Goal: Task Accomplishment & Management: Use online tool/utility

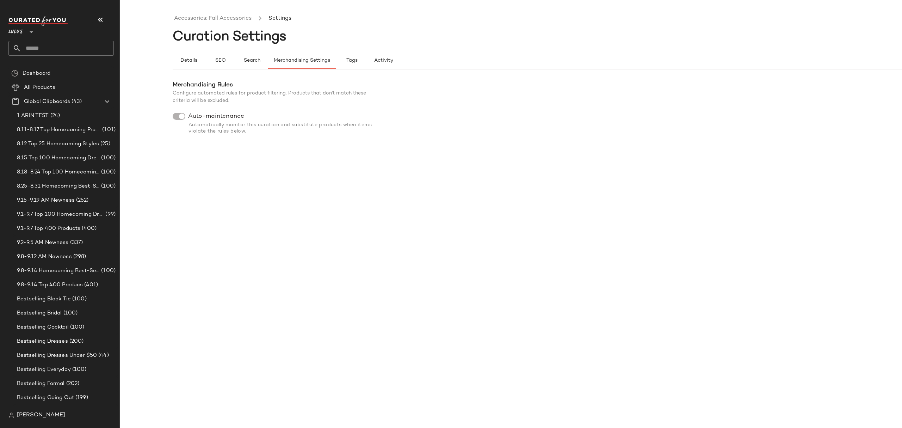
scroll to position [376, 0]
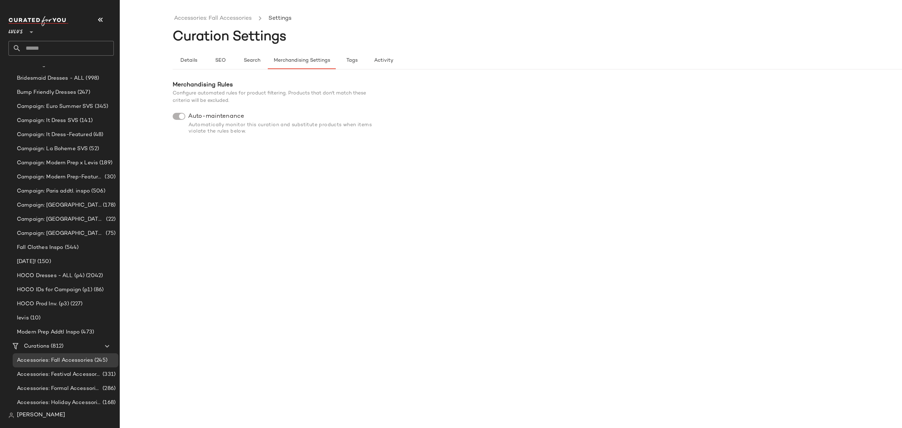
click at [176, 118] on div at bounding box center [179, 116] width 13 height 7
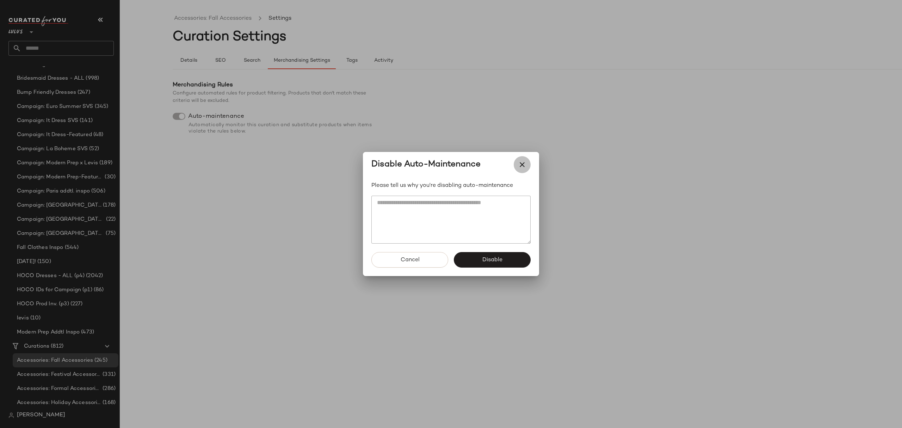
click at [526, 161] on icon "button" at bounding box center [522, 164] width 8 height 8
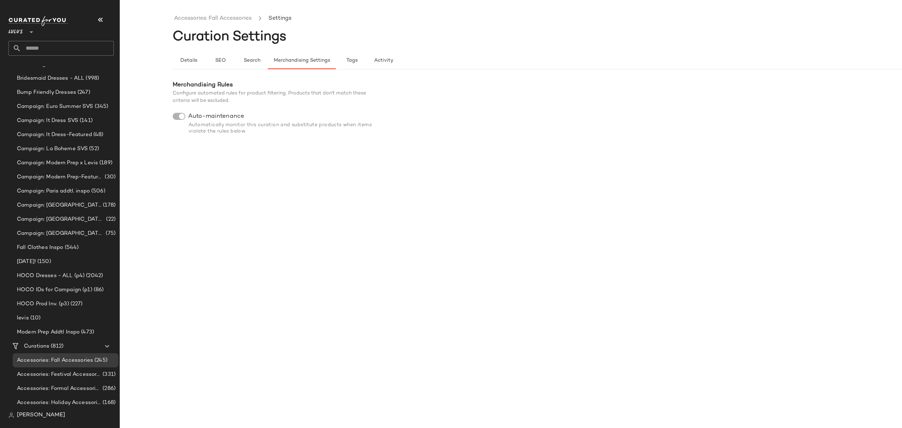
click at [246, 180] on div "Accessories: Fall Accessories Settings Curation Settings Details SEO Search Mer…" at bounding box center [564, 219] width 782 height 417
click at [175, 117] on div at bounding box center [179, 116] width 13 height 7
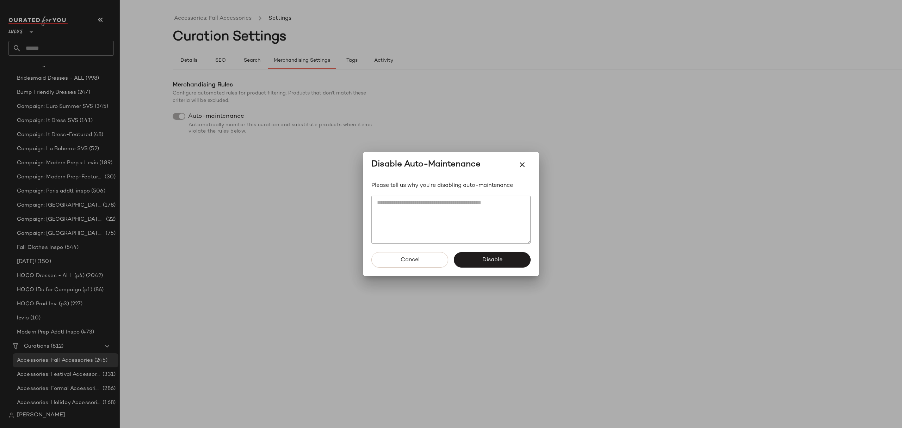
click at [195, 191] on div at bounding box center [451, 214] width 902 height 428
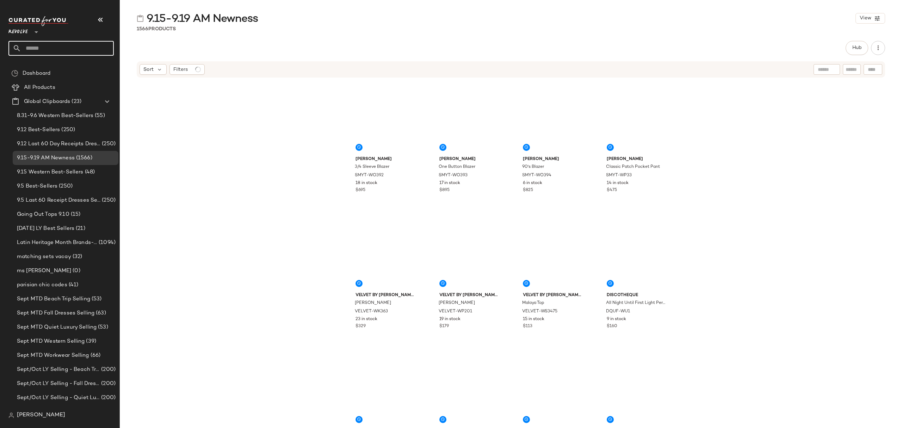
click at [60, 44] on input "text" at bounding box center [67, 48] width 93 height 15
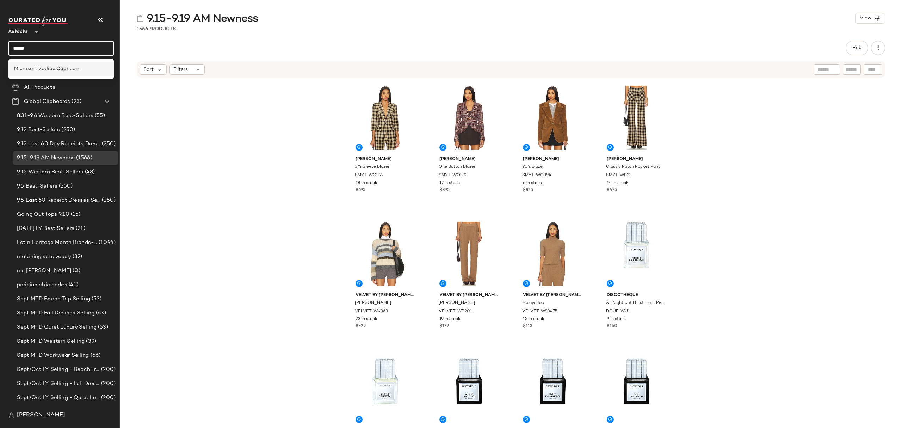
type input "*****"
click at [63, 67] on b "Capri" at bounding box center [62, 68] width 13 height 7
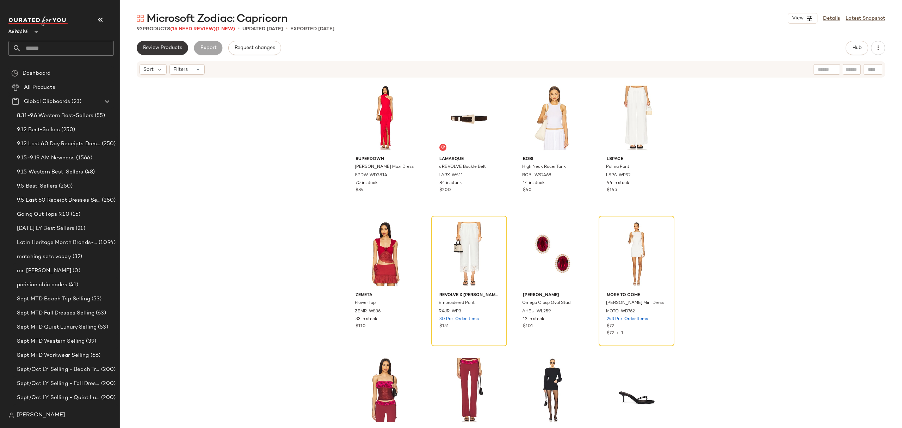
click at [156, 50] on span "Review Products" at bounding box center [162, 48] width 39 height 6
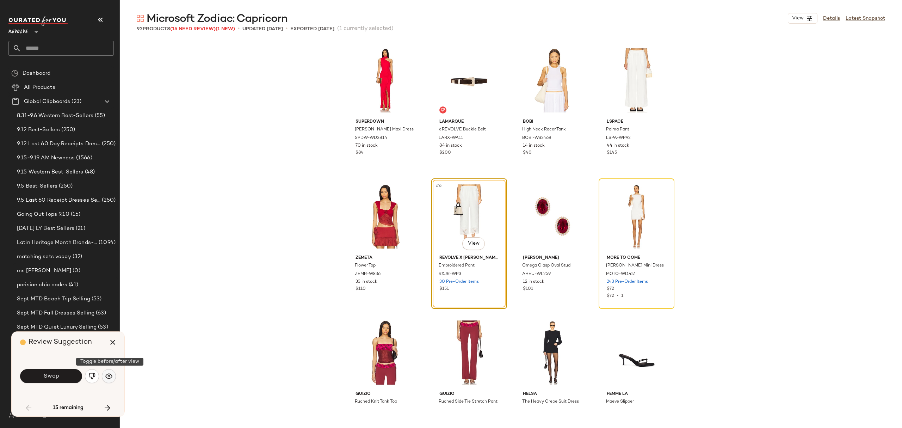
click at [109, 377] on img "button" at bounding box center [108, 376] width 7 height 7
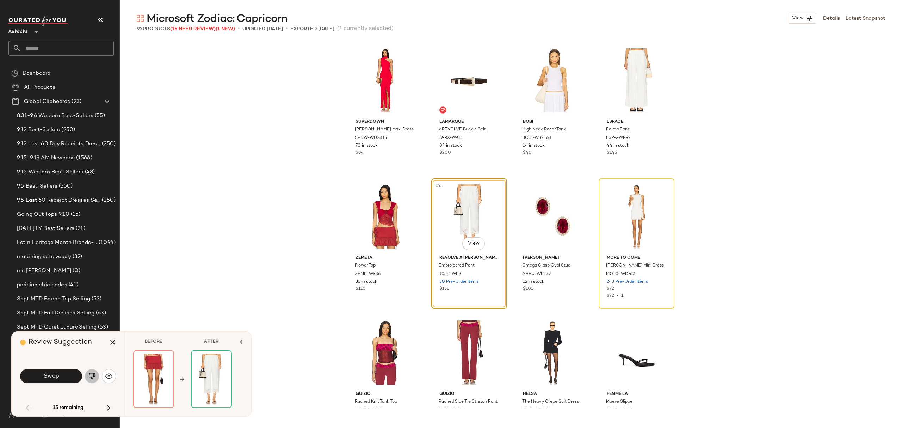
click at [92, 377] on img "button" at bounding box center [91, 376] width 7 height 7
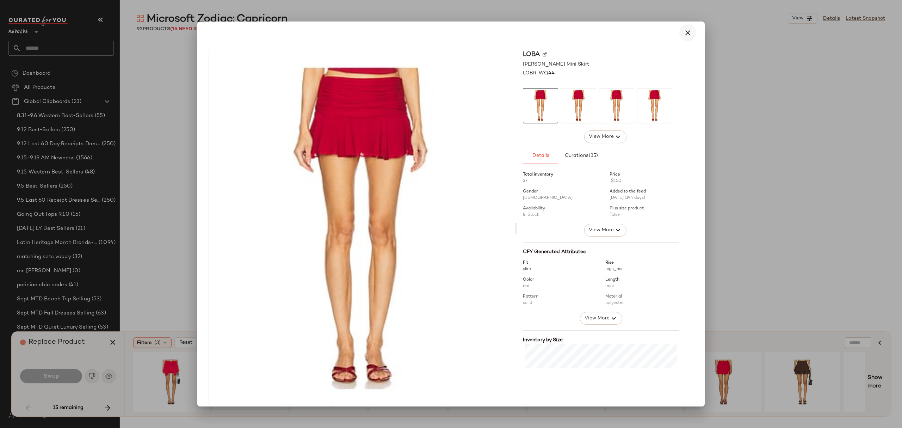
click at [684, 34] on icon "button" at bounding box center [688, 33] width 8 height 8
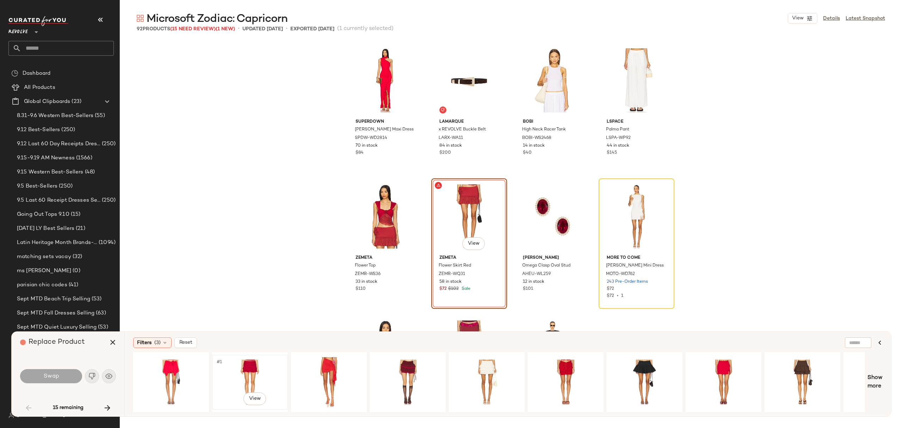
click at [247, 375] on div "#1 View" at bounding box center [250, 382] width 71 height 50
click at [57, 375] on span "Swap" at bounding box center [51, 376] width 16 height 7
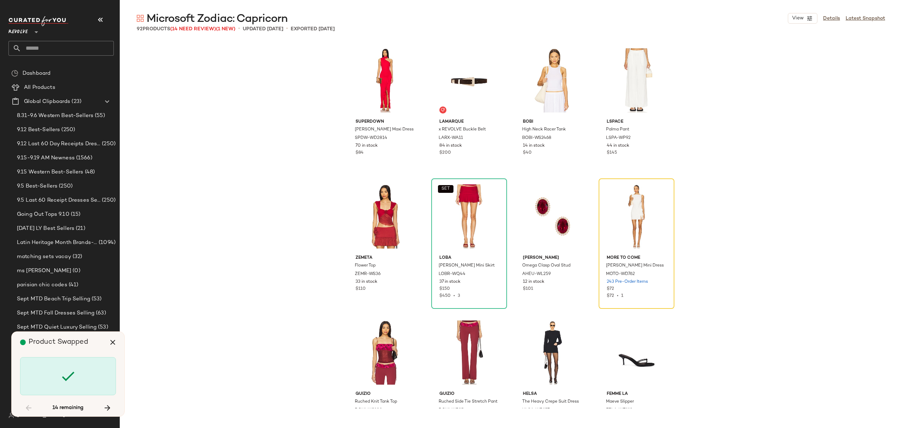
click at [730, 216] on div "superdown Sardina Maxi Dress SPDW-WD2814 70 in stock $84 LAMARQUE x REVOLVE Buc…" at bounding box center [511, 224] width 782 height 367
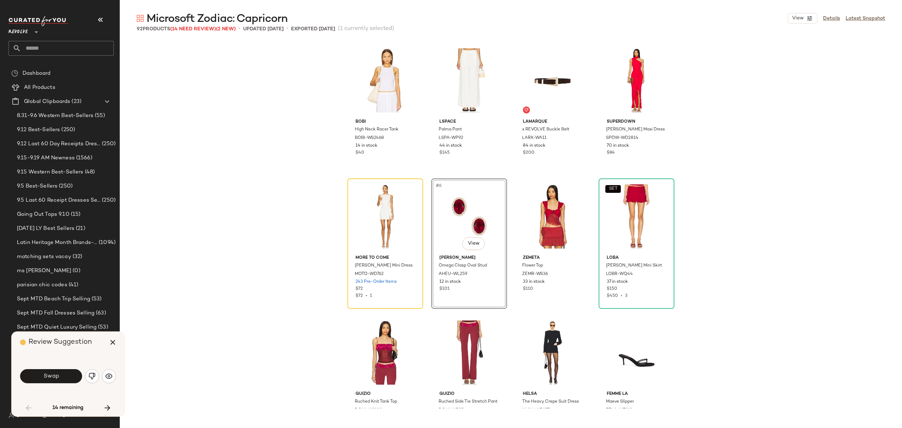
click at [726, 240] on div "Bobi High Neck Racer Tank BOBI-WS2468 14 in stock $40 LSPACE Palma Pant LSPA-WP…" at bounding box center [511, 224] width 782 height 367
click at [617, 187] on button "SET" at bounding box center [613, 189] width 16 height 8
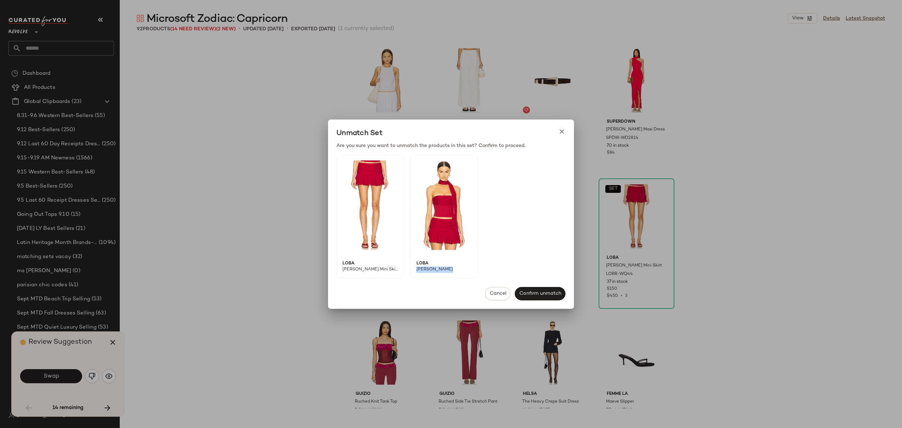
drag, startPoint x: 450, startPoint y: 268, endPoint x: 417, endPoint y: 269, distance: 32.8
click at [417, 269] on span "[PERSON_NAME]" at bounding box center [441, 272] width 61 height 12
copy span "[PERSON_NAME]"
click at [234, 329] on div at bounding box center [451, 214] width 902 height 428
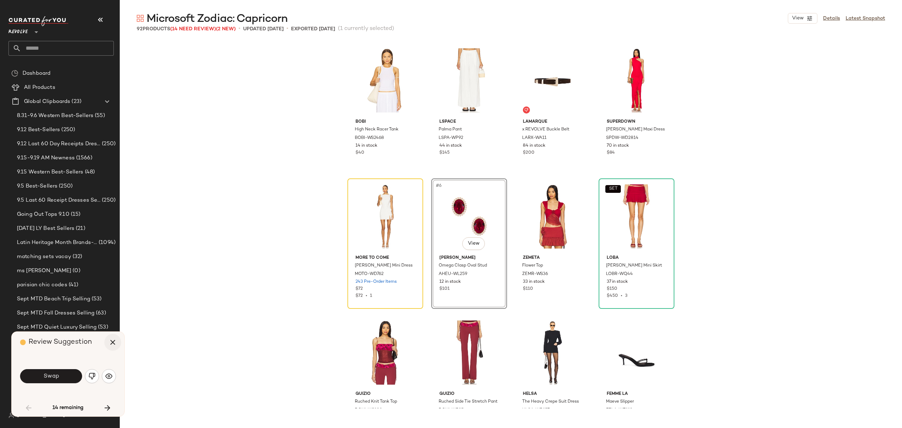
click at [111, 339] on icon "button" at bounding box center [113, 342] width 8 height 8
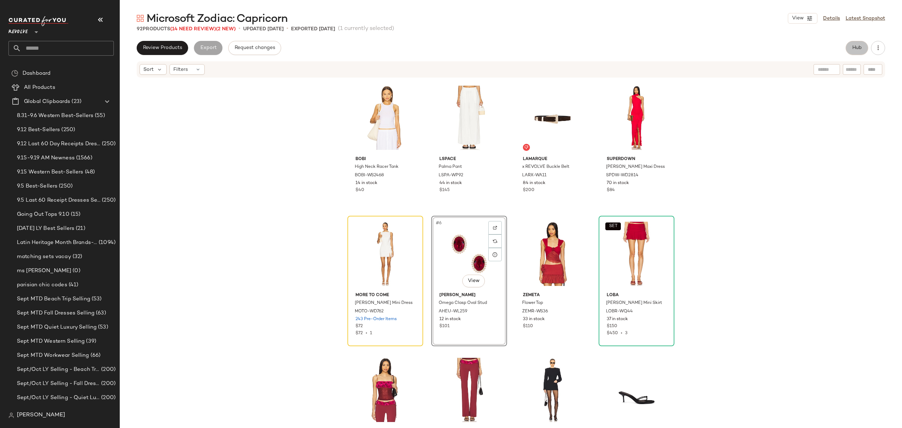
click at [862, 45] on button "Hub" at bounding box center [857, 48] width 23 height 14
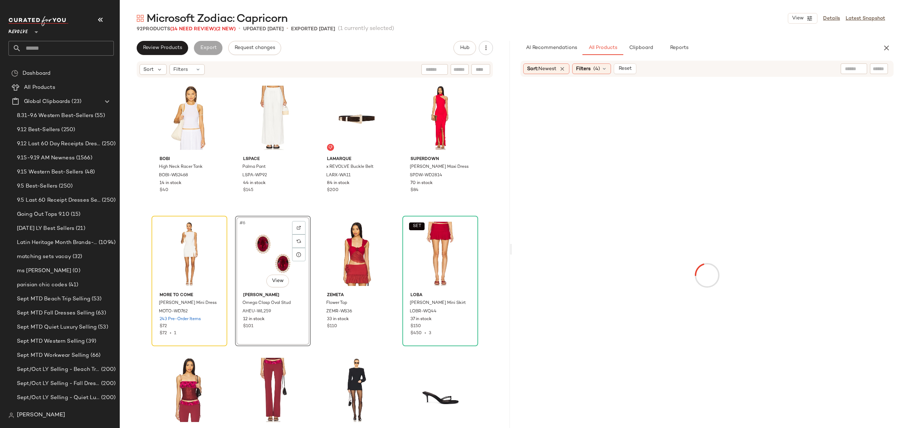
click at [877, 69] on input "text" at bounding box center [879, 68] width 12 height 7
paste input "**********"
type input "**********"
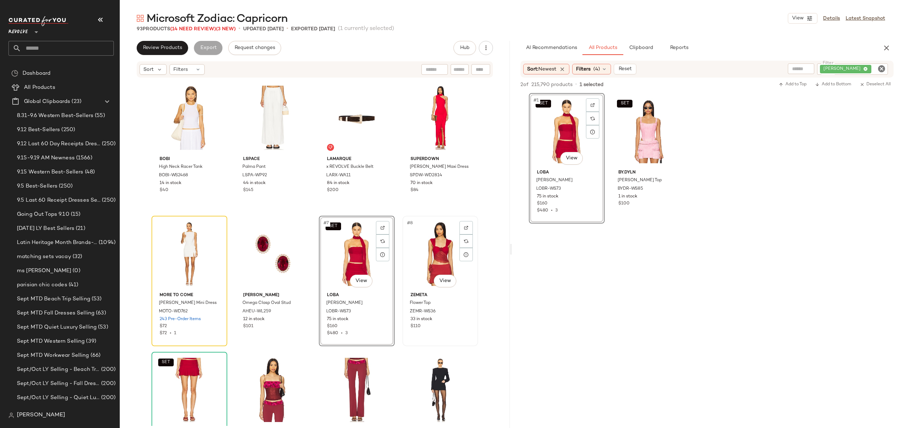
click at [427, 262] on div "#8 View" at bounding box center [440, 253] width 71 height 71
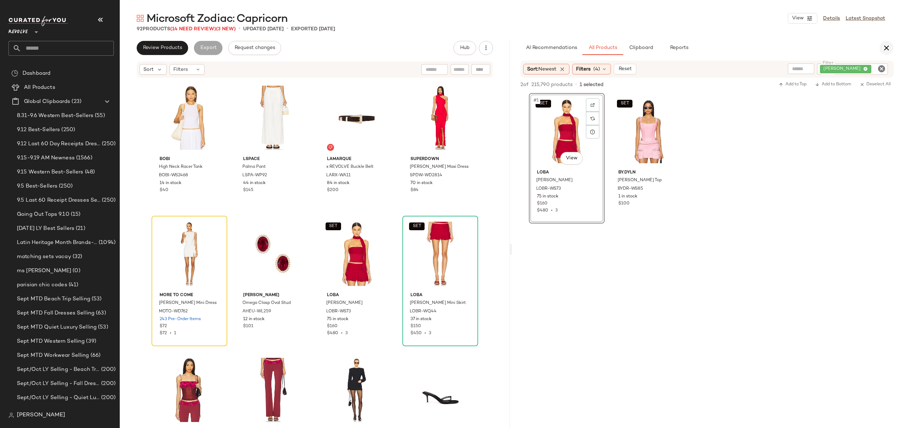
click at [884, 49] on icon "button" at bounding box center [887, 48] width 8 height 8
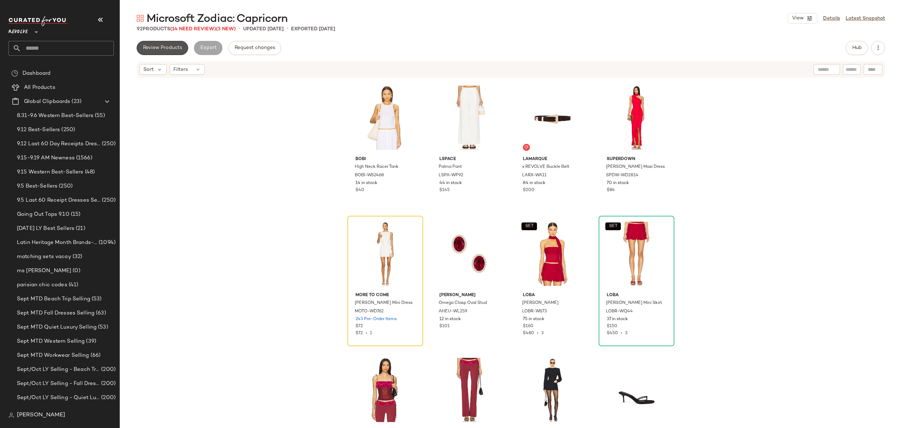
click at [161, 49] on span "Review Products" at bounding box center [162, 48] width 39 height 6
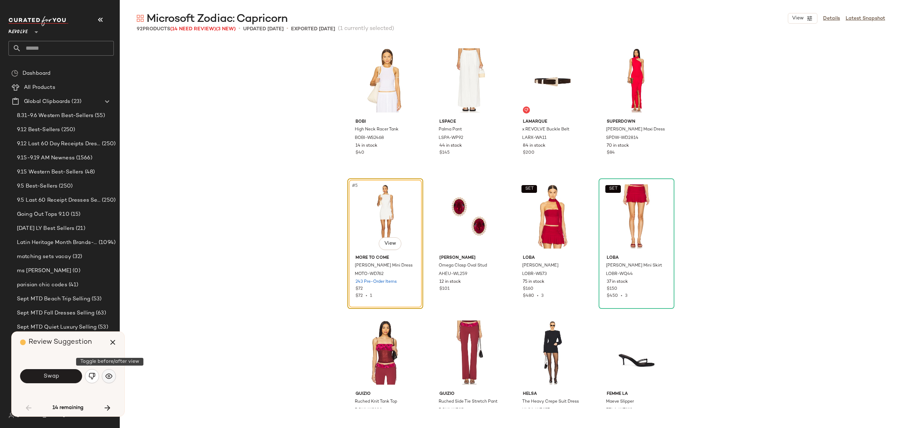
click at [109, 376] on img "button" at bounding box center [108, 376] width 7 height 7
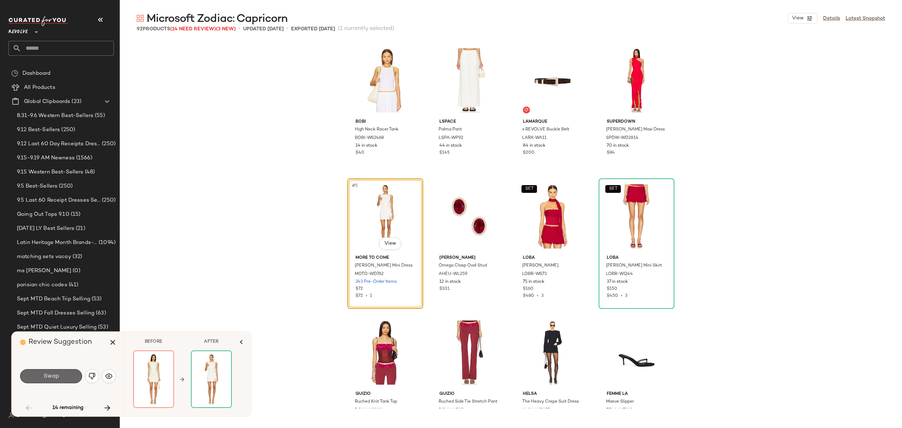
click at [71, 380] on button "Swap" at bounding box center [51, 376] width 62 height 14
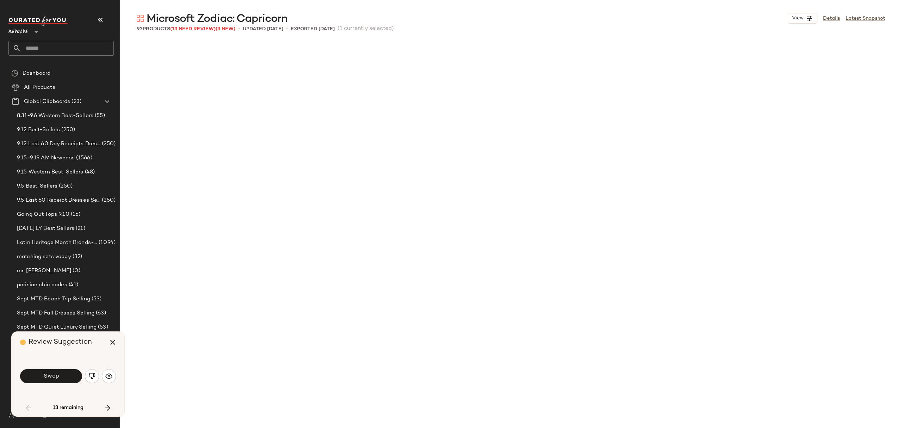
scroll to position [414, 0]
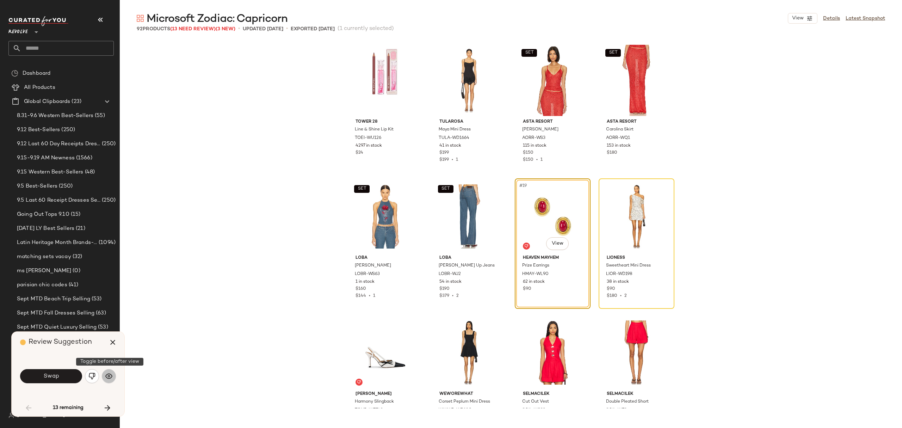
click at [107, 375] on img "button" at bounding box center [108, 376] width 7 height 7
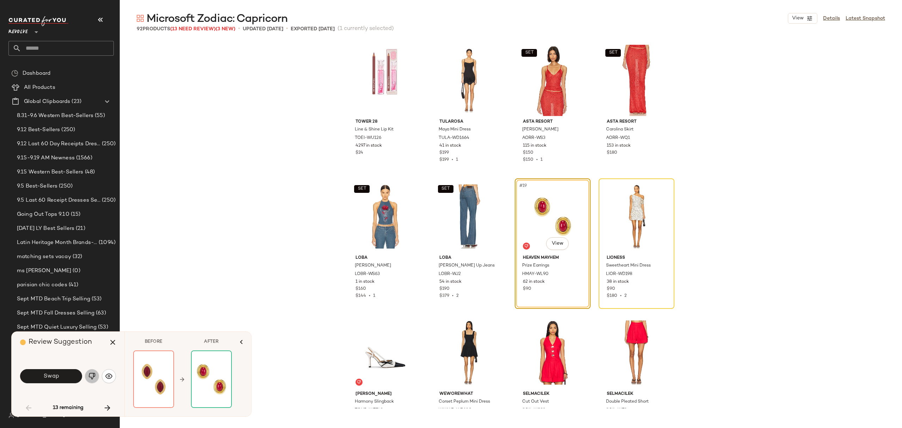
click at [91, 376] on img "button" at bounding box center [91, 376] width 7 height 7
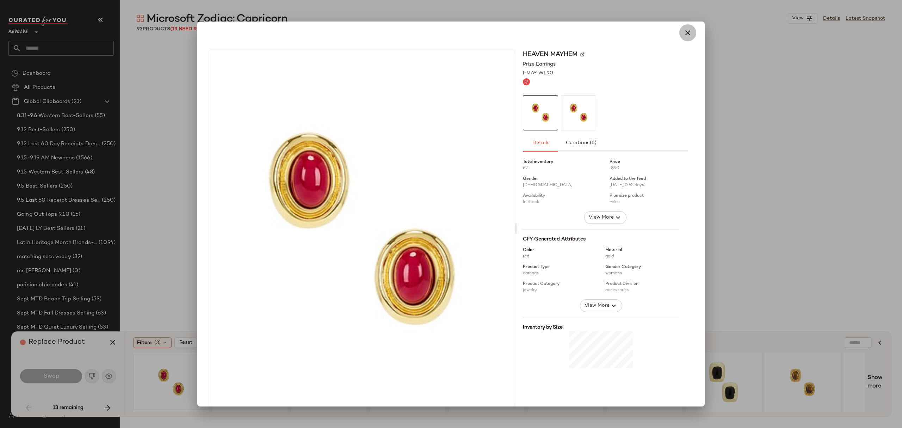
click at [684, 32] on icon "button" at bounding box center [688, 33] width 8 height 8
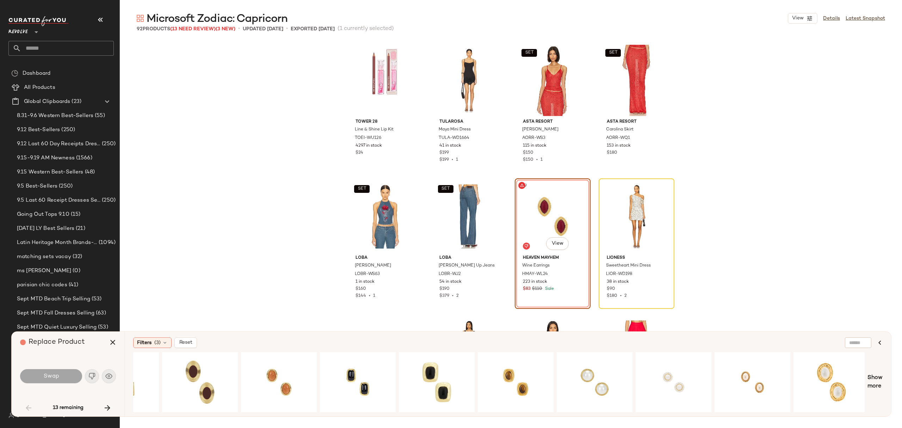
scroll to position [0, 278]
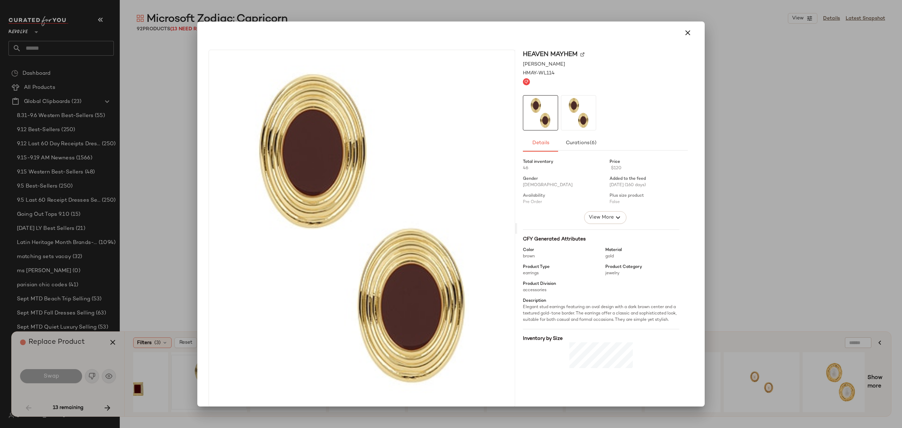
click at [685, 34] on icon "button" at bounding box center [688, 33] width 8 height 8
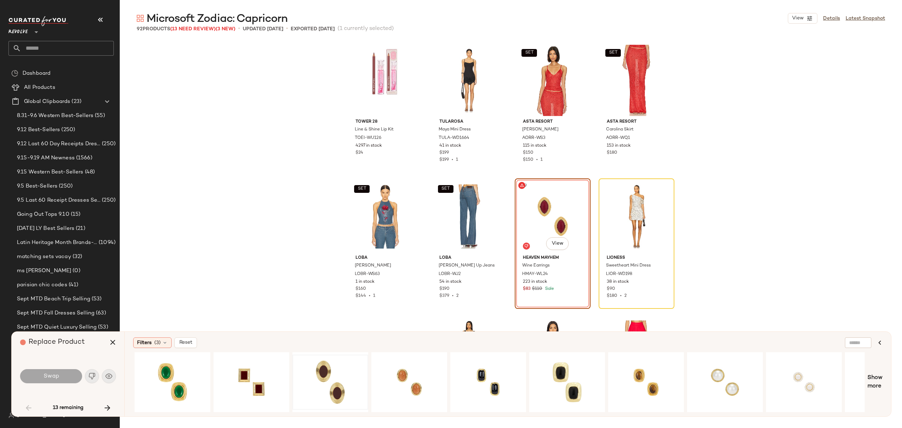
scroll to position [0, 0]
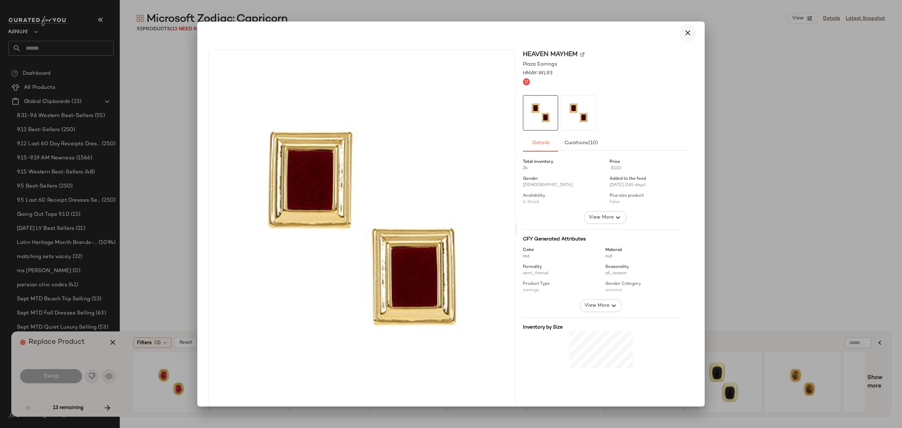
click at [679, 31] on button "button" at bounding box center [687, 32] width 17 height 17
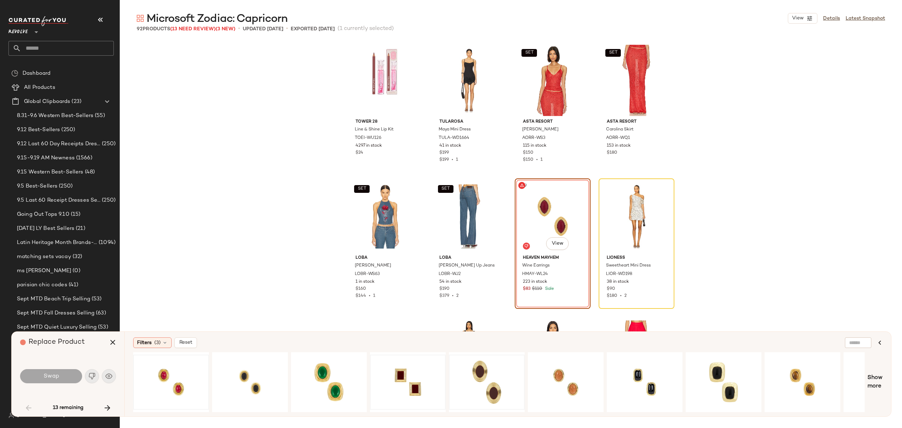
click at [876, 376] on span "Show more" at bounding box center [875, 382] width 15 height 17
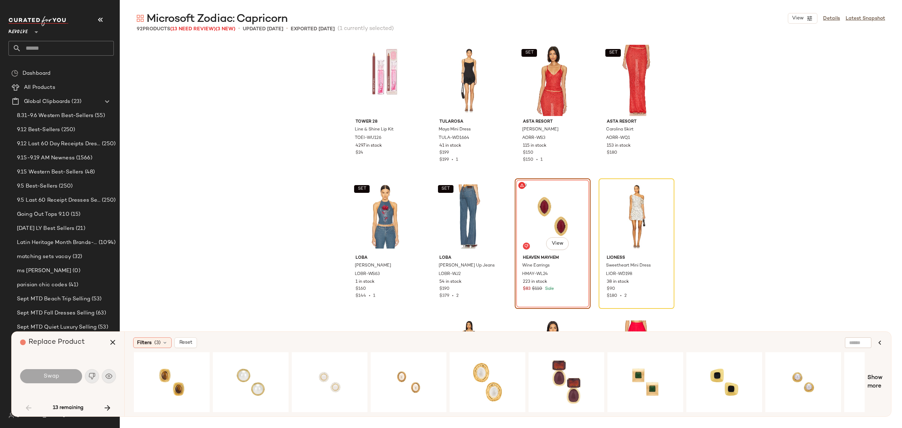
scroll to position [0, 637]
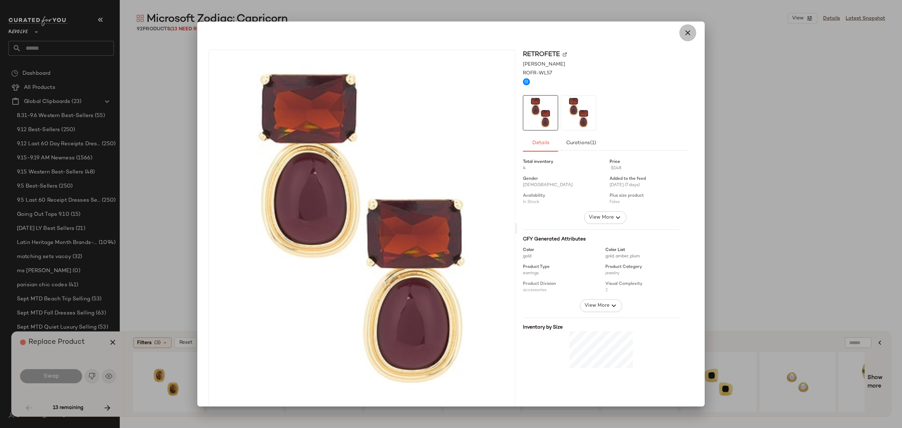
click at [690, 31] on button "button" at bounding box center [687, 32] width 17 height 17
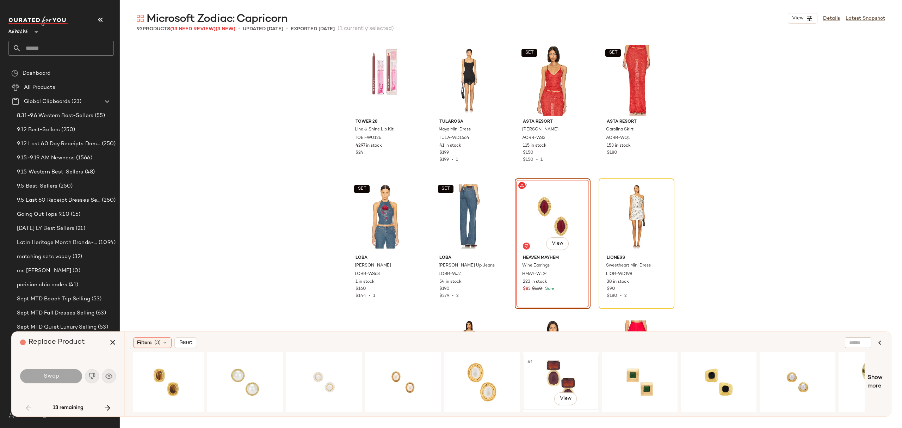
click at [578, 364] on div "#1 View" at bounding box center [560, 382] width 71 height 50
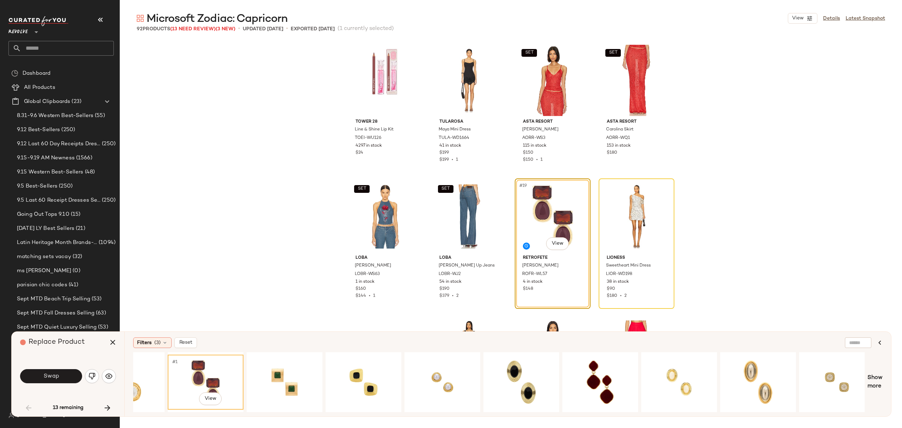
scroll to position [0, 993]
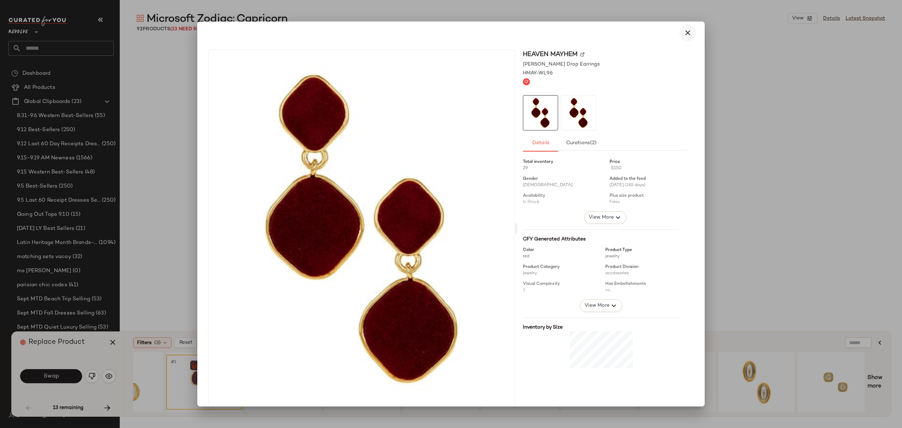
click at [685, 32] on icon "button" at bounding box center [688, 33] width 8 height 8
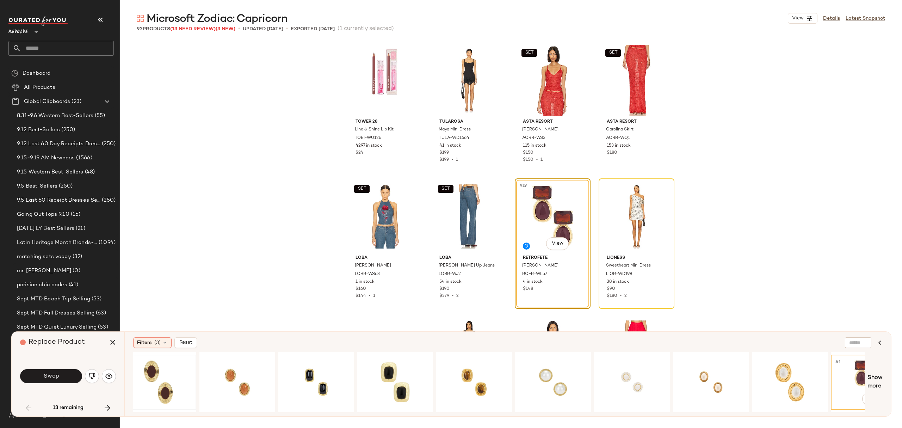
scroll to position [0, 0]
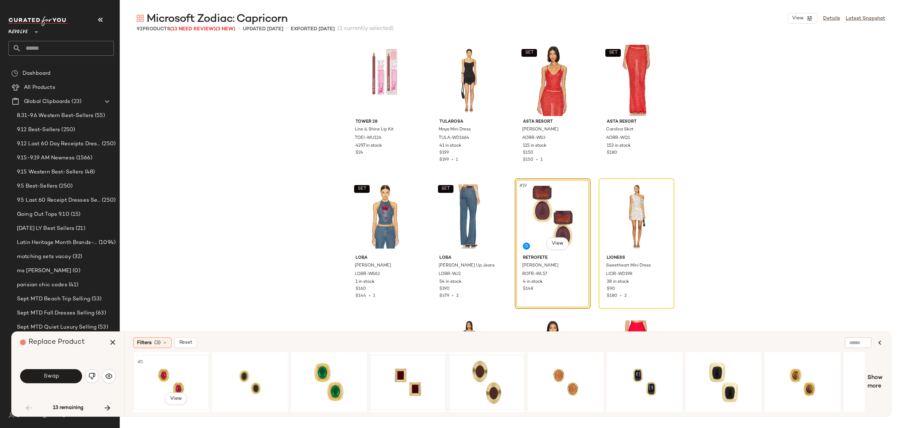
click at [199, 387] on div "#1 View" at bounding box center [171, 382] width 71 height 50
click at [64, 375] on button "Swap" at bounding box center [51, 376] width 62 height 14
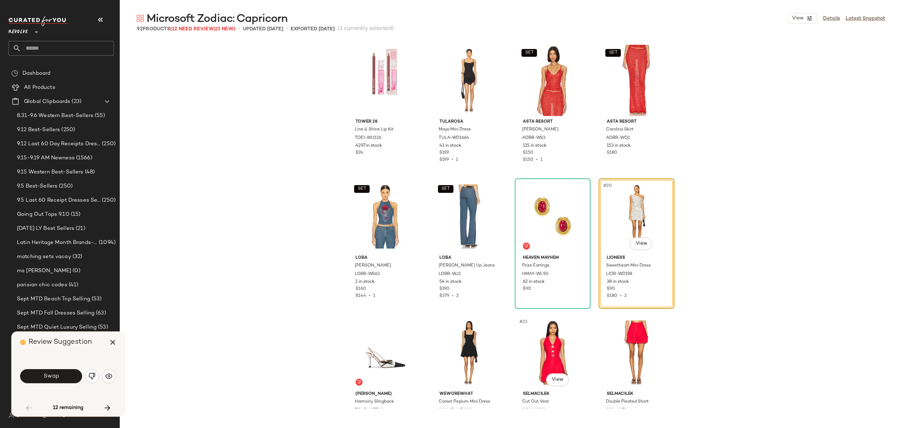
scroll to position [408, 0]
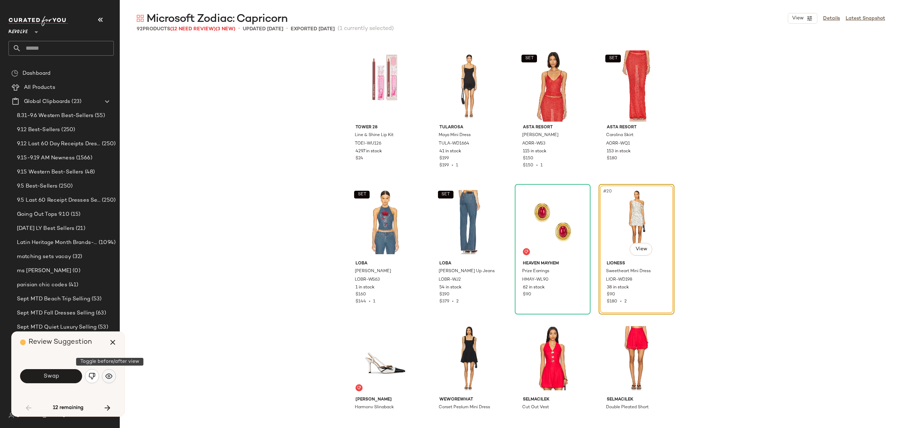
click at [112, 376] on img "button" at bounding box center [108, 376] width 7 height 7
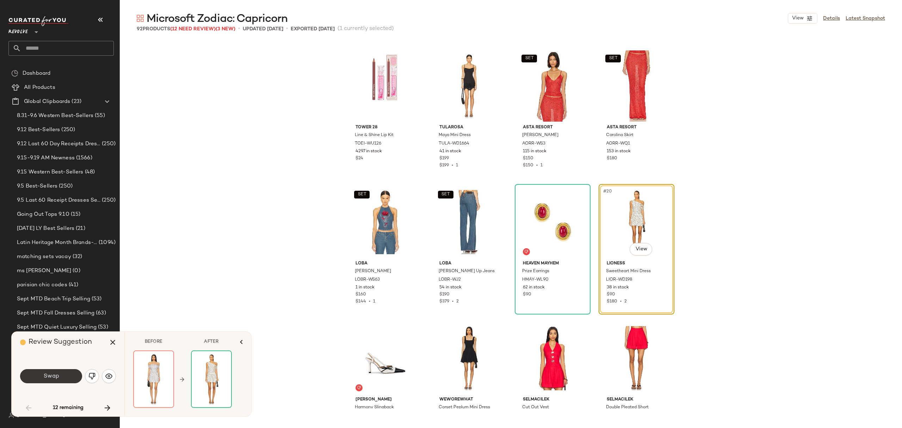
click at [57, 375] on span "Swap" at bounding box center [51, 376] width 16 height 7
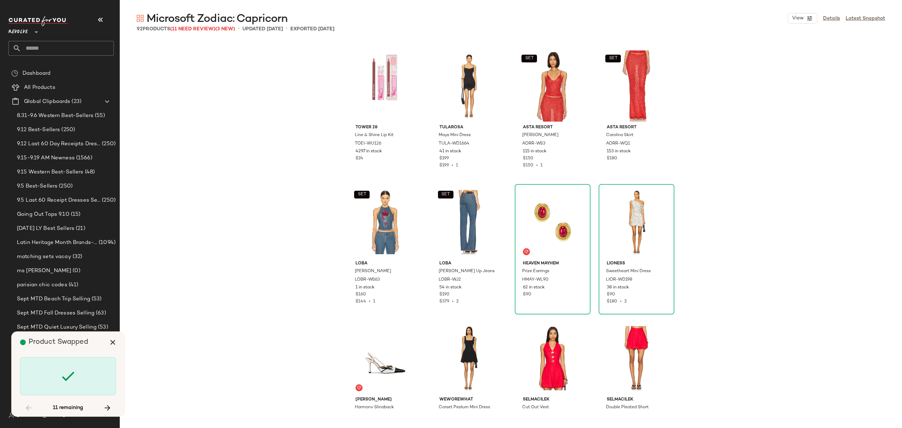
scroll to position [952, 0]
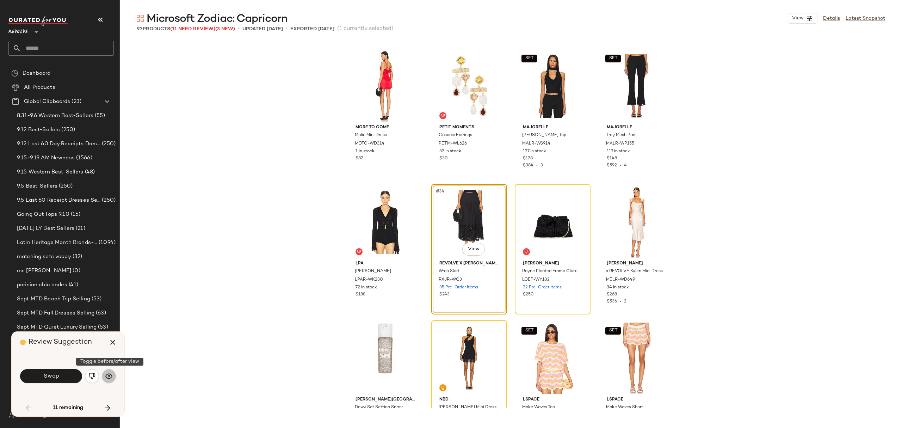
click at [107, 378] on img "button" at bounding box center [108, 376] width 7 height 7
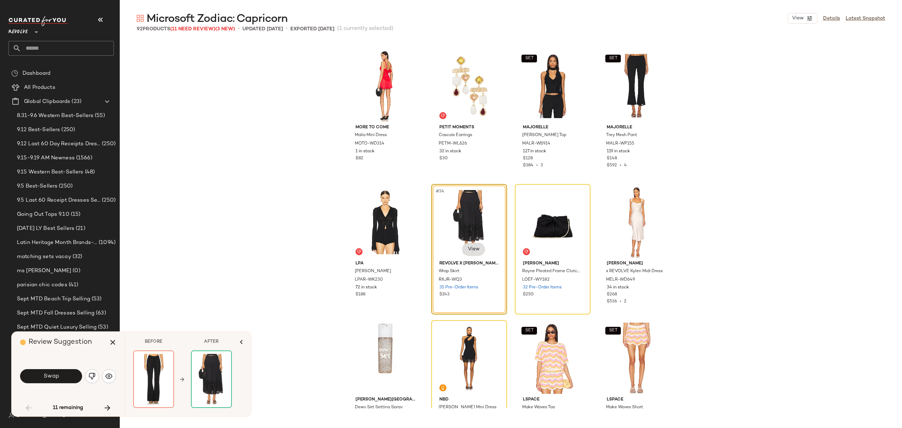
click at [469, 246] on body "Revolve ** Dashboard All Products Global Clipboards (23) 8.31-9.6 Western Best-…" at bounding box center [451, 214] width 902 height 428
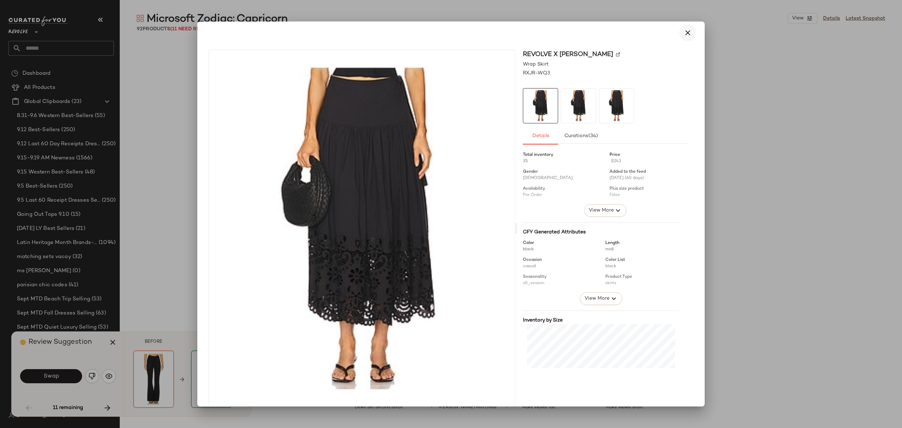
click at [686, 33] on icon "button" at bounding box center [688, 33] width 8 height 8
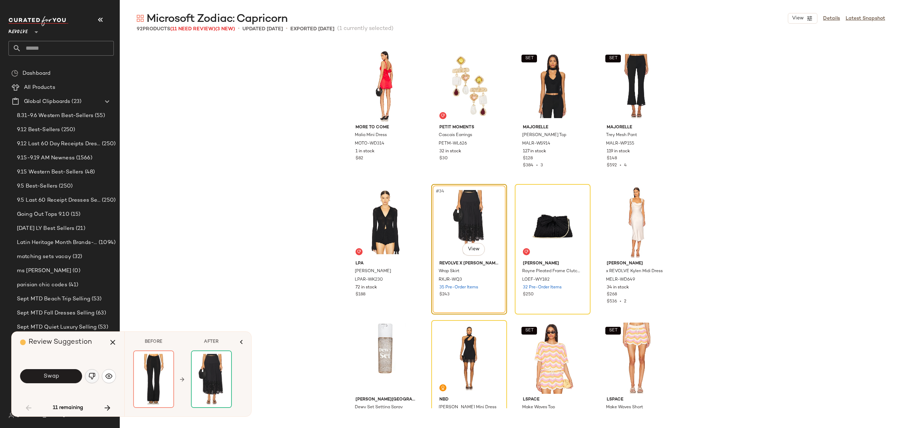
click at [89, 374] on img "button" at bounding box center [91, 376] width 7 height 7
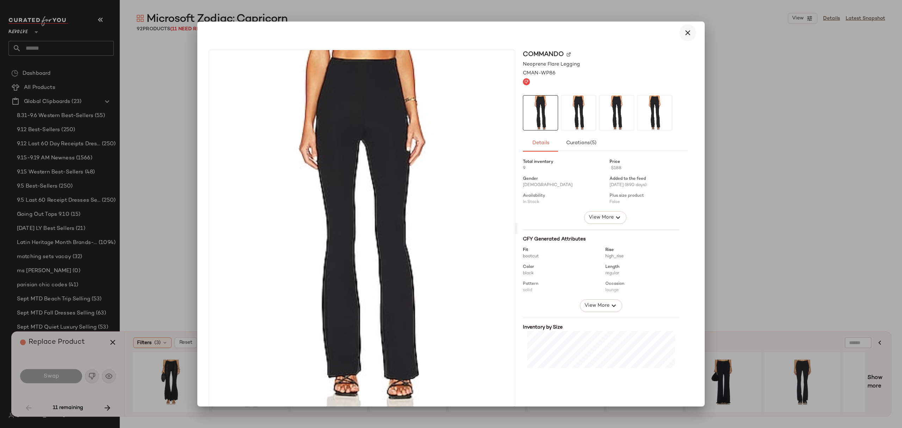
click at [679, 34] on button "button" at bounding box center [687, 32] width 17 height 17
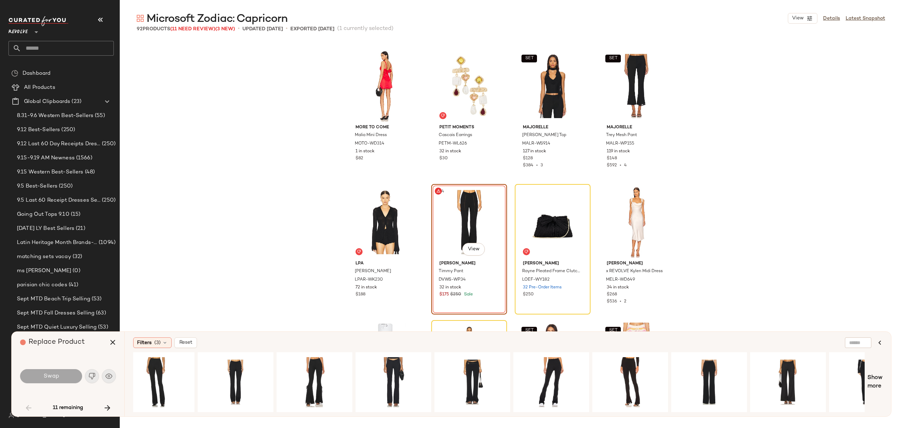
scroll to position [0, 764]
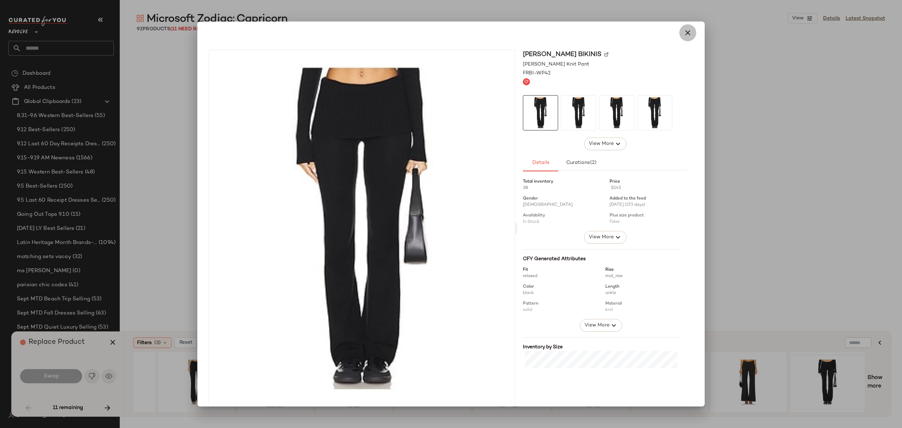
click at [684, 34] on icon "button" at bounding box center [688, 33] width 8 height 8
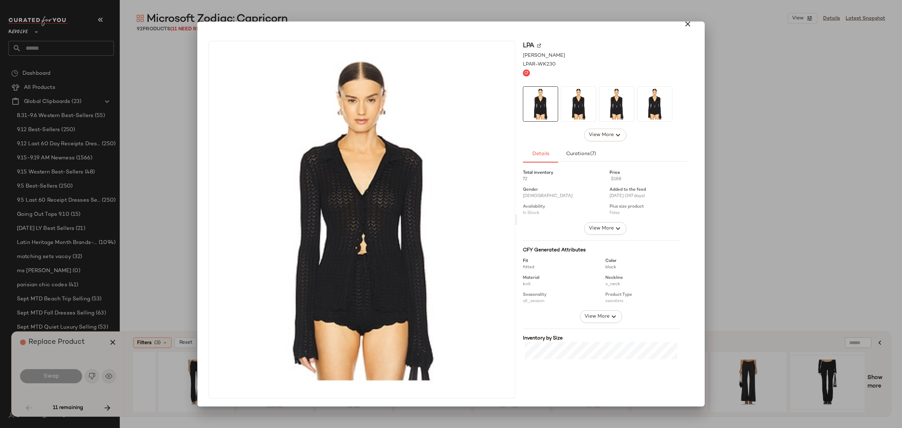
scroll to position [0, 0]
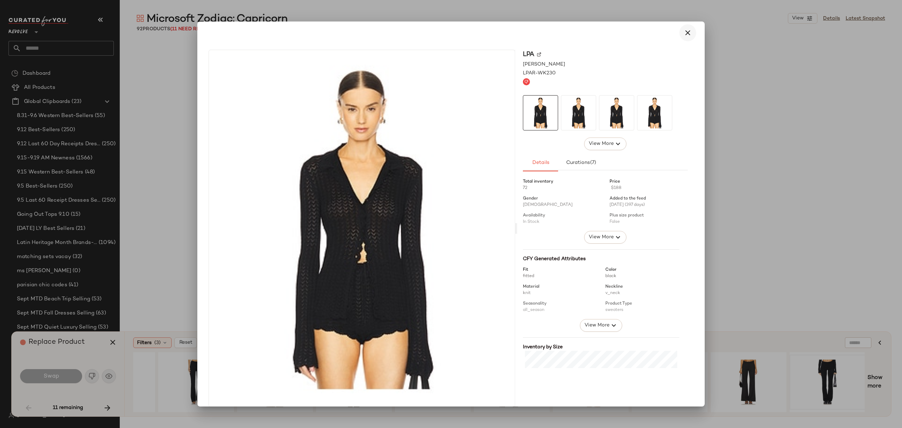
click at [688, 32] on button "button" at bounding box center [687, 32] width 17 height 17
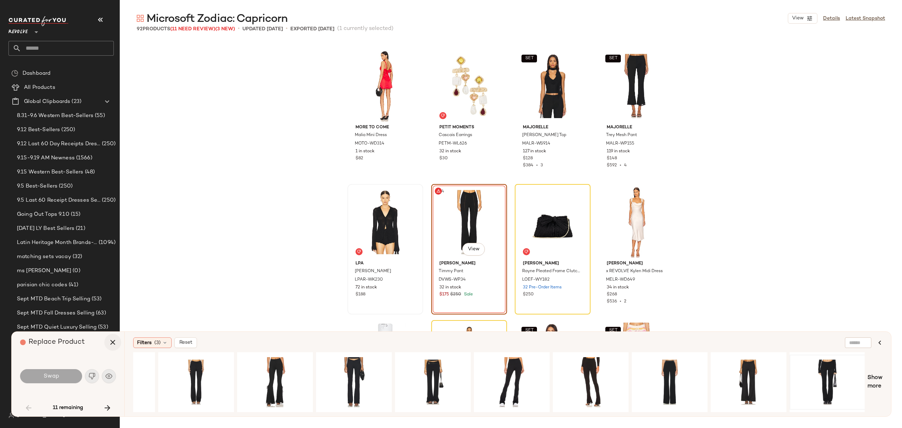
click at [110, 346] on icon "button" at bounding box center [113, 342] width 8 height 8
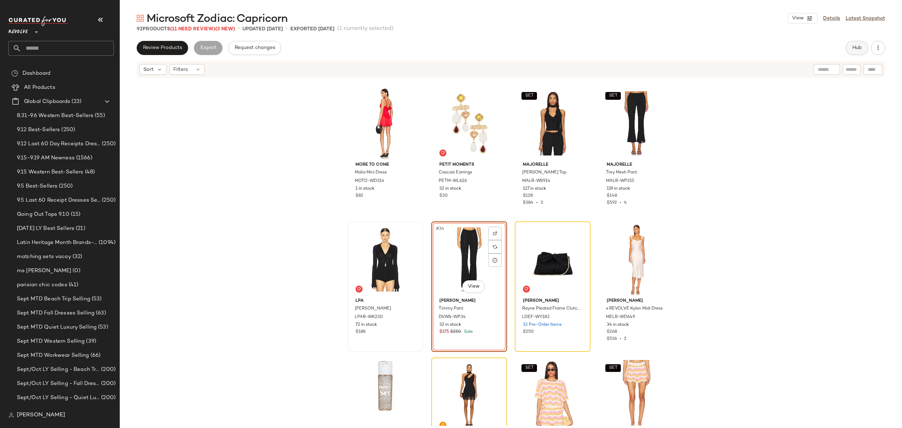
click at [856, 46] on span "Hub" at bounding box center [857, 48] width 10 height 6
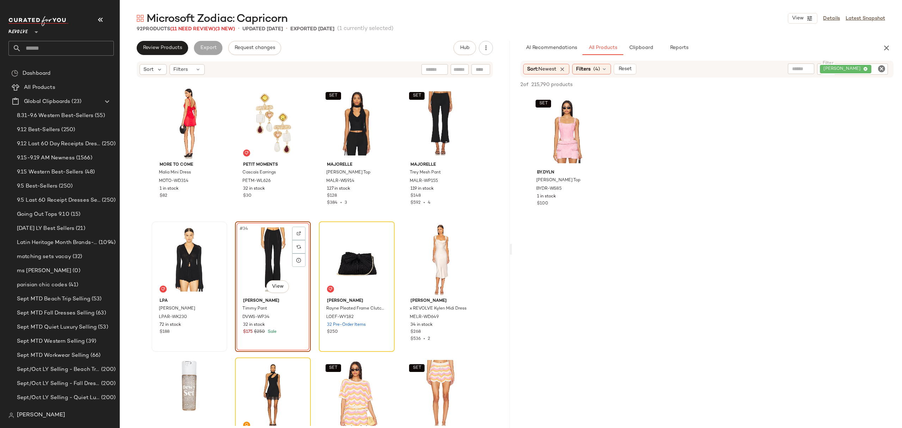
click at [883, 67] on icon "Clear Filter" at bounding box center [882, 68] width 8 height 8
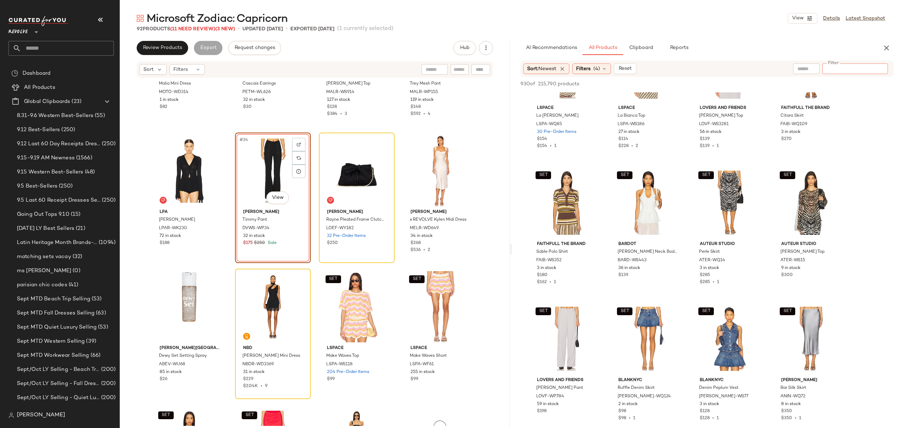
scroll to position [1000, 0]
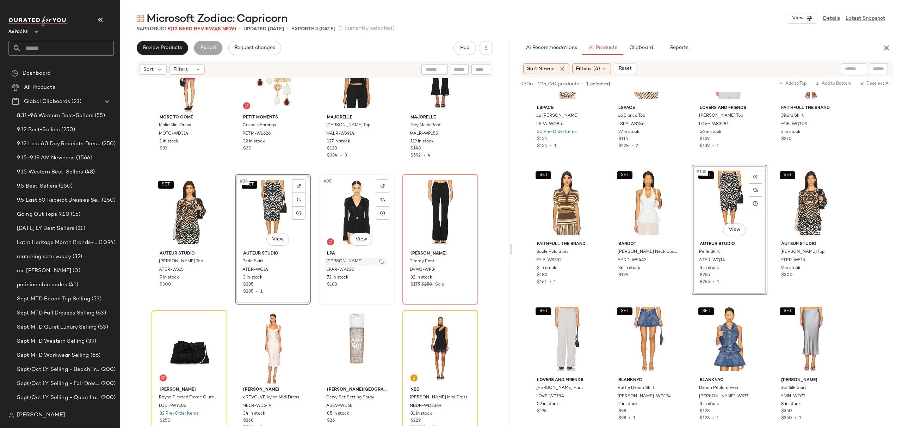
click at [367, 264] on div "Hana Cardigan" at bounding box center [356, 262] width 61 height 8
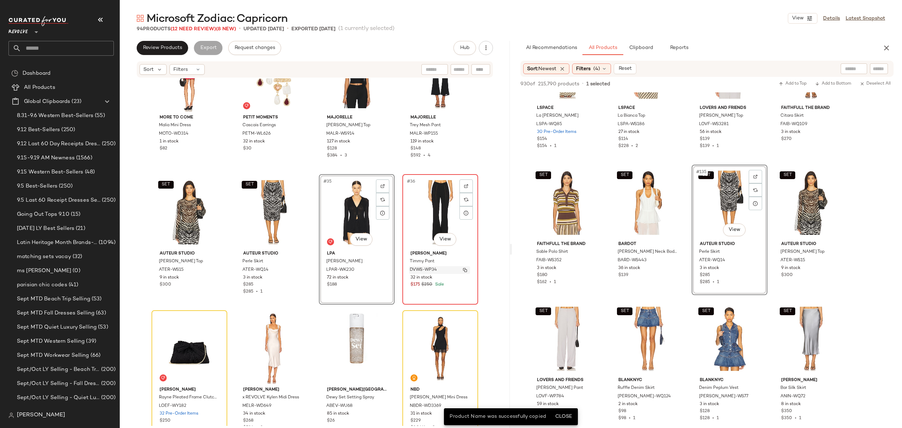
click at [441, 266] on div "DVWS-WP34" at bounding box center [439, 270] width 61 height 8
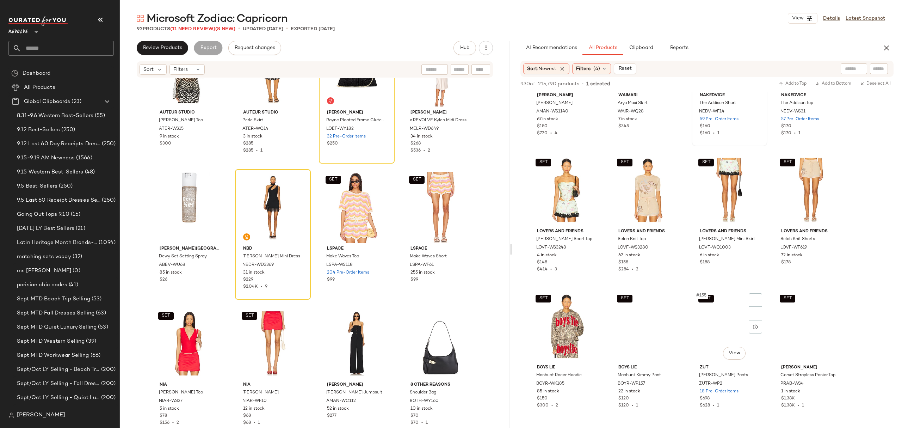
scroll to position [4981, 0]
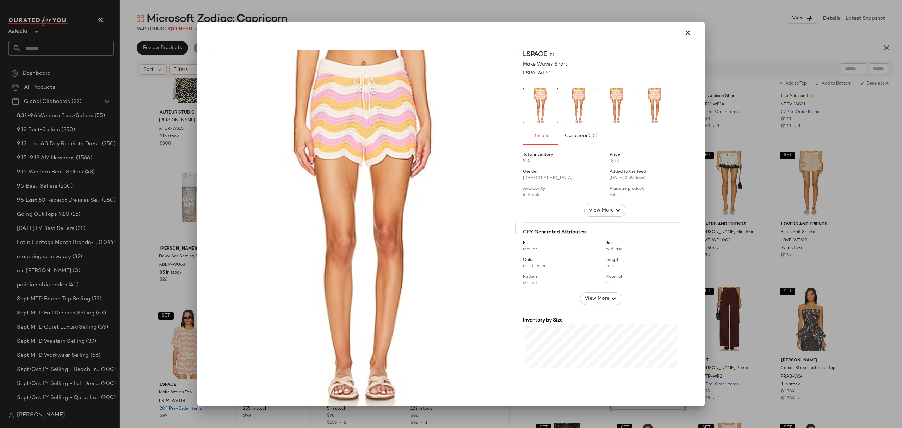
click at [173, 380] on div at bounding box center [451, 214] width 902 height 428
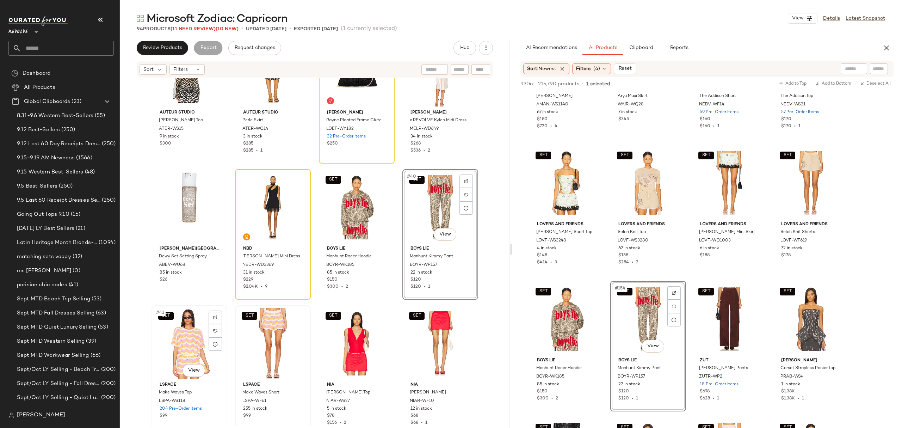
click at [174, 356] on div "SET #41 View" at bounding box center [189, 343] width 71 height 71
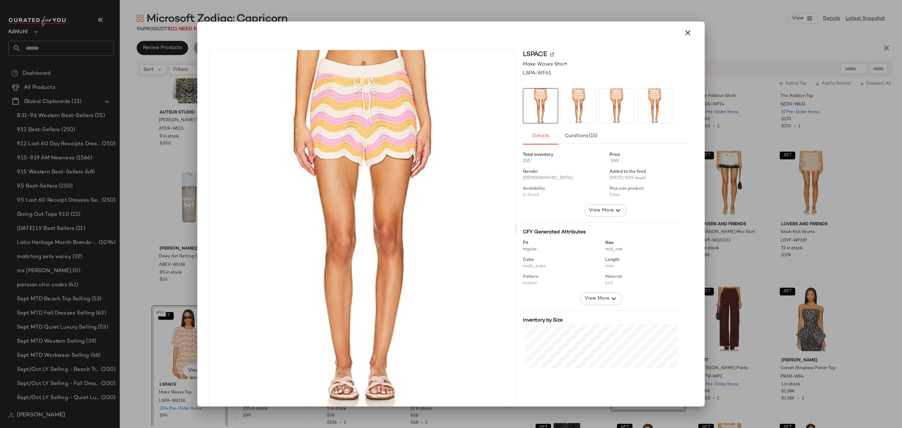
click at [129, 330] on div at bounding box center [451, 214] width 902 height 428
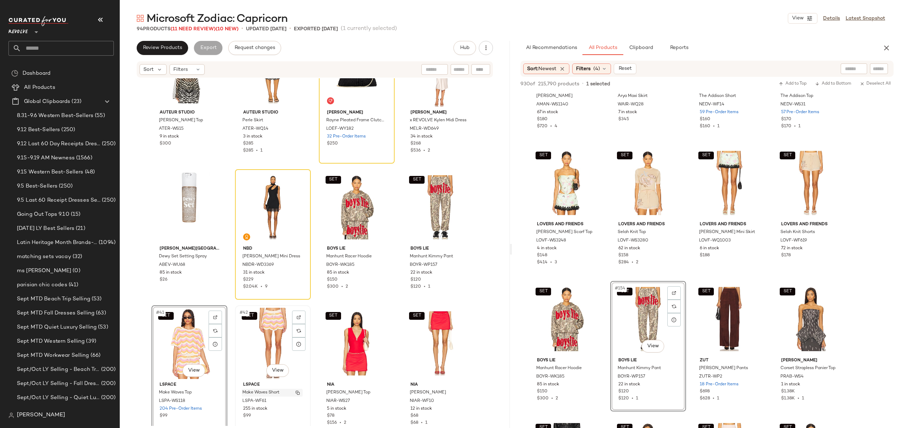
click at [260, 391] on span "Make Waves Short" at bounding box center [260, 392] width 37 height 6
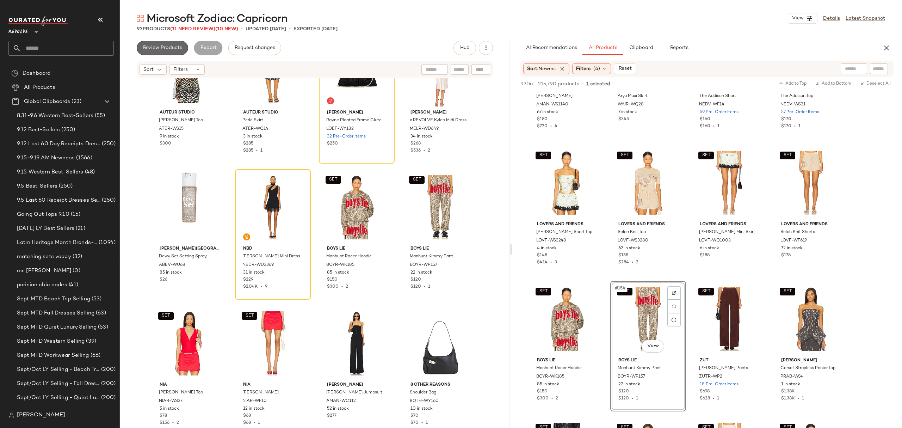
click at [172, 49] on span "Review Products" at bounding box center [162, 48] width 39 height 6
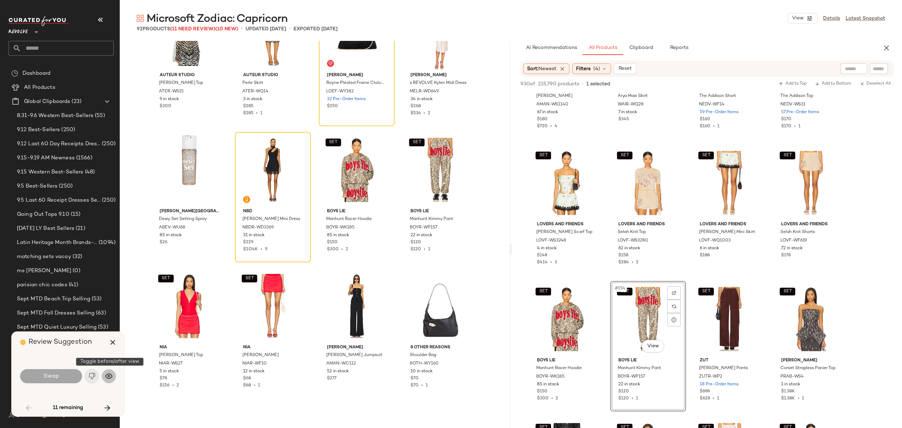
click at [110, 374] on img "button" at bounding box center [108, 376] width 7 height 7
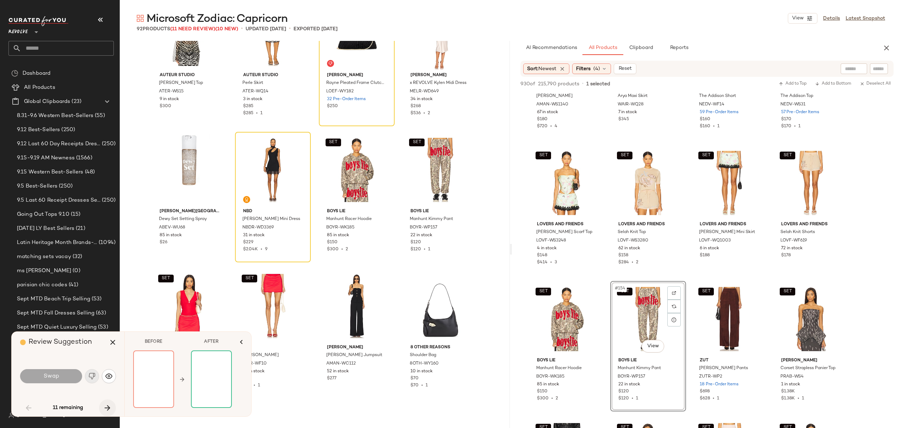
click at [105, 408] on icon "button" at bounding box center [107, 408] width 8 height 8
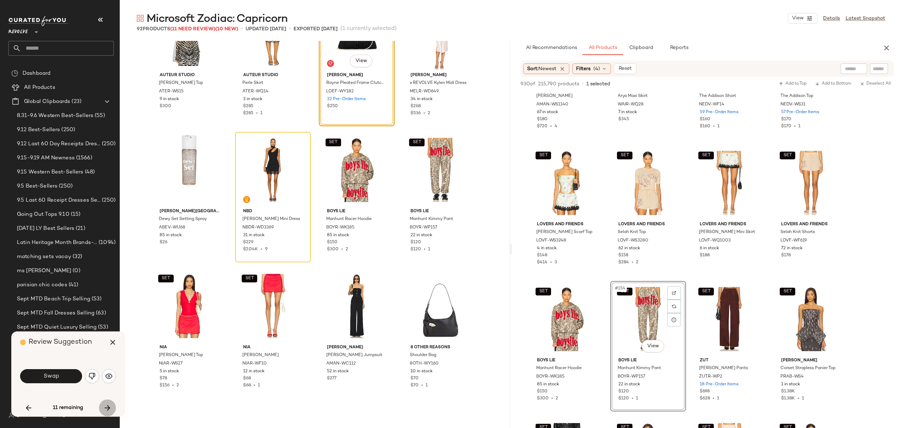
scroll to position [952, 0]
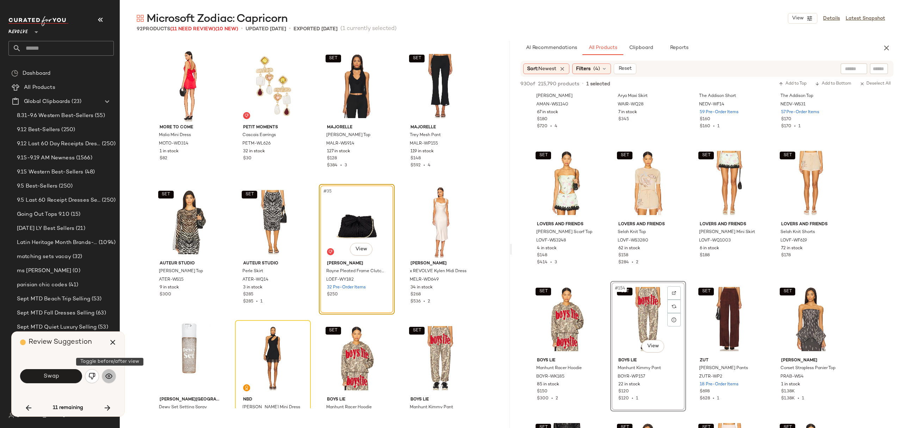
click at [110, 374] on img "button" at bounding box center [108, 376] width 7 height 7
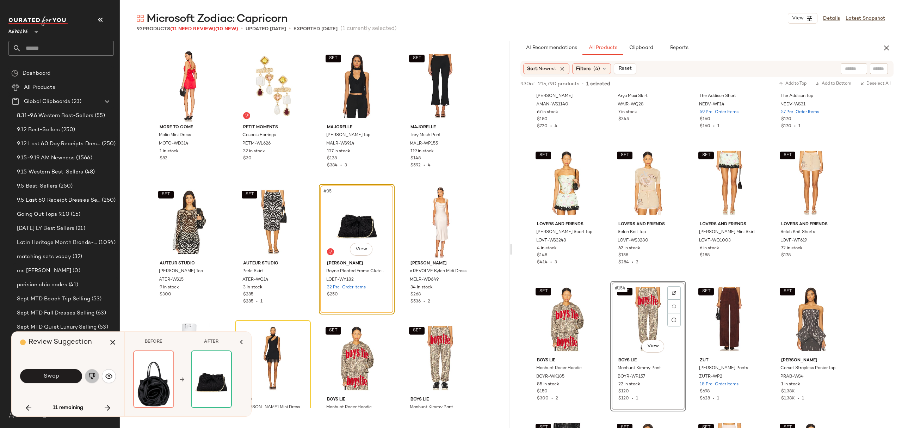
click at [91, 375] on img "button" at bounding box center [91, 376] width 7 height 7
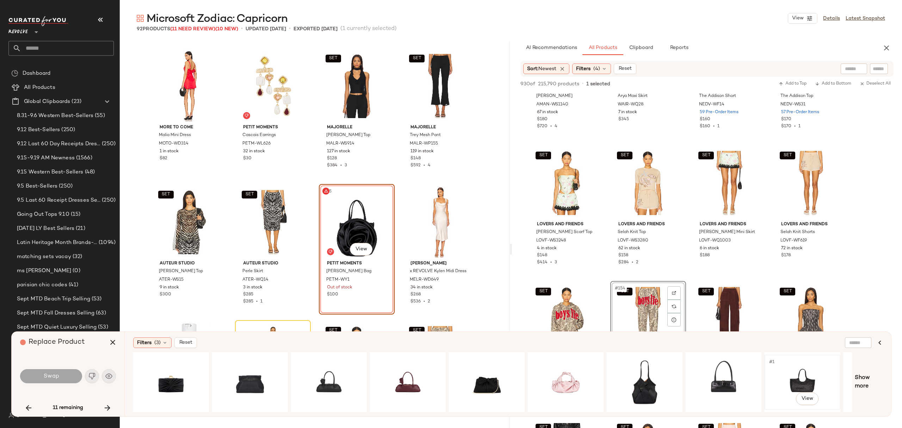
drag, startPoint x: 745, startPoint y: 408, endPoint x: 789, endPoint y: 402, distance: 44.1
click at [789, 402] on div "#1 View" at bounding box center [492, 382] width 719 height 60
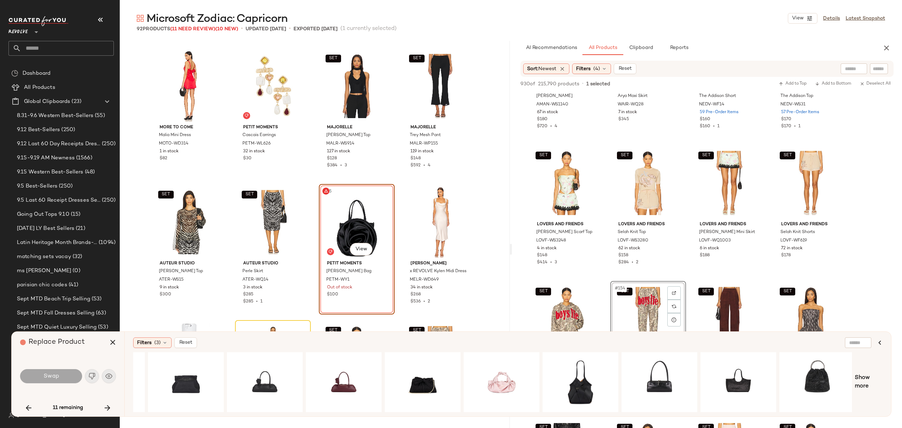
scroll to position [0, 67]
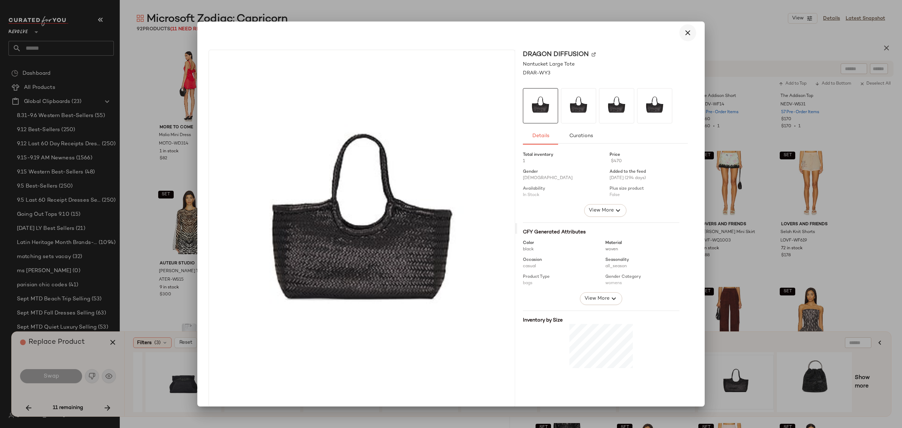
click at [687, 31] on icon "button" at bounding box center [688, 33] width 8 height 8
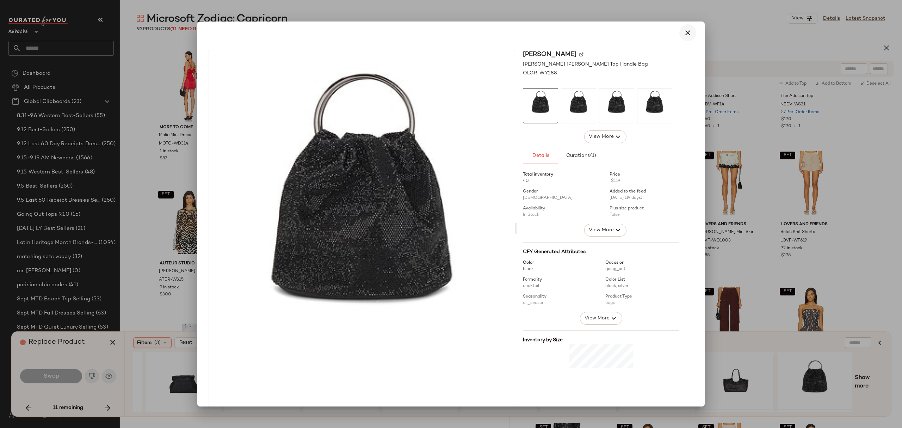
click at [679, 31] on button "button" at bounding box center [687, 32] width 17 height 17
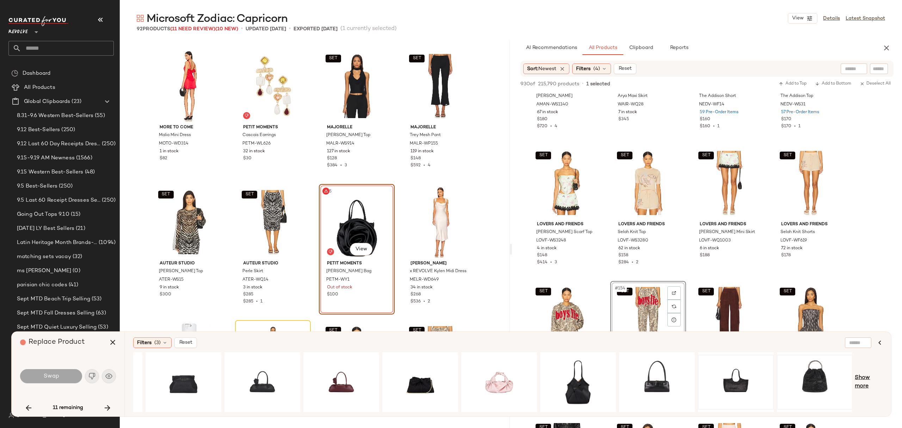
click at [864, 381] on span "Show more" at bounding box center [869, 382] width 28 height 17
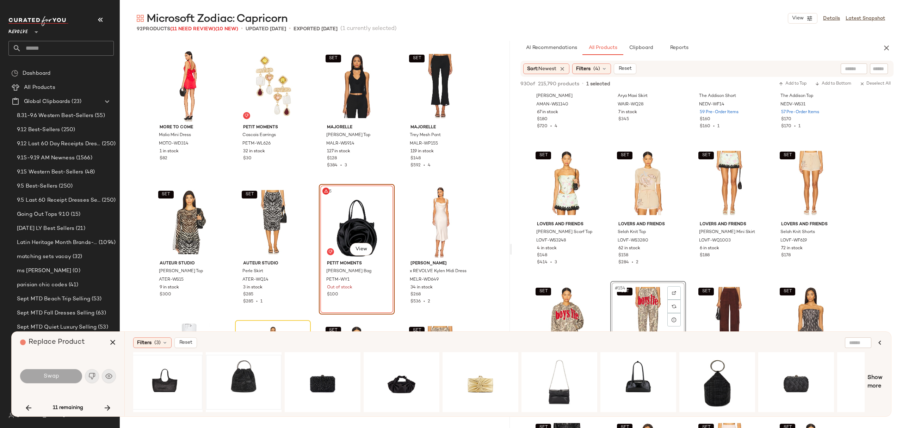
scroll to position [0, 639]
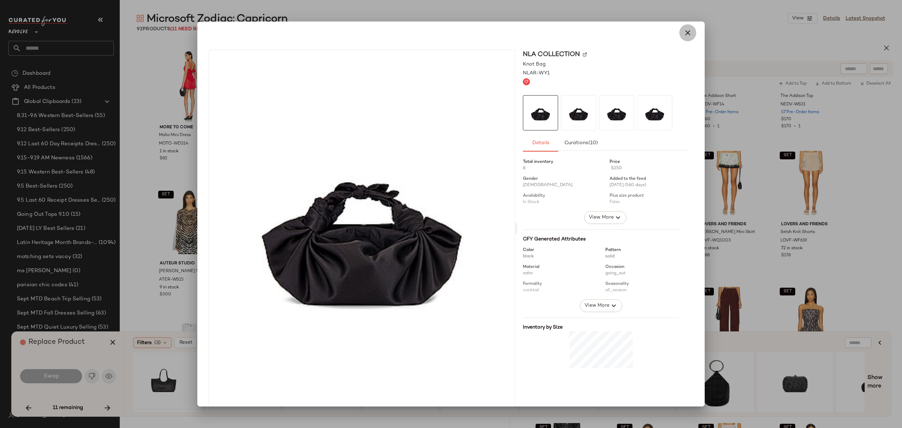
click at [684, 32] on icon "button" at bounding box center [688, 33] width 8 height 8
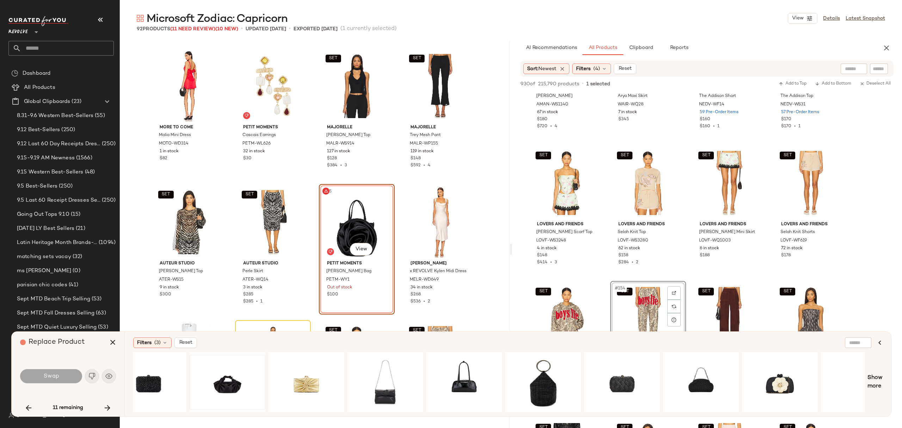
scroll to position [0, 843]
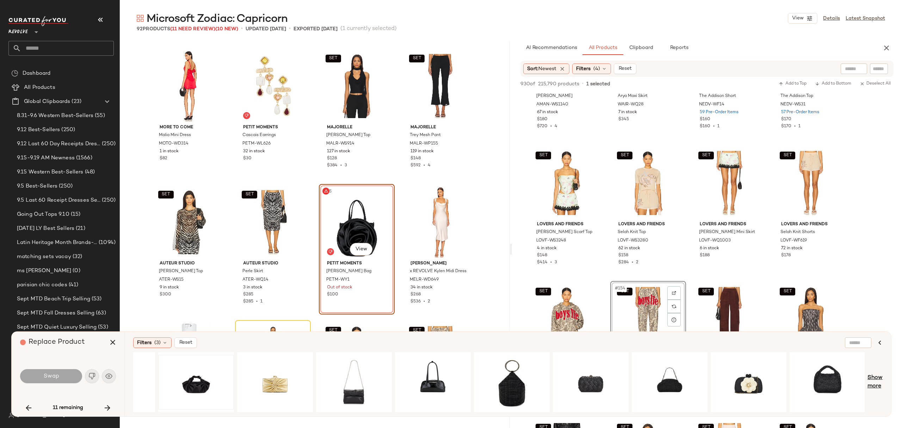
click at [871, 375] on span "Show more" at bounding box center [875, 382] width 15 height 17
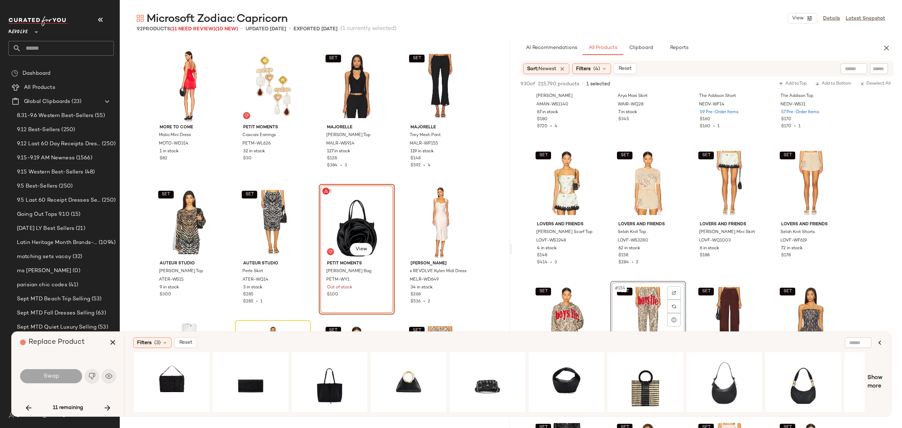
scroll to position [0, 1633]
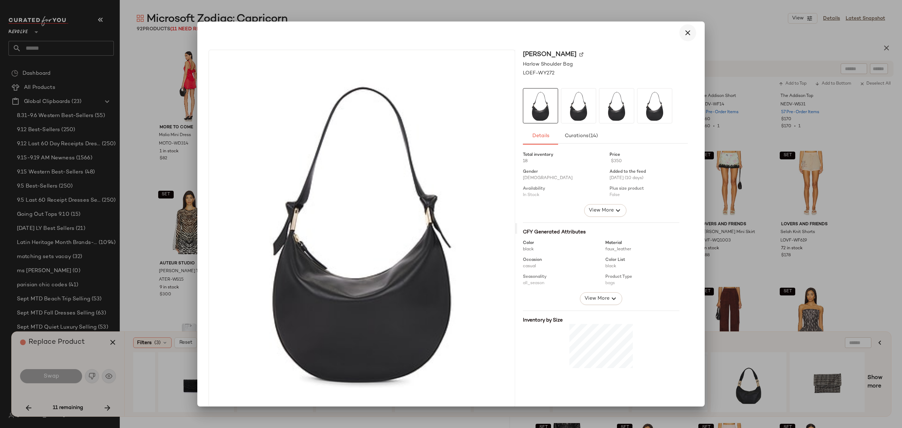
click at [684, 29] on icon "button" at bounding box center [688, 33] width 8 height 8
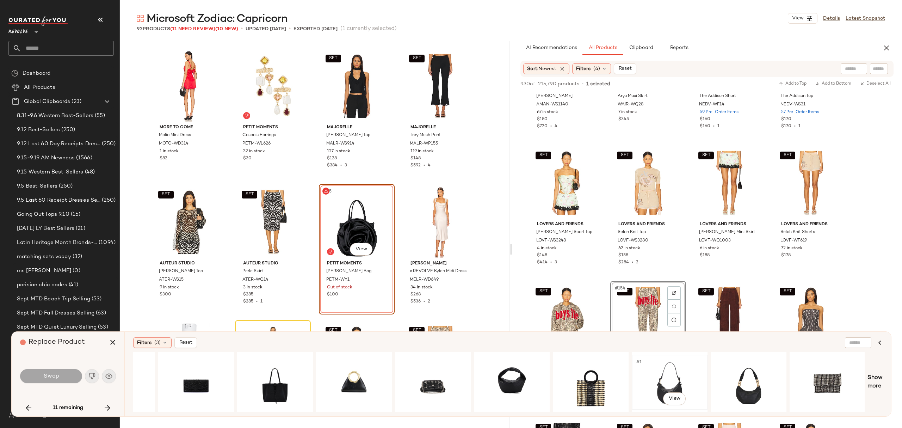
click at [684, 371] on div "#1 View" at bounding box center [669, 382] width 71 height 50
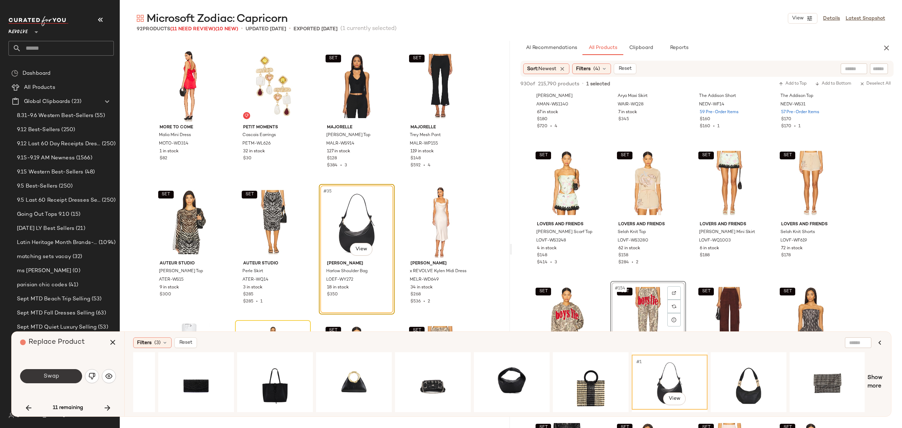
click at [63, 377] on button "Swap" at bounding box center [51, 376] width 62 height 14
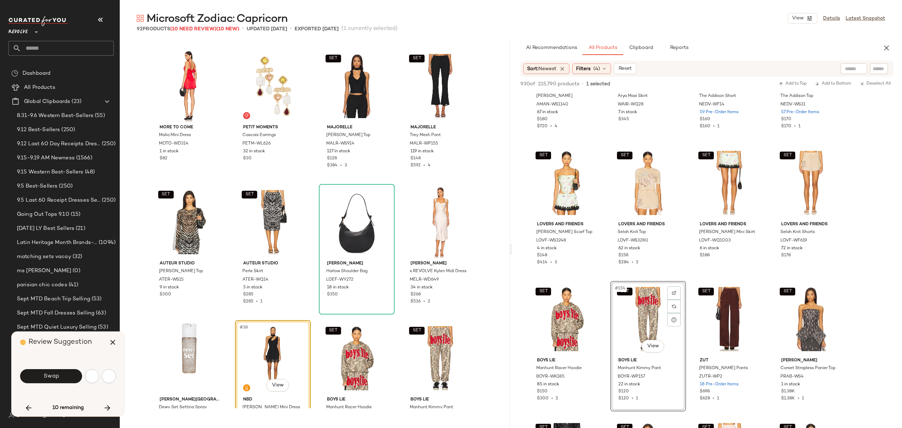
scroll to position [1088, 0]
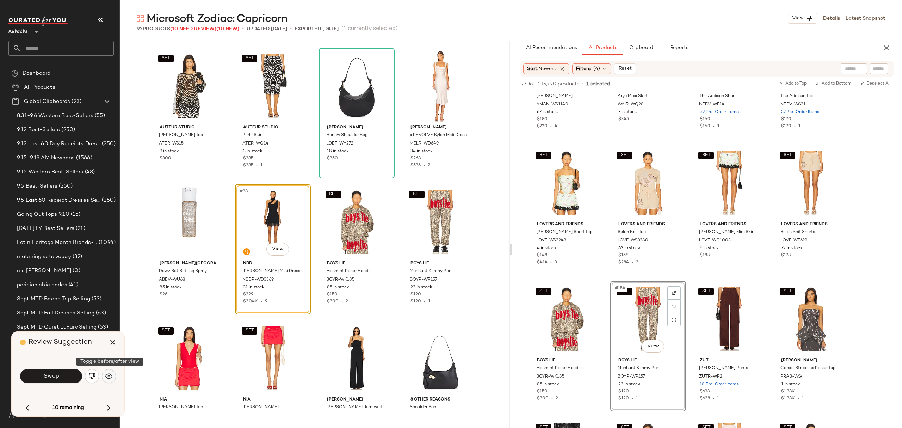
click at [111, 377] on img "button" at bounding box center [108, 376] width 7 height 7
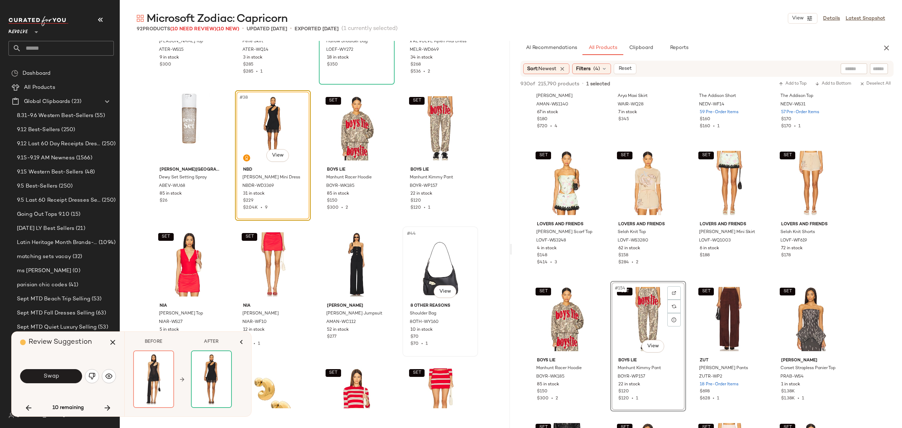
scroll to position [1041, 0]
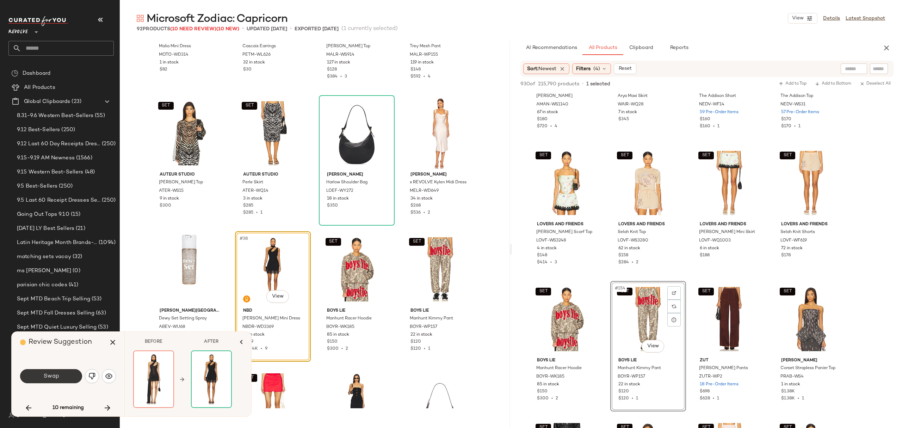
click at [48, 376] on span "Swap" at bounding box center [51, 376] width 16 height 7
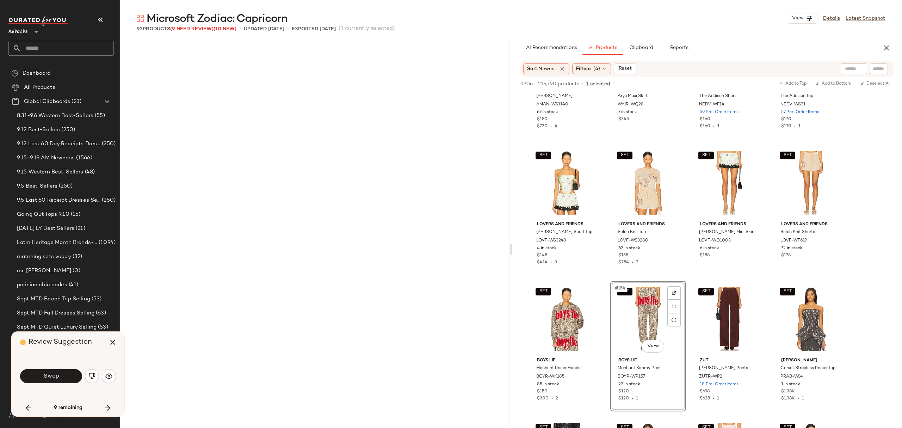
scroll to position [1632, 0]
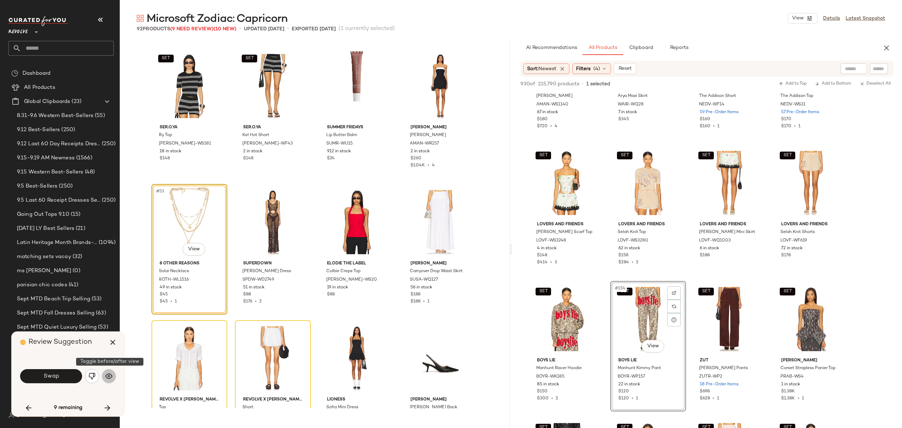
click at [109, 374] on img "button" at bounding box center [108, 376] width 7 height 7
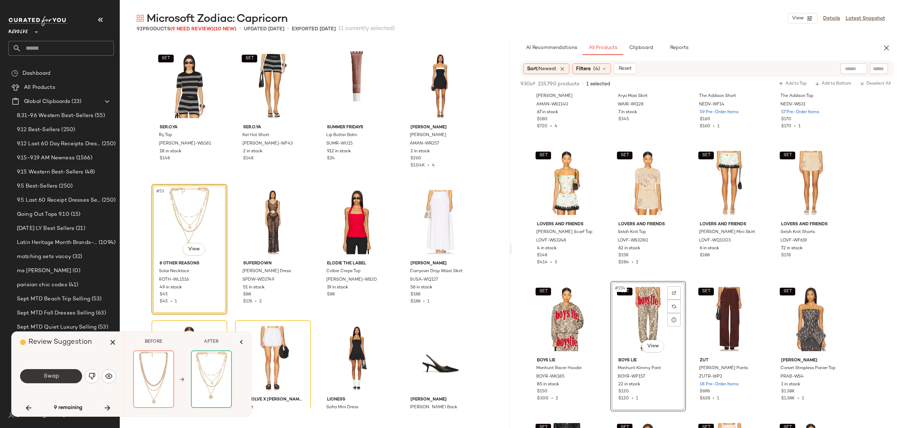
click at [57, 377] on span "Swap" at bounding box center [51, 376] width 16 height 7
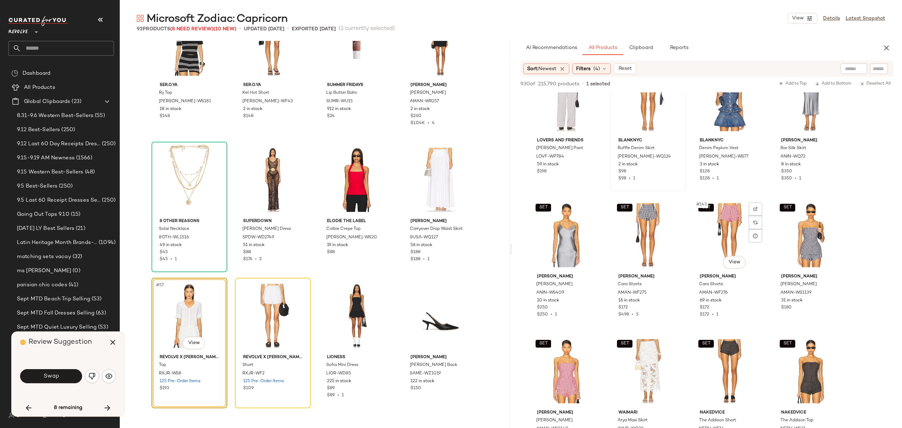
scroll to position [4558, 0]
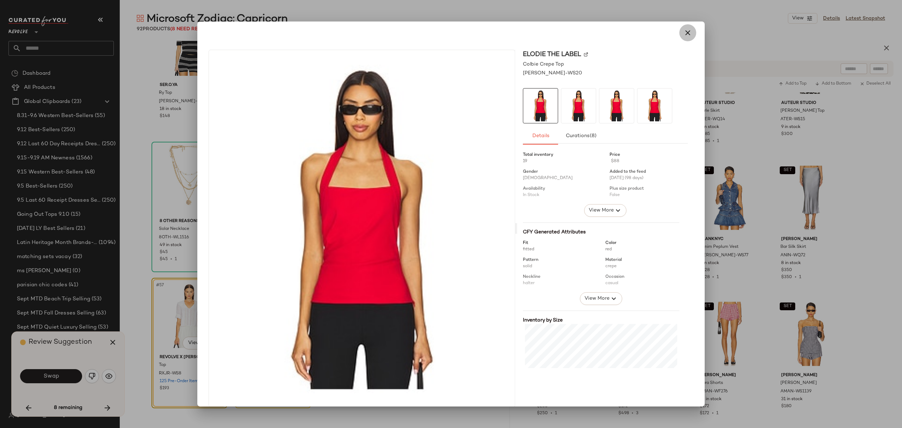
click at [684, 31] on icon "button" at bounding box center [688, 33] width 8 height 8
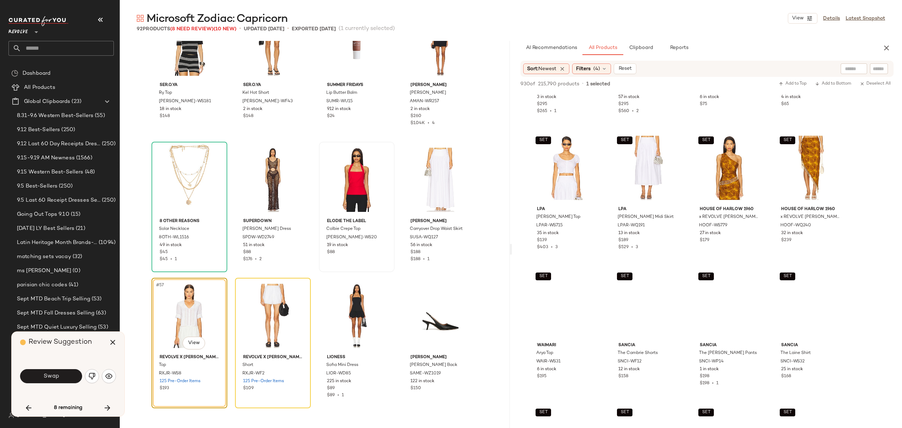
scroll to position [5498, 0]
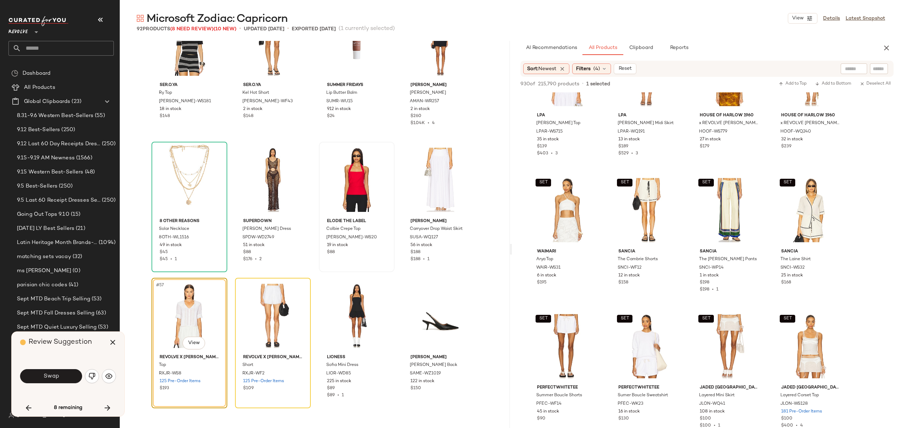
click at [605, 71] on icon at bounding box center [605, 69] width 6 height 6
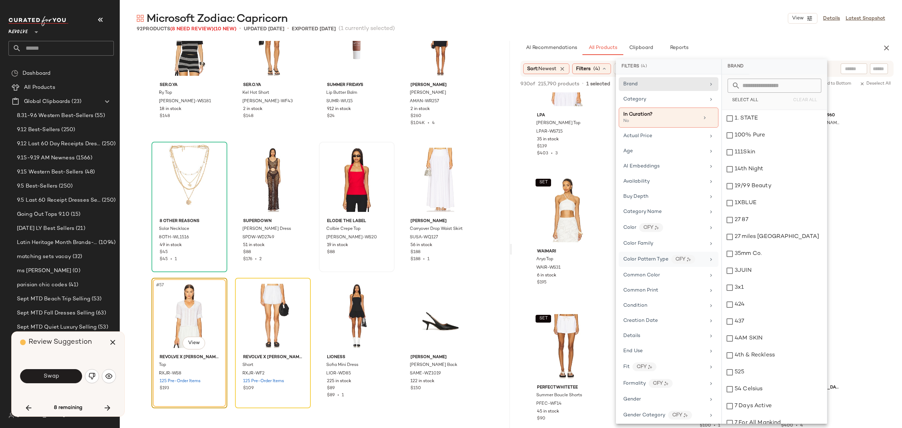
scroll to position [141, 0]
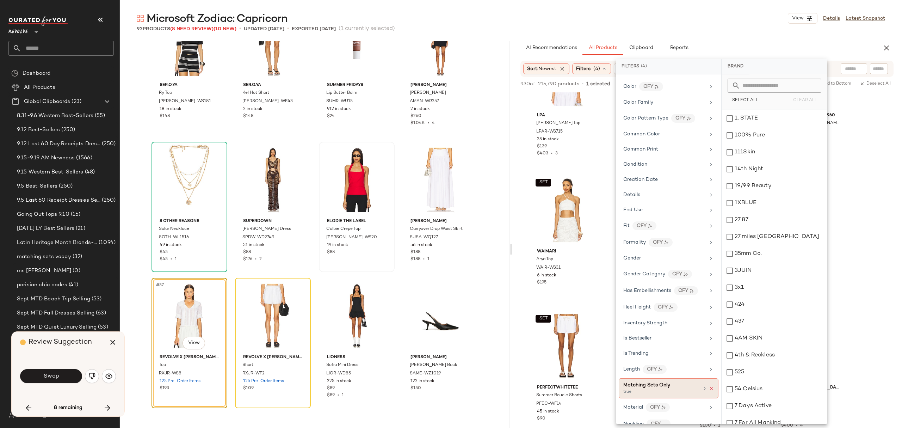
click at [709, 391] on icon at bounding box center [711, 388] width 5 height 5
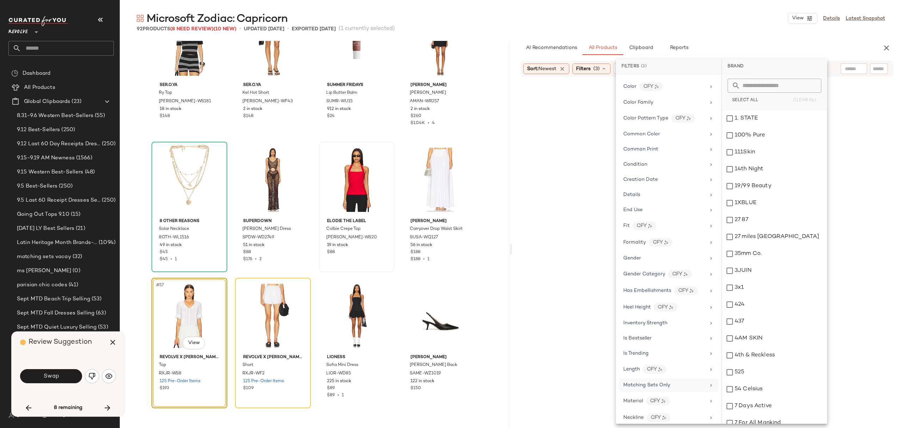
click at [879, 67] on input "text" at bounding box center [879, 68] width 12 height 7
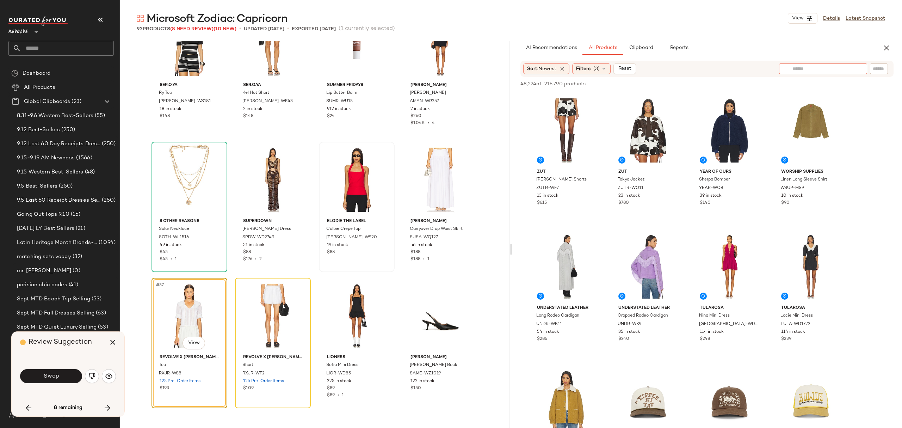
click at [802, 68] on input "text" at bounding box center [823, 68] width 61 height 7
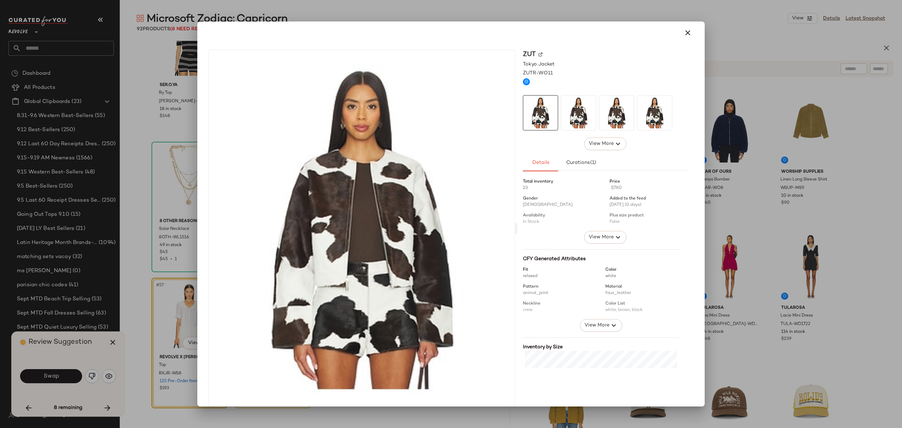
click at [405, 300] on img at bounding box center [362, 228] width 306 height 357
drag, startPoint x: 678, startPoint y: 33, endPoint x: 683, endPoint y: 39, distance: 7.9
click at [679, 33] on button "button" at bounding box center [687, 32] width 17 height 17
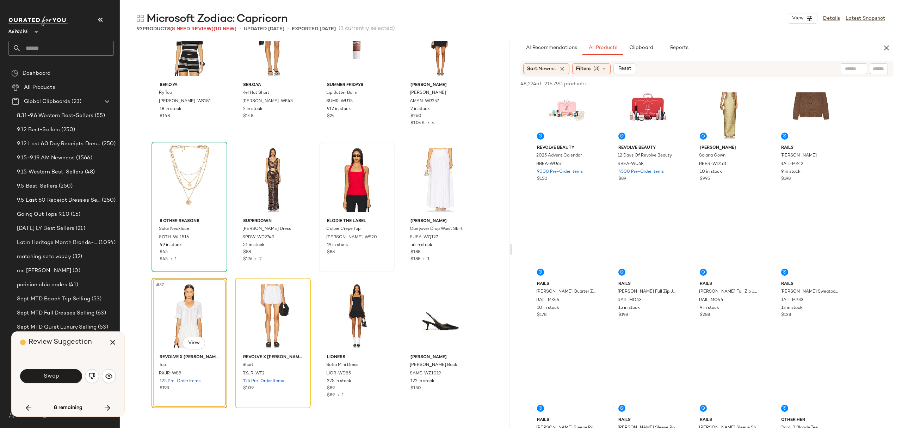
scroll to position [1128, 0]
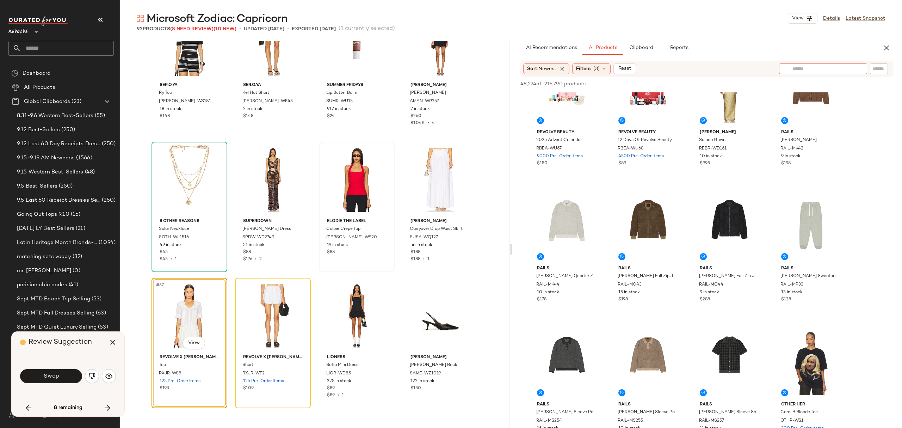
click at [857, 68] on div at bounding box center [823, 68] width 88 height 11
type input "**********"
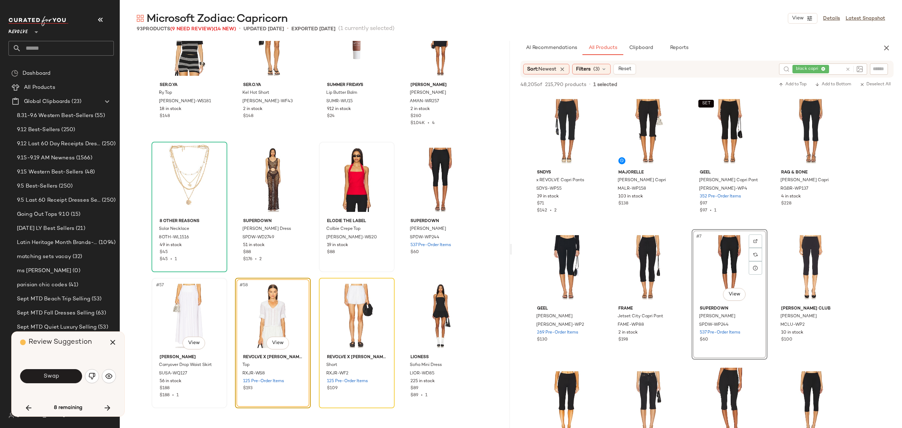
click at [152, 334] on div "#57 View Susana Monaco Carryover Drop Waist Skirt SUSA-WQ127 56 in stock $188 $…" at bounding box center [190, 343] width 76 height 130
click at [158, 308] on div "#57 View" at bounding box center [189, 315] width 71 height 71
click at [173, 296] on div "#57 View" at bounding box center [189, 315] width 71 height 71
click at [200, 307] on div "#57 View" at bounding box center [189, 315] width 71 height 71
click at [211, 319] on div "#57 View" at bounding box center [189, 315] width 71 height 71
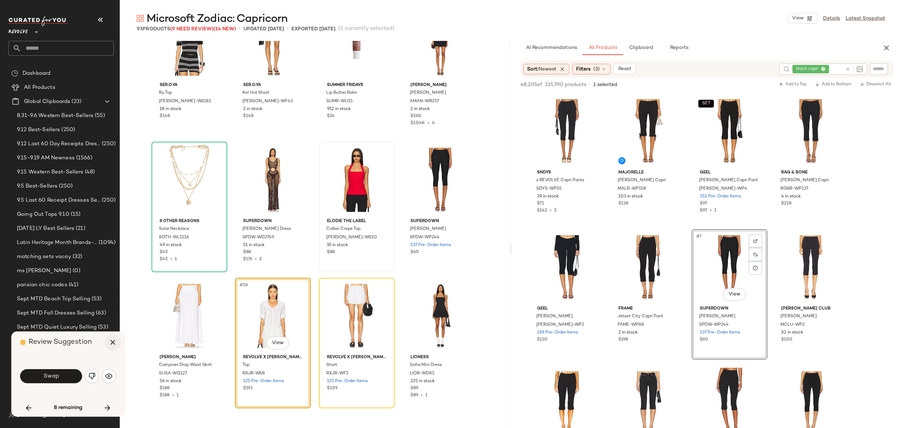
click at [113, 342] on icon "button" at bounding box center [113, 342] width 8 height 8
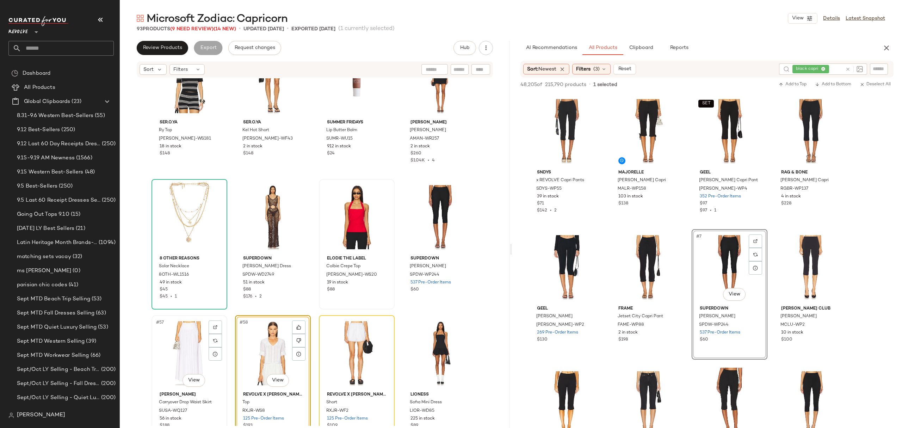
click at [160, 343] on div "#57 View" at bounding box center [189, 353] width 71 height 71
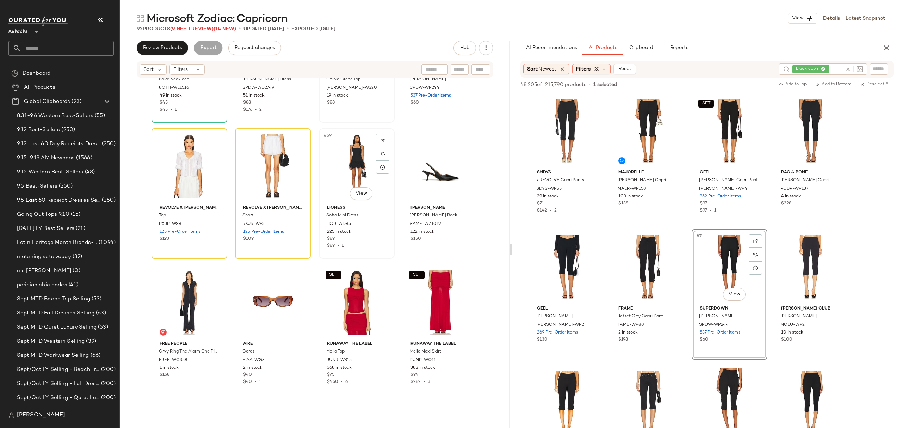
scroll to position [1863, 0]
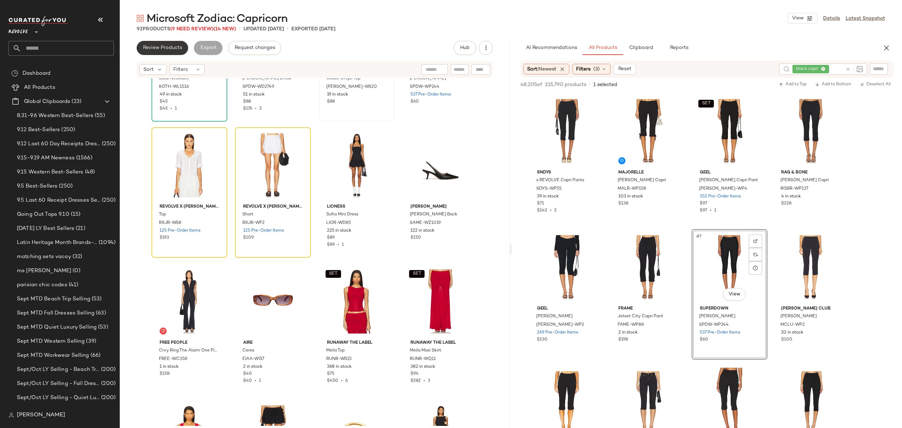
click at [165, 45] on span "Review Products" at bounding box center [162, 48] width 39 height 6
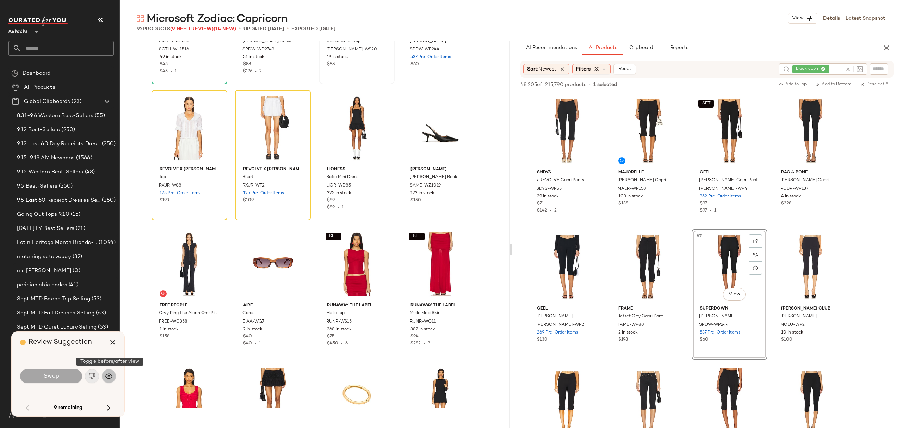
drag, startPoint x: 109, startPoint y: 374, endPoint x: 112, endPoint y: 376, distance: 3.9
click at [109, 374] on img "button" at bounding box center [108, 376] width 7 height 7
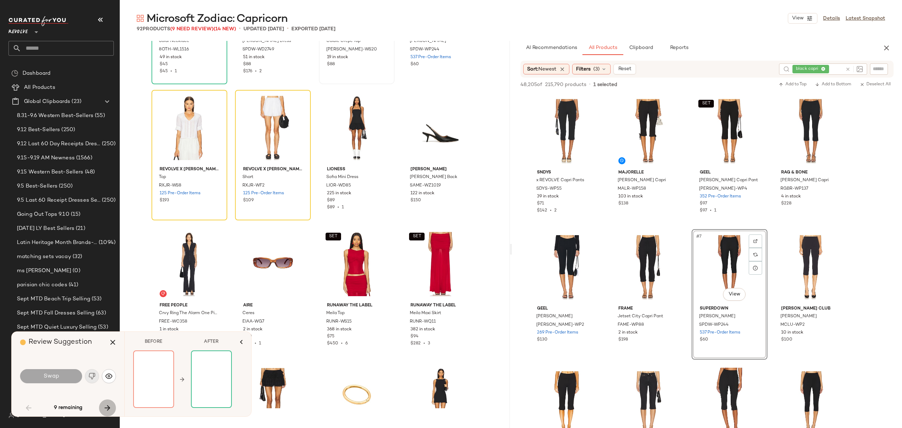
click at [106, 405] on icon "button" at bounding box center [107, 408] width 8 height 8
click at [30, 409] on icon "button" at bounding box center [28, 408] width 8 height 8
click at [105, 408] on icon "button" at bounding box center [107, 408] width 8 height 8
click at [115, 344] on icon "button" at bounding box center [113, 342] width 8 height 8
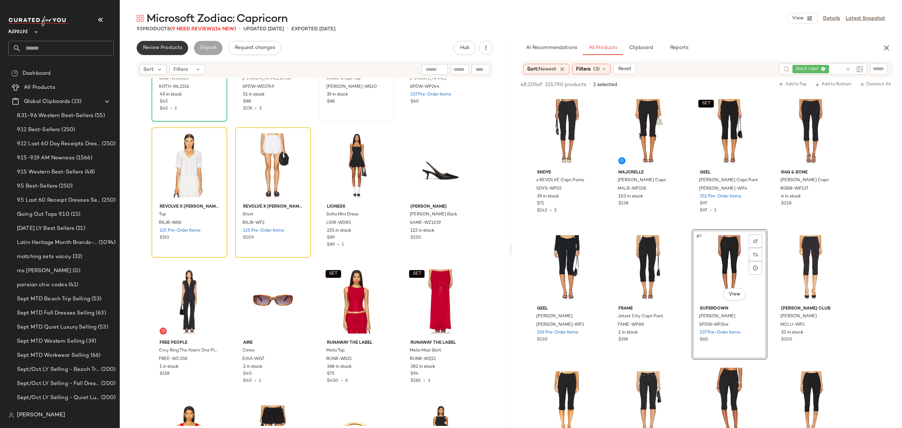
click at [167, 48] on span "Review Products" at bounding box center [162, 48] width 39 height 6
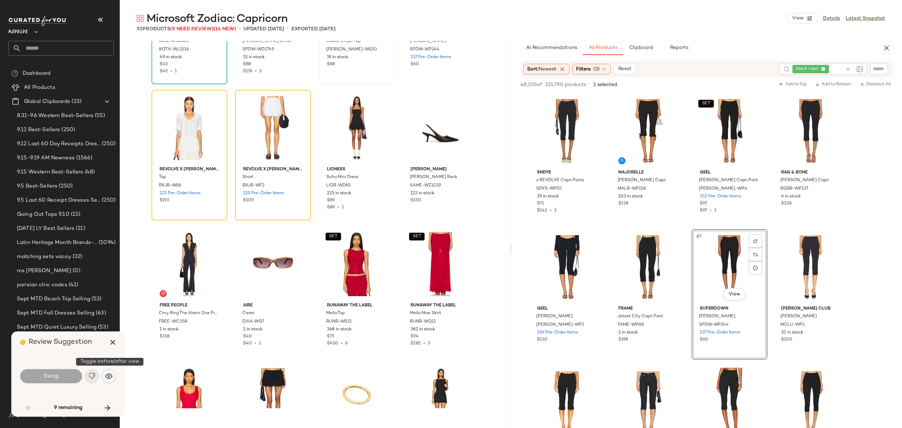
click at [113, 377] on button "button" at bounding box center [109, 376] width 14 height 14
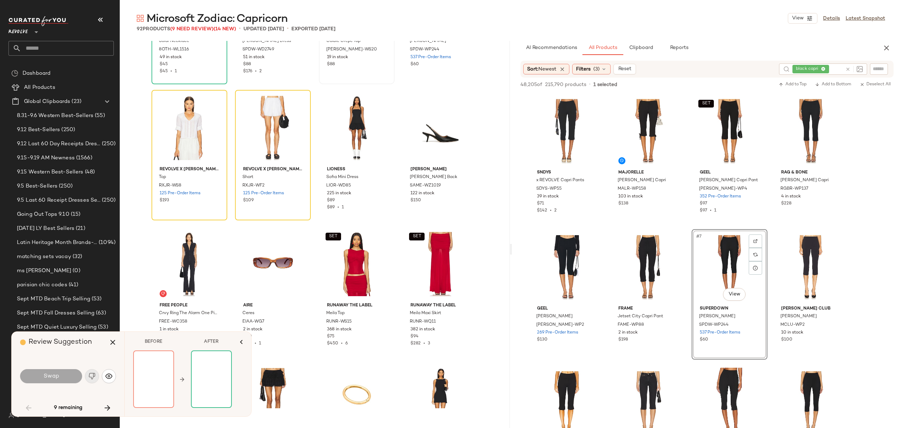
click at [847, 68] on icon at bounding box center [847, 69] width 5 height 5
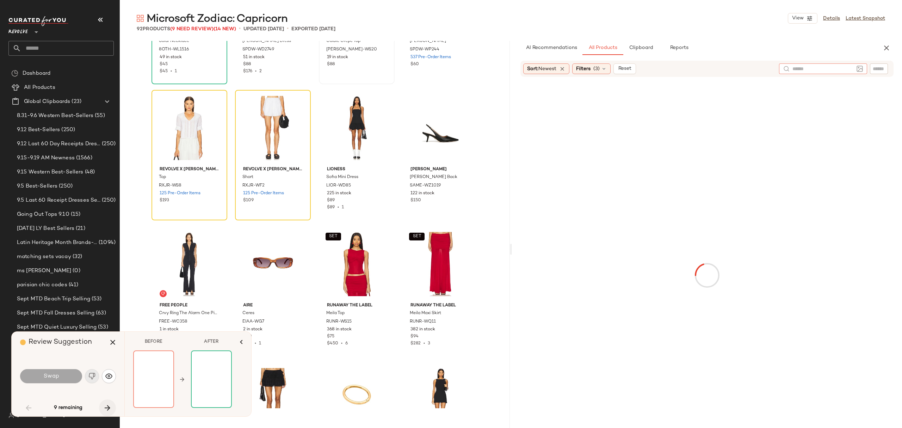
click at [110, 406] on icon "button" at bounding box center [107, 408] width 8 height 8
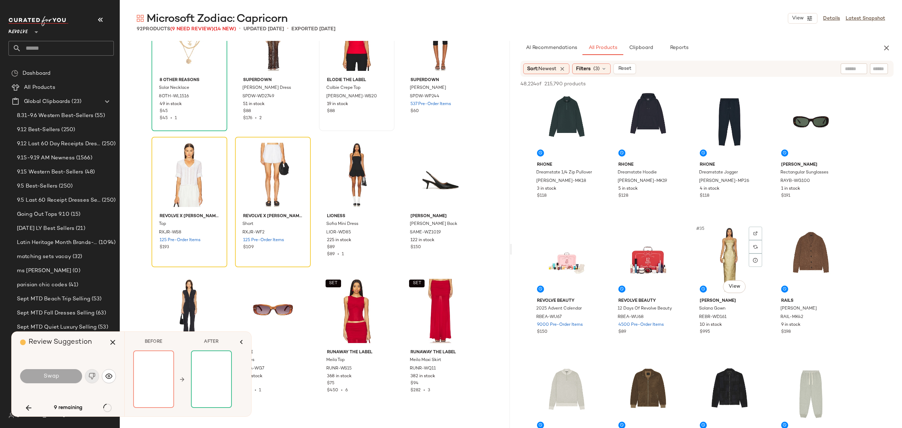
scroll to position [1081, 0]
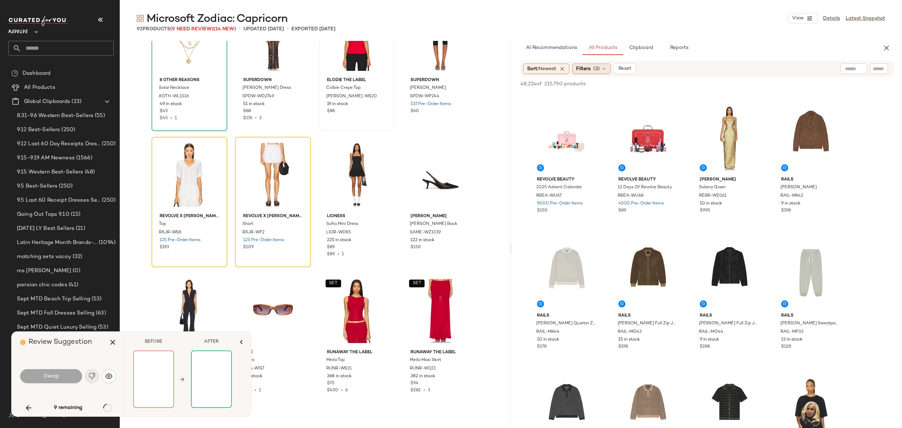
click at [590, 72] on span "Filters" at bounding box center [583, 68] width 14 height 7
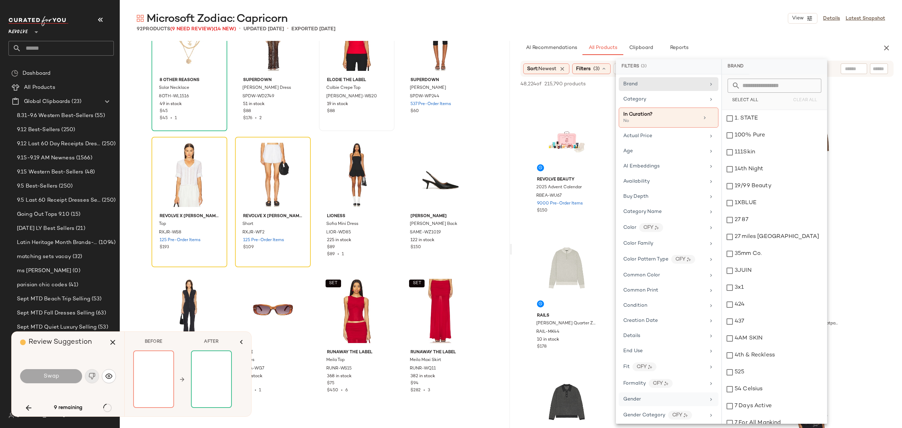
click at [644, 403] on div "Gender" at bounding box center [664, 398] width 82 height 7
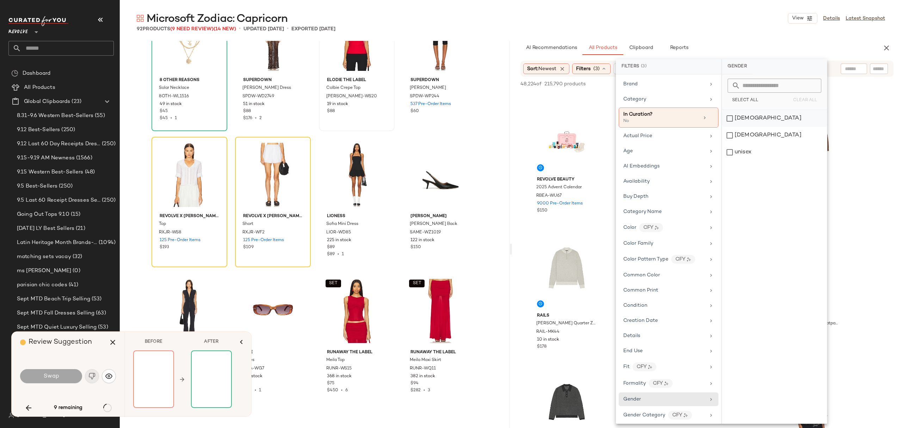
click at [764, 115] on div "female" at bounding box center [774, 118] width 105 height 17
click at [660, 155] on div "Age" at bounding box center [664, 150] width 82 height 7
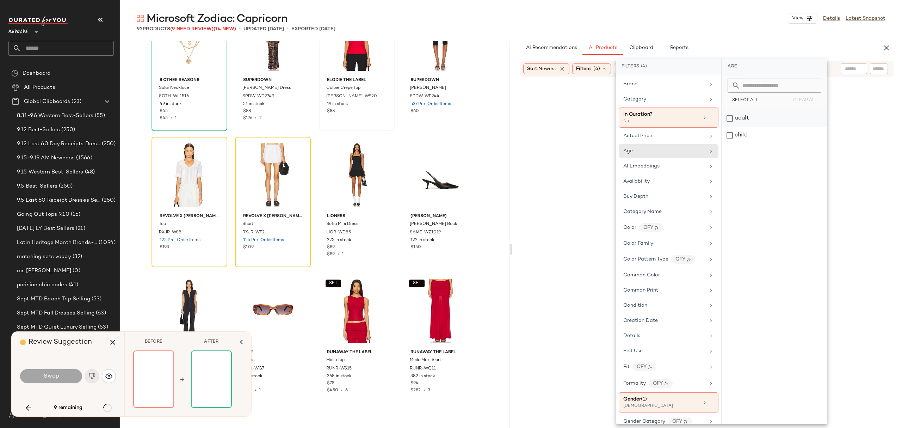
click at [750, 120] on div "adult" at bounding box center [774, 118] width 105 height 17
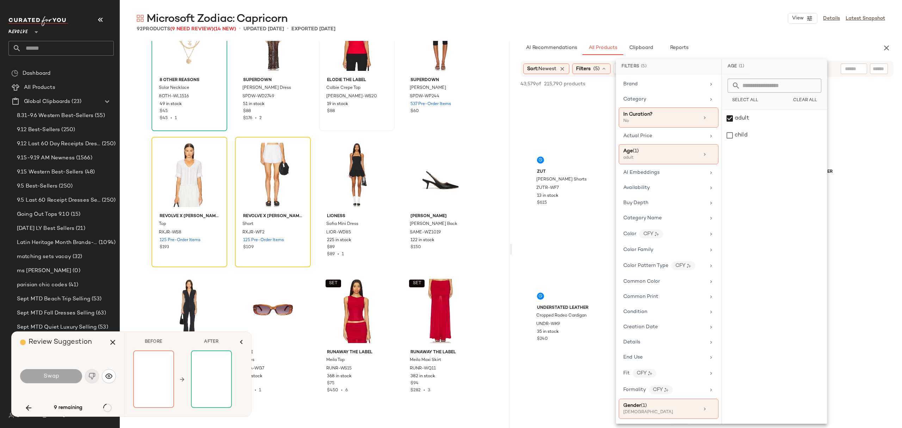
click at [736, 32] on div "Microsoft Zodiac: Capricorn View Details Latest Snapshot 92 Products (9 Need Re…" at bounding box center [511, 219] width 782 height 417
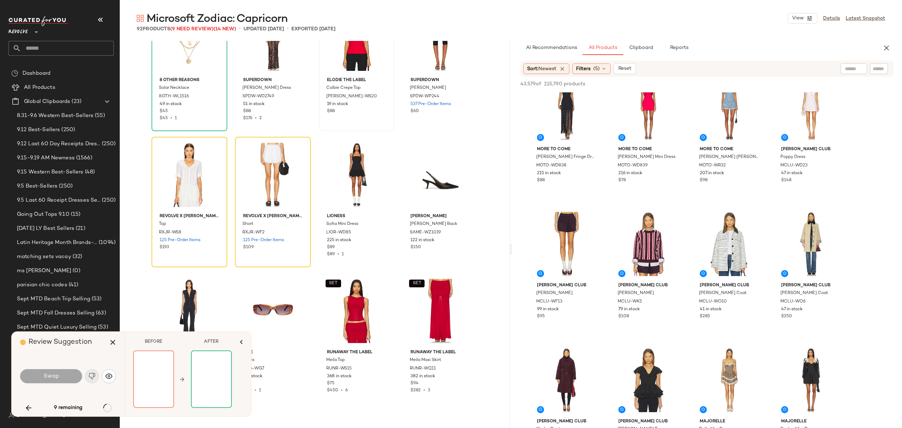
scroll to position [1410, 0]
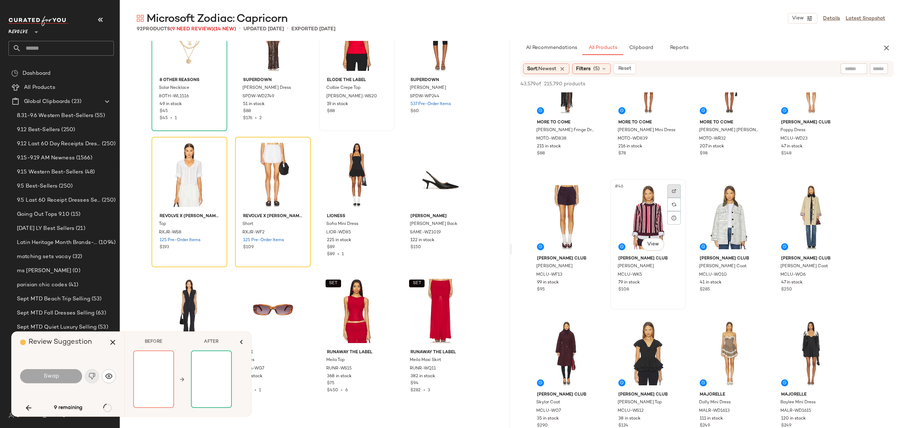
click at [678, 191] on div at bounding box center [674, 190] width 13 height 13
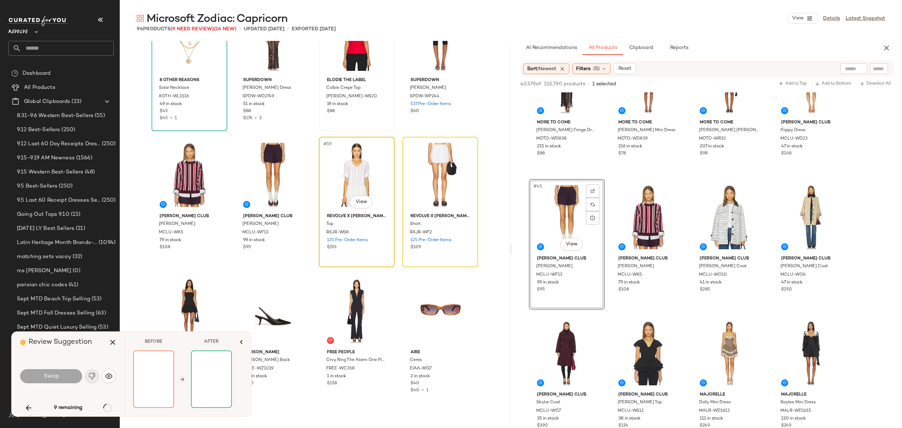
click at [333, 194] on div "#59 View" at bounding box center [356, 174] width 71 height 71
click at [443, 242] on span "125 Pre-Order Items" at bounding box center [431, 240] width 41 height 6
click at [112, 341] on icon "button" at bounding box center [113, 342] width 8 height 8
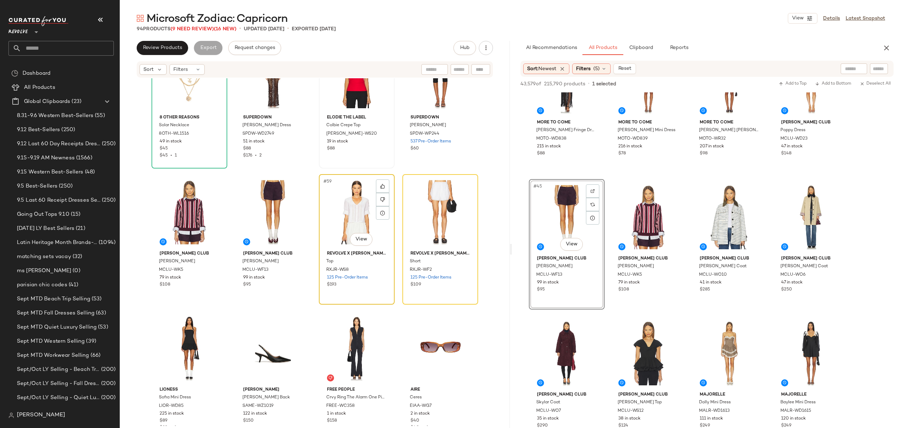
click at [344, 246] on div "#59 View" at bounding box center [356, 212] width 71 height 71
click at [432, 281] on span "125 Pre-Order Items" at bounding box center [431, 278] width 41 height 6
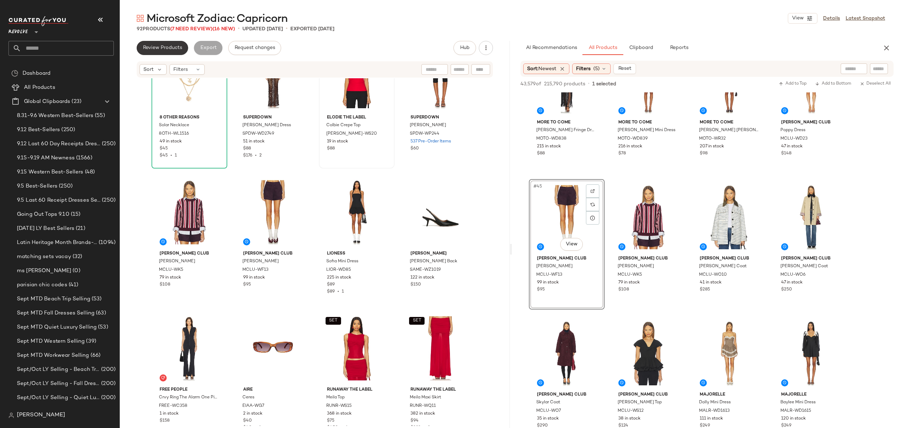
click at [170, 47] on span "Review Products" at bounding box center [162, 48] width 39 height 6
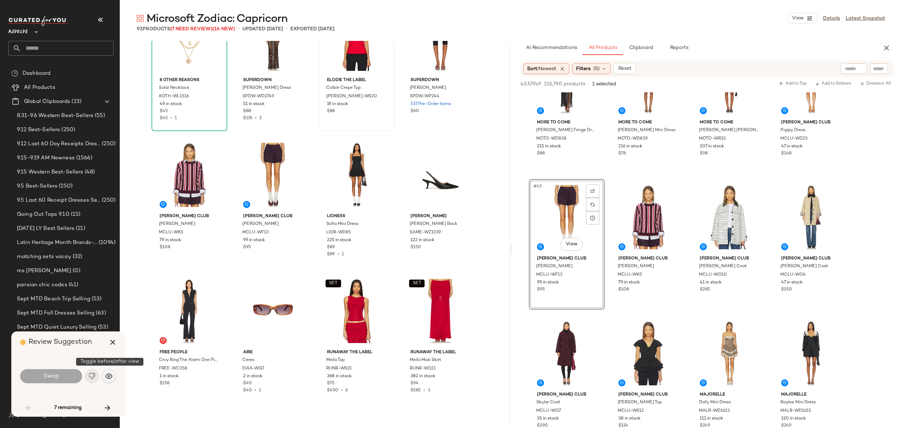
click at [112, 371] on button "button" at bounding box center [109, 376] width 14 height 14
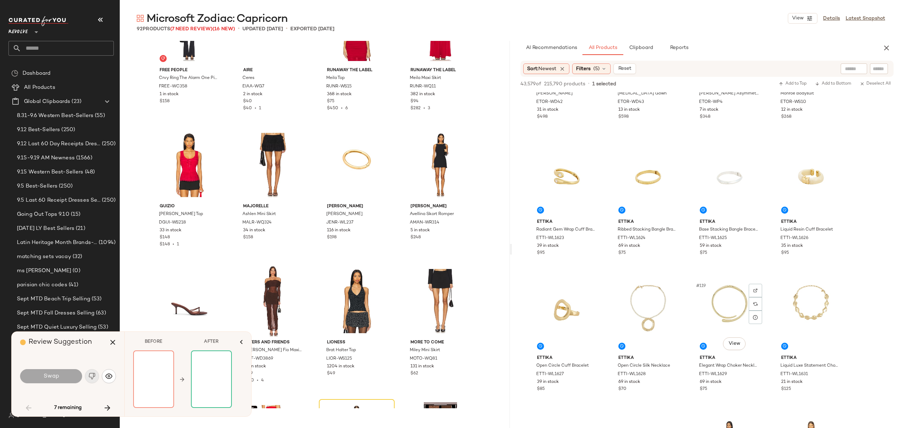
scroll to position [3900, 0]
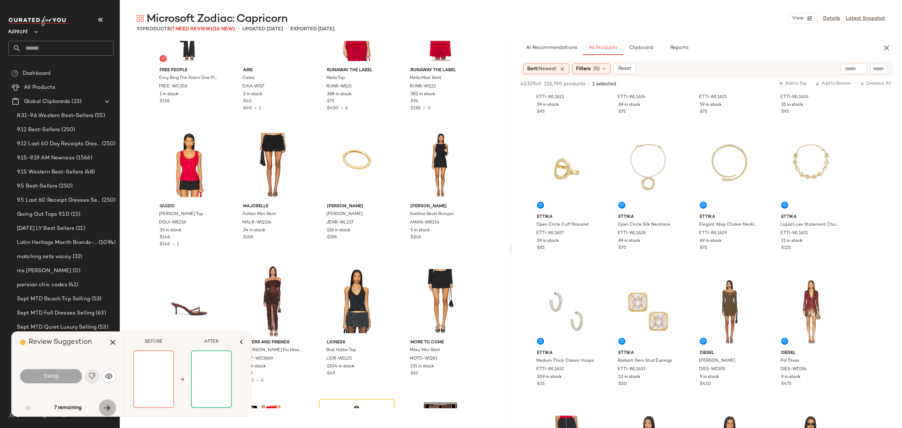
click at [106, 408] on icon "button" at bounding box center [107, 408] width 8 height 8
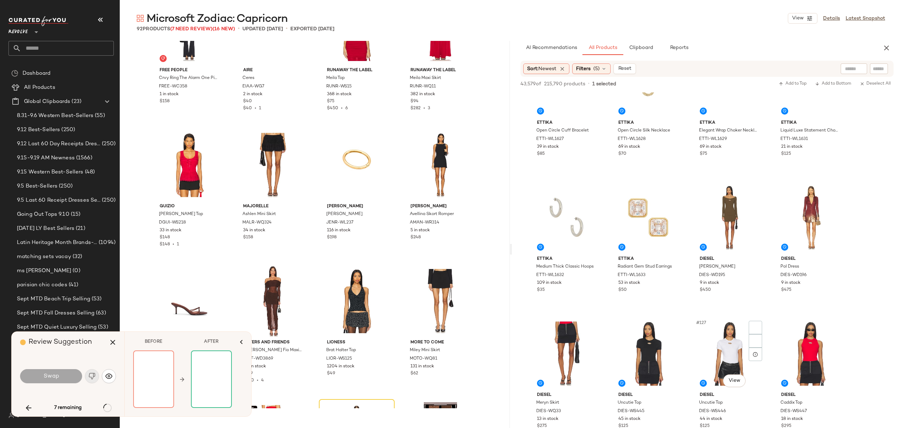
scroll to position [4041, 0]
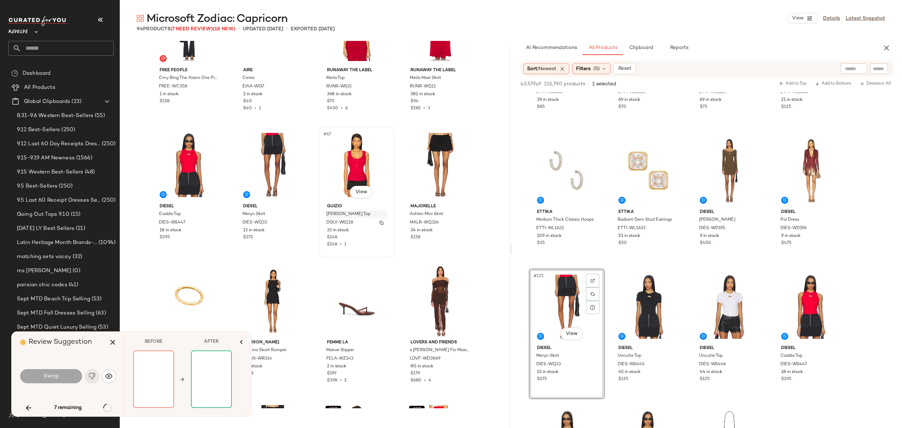
click at [342, 217] on div "GUIZIO Lillie Pintuck Top DGUI-WS218 33 in stock $148 $148 • 1" at bounding box center [356, 224] width 71 height 47
click at [113, 344] on icon "button" at bounding box center [113, 342] width 8 height 8
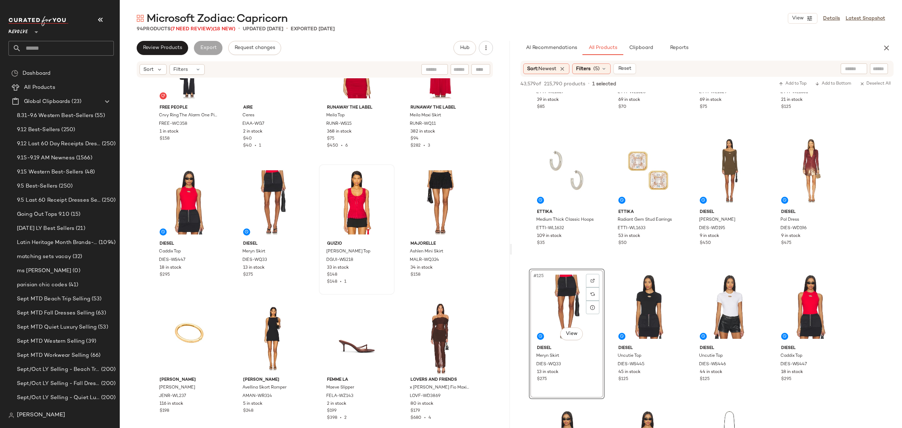
click at [351, 259] on div "DGUI-WS218" at bounding box center [356, 260] width 61 height 8
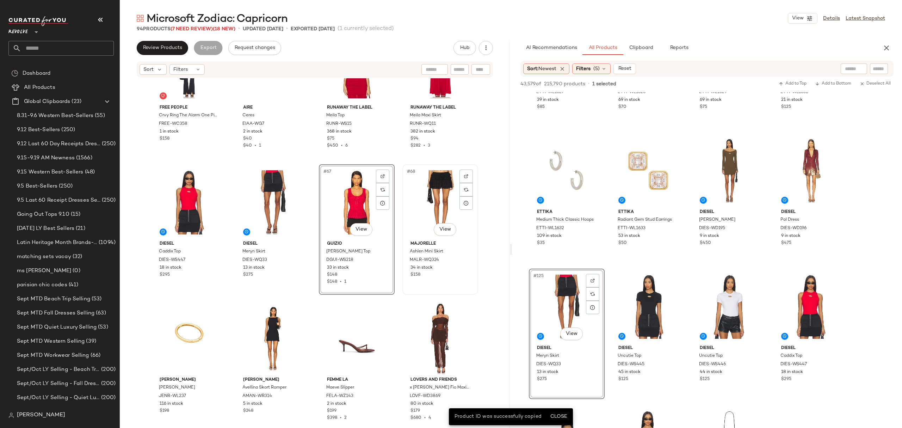
click at [432, 273] on div "$158" at bounding box center [441, 275] width 60 height 6
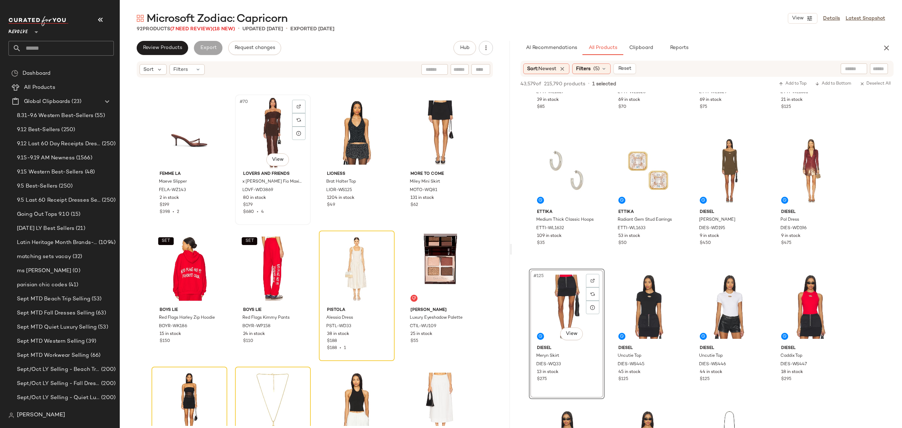
scroll to position [2312, 0]
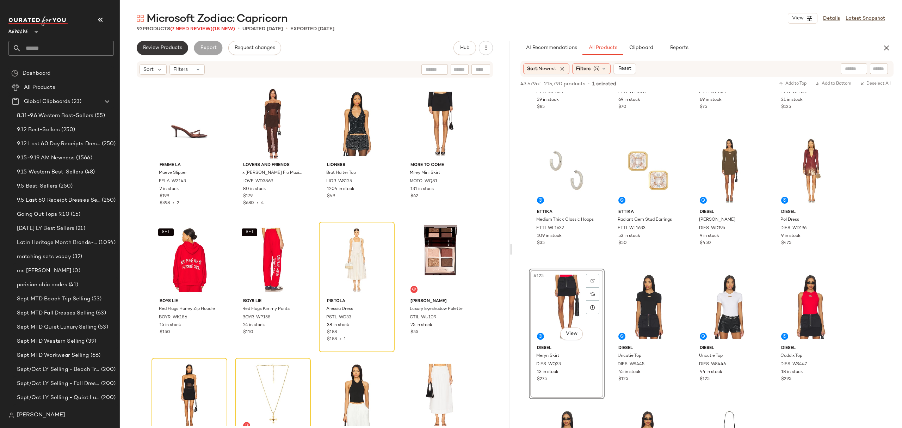
click at [164, 48] on span "Review Products" at bounding box center [162, 48] width 39 height 6
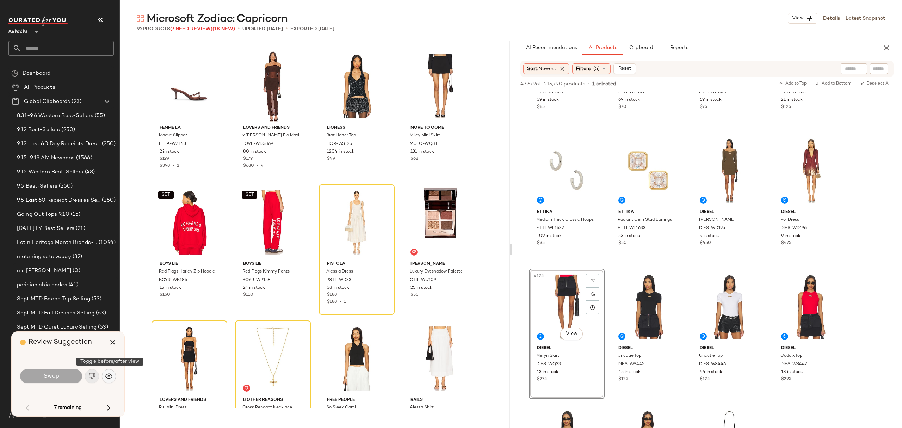
click at [111, 377] on img "button" at bounding box center [108, 376] width 7 height 7
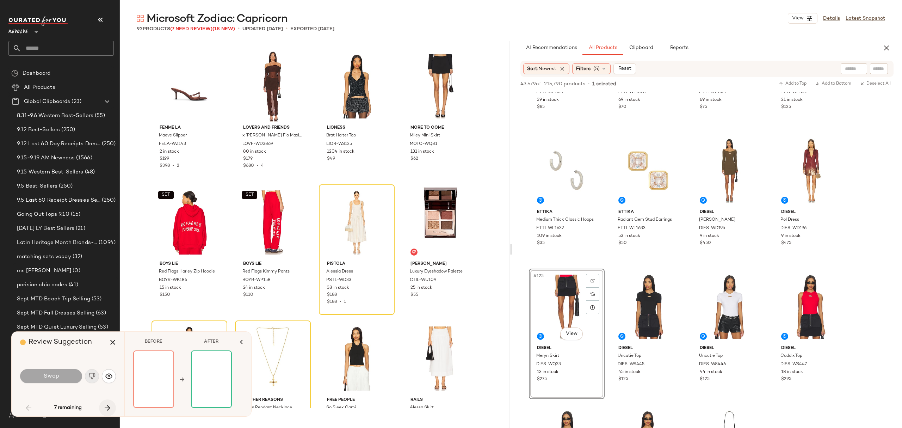
click at [105, 408] on icon "button" at bounding box center [107, 408] width 8 height 8
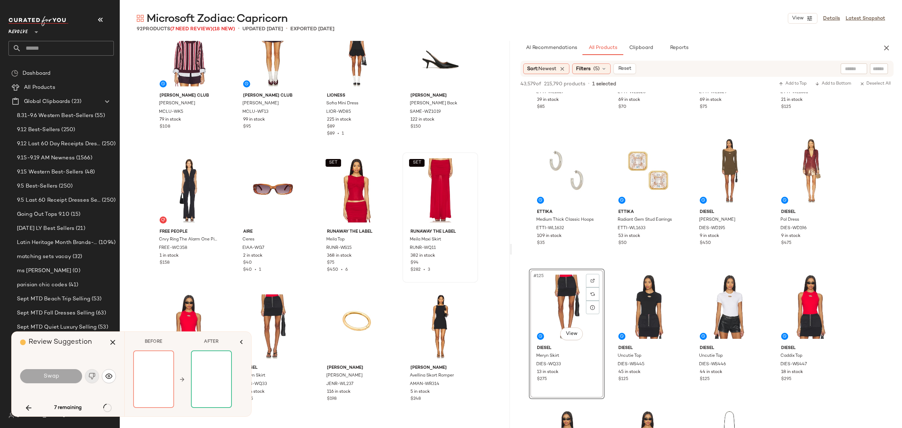
scroll to position [1513, 0]
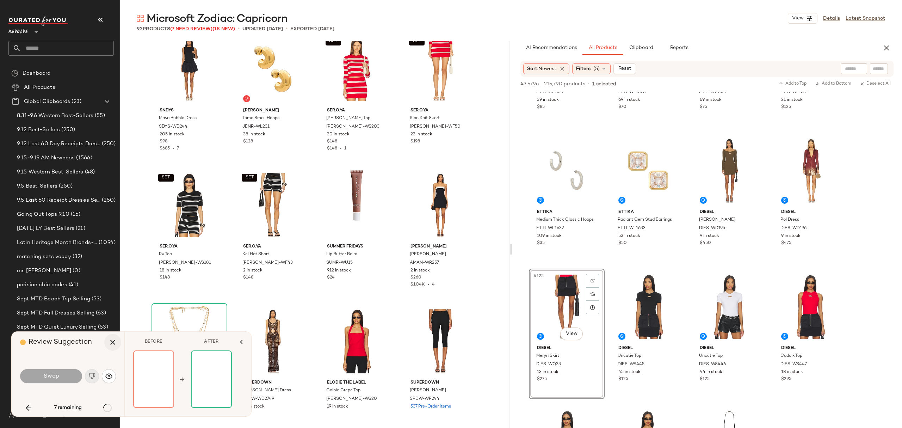
click at [115, 341] on icon "button" at bounding box center [113, 342] width 8 height 8
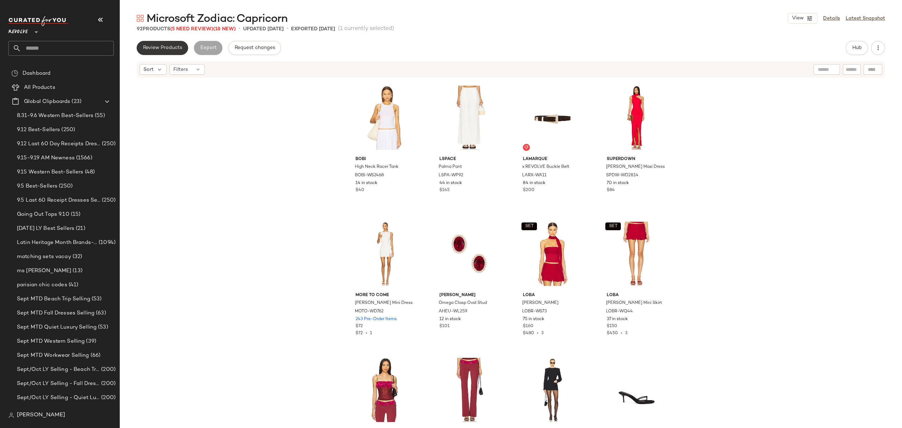
click at [164, 47] on span "Review Products" at bounding box center [162, 48] width 39 height 6
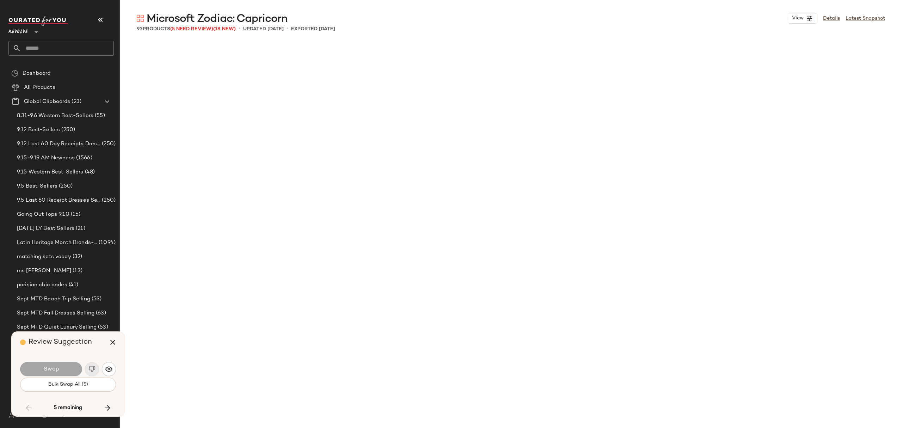
scroll to position [2313, 0]
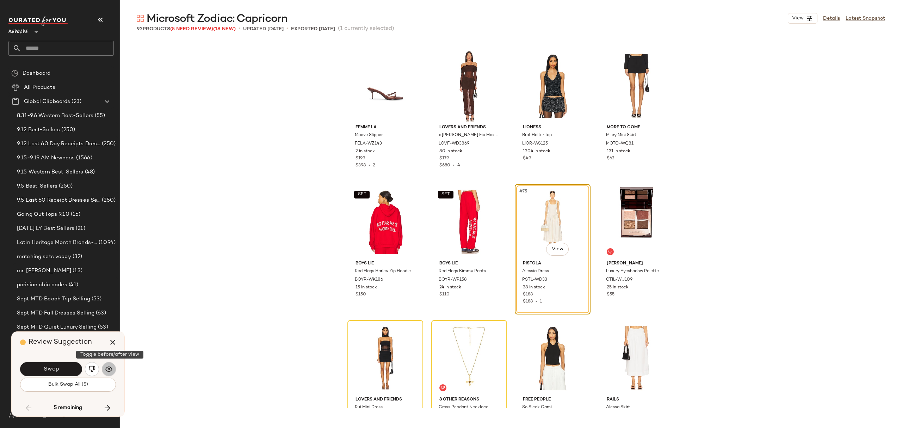
click at [112, 370] on img "button" at bounding box center [108, 368] width 7 height 7
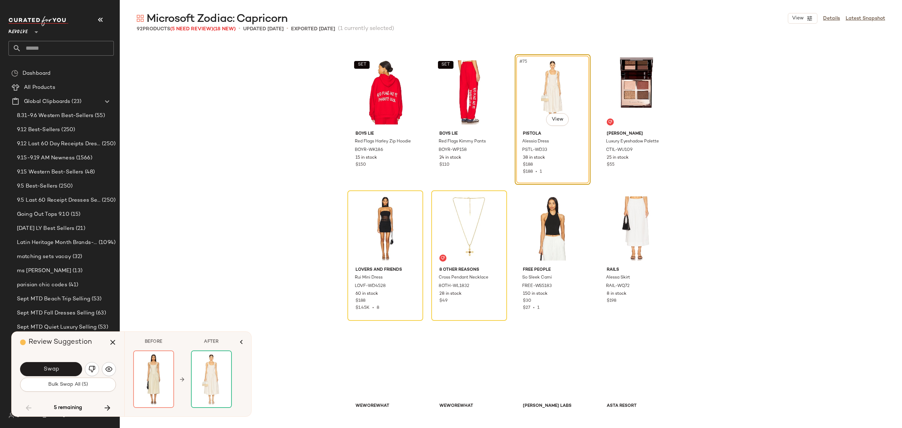
scroll to position [2454, 0]
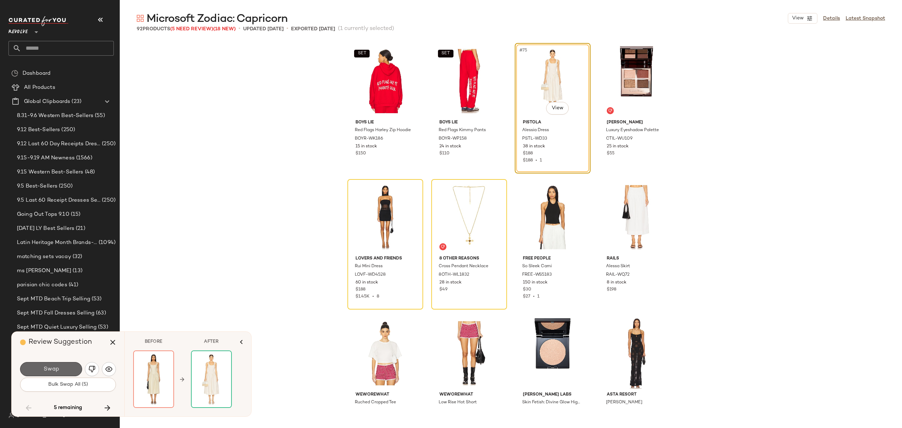
click at [57, 368] on span "Swap" at bounding box center [51, 369] width 16 height 7
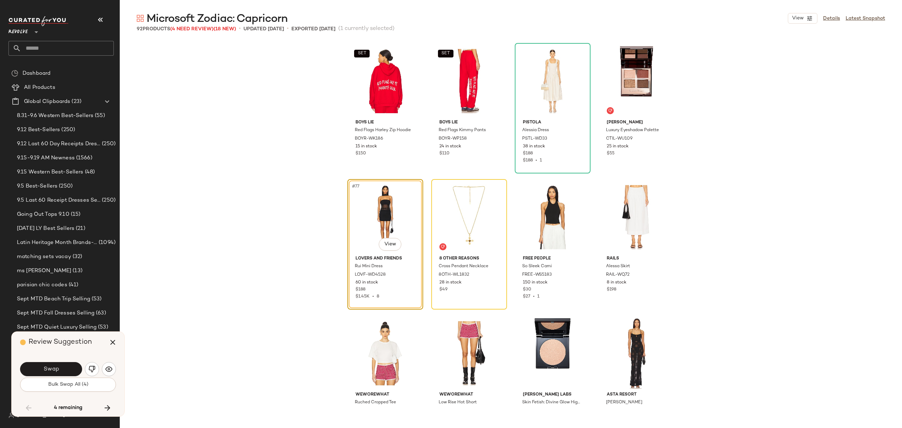
scroll to position [2449, 0]
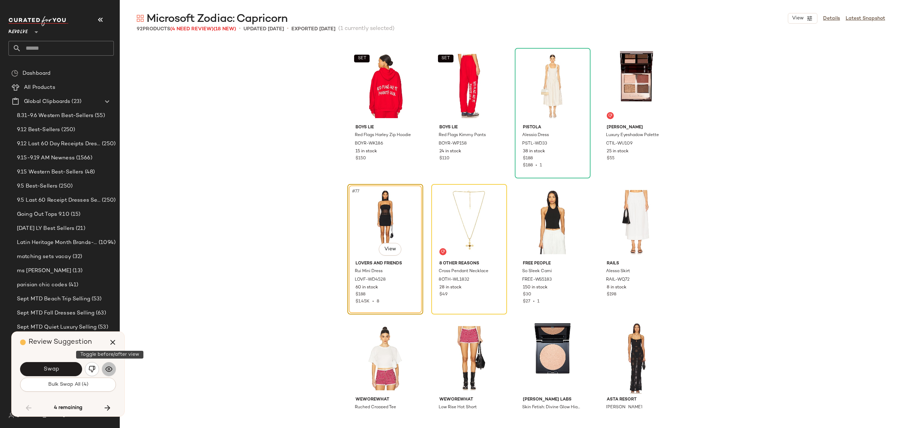
click at [114, 366] on button "button" at bounding box center [109, 369] width 14 height 14
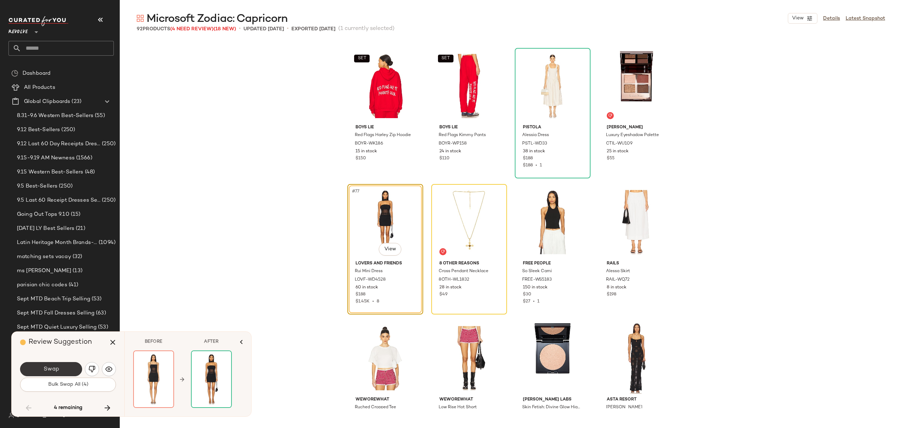
click at [64, 372] on button "Swap" at bounding box center [51, 369] width 62 height 14
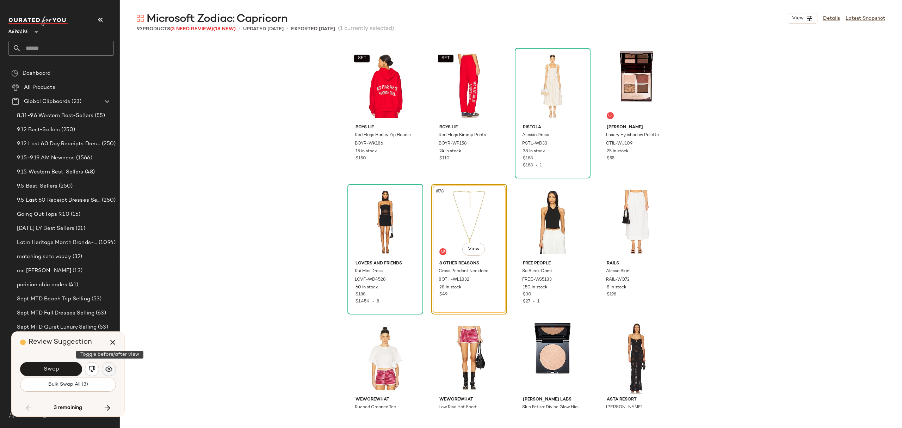
click at [110, 370] on img "button" at bounding box center [108, 368] width 7 height 7
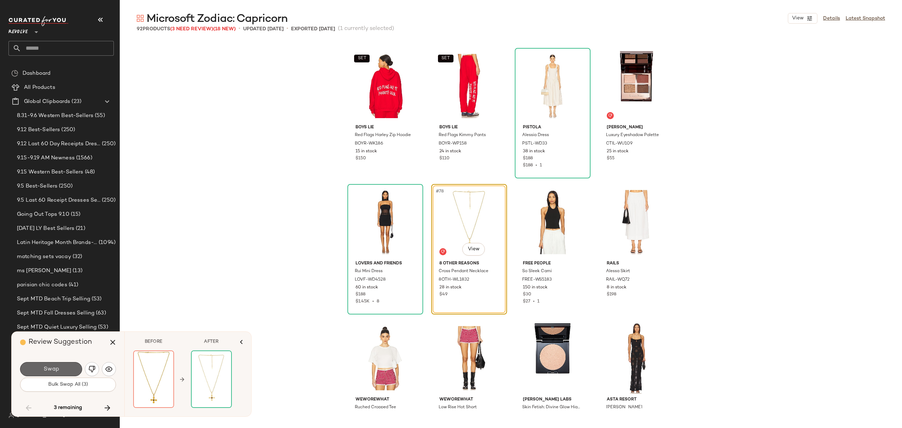
click at [55, 369] on span "Swap" at bounding box center [51, 369] width 16 height 7
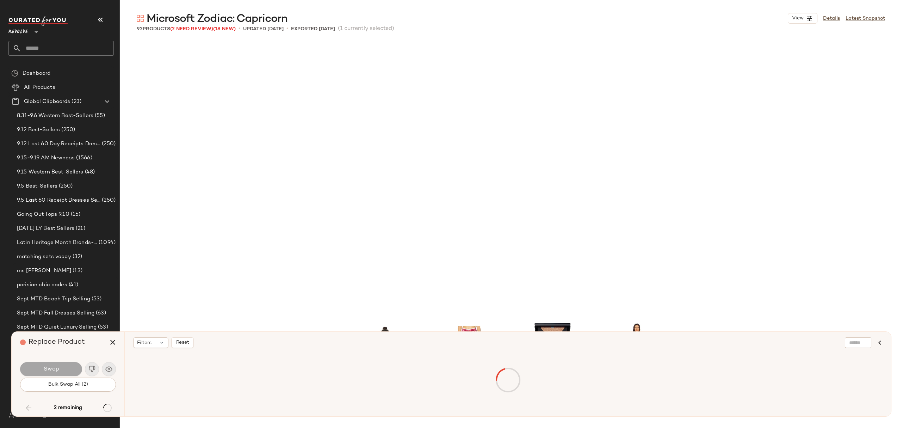
scroll to position [2721, 0]
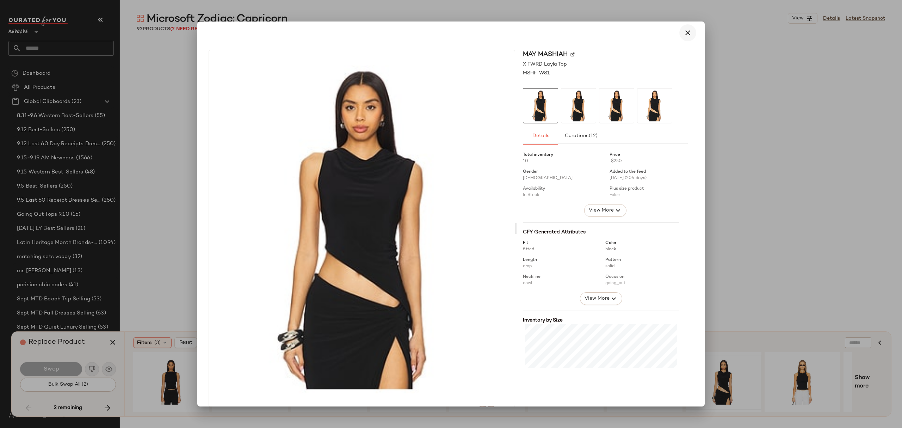
click at [687, 37] on icon "button" at bounding box center [688, 33] width 8 height 8
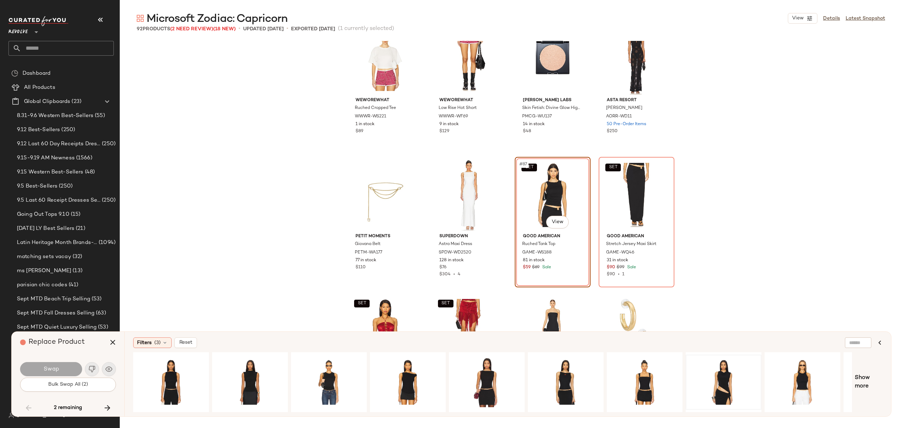
scroll to position [2763, 0]
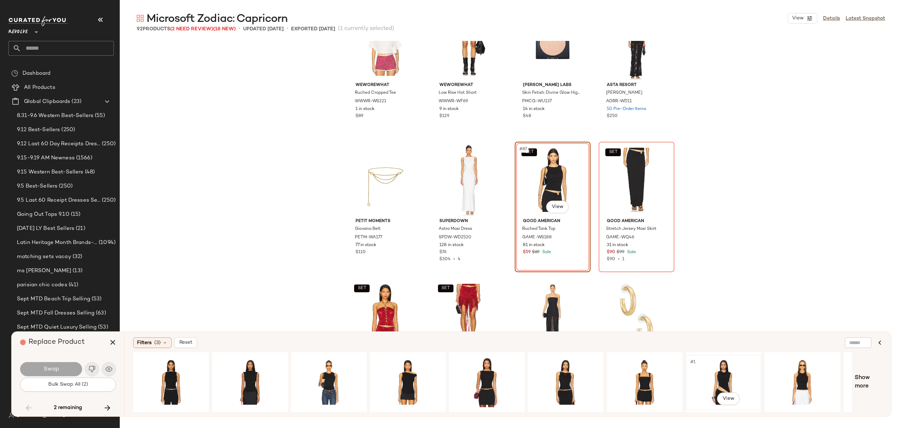
click at [717, 377] on div "#1 View" at bounding box center [723, 382] width 71 height 50
click at [38, 370] on button "Swap" at bounding box center [51, 369] width 62 height 14
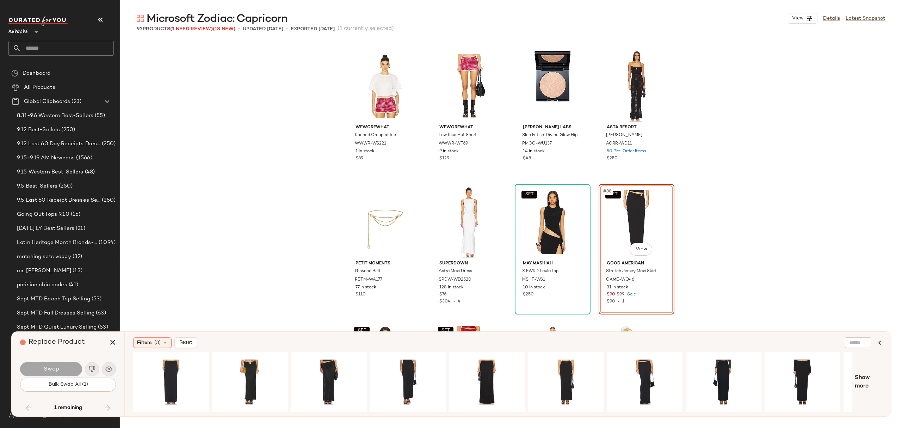
scroll to position [0, 67]
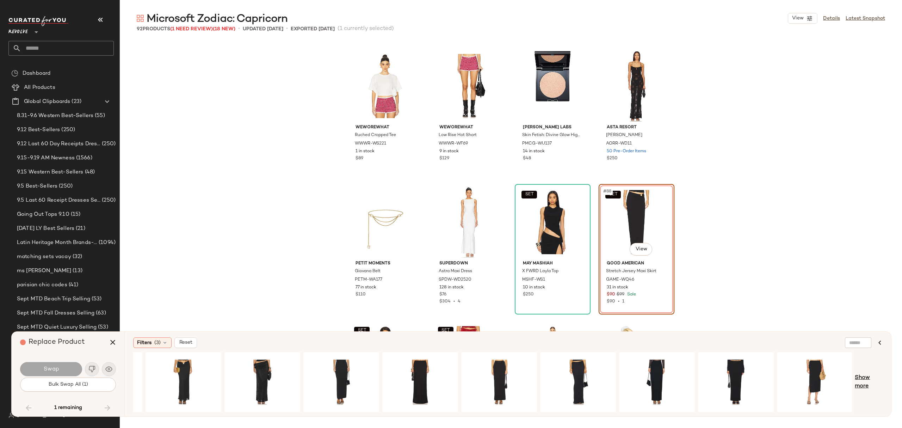
click at [859, 376] on span "Show more" at bounding box center [869, 382] width 28 height 17
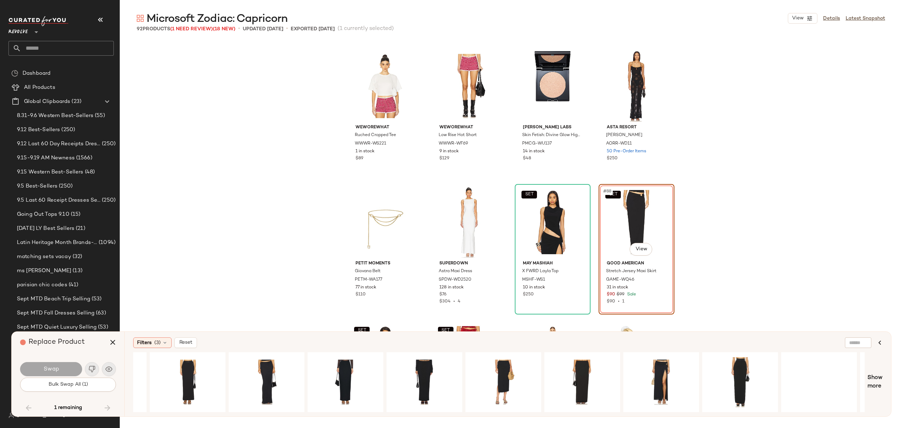
scroll to position [0, 380]
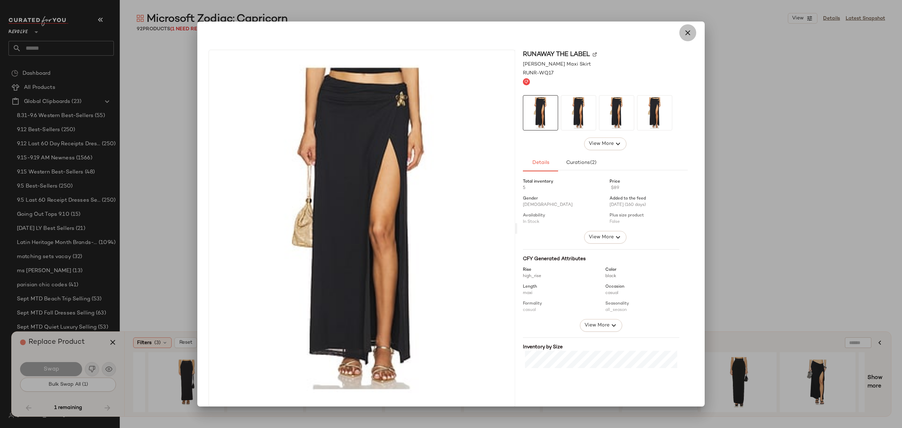
click at [689, 31] on button "button" at bounding box center [687, 32] width 17 height 17
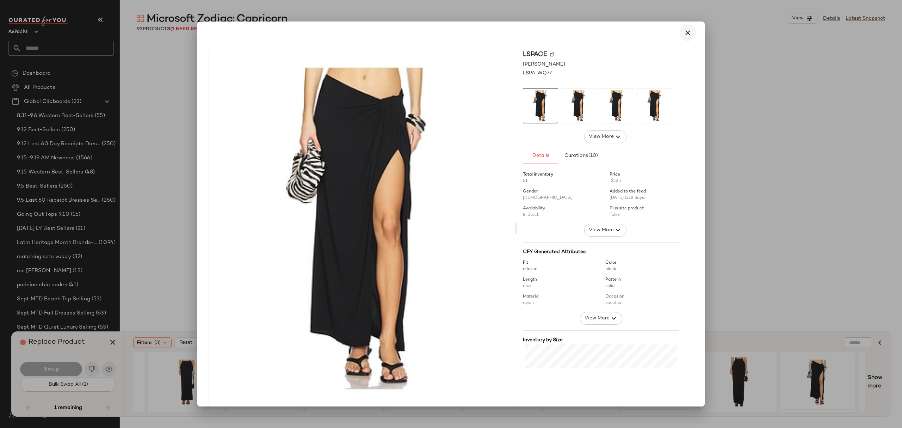
click at [684, 30] on icon "button" at bounding box center [688, 33] width 8 height 8
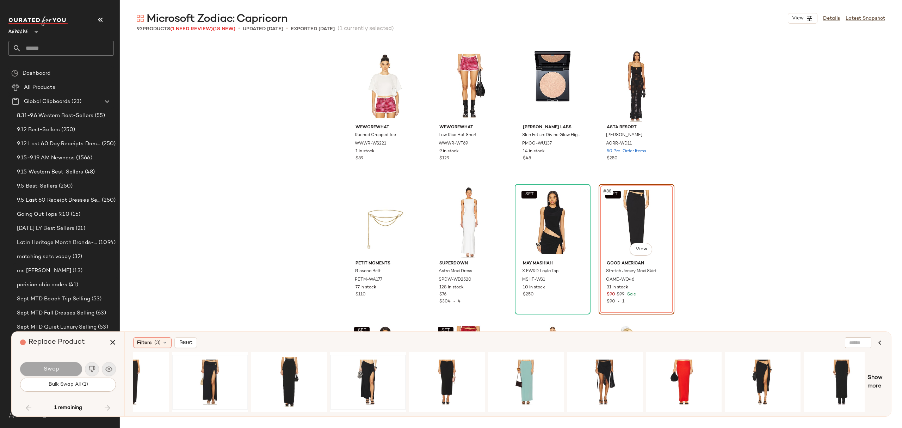
scroll to position [0, 843]
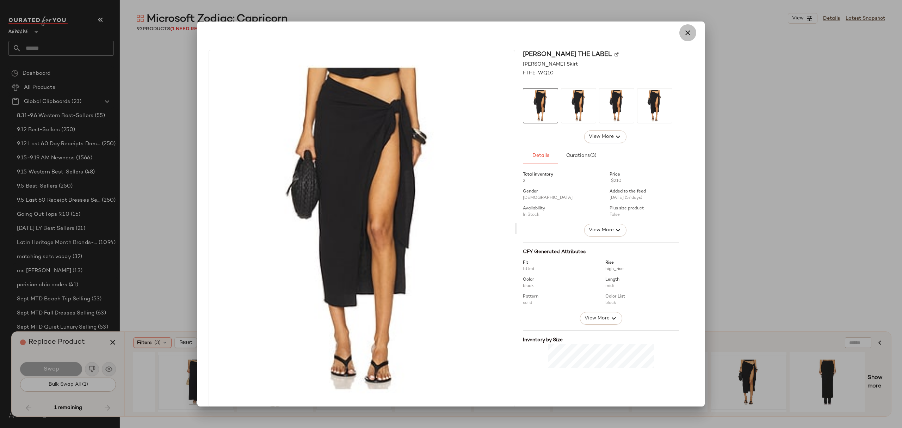
click at [686, 35] on icon "button" at bounding box center [688, 33] width 8 height 8
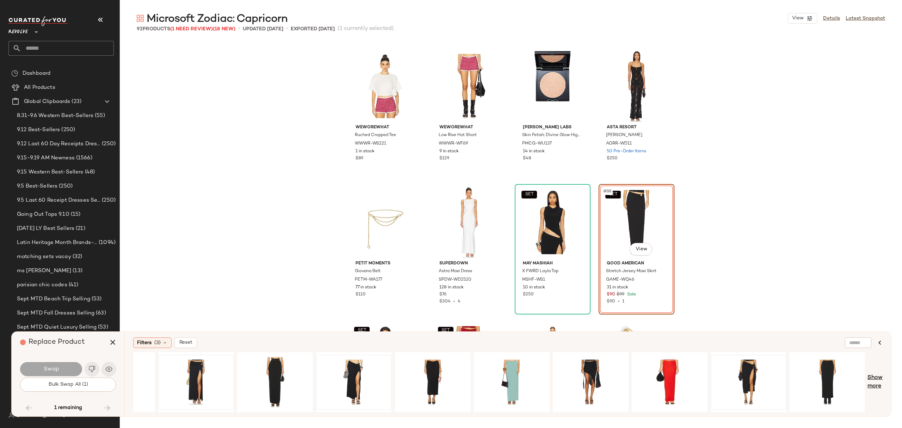
click at [875, 382] on span "Show more" at bounding box center [875, 382] width 15 height 17
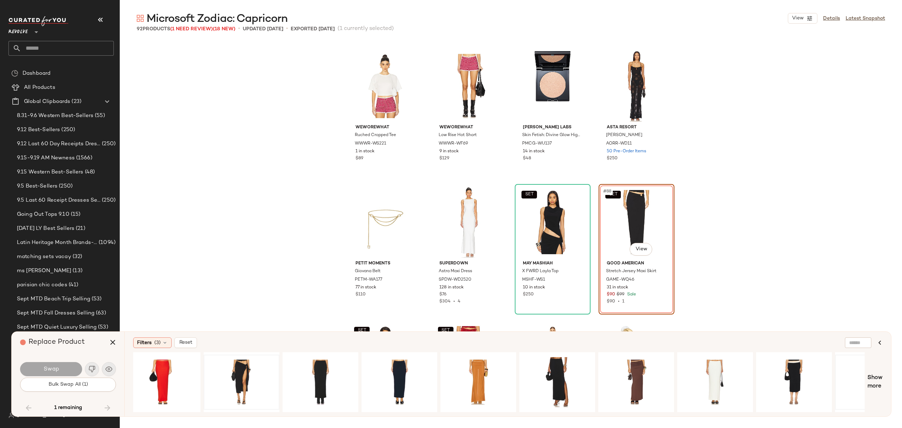
scroll to position [0, 1437]
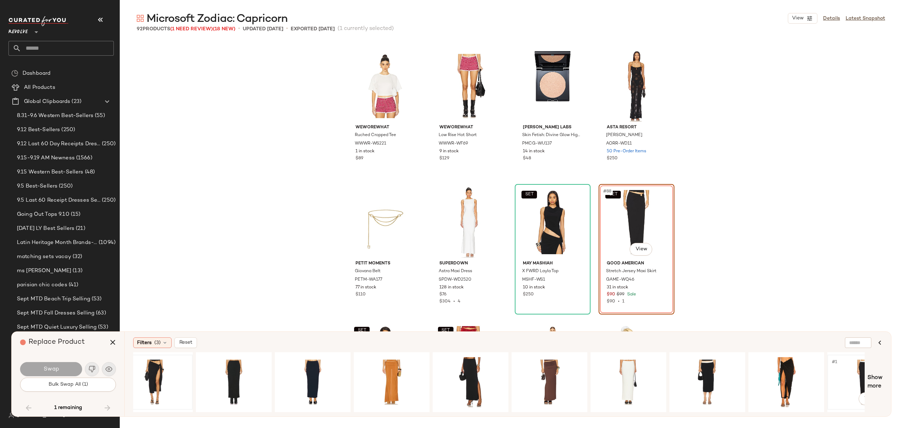
drag, startPoint x: 824, startPoint y: 398, endPoint x: 853, endPoint y: 392, distance: 29.9
click at [853, 392] on div "#1 View" at bounding box center [499, 382] width 732 height 60
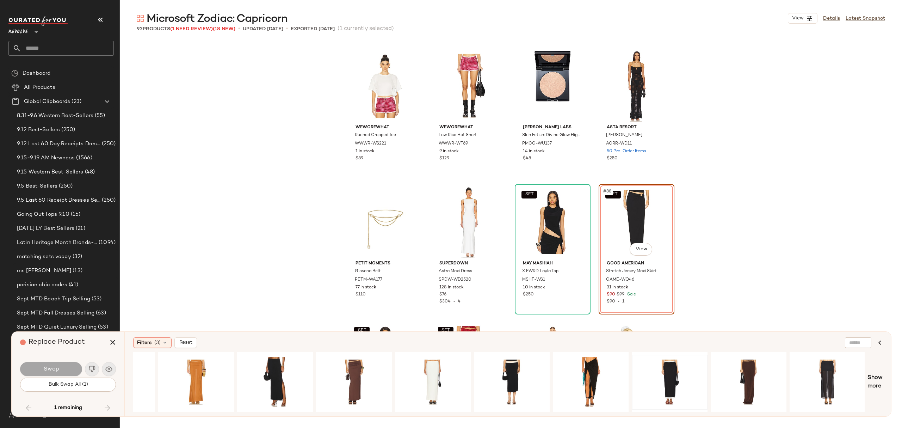
scroll to position [2763, 0]
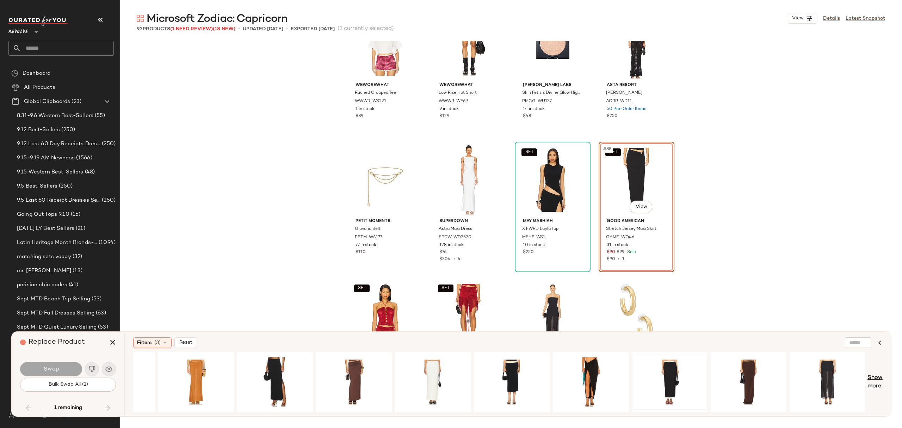
click at [873, 378] on span "Show more" at bounding box center [875, 382] width 15 height 17
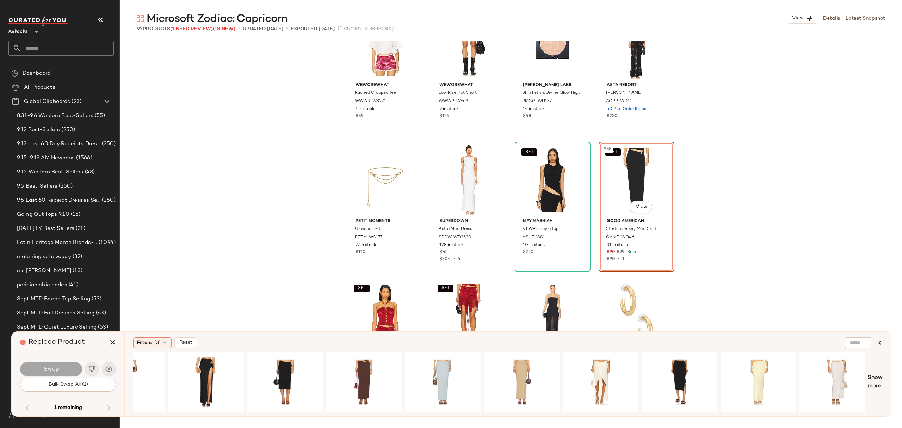
scroll to position [0, 2422]
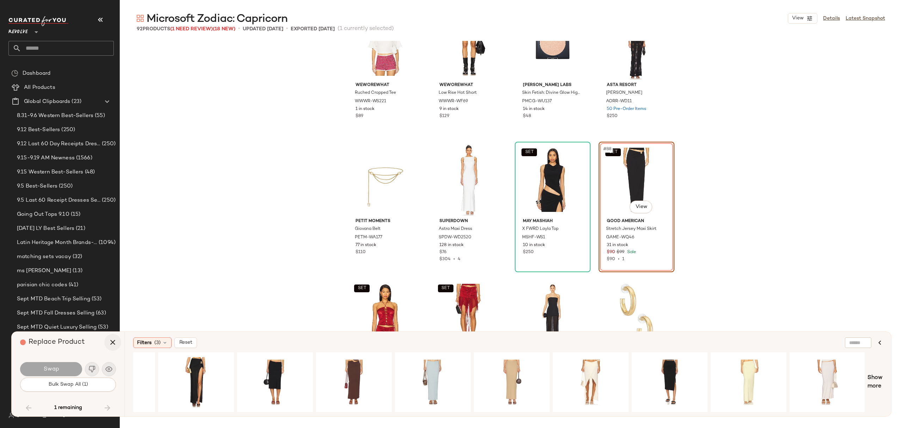
click at [113, 344] on icon "button" at bounding box center [113, 342] width 8 height 8
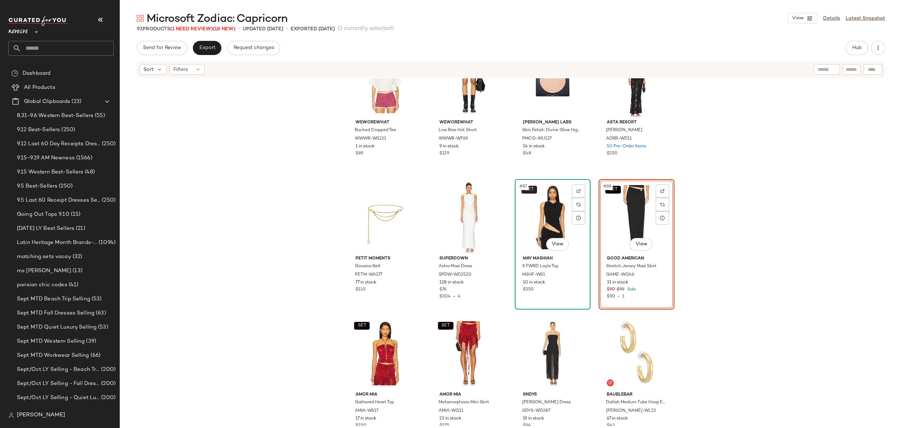
click at [534, 189] on button "SET" at bounding box center [530, 190] width 16 height 8
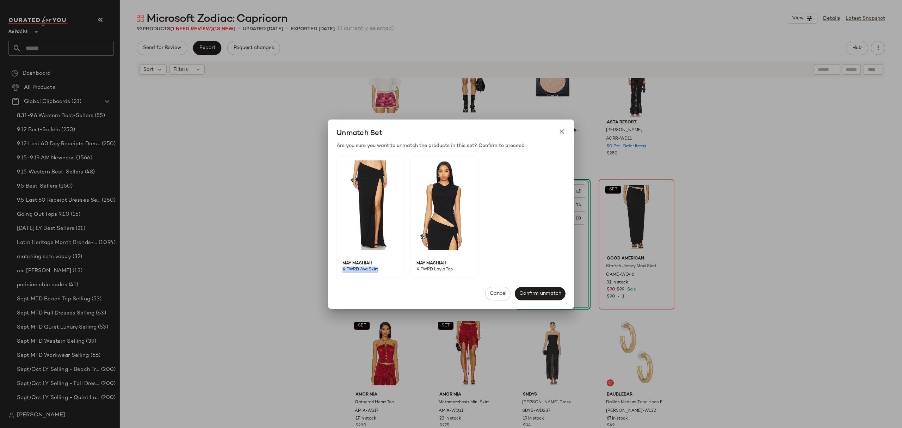
drag, startPoint x: 388, startPoint y: 269, endPoint x: 337, endPoint y: 269, distance: 51.1
click at [337, 269] on span "X FWRD Ava Skirt" at bounding box center [367, 272] width 61 height 12
copy span "X FWRD Ava Skirt"
click at [753, 208] on div at bounding box center [451, 214] width 902 height 428
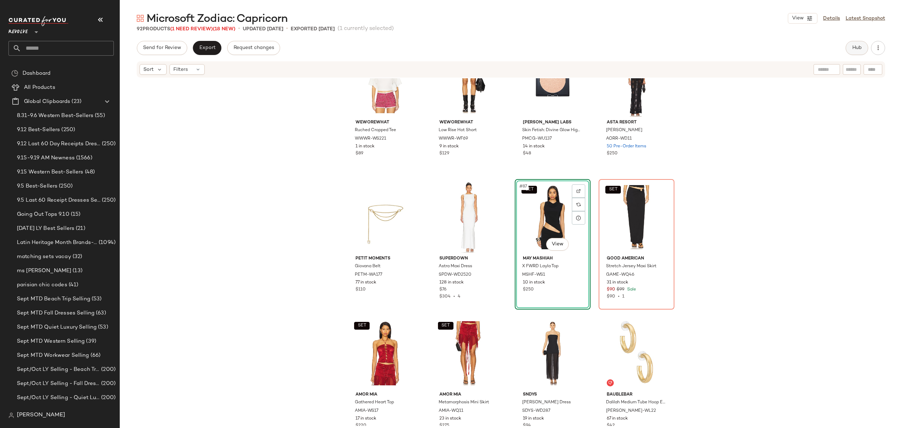
click at [856, 49] on span "Hub" at bounding box center [857, 48] width 10 height 6
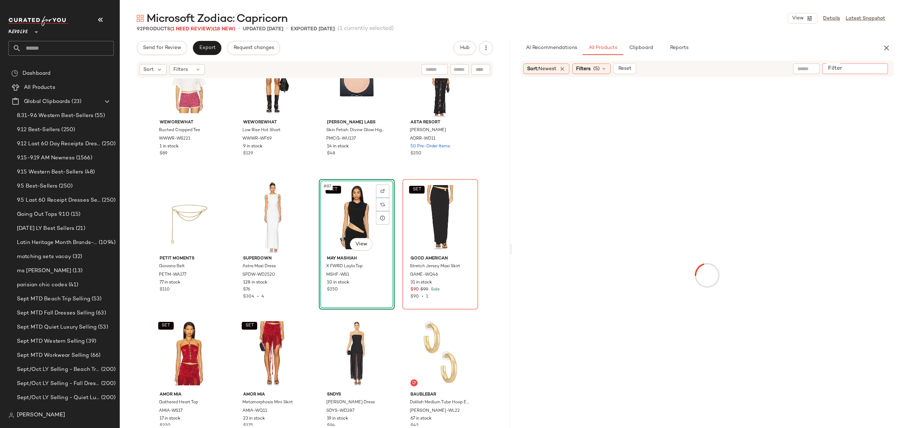
click at [877, 68] on input "Filter" at bounding box center [855, 68] width 60 height 7
paste input "**********"
type input "**********"
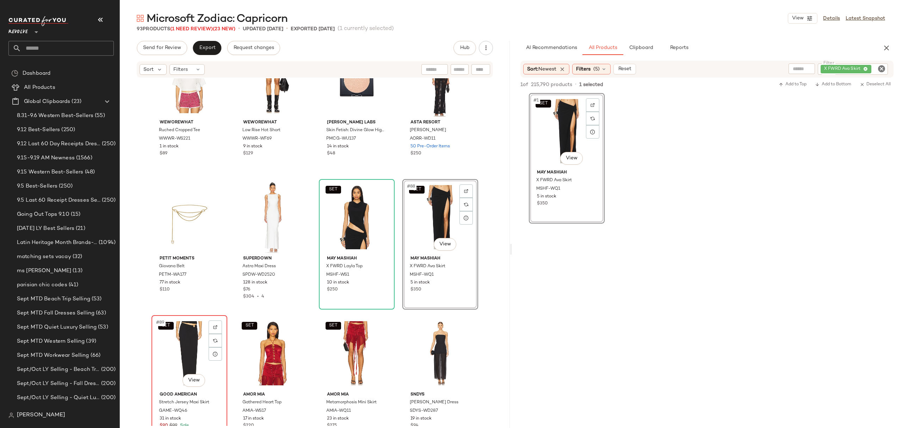
click at [172, 372] on div "SET #89 View" at bounding box center [189, 353] width 71 height 71
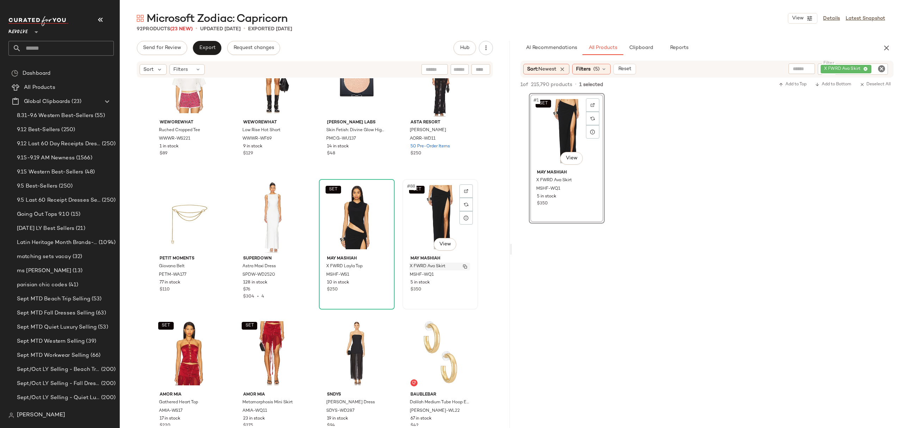
scroll to position [2782, 0]
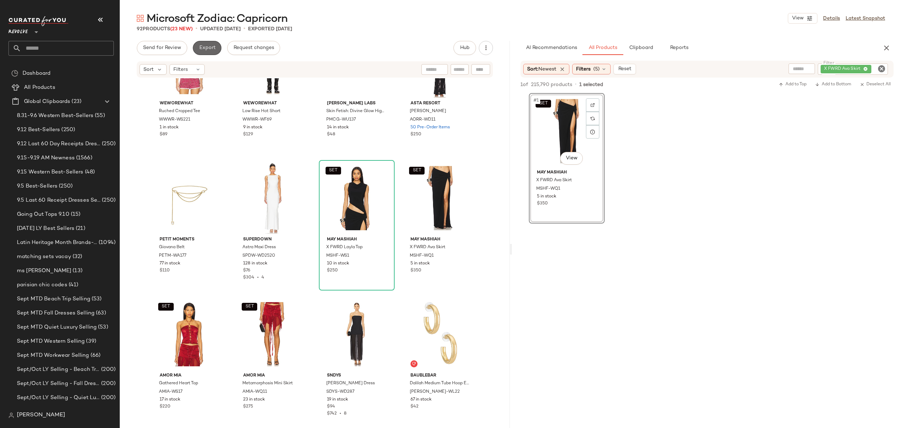
click at [204, 47] on span "Export" at bounding box center [207, 48] width 17 height 6
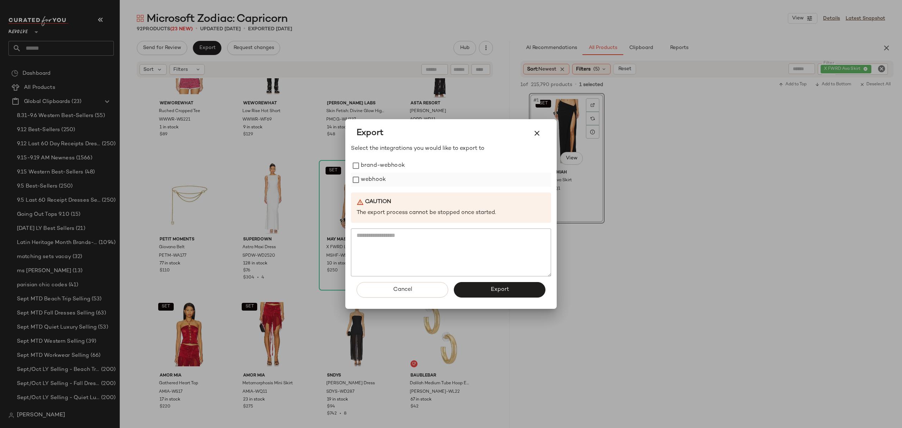
drag, startPoint x: 380, startPoint y: 180, endPoint x: 383, endPoint y: 181, distance: 3.9
click at [380, 180] on label "webhook" at bounding box center [373, 180] width 25 height 14
click at [504, 288] on span "Export" at bounding box center [499, 289] width 19 height 7
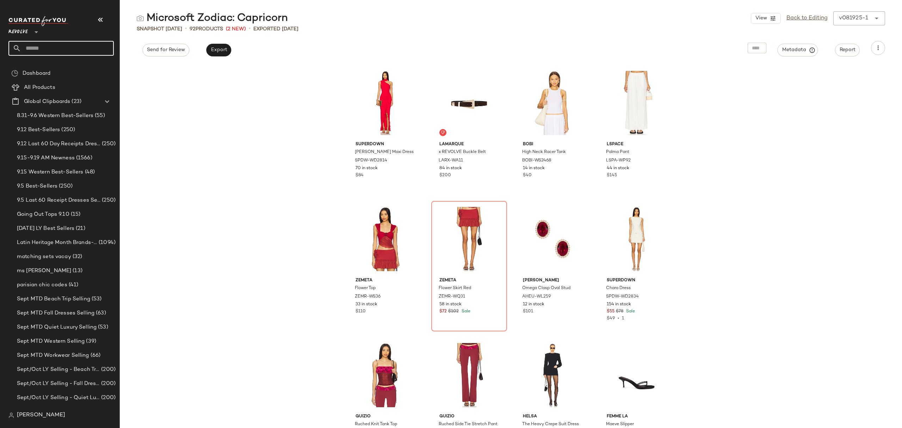
click at [43, 43] on input "text" at bounding box center [67, 48] width 93 height 15
type input "***"
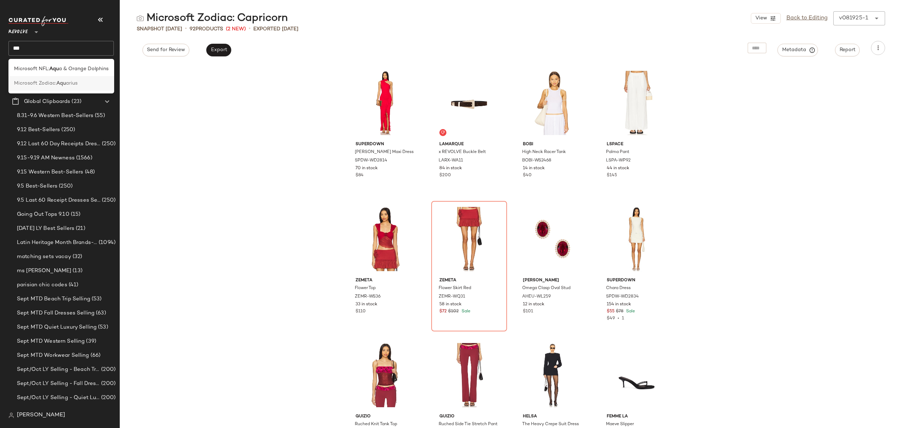
drag, startPoint x: 65, startPoint y: 82, endPoint x: 125, endPoint y: 82, distance: 60.3
click at [66, 82] on span "arius" at bounding box center [72, 83] width 12 height 7
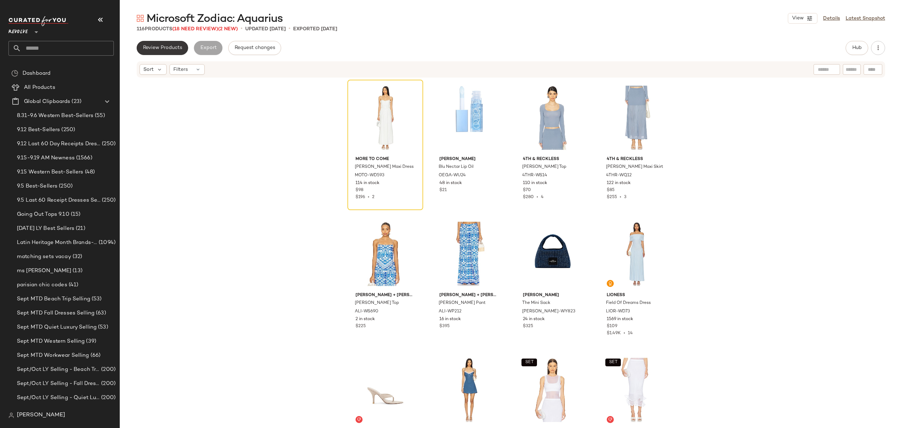
click at [159, 45] on span "Review Products" at bounding box center [162, 48] width 39 height 6
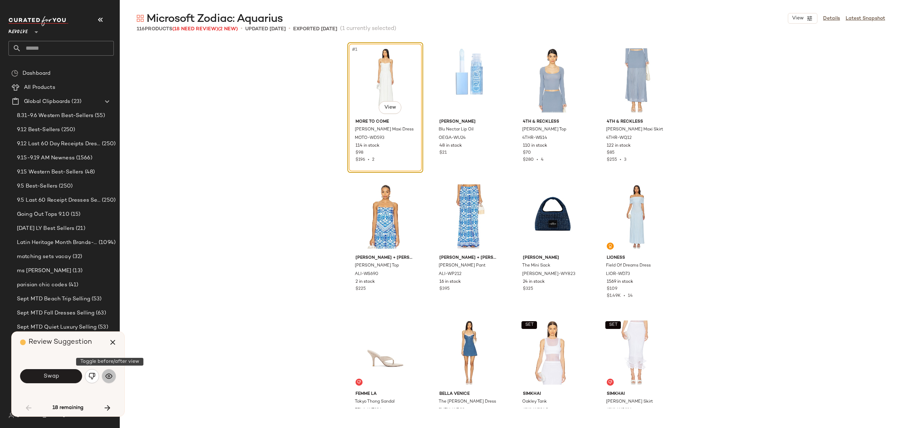
click at [111, 374] on img "button" at bounding box center [108, 376] width 7 height 7
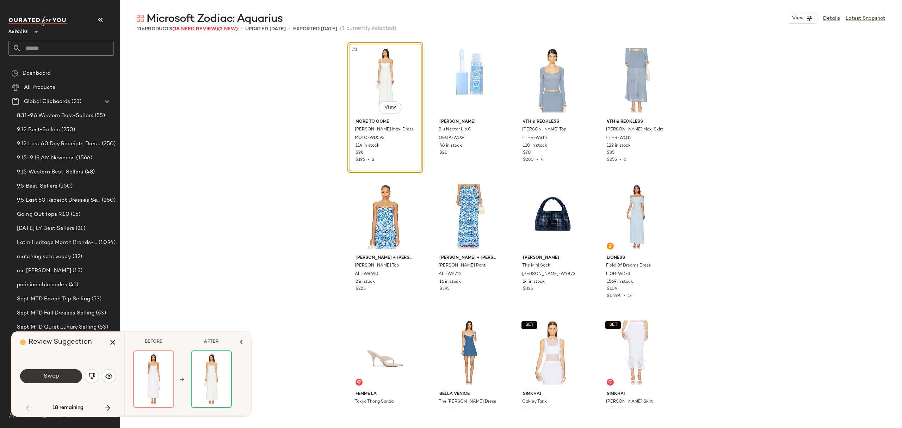
click at [42, 375] on button "Swap" at bounding box center [51, 376] width 62 height 14
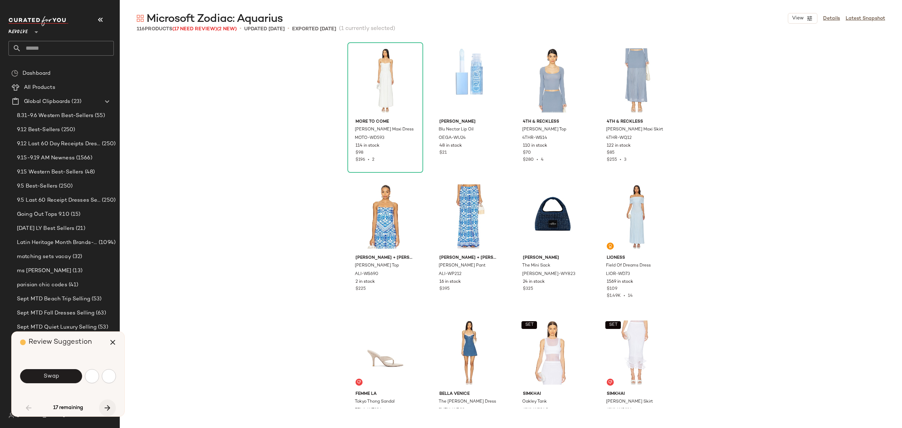
scroll to position [278, 0]
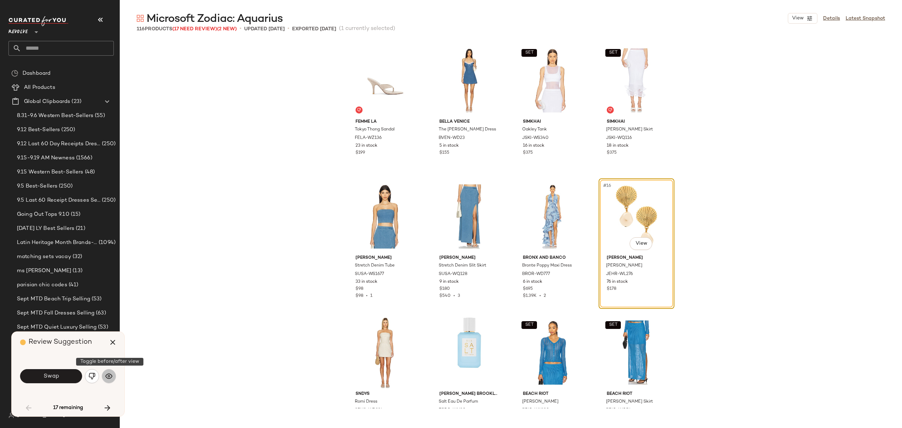
click at [110, 374] on img "button" at bounding box center [108, 376] width 7 height 7
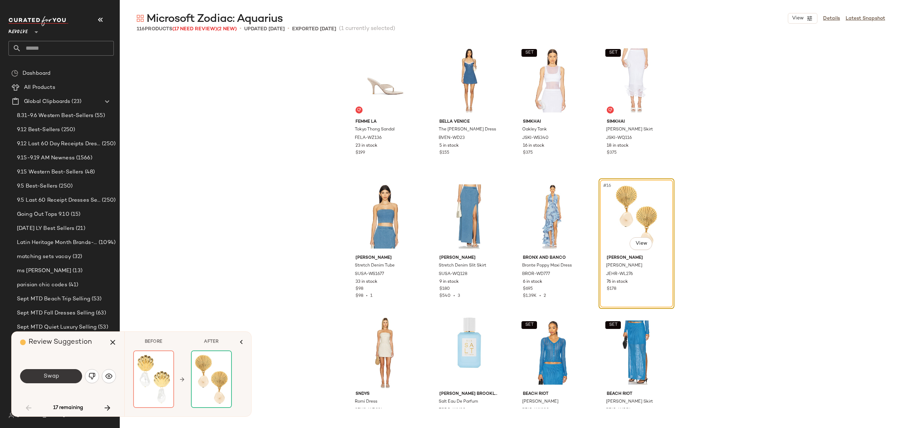
click at [55, 374] on span "Swap" at bounding box center [51, 376] width 16 height 7
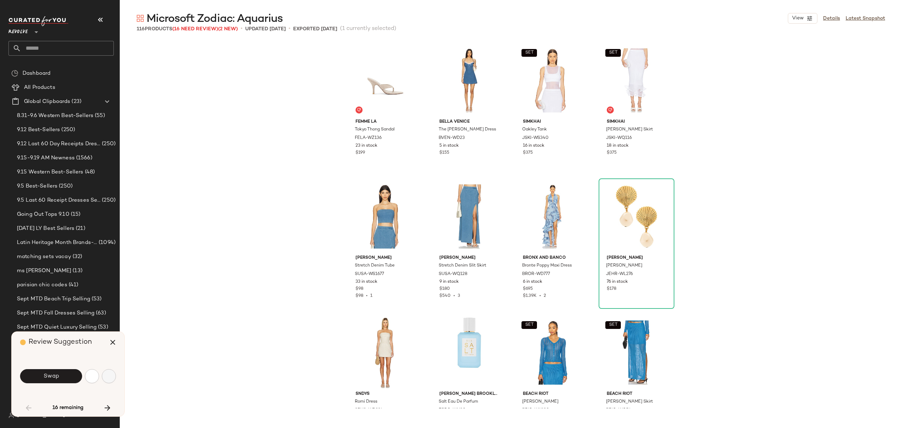
scroll to position [544, 0]
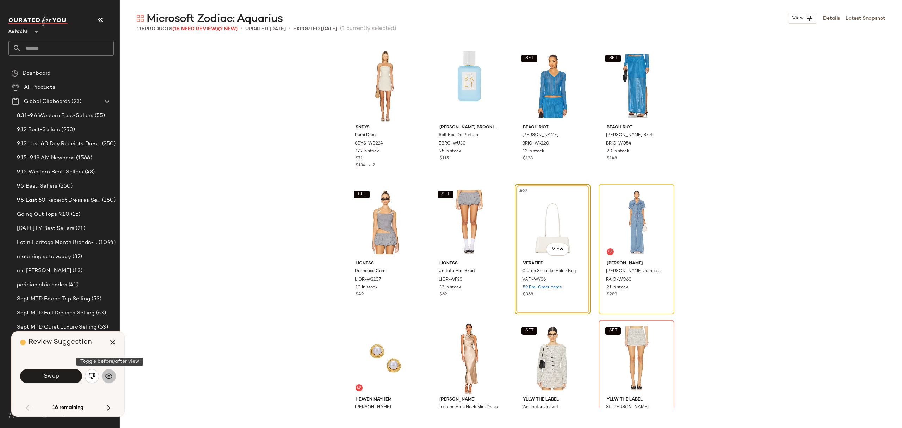
click at [111, 376] on img "button" at bounding box center [108, 376] width 7 height 7
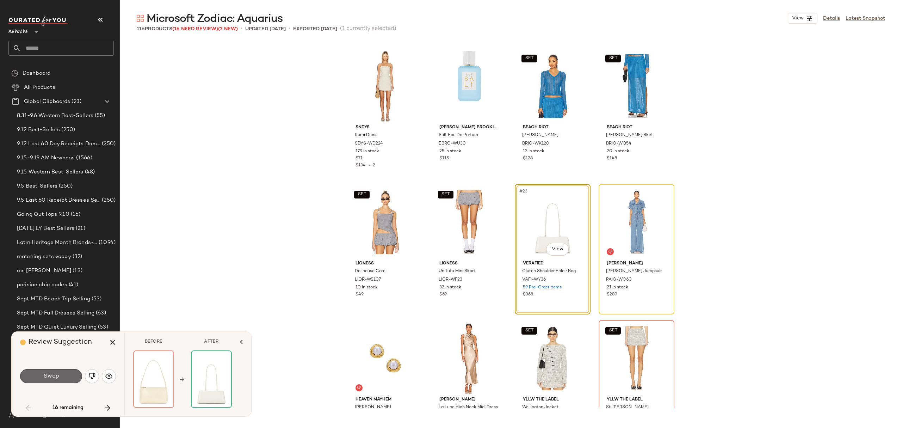
click at [59, 376] on button "Swap" at bounding box center [51, 376] width 62 height 14
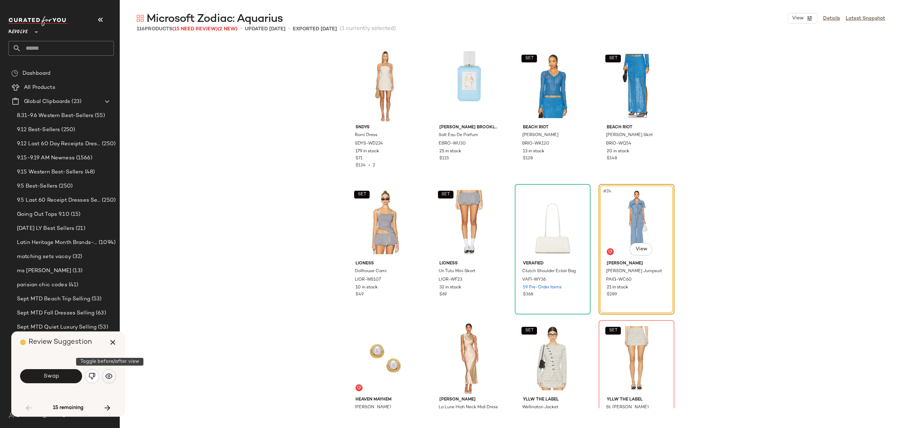
click at [113, 375] on button "button" at bounding box center [109, 376] width 14 height 14
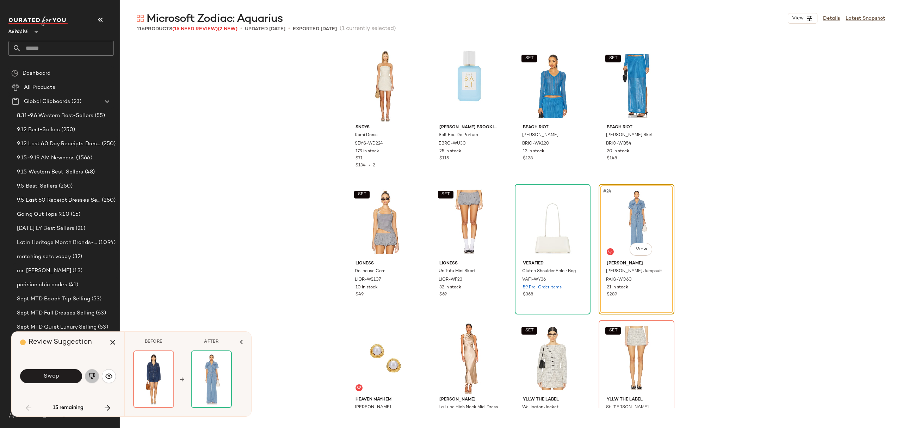
click at [89, 377] on img "button" at bounding box center [91, 376] width 7 height 7
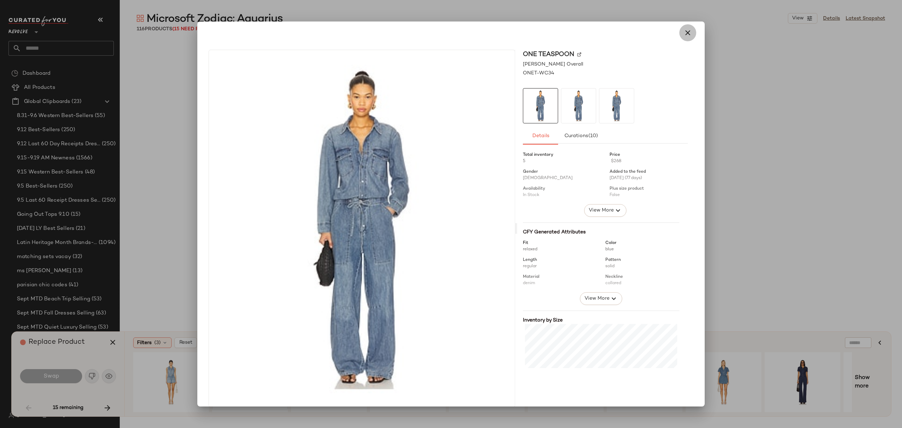
click at [685, 37] on button "button" at bounding box center [687, 32] width 17 height 17
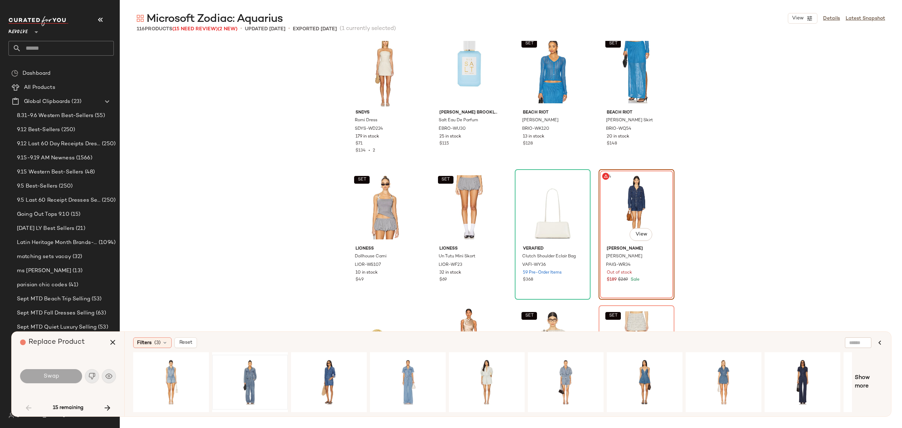
scroll to position [544, 0]
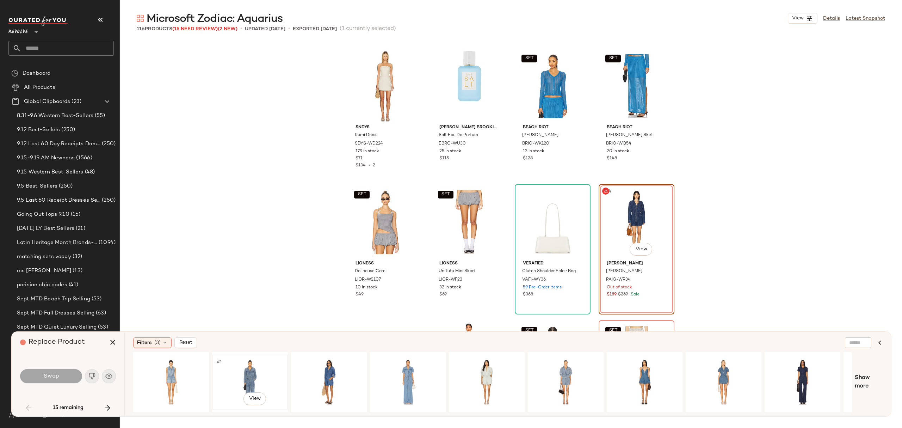
click at [242, 375] on div "#1 View" at bounding box center [250, 382] width 71 height 50
click at [60, 379] on button "Swap" at bounding box center [51, 376] width 62 height 14
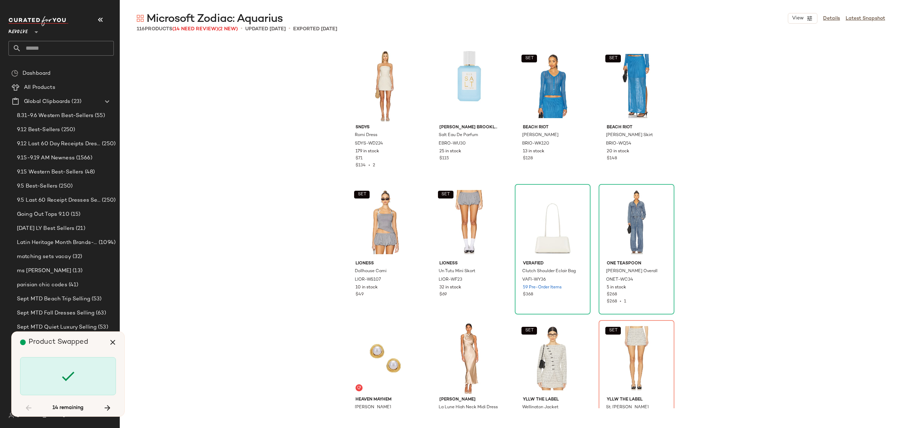
scroll to position [680, 0]
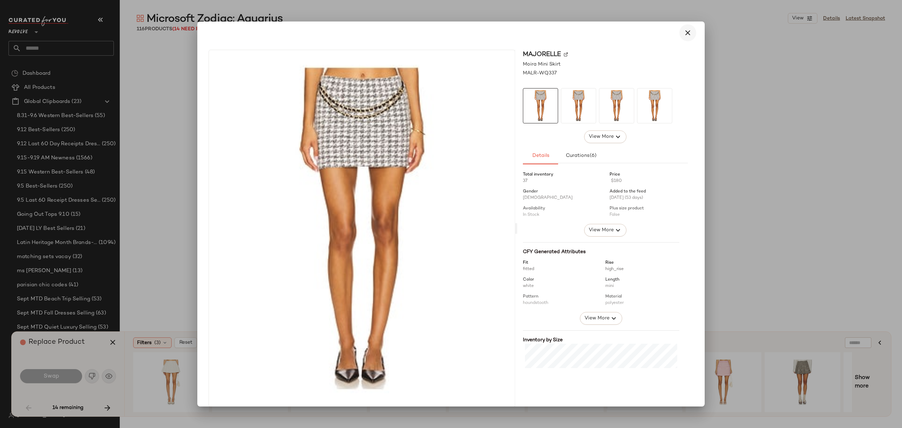
click at [685, 35] on icon "button" at bounding box center [688, 33] width 8 height 8
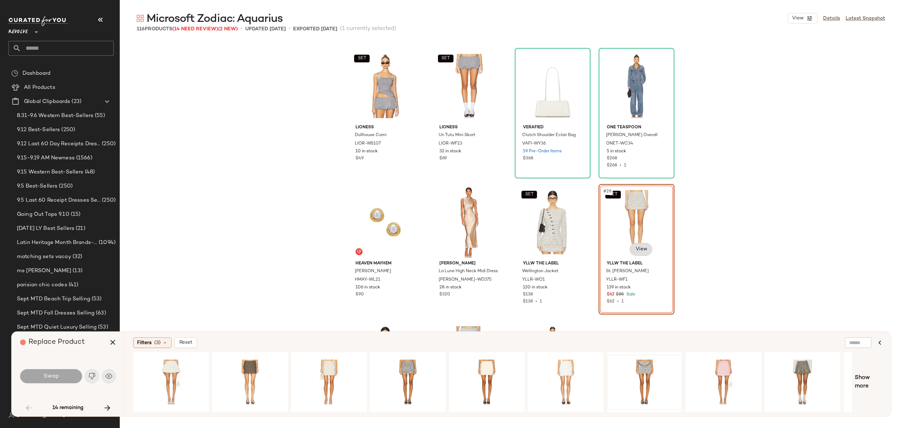
click at [639, 251] on body "Revolve ** Dashboard All Products Global Clipboards (23) 8.31-9.6 Western Best-…" at bounding box center [451, 214] width 902 height 428
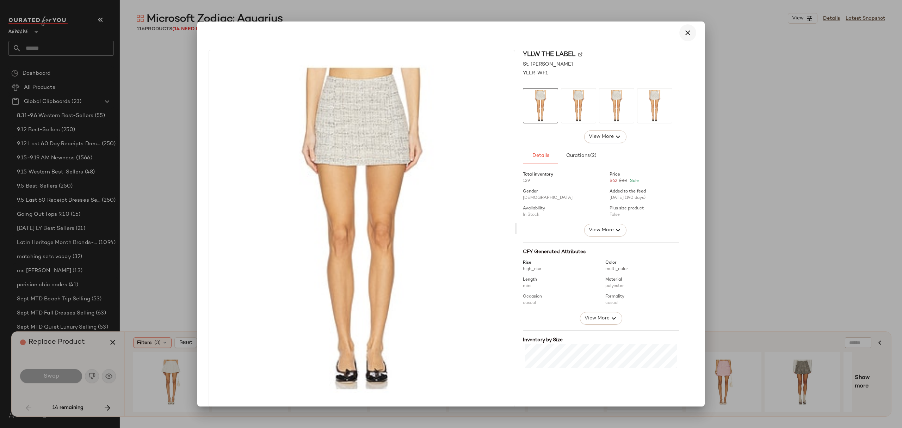
click at [684, 35] on icon "button" at bounding box center [688, 33] width 8 height 8
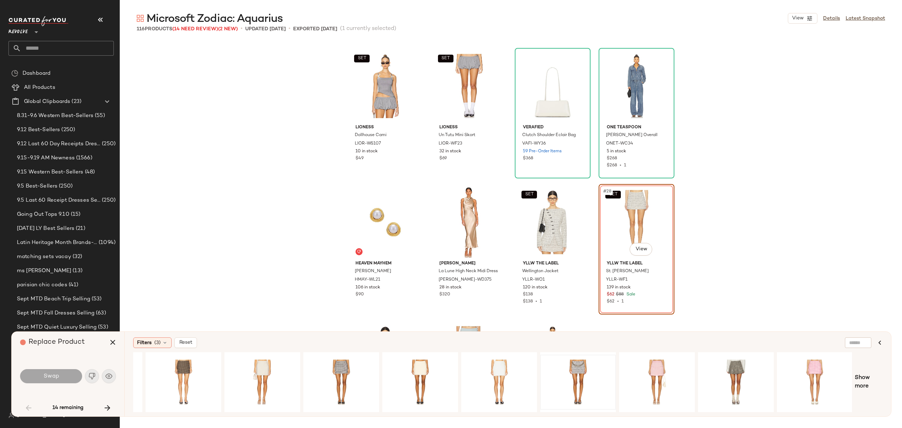
scroll to position [0, 0]
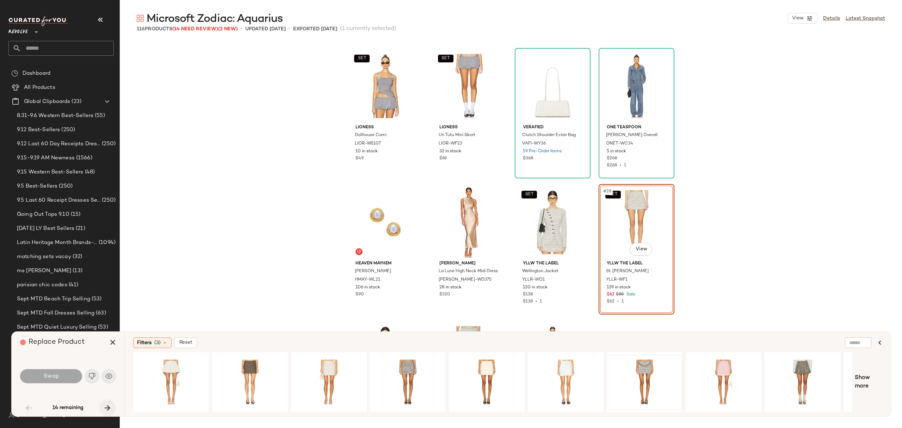
click at [107, 410] on icon "button" at bounding box center [107, 408] width 8 height 8
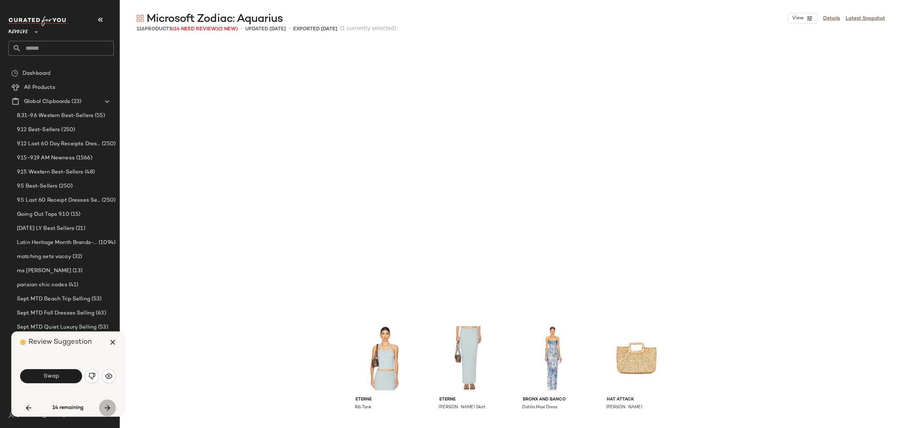
scroll to position [952, 0]
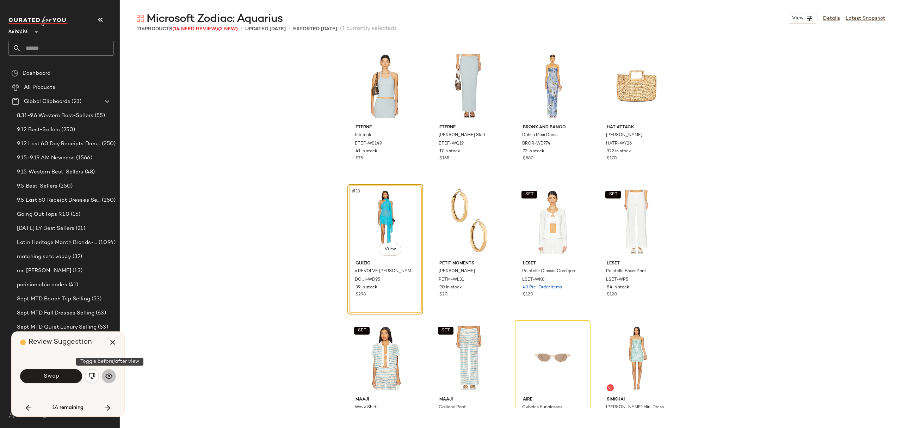
click at [111, 373] on img "button" at bounding box center [108, 376] width 7 height 7
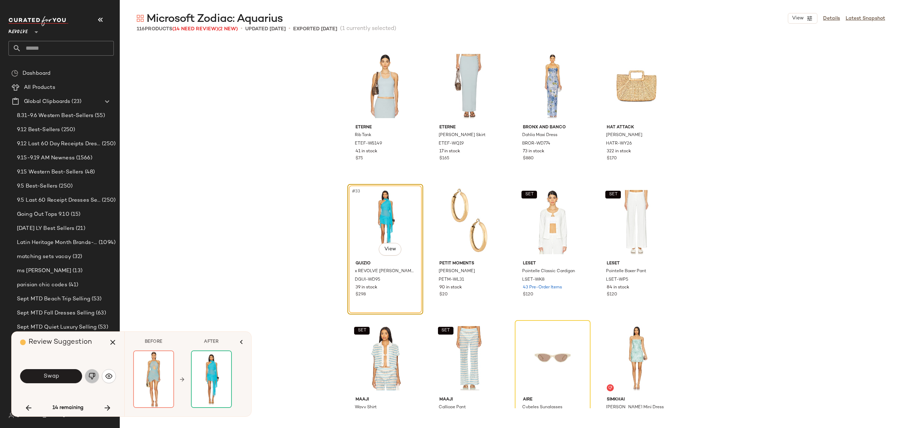
click at [93, 376] on img "button" at bounding box center [91, 376] width 7 height 7
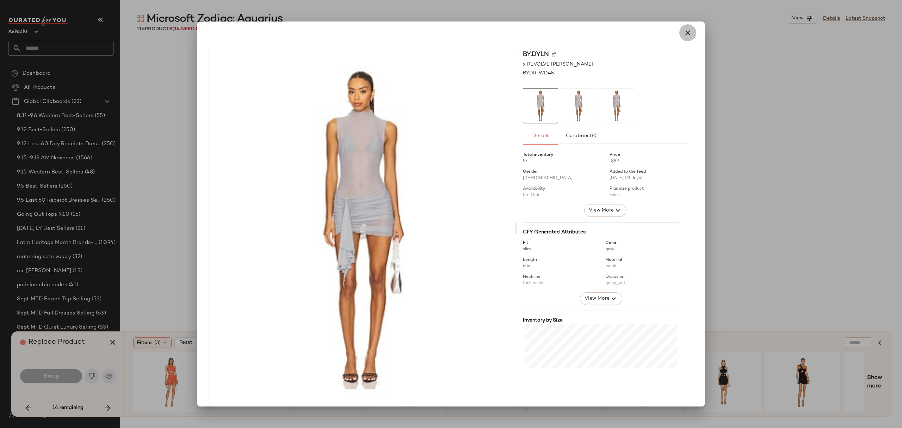
click at [687, 34] on icon "button" at bounding box center [688, 33] width 8 height 8
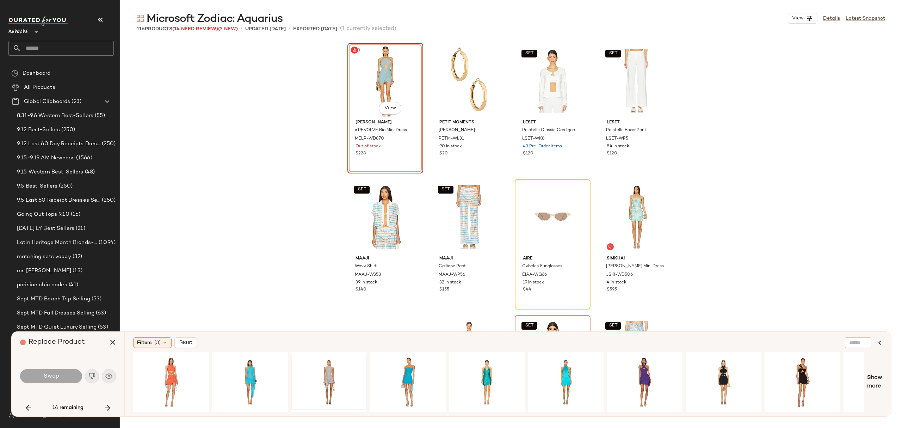
scroll to position [1046, 0]
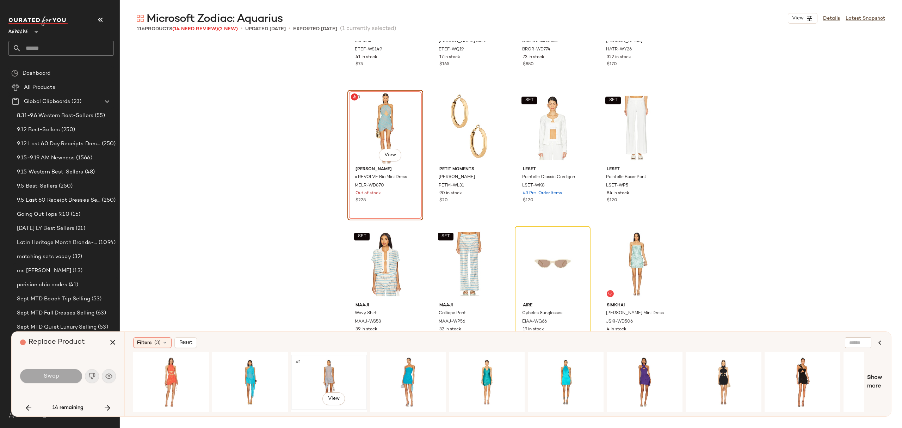
click at [331, 372] on div "#1 View" at bounding box center [329, 382] width 71 height 50
click at [74, 375] on button "Swap" at bounding box center [51, 376] width 62 height 14
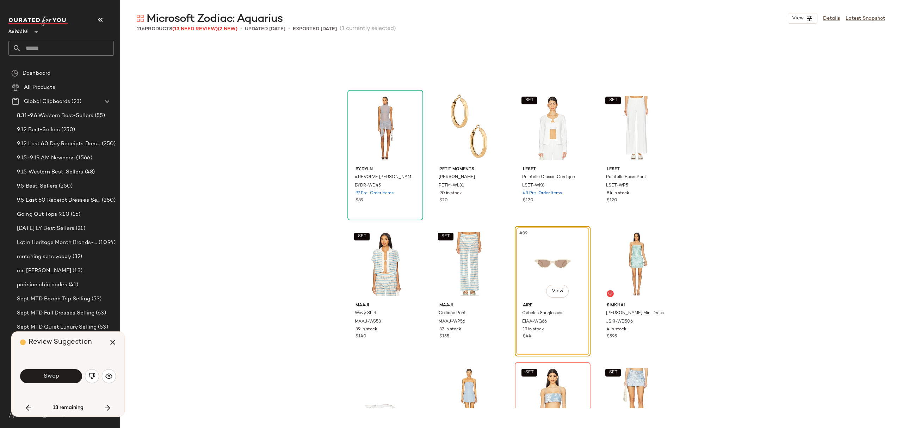
scroll to position [1088, 0]
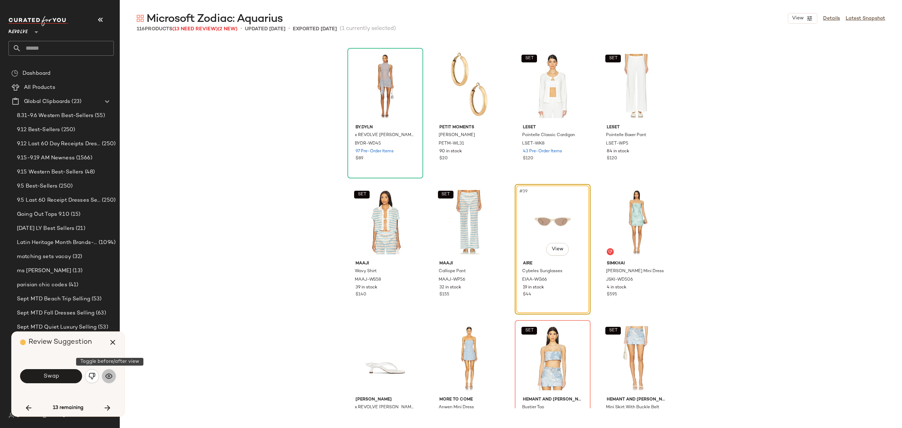
click at [114, 375] on button "button" at bounding box center [109, 376] width 14 height 14
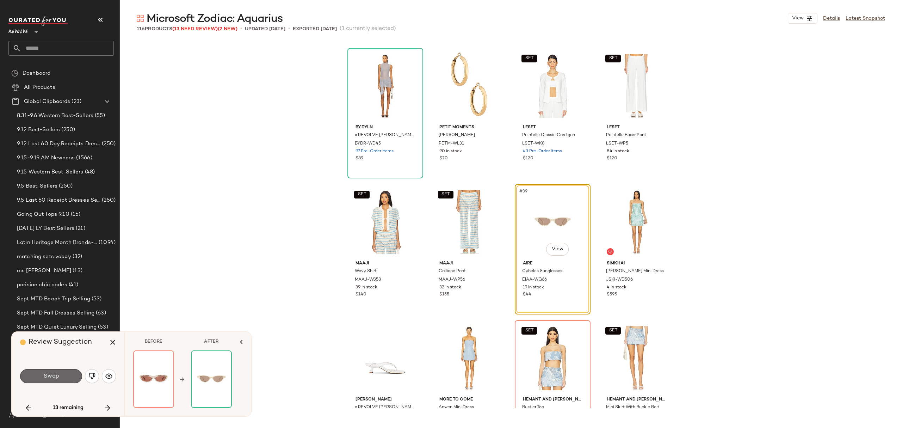
click at [67, 380] on button "Swap" at bounding box center [51, 376] width 62 height 14
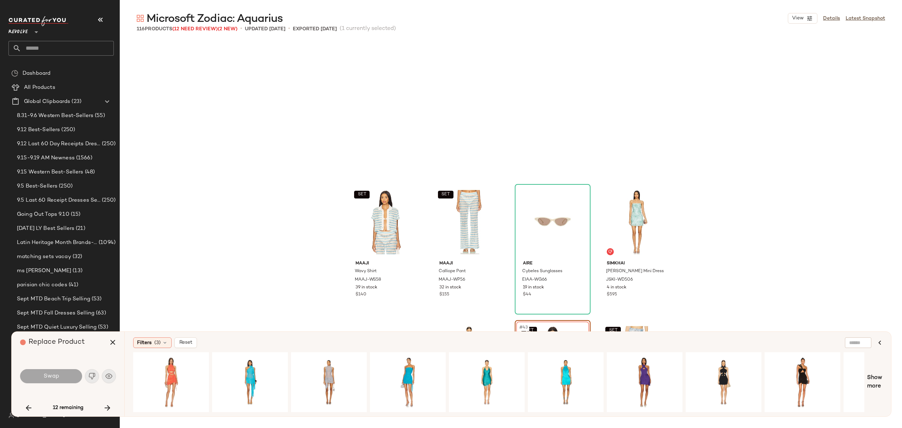
scroll to position [1224, 0]
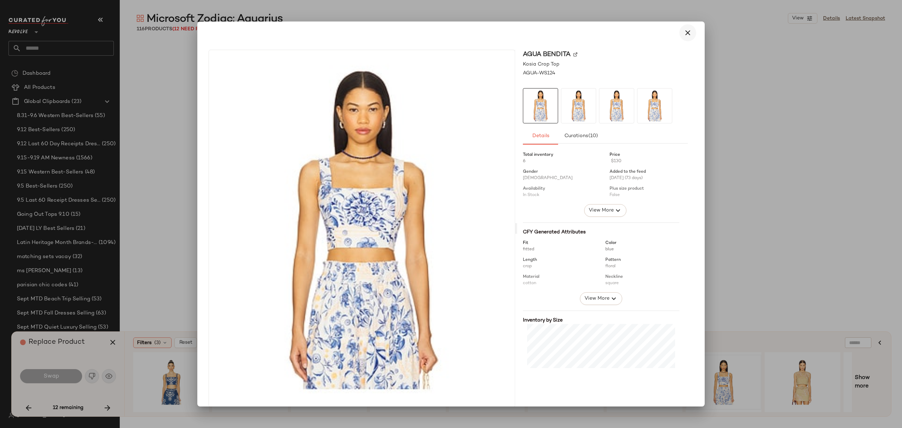
click at [687, 35] on icon "button" at bounding box center [688, 33] width 8 height 8
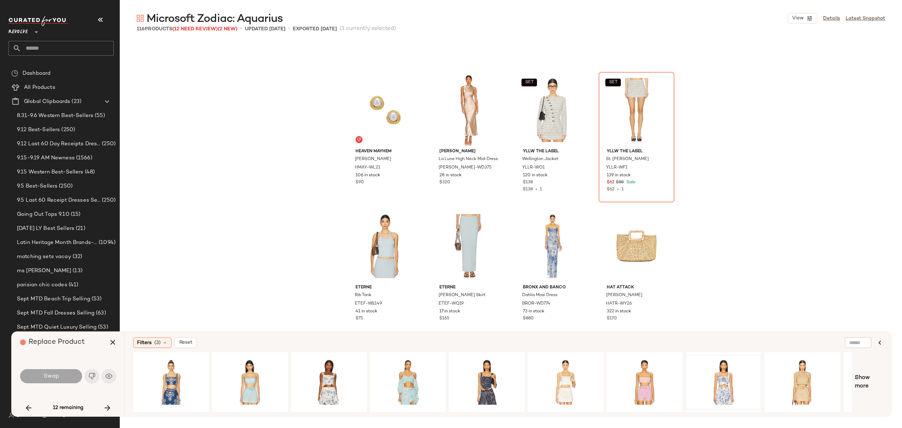
scroll to position [755, 0]
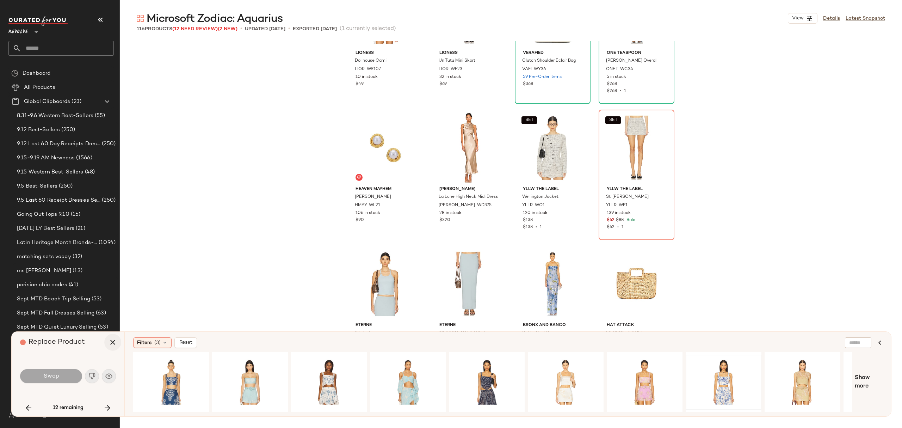
click at [111, 345] on icon "button" at bounding box center [113, 342] width 8 height 8
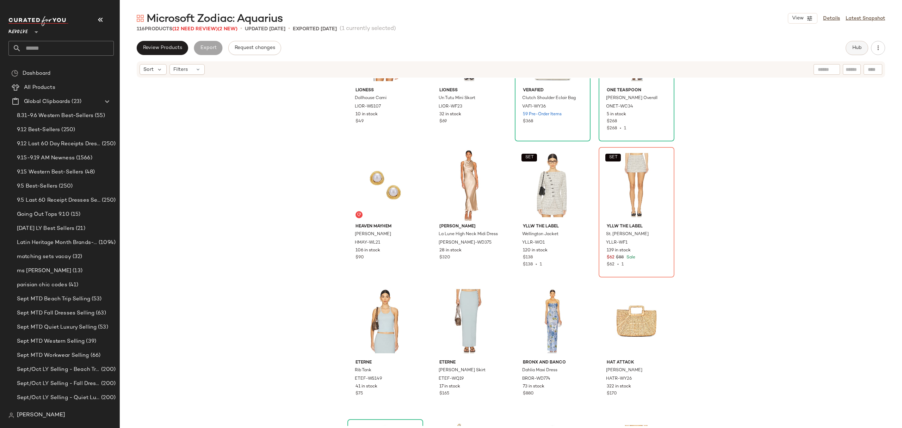
click at [854, 45] on span "Hub" at bounding box center [857, 48] width 10 height 6
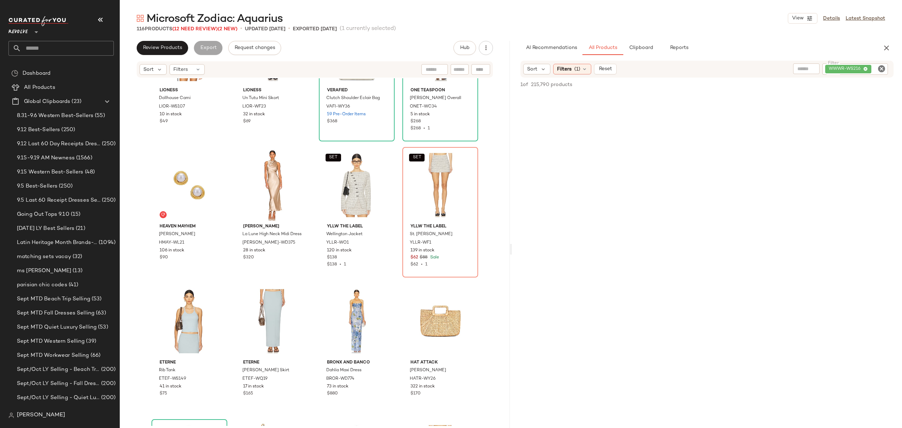
drag, startPoint x: 884, startPoint y: 68, endPoint x: 854, endPoint y: 72, distance: 29.9
click at [884, 68] on icon "Clear Filter" at bounding box center [882, 68] width 8 height 8
click at [576, 67] on span "(1)" at bounding box center [577, 68] width 6 height 7
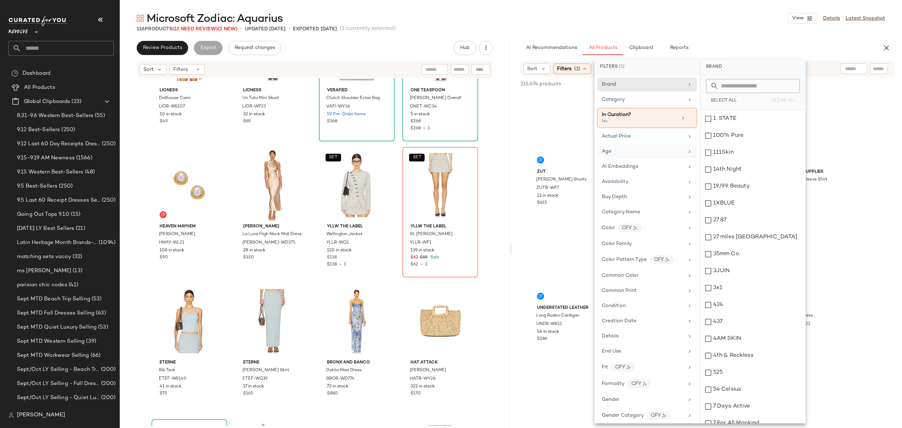
click at [629, 150] on div "Age" at bounding box center [643, 151] width 82 height 7
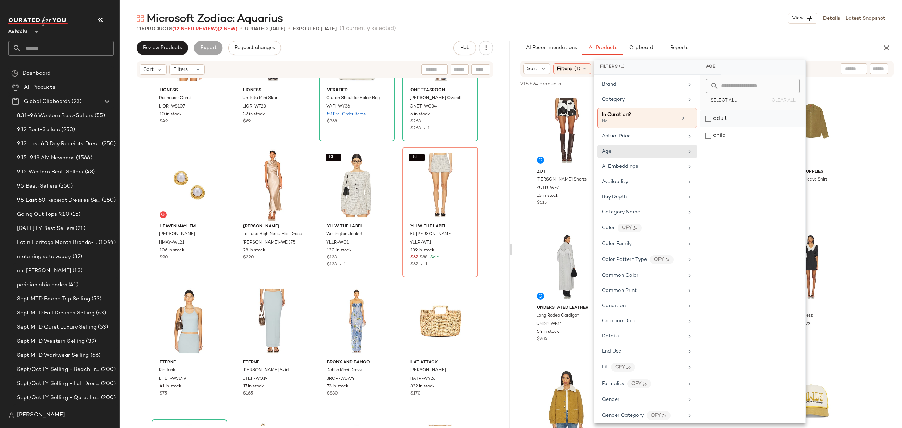
drag, startPoint x: 725, startPoint y: 119, endPoint x: 720, endPoint y: 124, distance: 7.2
click at [725, 119] on div "adult" at bounding box center [753, 118] width 105 height 17
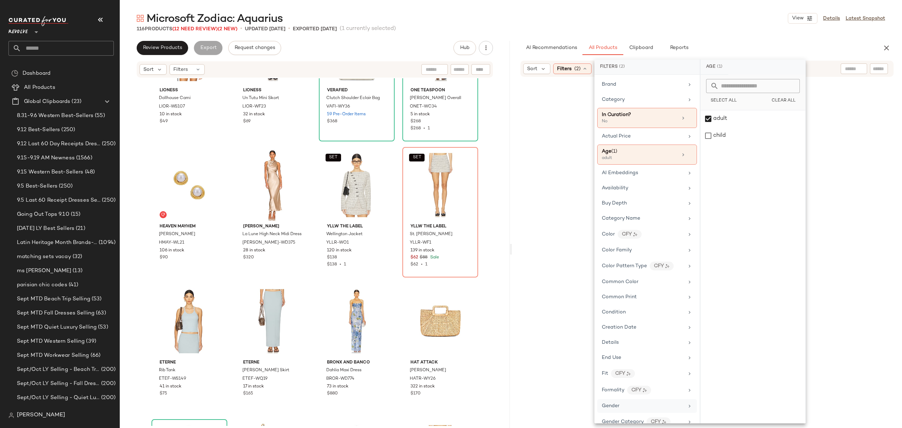
click at [629, 410] on div "Gender" at bounding box center [643, 405] width 82 height 7
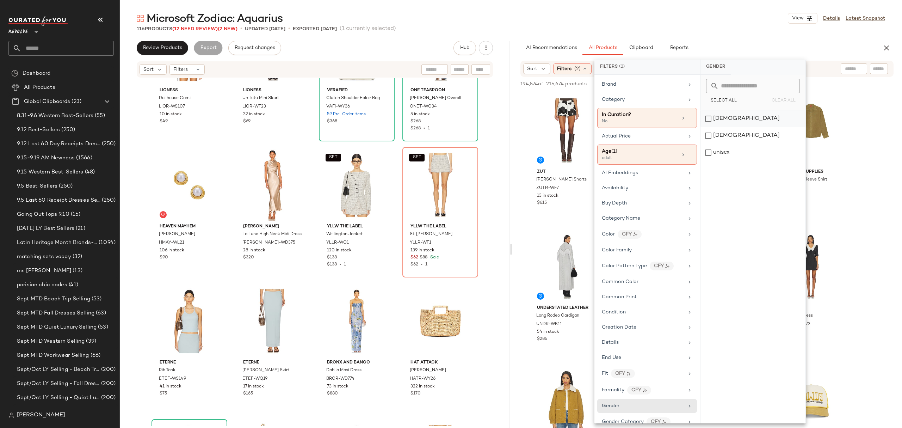
click at [722, 120] on div "[DEMOGRAPHIC_DATA]" at bounding box center [753, 118] width 105 height 17
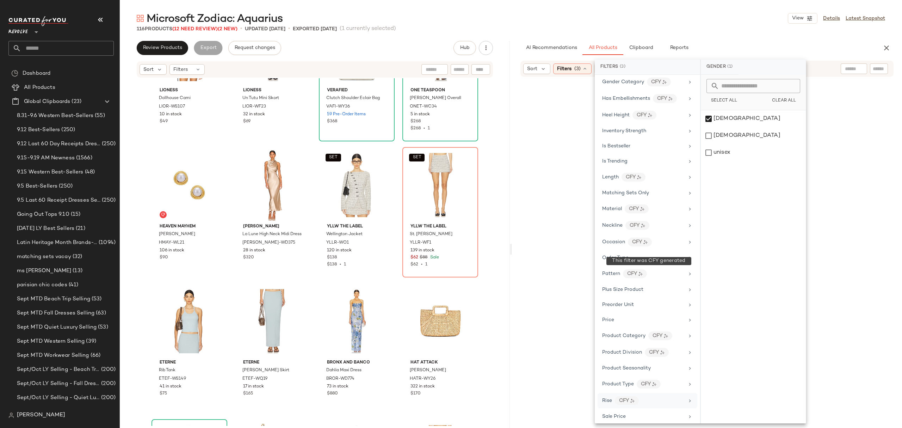
scroll to position [470, 0]
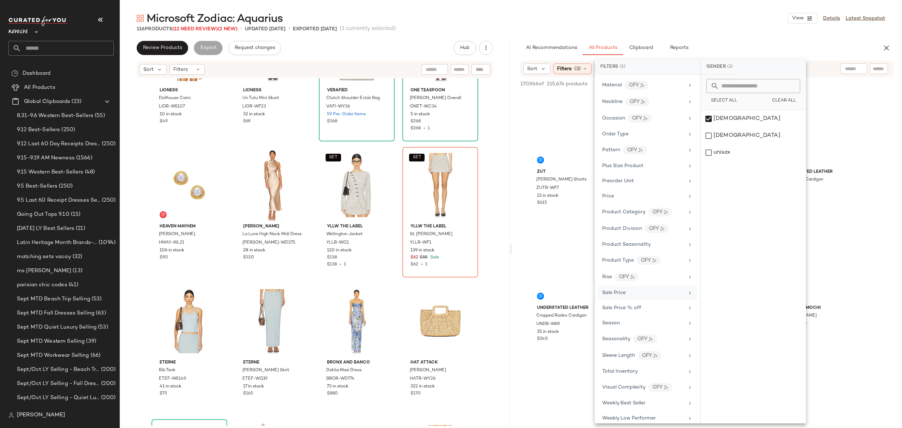
click at [629, 296] on div "Sale Price" at bounding box center [643, 292] width 82 height 7
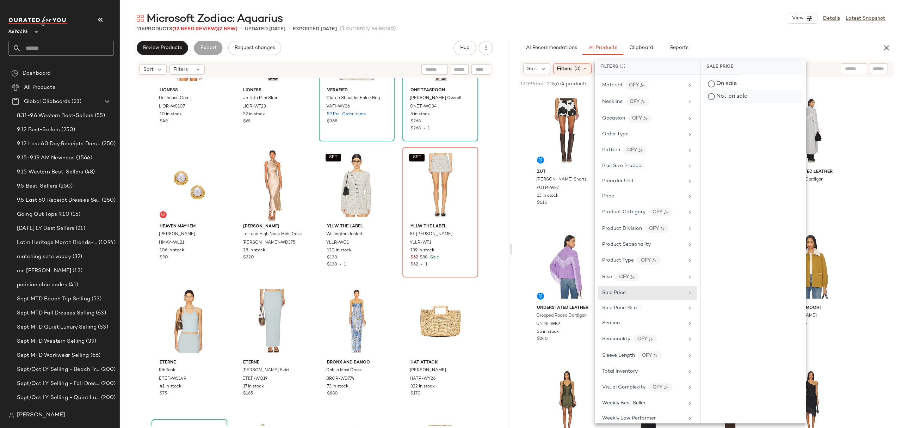
click at [754, 98] on div "Not on sale" at bounding box center [753, 96] width 99 height 13
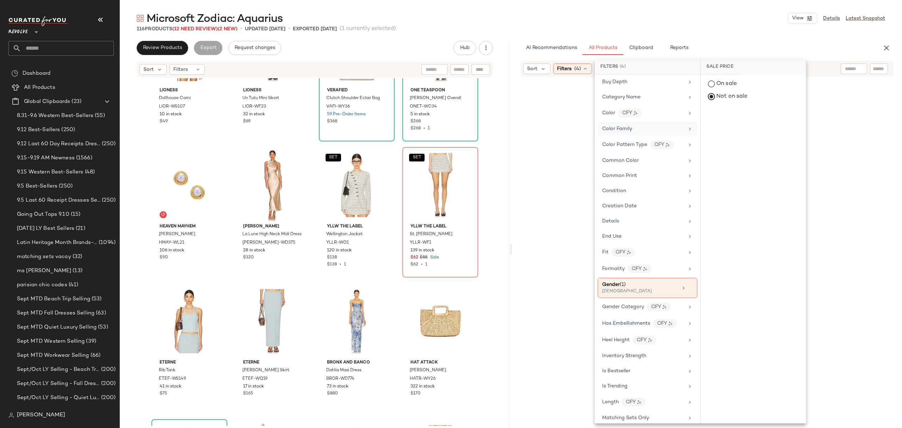
scroll to position [0, 0]
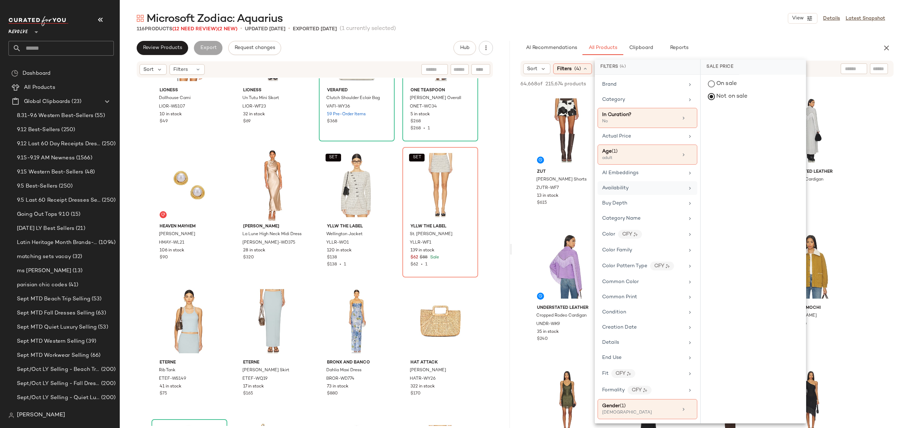
click at [640, 192] on div "Availability" at bounding box center [643, 187] width 82 height 7
click at [744, 123] on div "in_stock" at bounding box center [753, 118] width 105 height 17
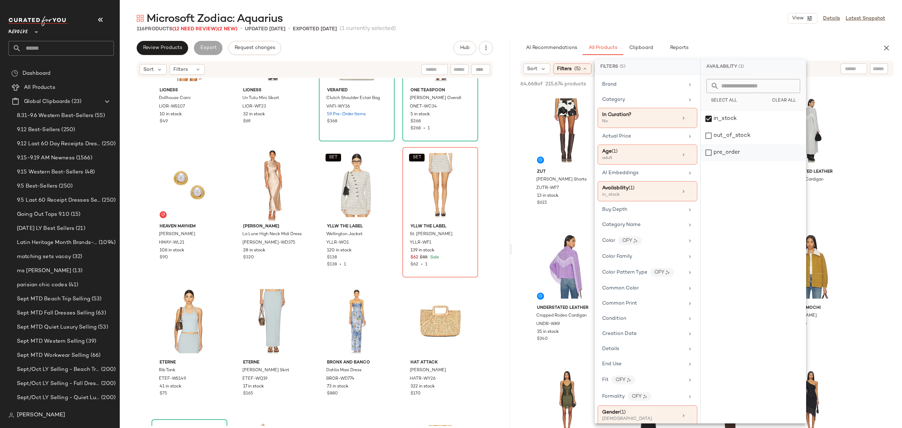
click at [732, 155] on div "pre_order" at bounding box center [753, 152] width 105 height 17
click at [736, 27] on div "116 Products (12 Need Review) (2 New) • updated Aug 22nd • Exported Aug 22nd (1…" at bounding box center [511, 28] width 782 height 7
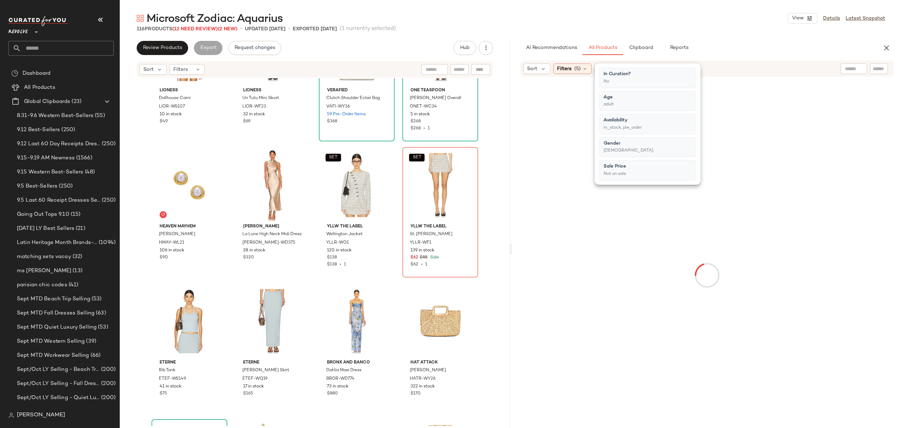
click at [740, 31] on div "116 Products (12 Need Review) (2 New) • updated Aug 22nd • Exported Aug 22nd (1…" at bounding box center [511, 28] width 782 height 7
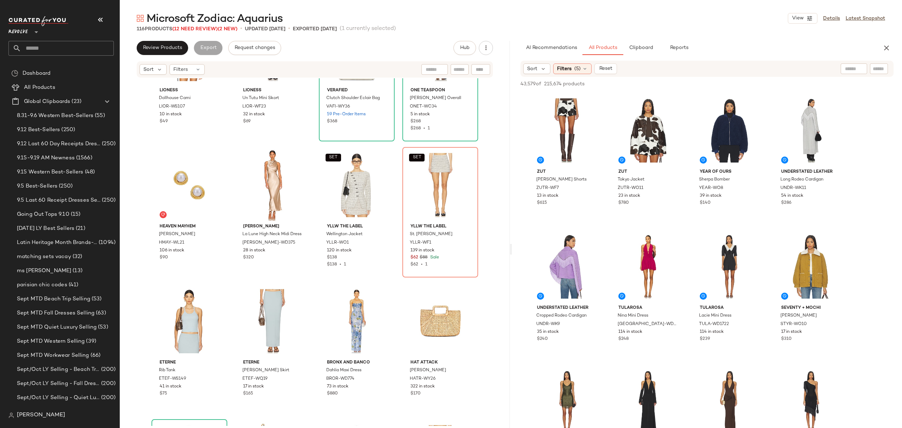
click at [859, 68] on div at bounding box center [854, 68] width 26 height 11
type input "****"
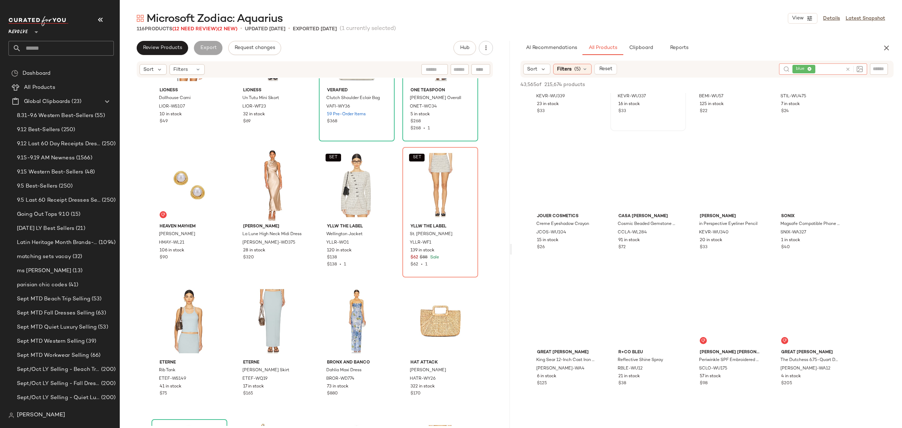
scroll to position [376, 0]
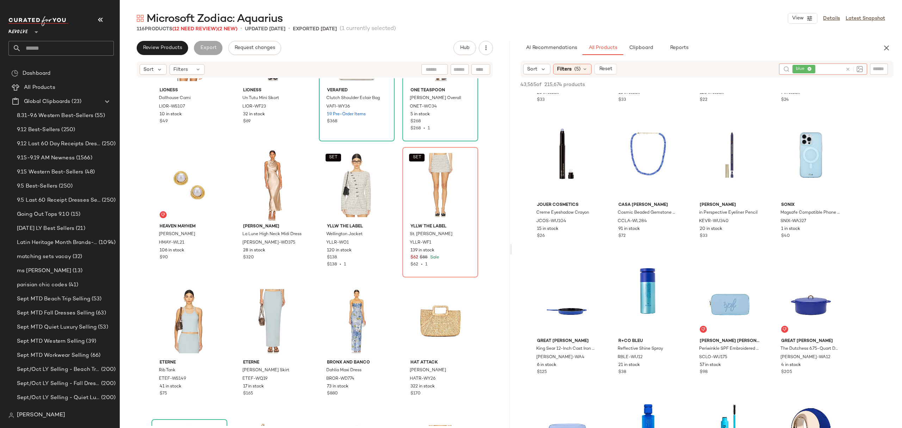
click at [848, 68] on icon at bounding box center [847, 69] width 5 height 5
click at [583, 68] on icon at bounding box center [585, 69] width 6 height 6
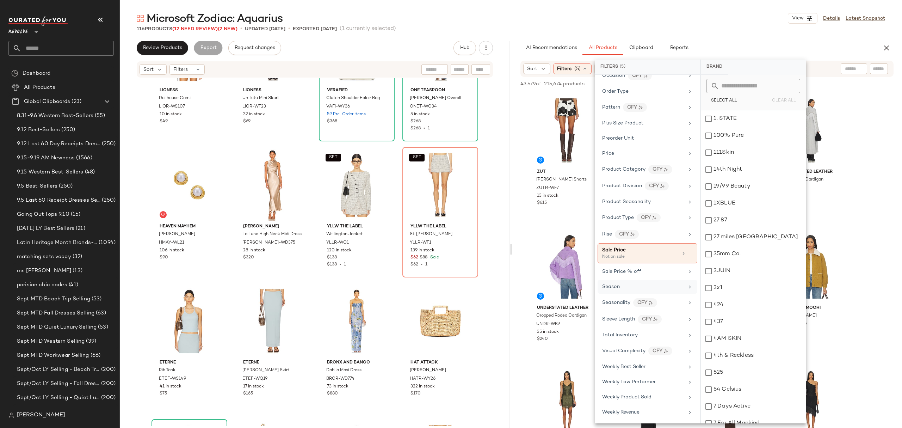
scroll to position [437, 0]
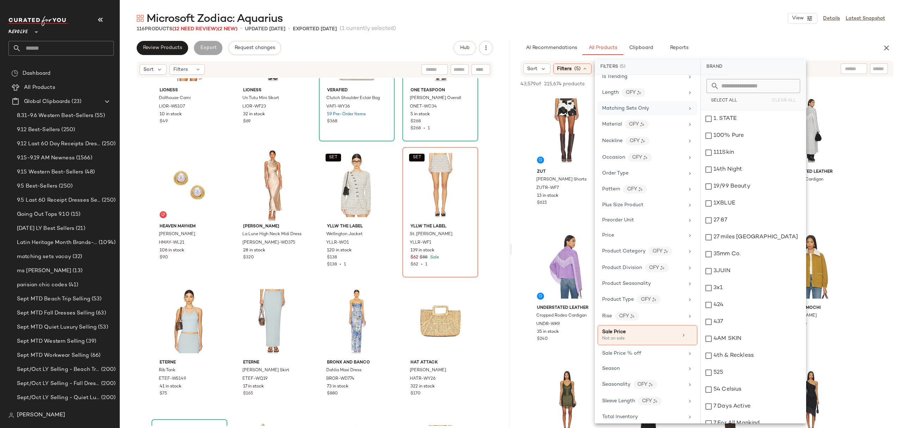
click at [683, 115] on div "Matching Sets Only" at bounding box center [648, 109] width 100 height 14
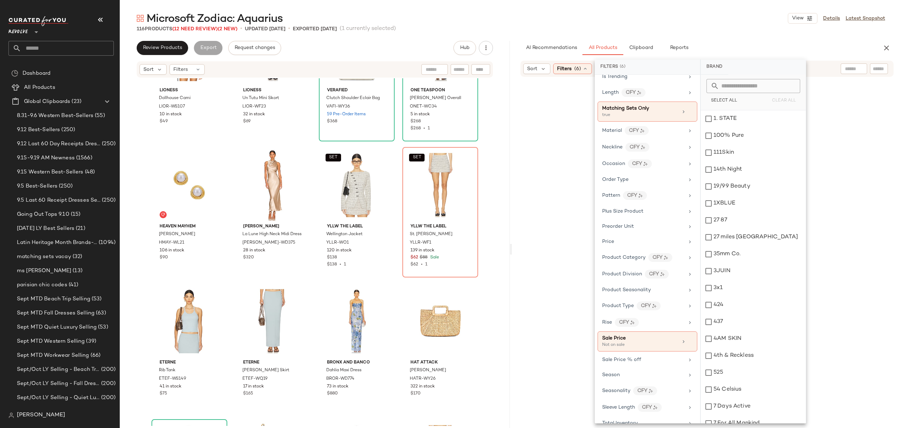
click at [733, 45] on div "AI Recommendations All Products Clipboard Reports" at bounding box center [696, 48] width 351 height 14
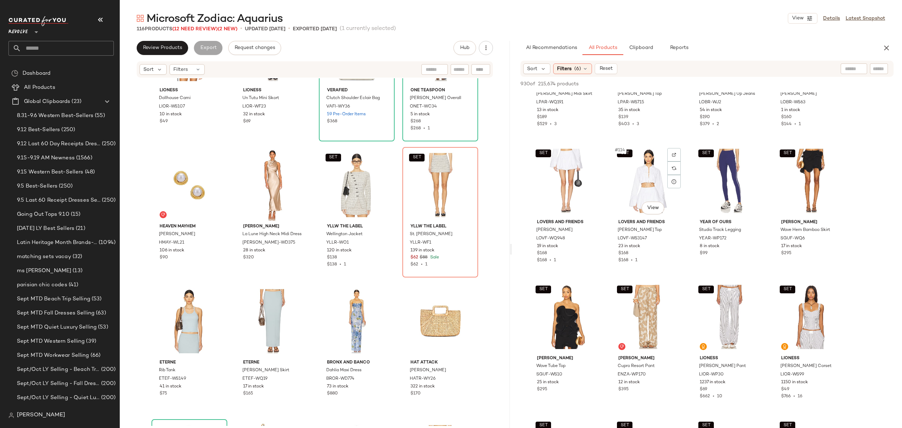
scroll to position [3759, 0]
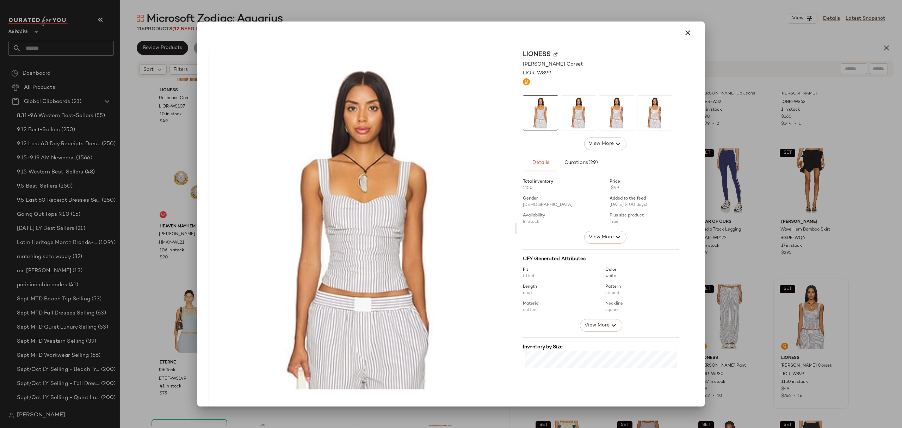
click at [679, 35] on button "button" at bounding box center [687, 32] width 17 height 17
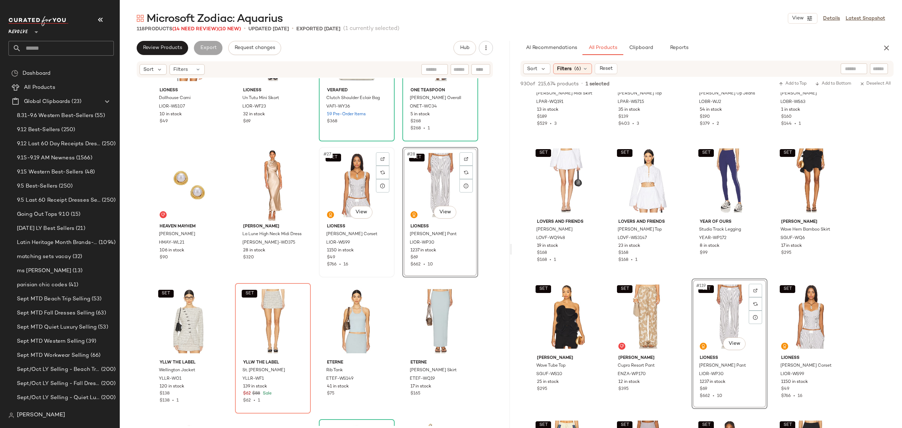
click at [372, 273] on div "SET #27 View LIONESS Cobain Corset LIOR-WS99 1150 in stock $49 $766 • 16" at bounding box center [357, 212] width 74 height 129
click at [451, 263] on div "$662 • 10" at bounding box center [441, 265] width 60 height 6
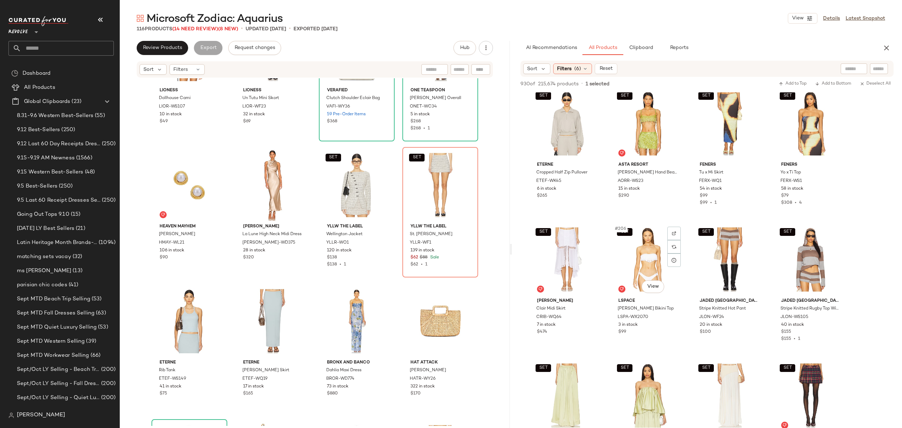
scroll to position [6814, 0]
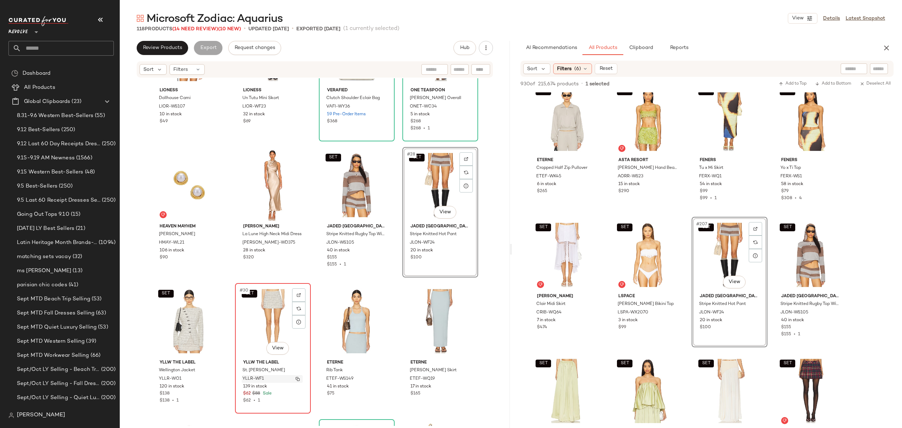
click at [273, 380] on div "YLLR-WF1" at bounding box center [272, 379] width 61 height 8
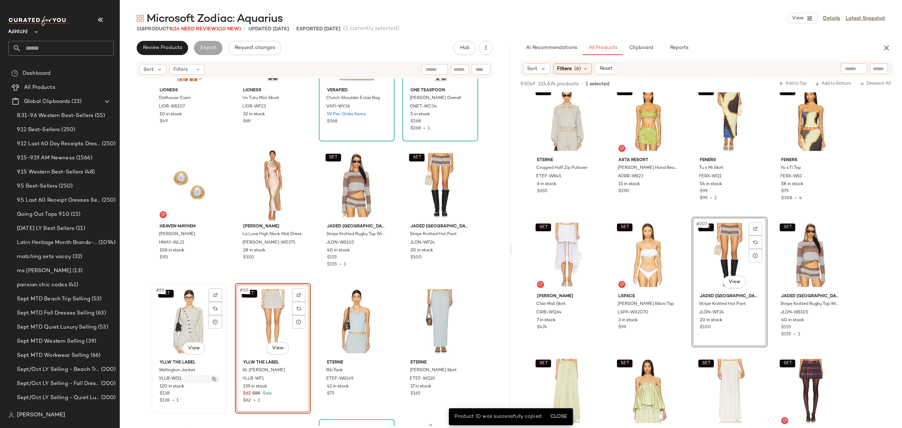
click at [196, 377] on div "YLLR-WO1" at bounding box center [188, 379] width 61 height 8
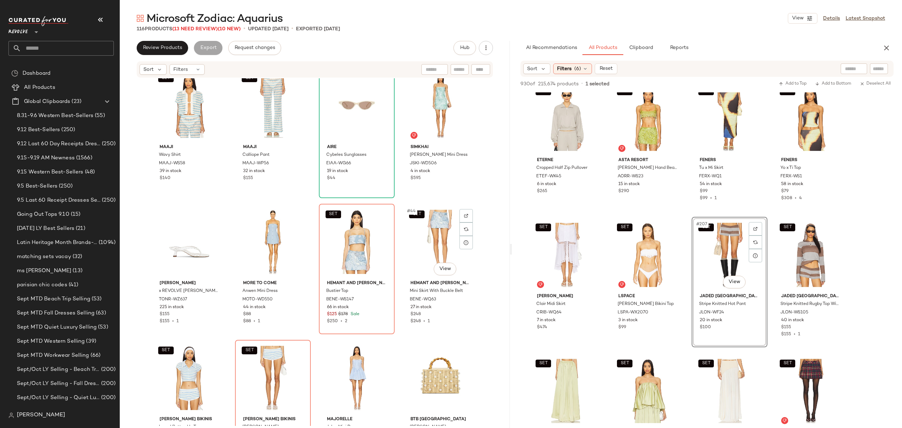
scroll to position [1318, 0]
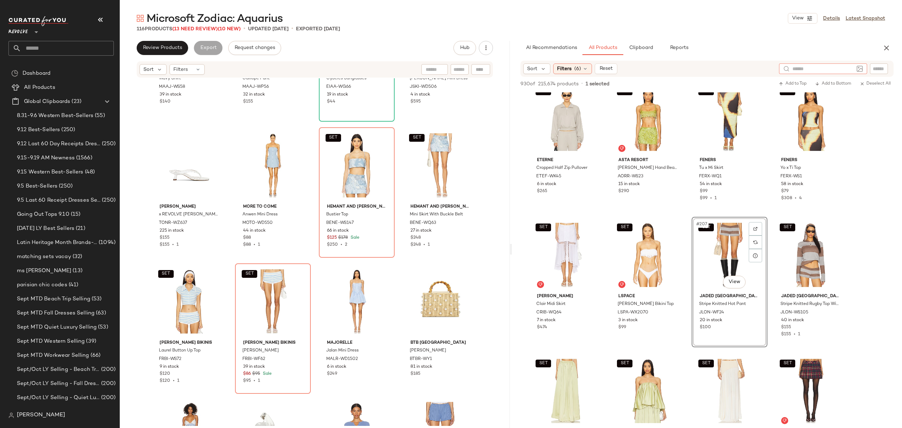
click at [854, 72] on input "text" at bounding box center [823, 68] width 61 height 7
type input "****"
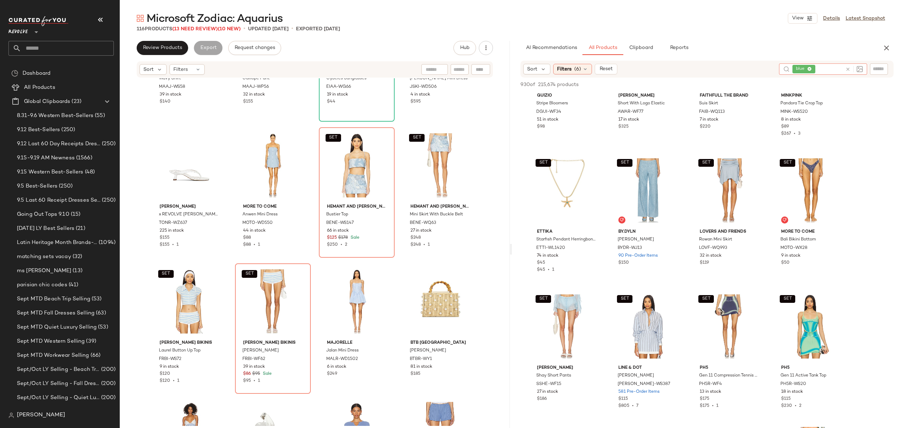
scroll to position [1974, 0]
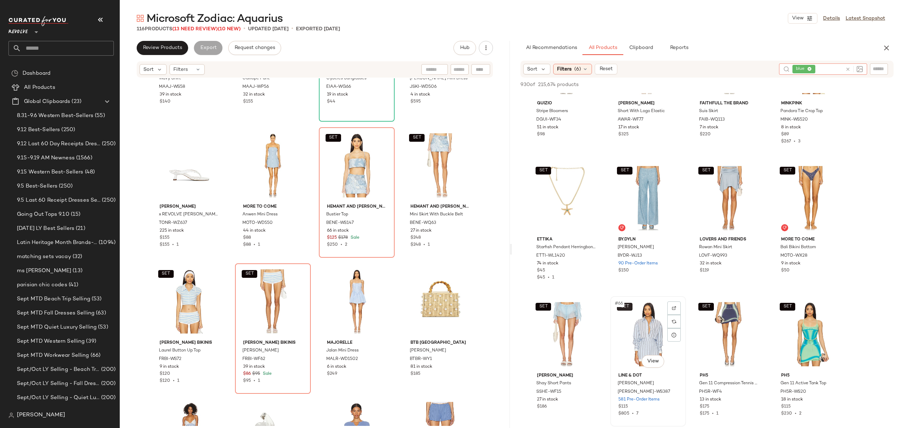
click at [632, 307] on body "Revolve ** Dashboard All Products Global Clipboards (23) 8.31-9.6 Western Best-…" at bounding box center [451, 214] width 902 height 428
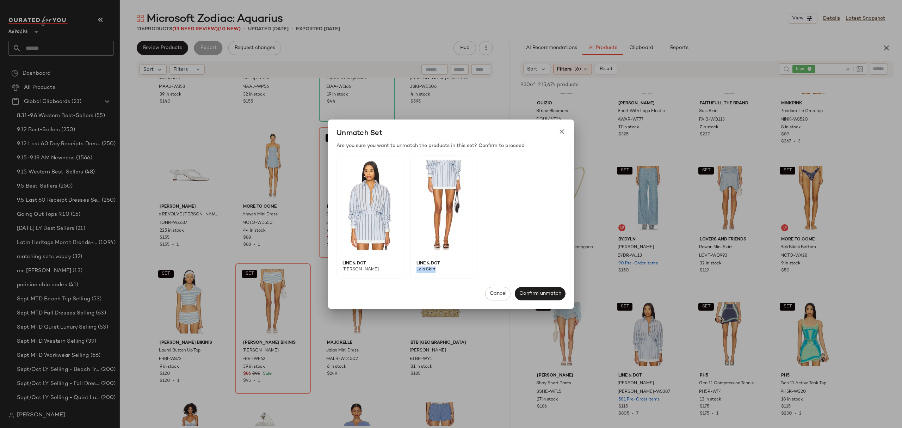
drag, startPoint x: 437, startPoint y: 272, endPoint x: 412, endPoint y: 271, distance: 25.8
click at [412, 271] on span "Leia Skirt" at bounding box center [441, 272] width 61 height 12
copy span "Leia Skirt"
click at [309, 221] on div at bounding box center [451, 214] width 902 height 428
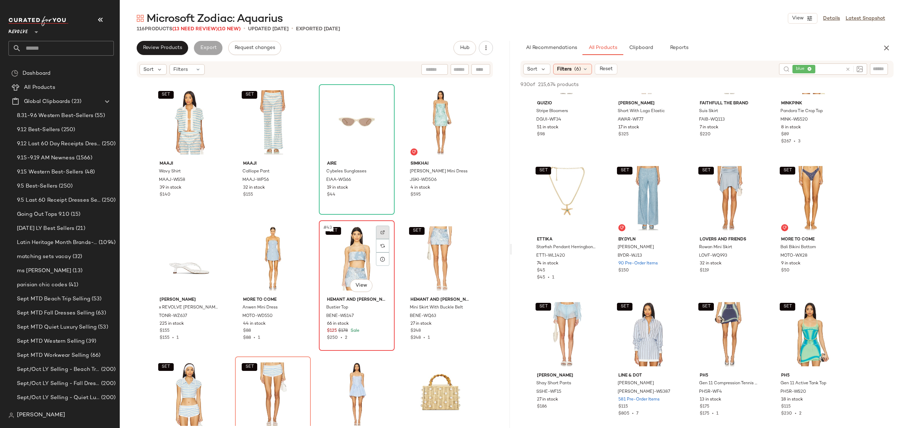
scroll to position [1224, 0]
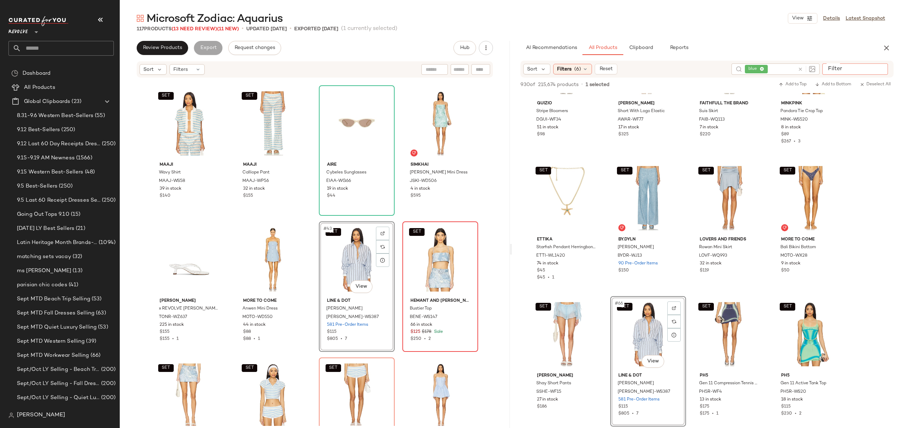
drag, startPoint x: 875, startPoint y: 71, endPoint x: 883, endPoint y: 78, distance: 9.7
click at [875, 70] on input "Filter" at bounding box center [855, 68] width 60 height 7
paste input "**********"
type input "**********"
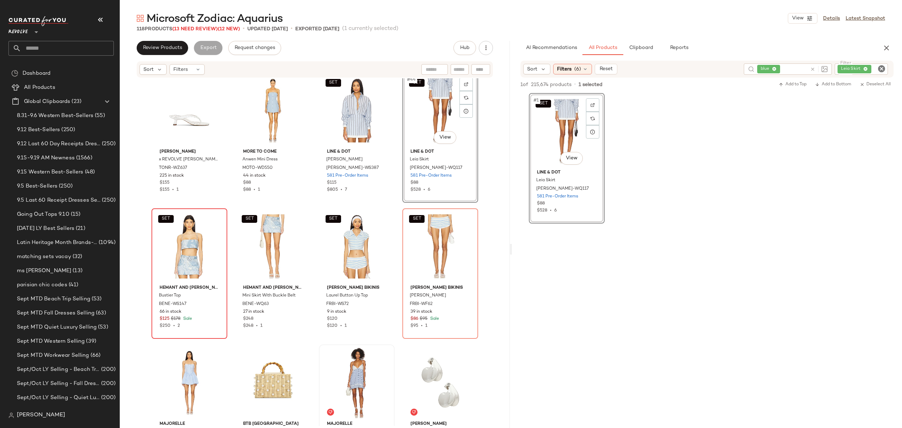
scroll to position [1413, 0]
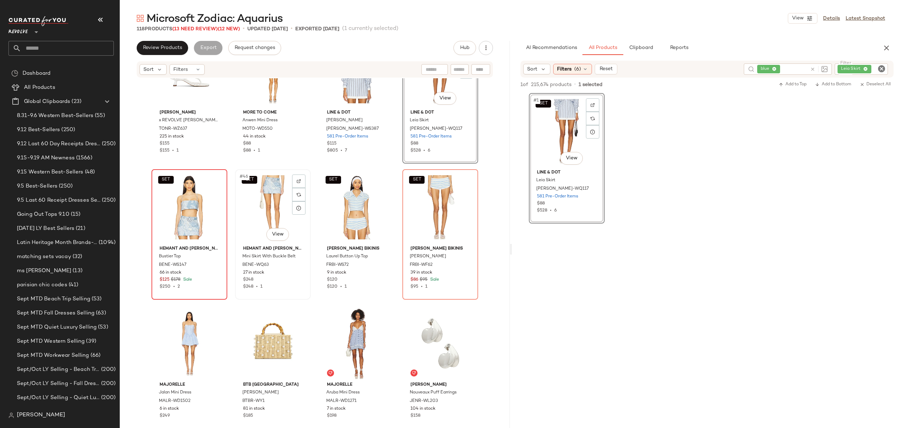
click at [280, 280] on div "$248" at bounding box center [273, 280] width 60 height 6
click at [199, 291] on div "SET #45 View HEMANT AND NANDITA Bustier Top BENE-WS147 66 in stock $125 $178 Sa…" at bounding box center [189, 234] width 74 height 129
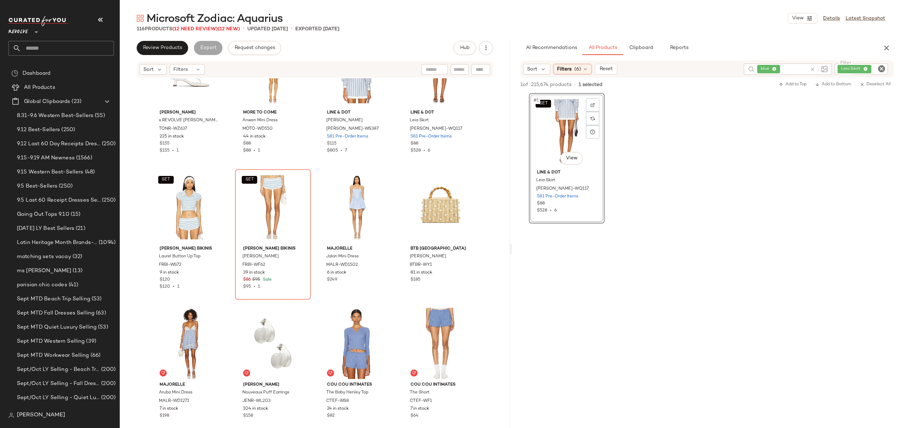
click at [884, 68] on icon "Clear Filter" at bounding box center [882, 68] width 8 height 8
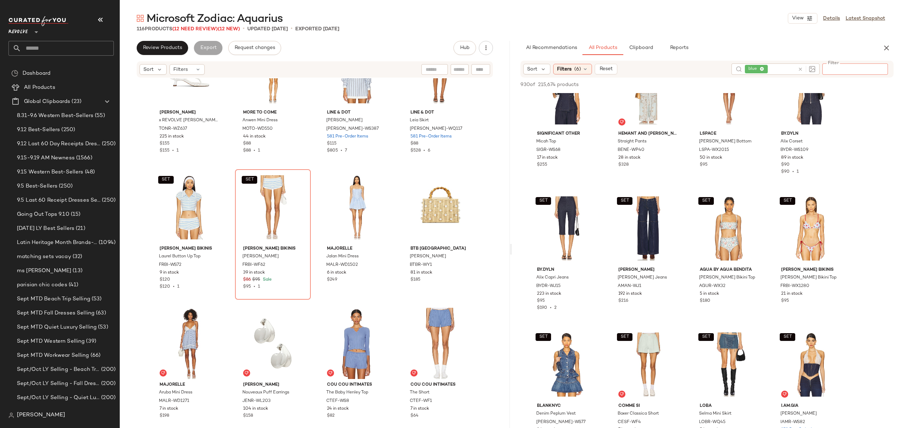
scroll to position [3947, 0]
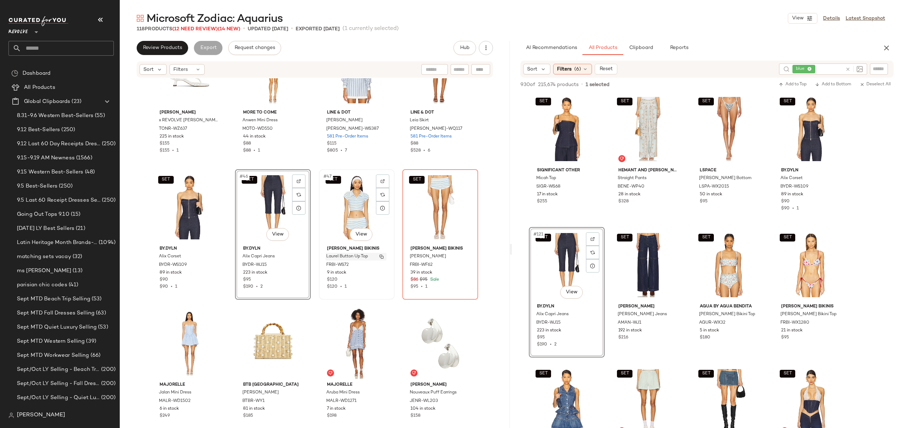
click at [337, 253] on span "Laurel Button Up Top" at bounding box center [347, 256] width 42 height 6
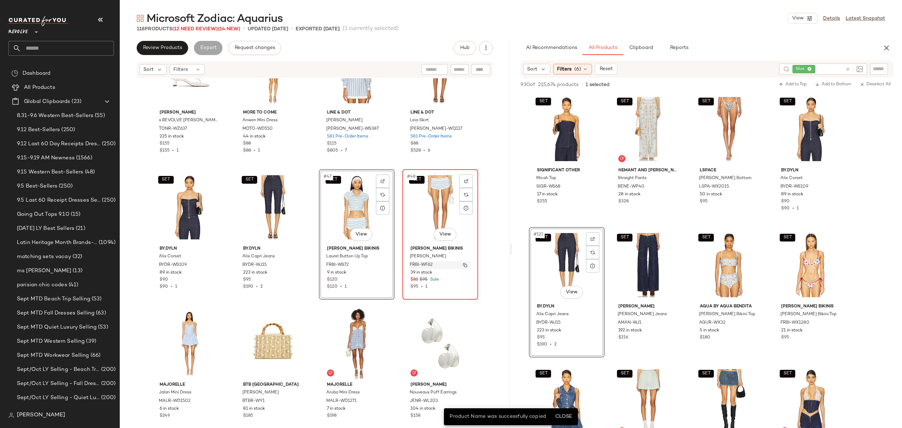
click at [443, 264] on div "FRBI-WF62" at bounding box center [439, 265] width 61 height 8
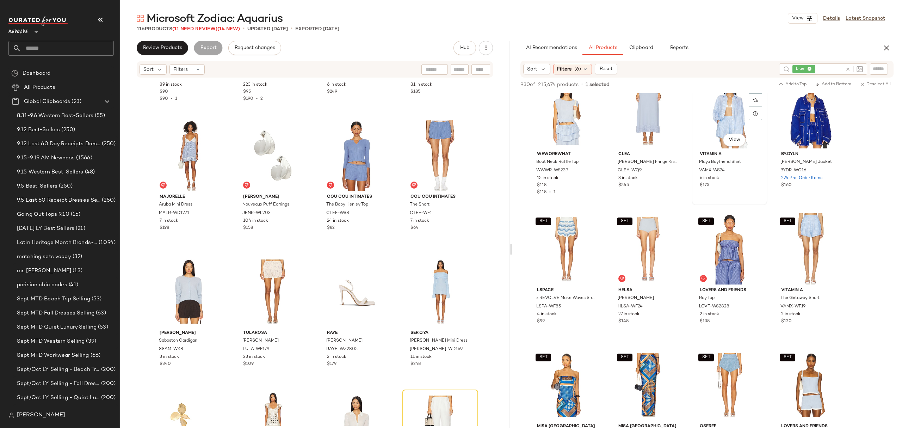
scroll to position [564, 0]
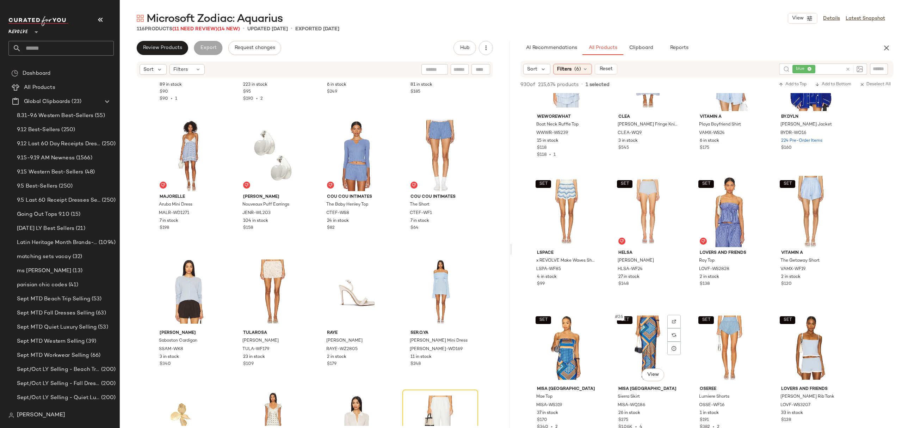
scroll to position [611, 0]
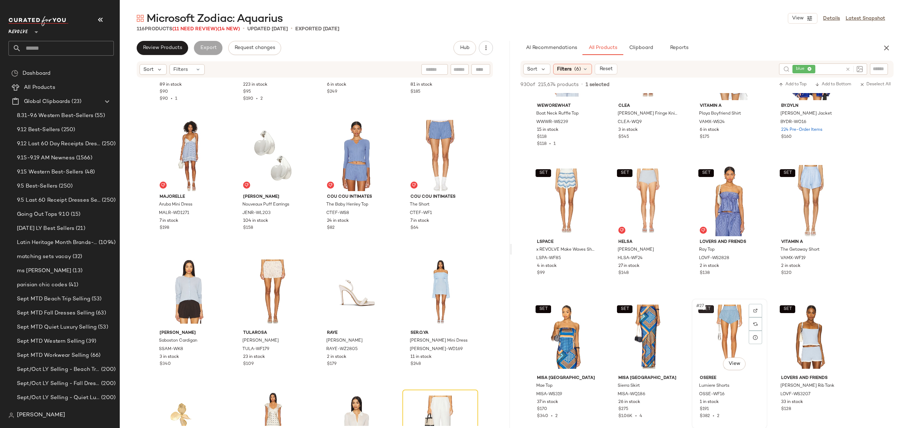
click at [709, 310] on body "Revolve ** Dashboard All Products Global Clipboards (23) 8.31-9.6 Western Best-…" at bounding box center [451, 214] width 902 height 428
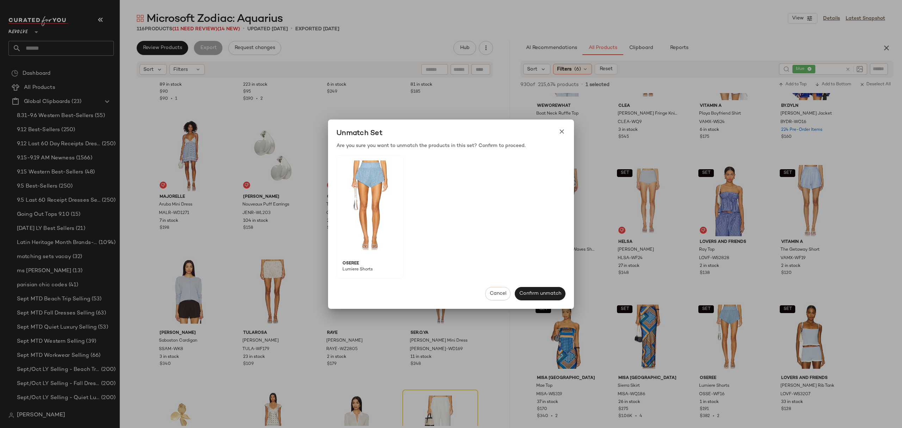
click at [568, 131] on div "Unmatch Set" at bounding box center [451, 133] width 246 height 17
click at [562, 135] on icon at bounding box center [561, 131] width 7 height 7
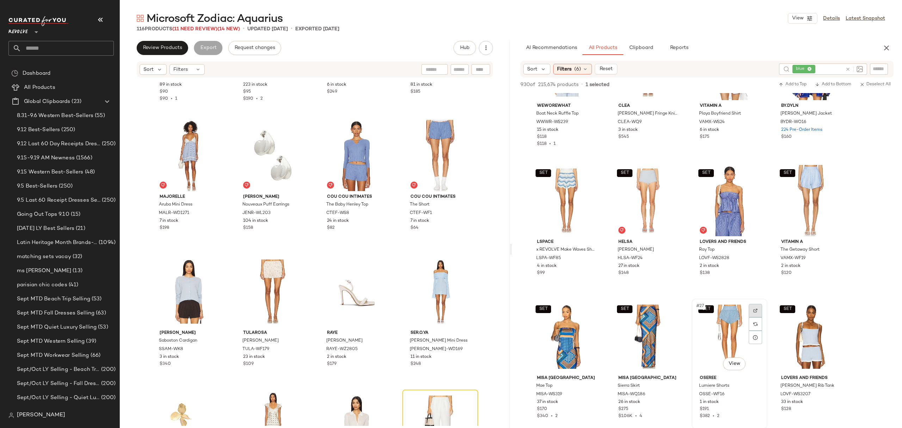
click at [757, 310] on img at bounding box center [756, 310] width 4 height 4
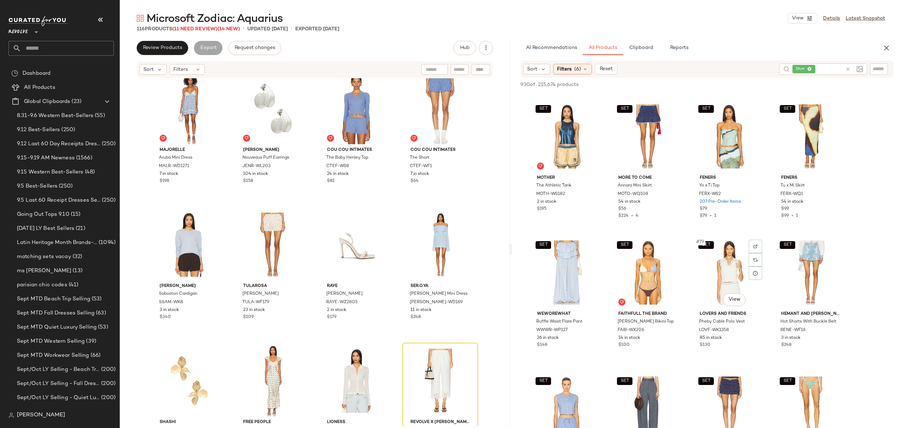
scroll to position [2584, 0]
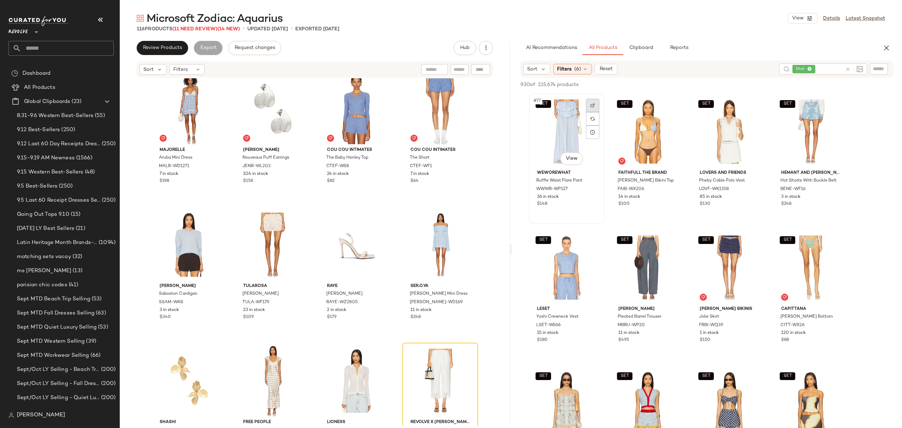
click at [592, 99] on div at bounding box center [592, 105] width 13 height 13
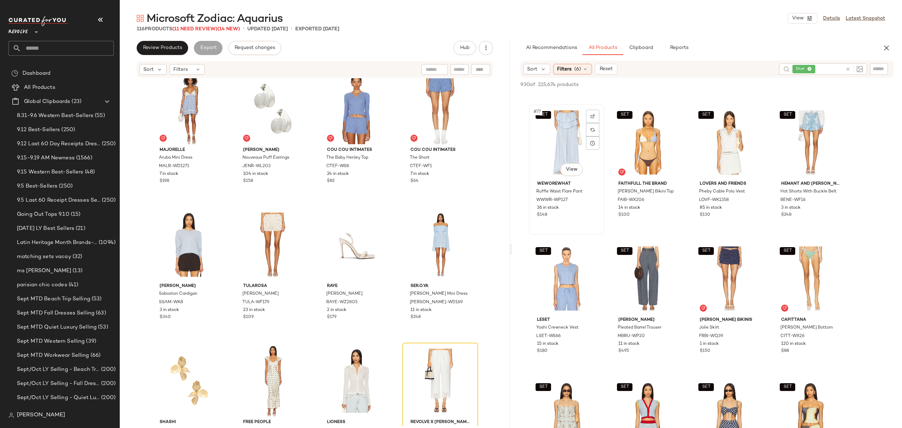
scroll to position [2538, 0]
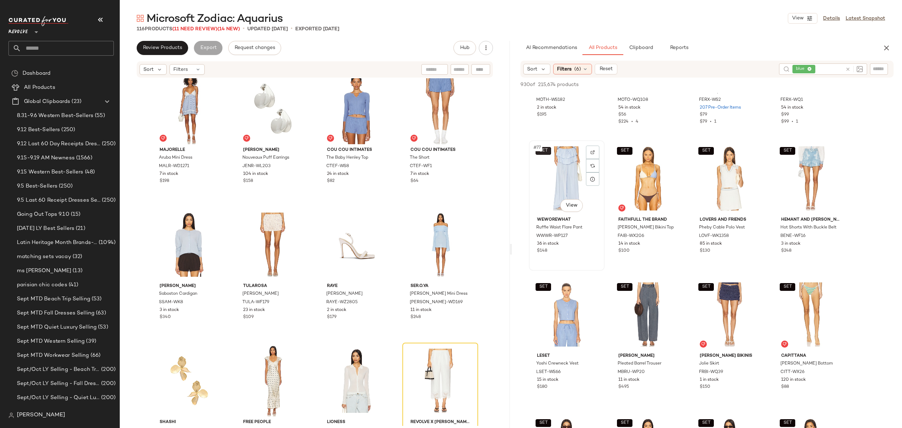
click at [544, 147] on body "Revolve ** Dashboard All Products Global Clipboards (23) 8.31-9.6 Western Best-…" at bounding box center [451, 214] width 902 height 428
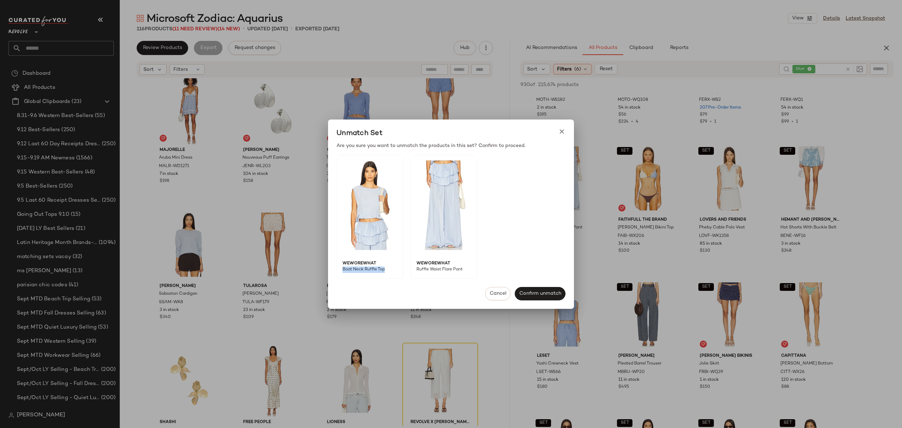
drag, startPoint x: 392, startPoint y: 268, endPoint x: 341, endPoint y: 269, distance: 50.8
click at [341, 269] on span "Boat Neck Ruffle Top" at bounding box center [367, 272] width 61 height 12
copy span "Boat Neck Ruffle Top"
click at [565, 124] on div "Unmatch Set Are you sure you want to unmatch the products in this set? Confirm …" at bounding box center [451, 213] width 246 height 189
click at [562, 128] on icon at bounding box center [561, 131] width 7 height 7
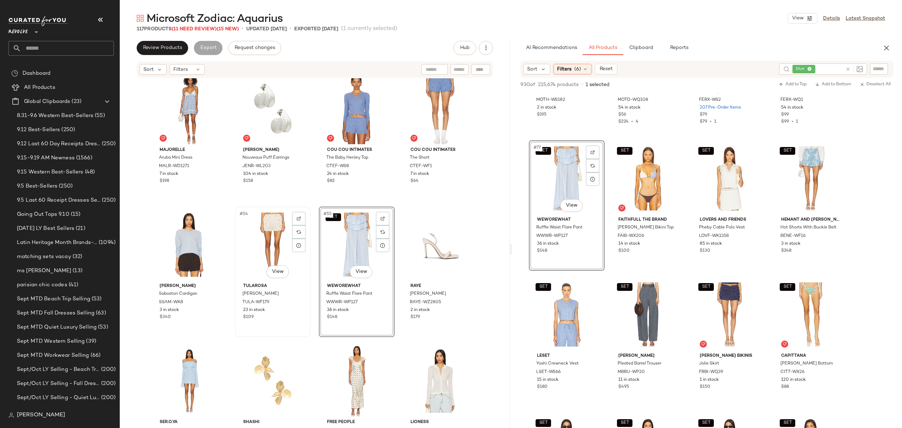
click at [247, 259] on div "#54 View" at bounding box center [273, 244] width 71 height 71
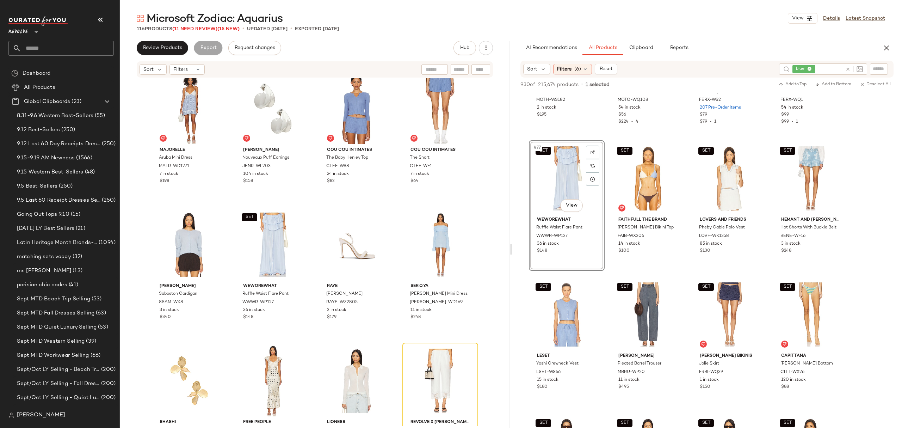
click at [880, 66] on input "text" at bounding box center [879, 68] width 12 height 7
paste input "**********"
type input "**********"
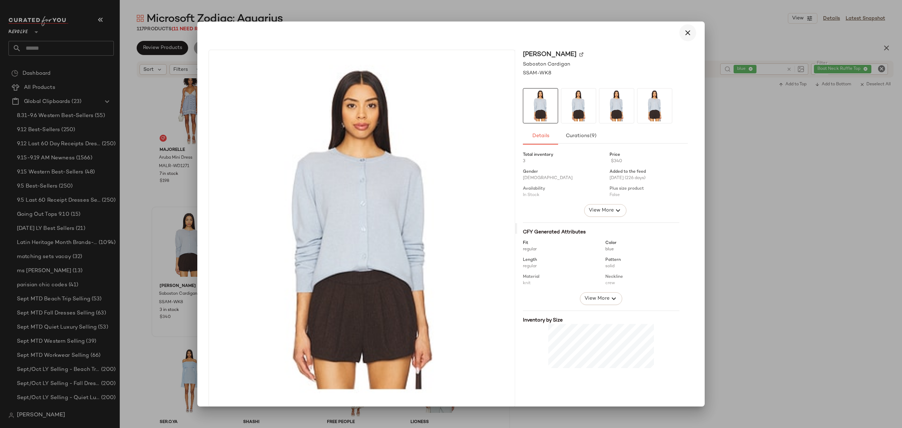
drag, startPoint x: 682, startPoint y: 31, endPoint x: 666, endPoint y: 44, distance: 20.0
click at [684, 31] on icon "button" at bounding box center [688, 33] width 8 height 8
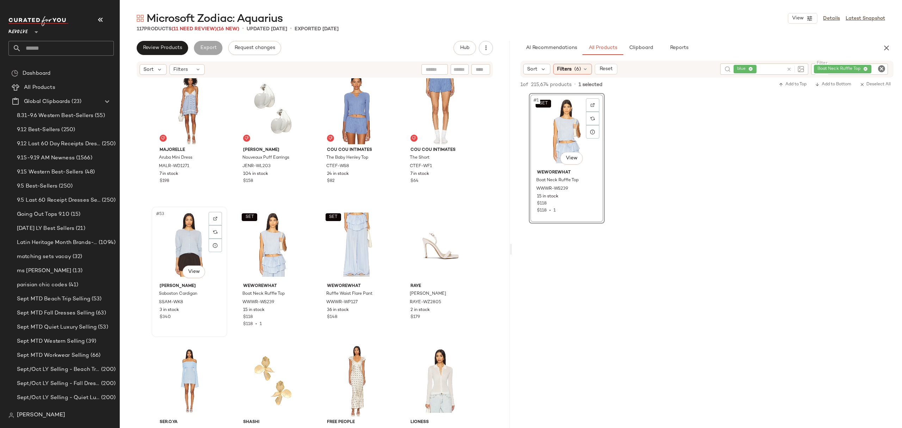
click at [187, 314] on div "$340" at bounding box center [190, 317] width 60 height 6
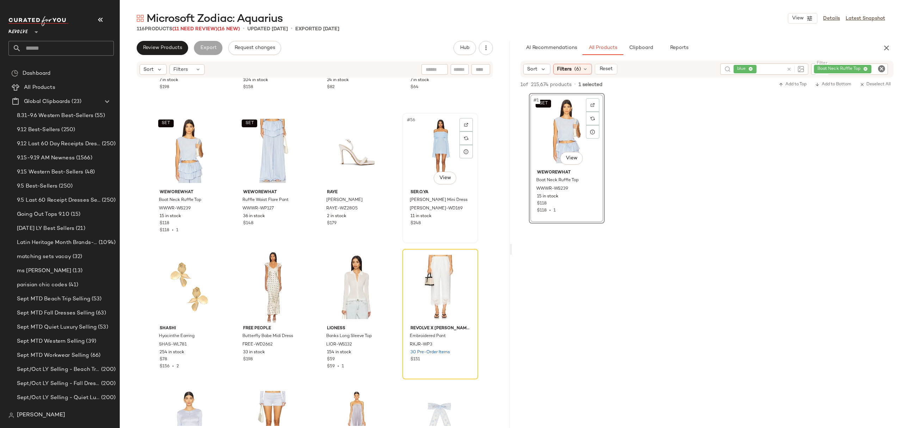
scroll to position [1741, 0]
click at [880, 68] on icon "Clear Filter" at bounding box center [882, 68] width 8 height 8
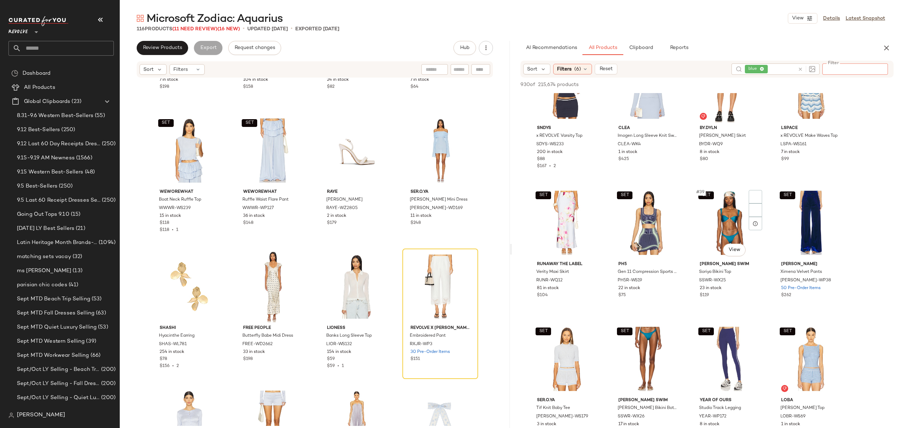
scroll to position [1175, 0]
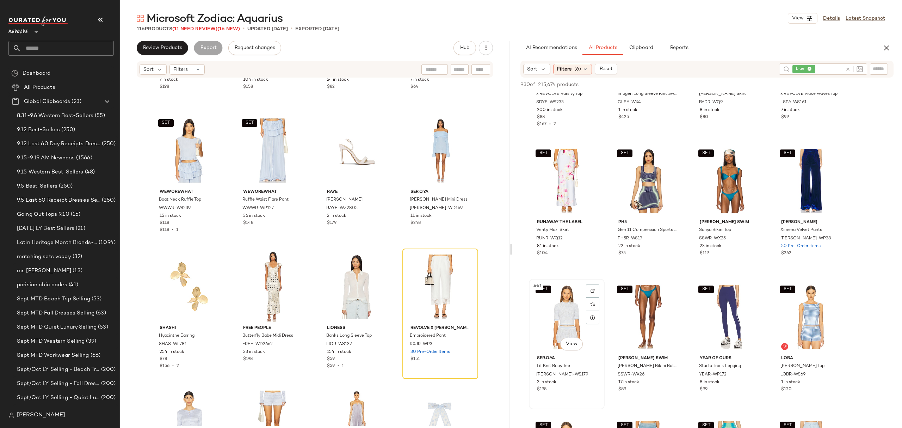
click at [585, 294] on div "SET #41 View" at bounding box center [566, 316] width 71 height 71
click at [591, 290] on img at bounding box center [593, 291] width 4 height 4
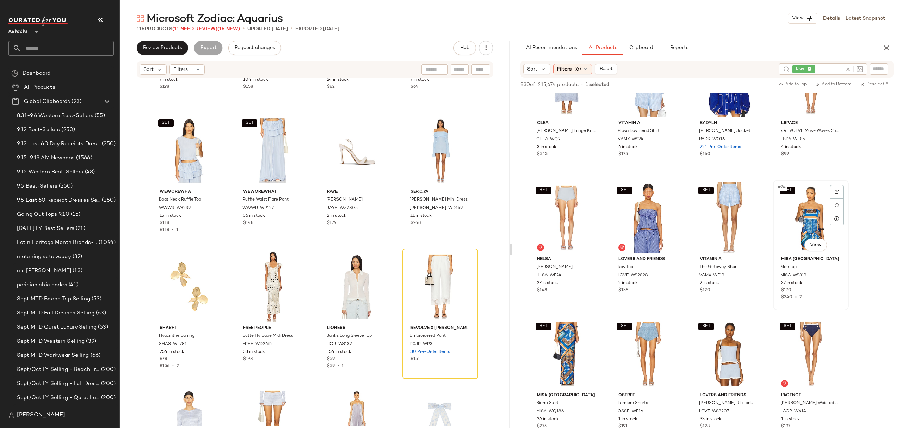
scroll to position [705, 0]
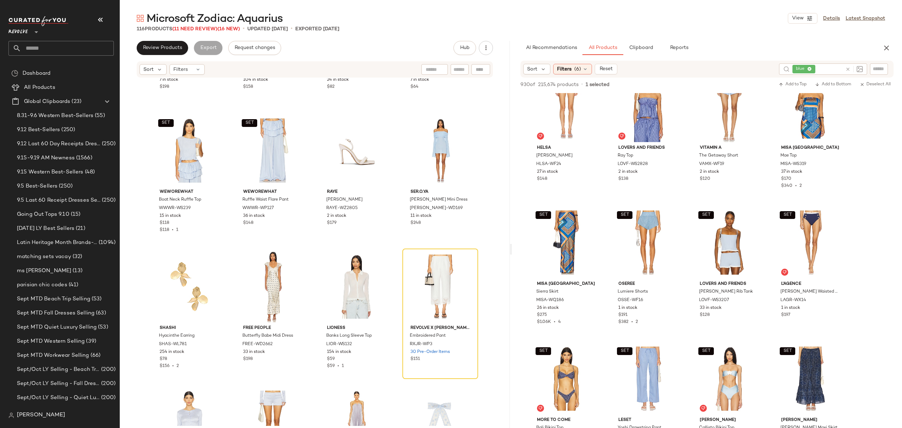
click at [847, 68] on icon at bounding box center [847, 69] width 5 height 5
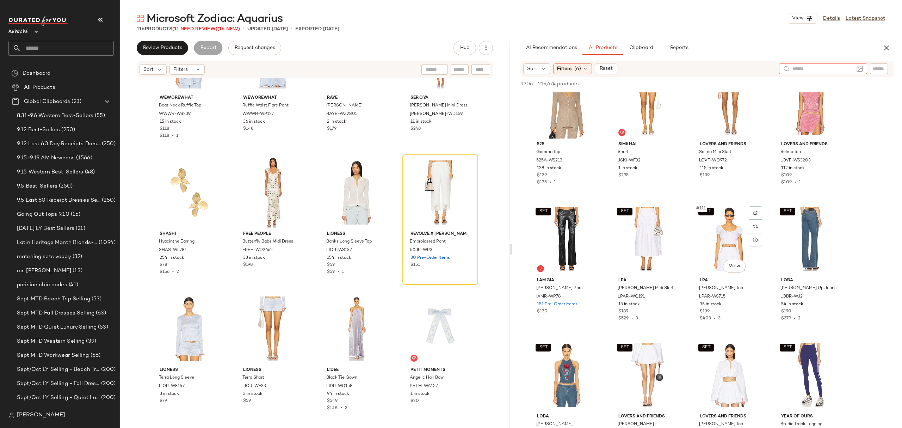
scroll to position [3665, 0]
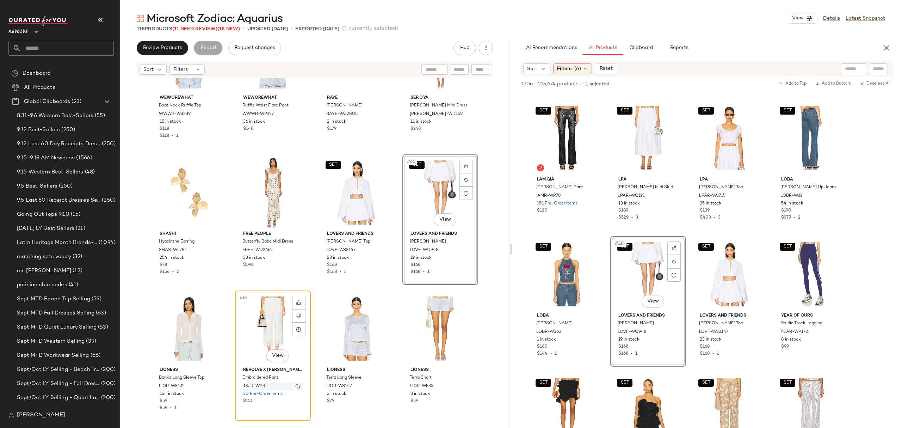
click at [296, 386] on img "button" at bounding box center [298, 386] width 4 height 4
click at [193, 402] on div "$59" at bounding box center [190, 401] width 60 height 6
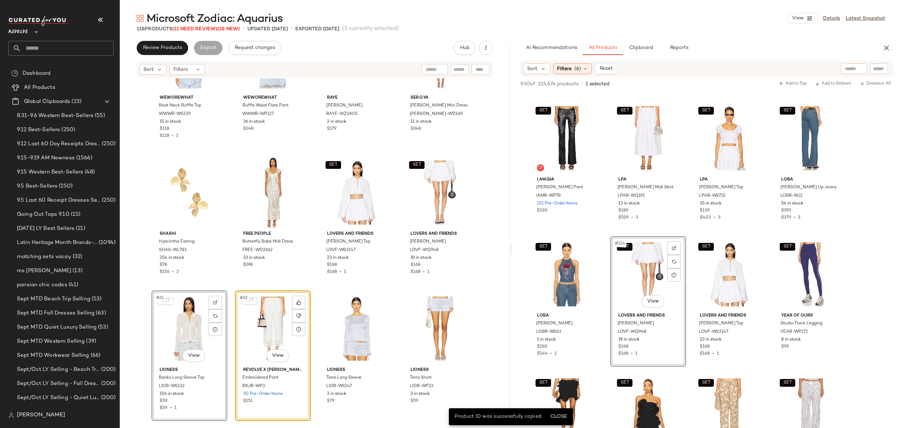
click at [281, 394] on div "SET #62 View REVOLVE x JJ Embroidered Pant RXJR-WP3 30 Pre-Order Items $151" at bounding box center [273, 355] width 76 height 130
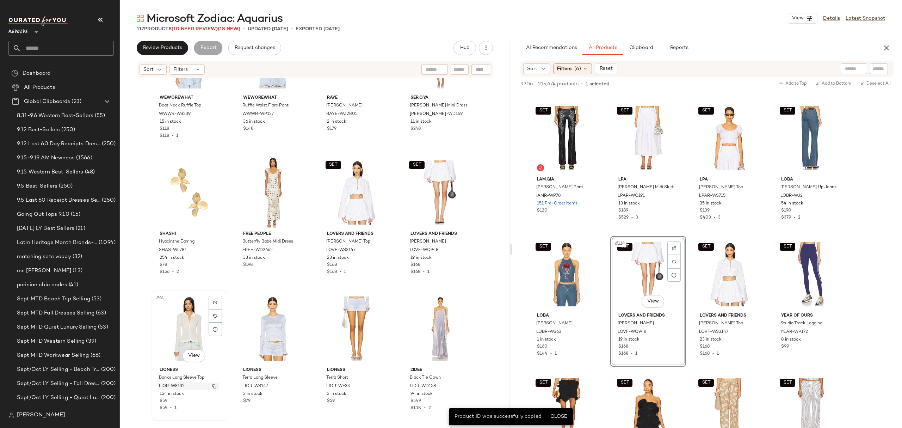
click at [205, 389] on div "LIOR-WS132" at bounding box center [188, 386] width 61 height 8
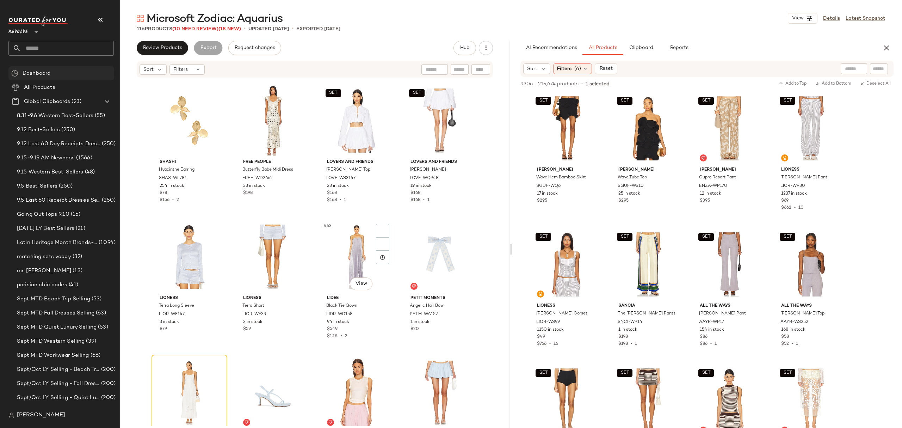
scroll to position [1882, 0]
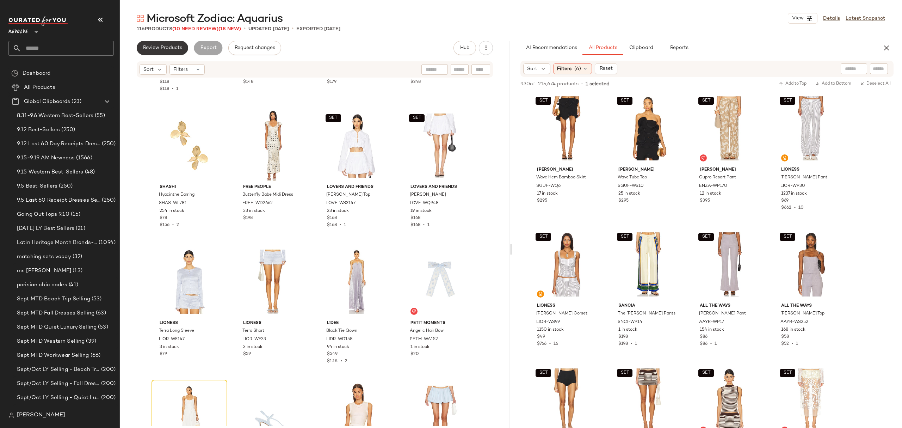
click at [146, 48] on span "Review Products" at bounding box center [162, 48] width 39 height 6
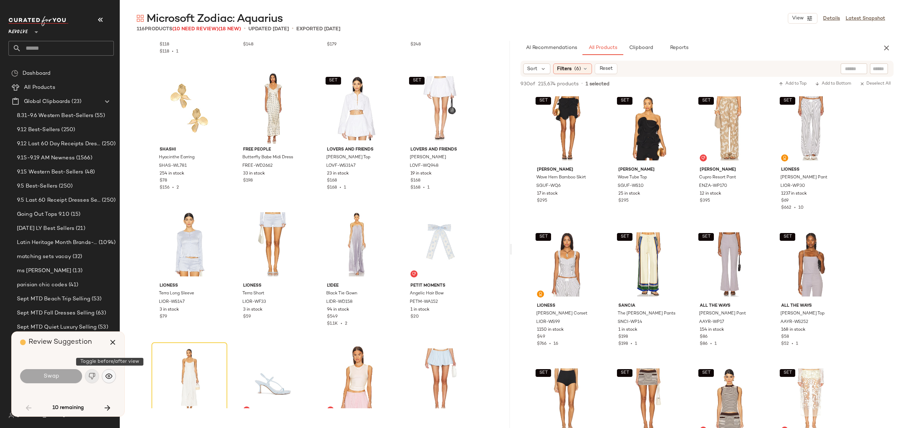
click at [111, 379] on button "button" at bounding box center [109, 376] width 14 height 14
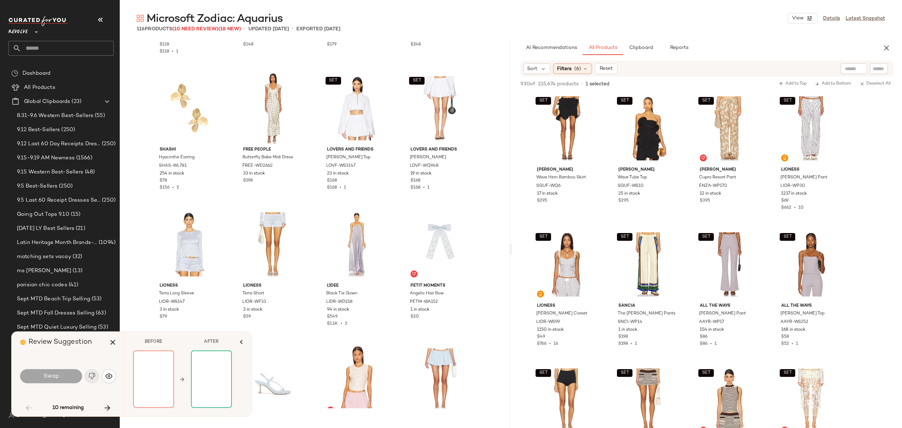
drag, startPoint x: 110, startPoint y: 405, endPoint x: 119, endPoint y: 410, distance: 9.9
click at [110, 405] on icon "button" at bounding box center [107, 408] width 8 height 8
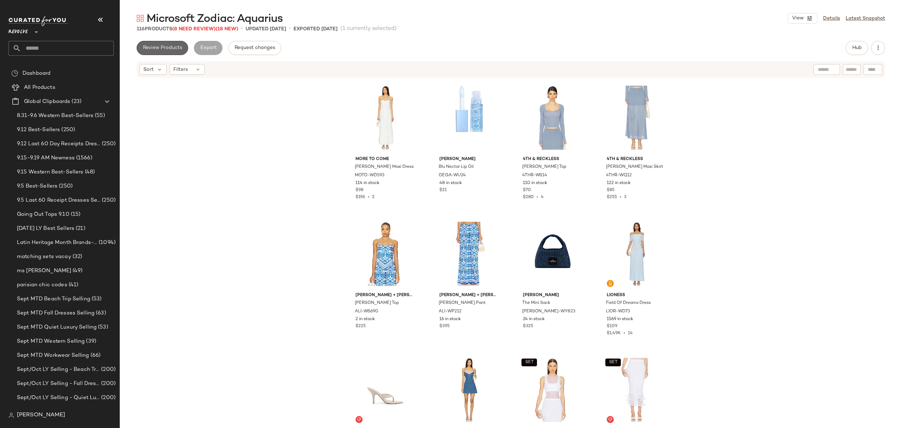
click at [168, 49] on span "Review Products" at bounding box center [162, 48] width 39 height 6
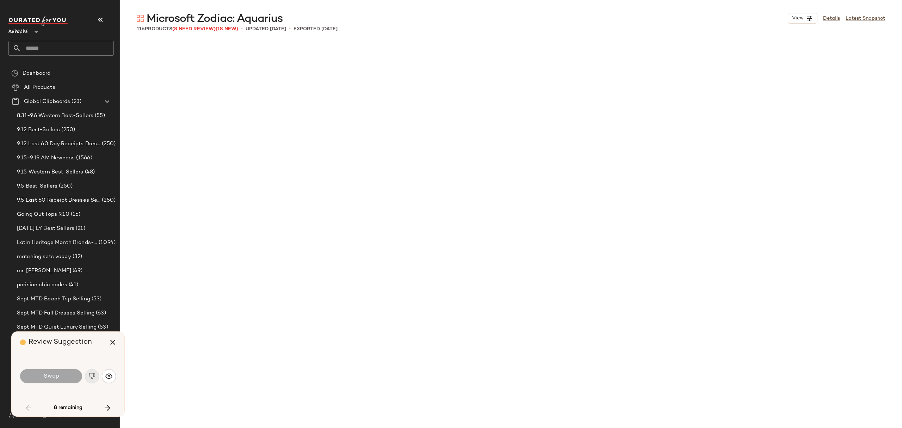
scroll to position [2041, 0]
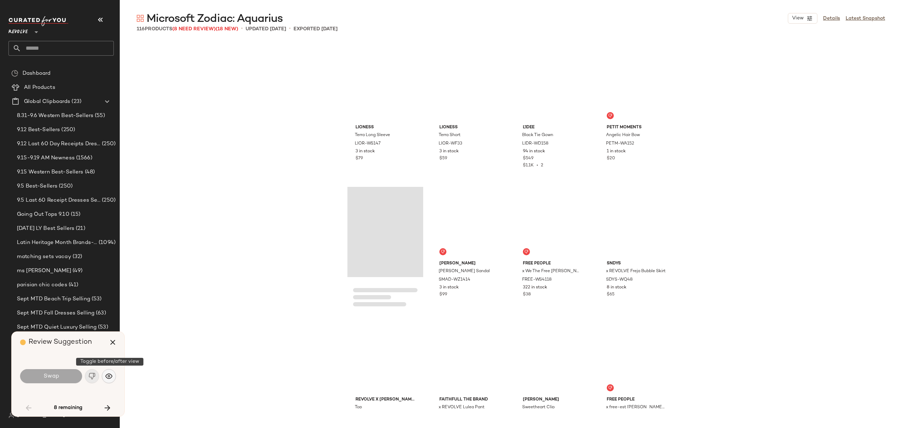
click at [111, 374] on img "button" at bounding box center [108, 376] width 7 height 7
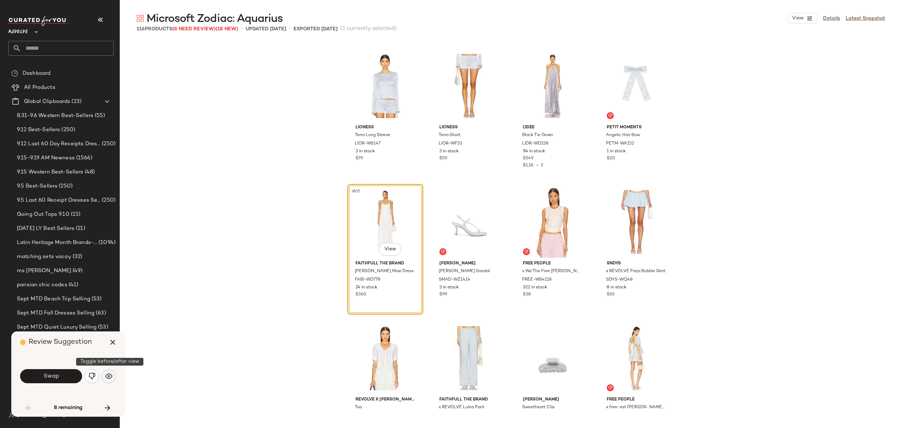
click at [109, 376] on img "button" at bounding box center [108, 376] width 7 height 7
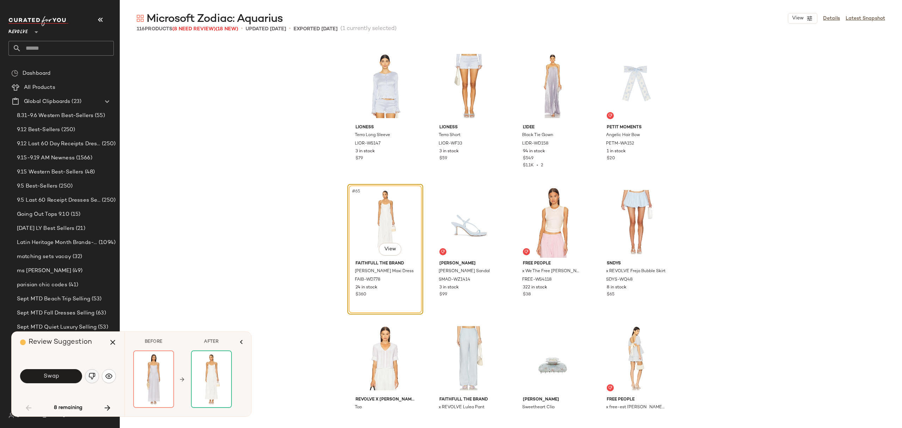
click at [92, 379] on img "button" at bounding box center [91, 376] width 7 height 7
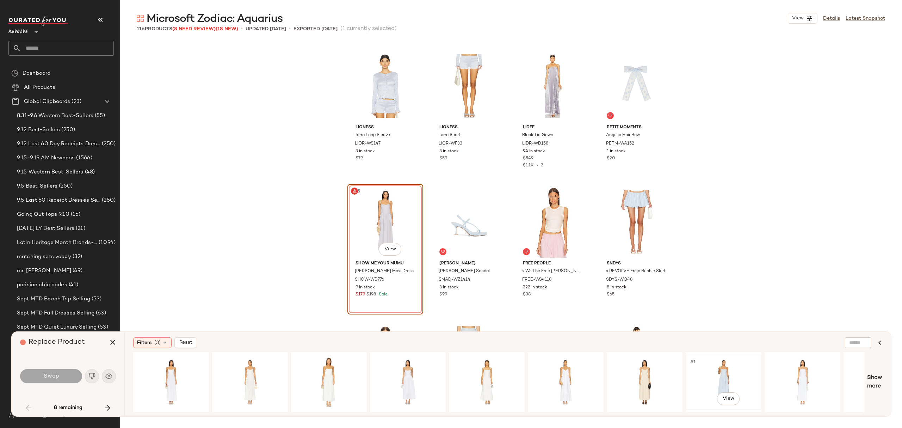
click at [724, 375] on div "#1 View" at bounding box center [723, 382] width 71 height 50
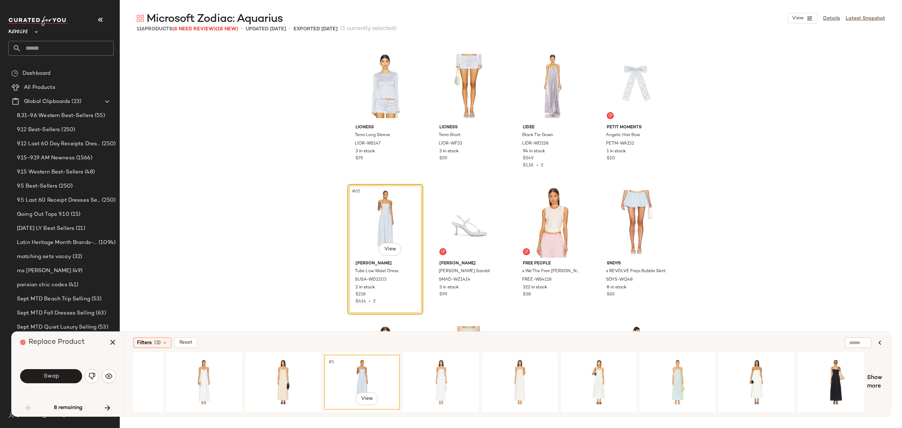
scroll to position [0, 363]
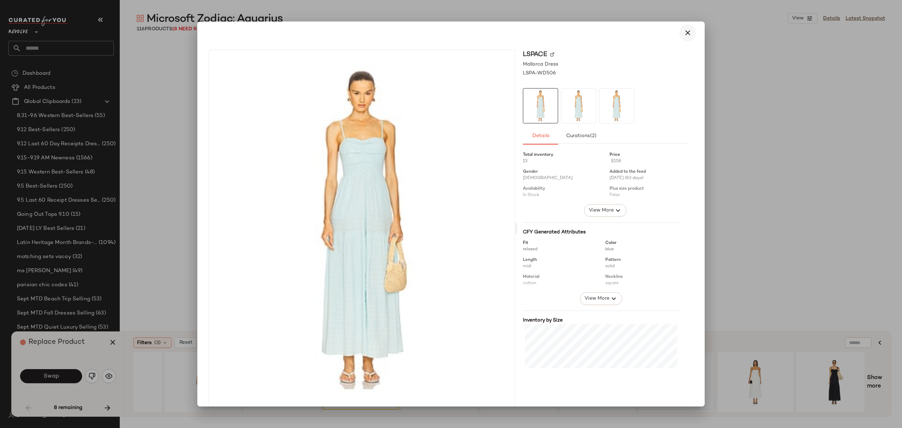
click at [685, 34] on icon "button" at bounding box center [688, 33] width 8 height 8
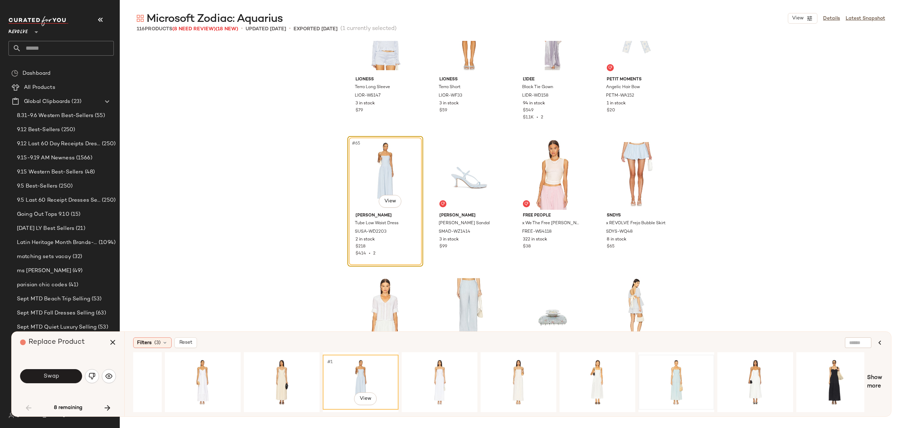
scroll to position [2088, 0]
click at [664, 374] on div "#1 View" at bounding box center [676, 382] width 71 height 50
click at [54, 381] on button "Swap" at bounding box center [51, 376] width 62 height 14
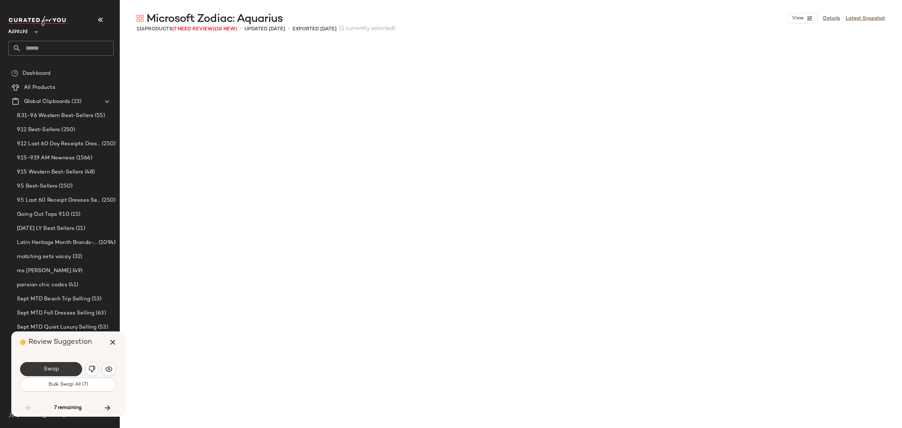
scroll to position [2585, 0]
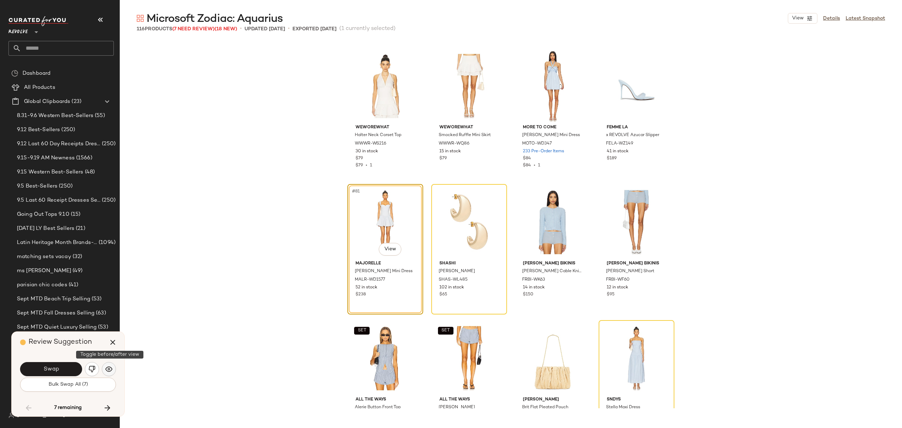
click at [112, 371] on img "button" at bounding box center [108, 368] width 7 height 7
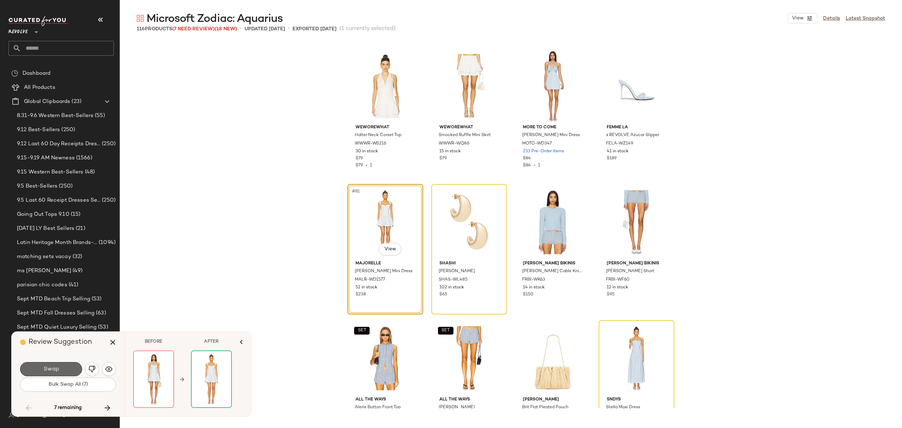
click at [47, 367] on span "Swap" at bounding box center [51, 369] width 16 height 7
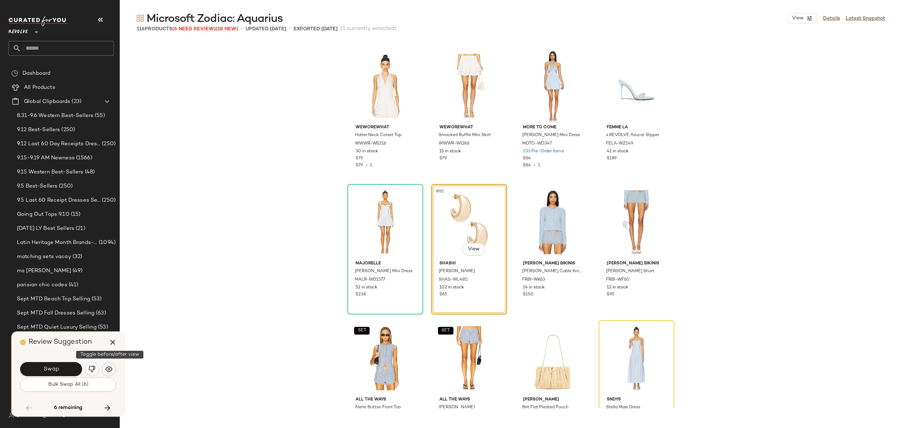
click at [106, 369] on img "button" at bounding box center [108, 368] width 7 height 7
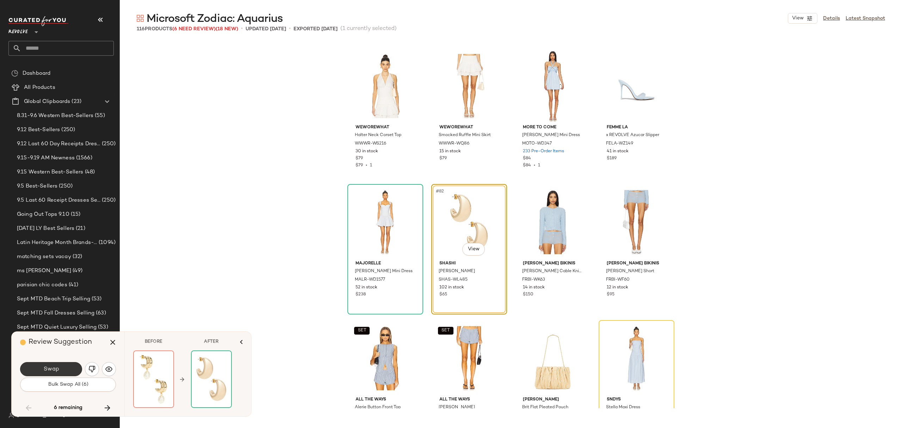
click at [58, 370] on span "Swap" at bounding box center [51, 369] width 16 height 7
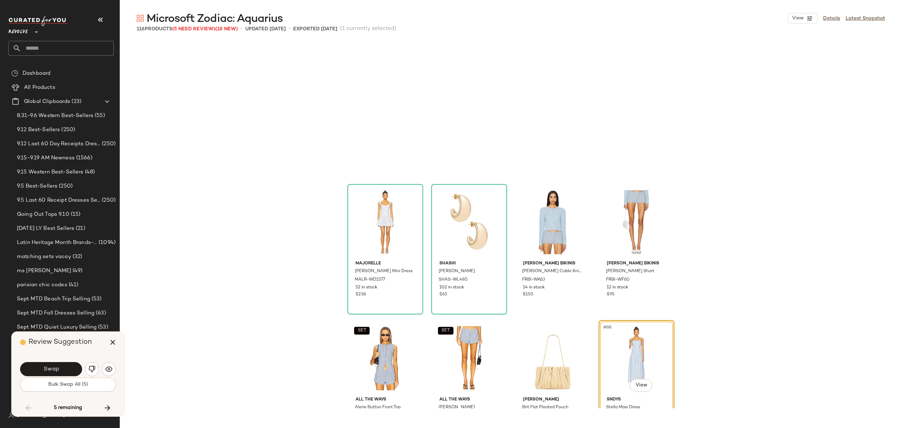
scroll to position [2721, 0]
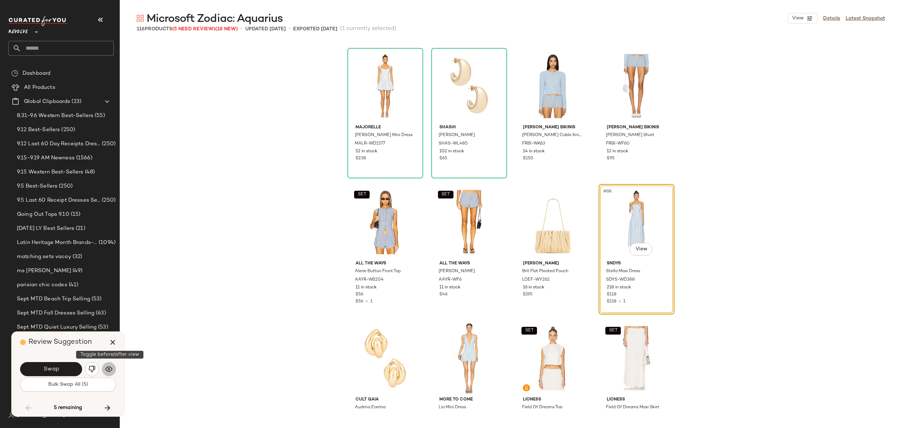
click at [106, 371] on img "button" at bounding box center [108, 368] width 7 height 7
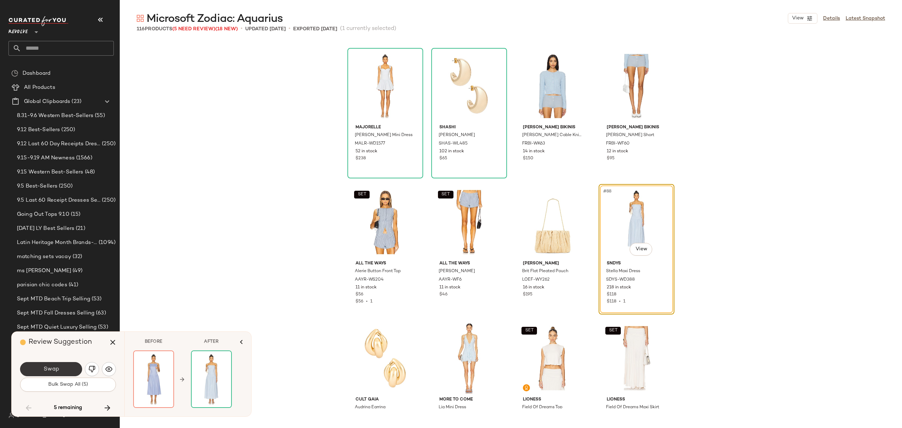
click at [58, 370] on span "Swap" at bounding box center [51, 369] width 16 height 7
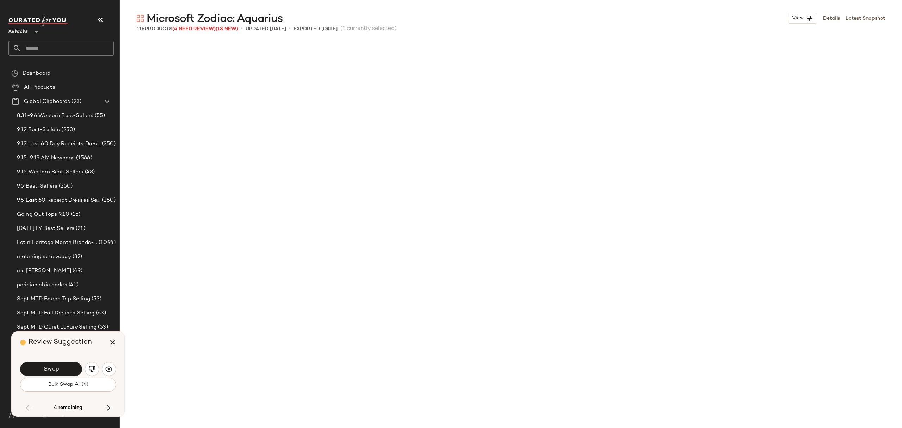
scroll to position [3129, 0]
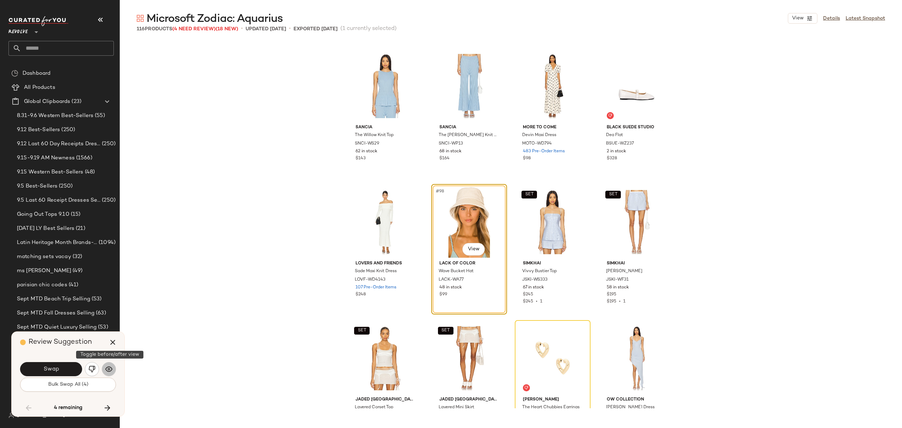
click at [110, 367] on img "button" at bounding box center [108, 368] width 7 height 7
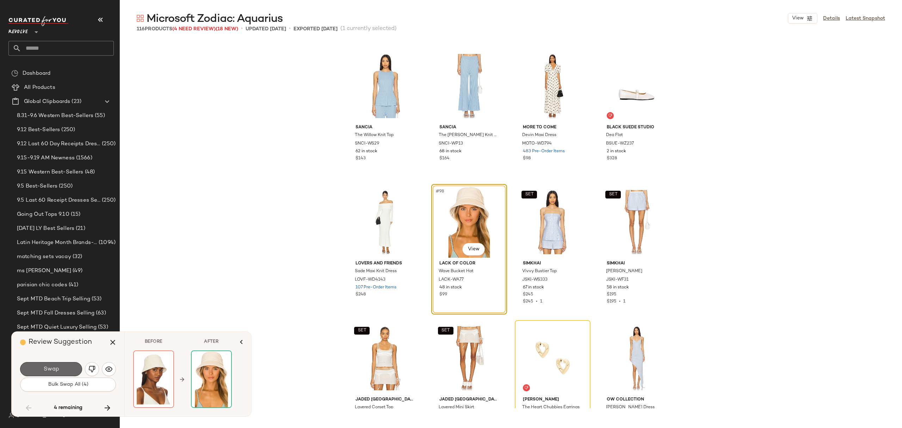
click at [54, 369] on span "Swap" at bounding box center [51, 369] width 16 height 7
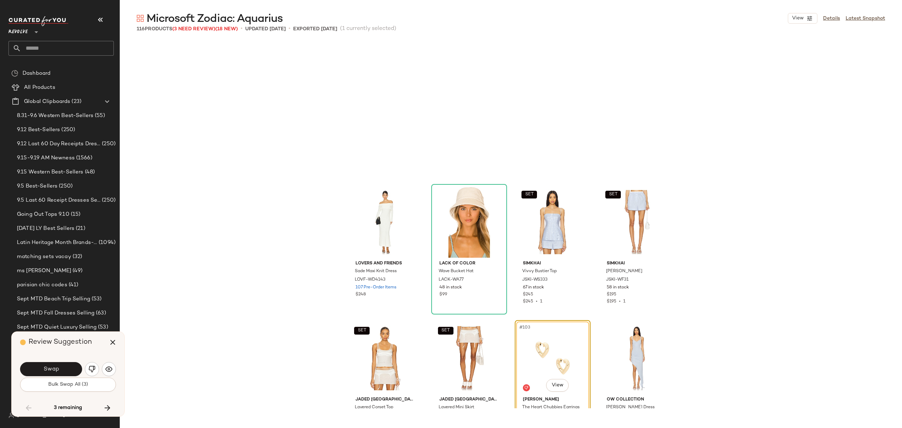
scroll to position [3265, 0]
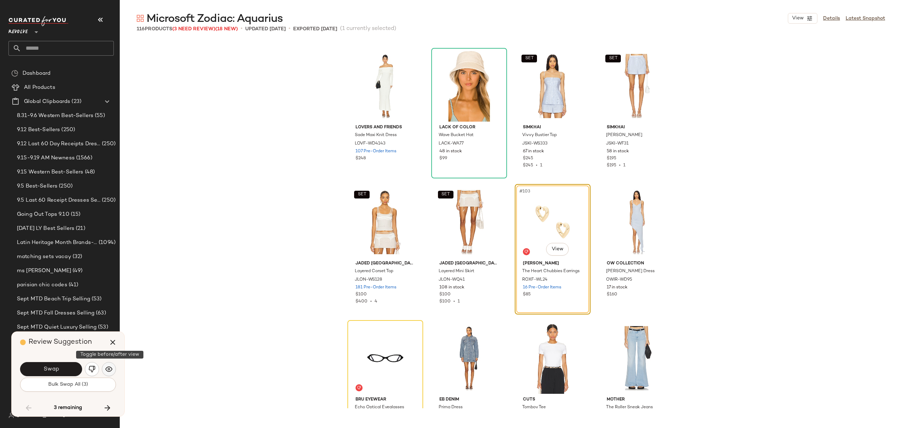
click at [110, 371] on img "button" at bounding box center [108, 368] width 7 height 7
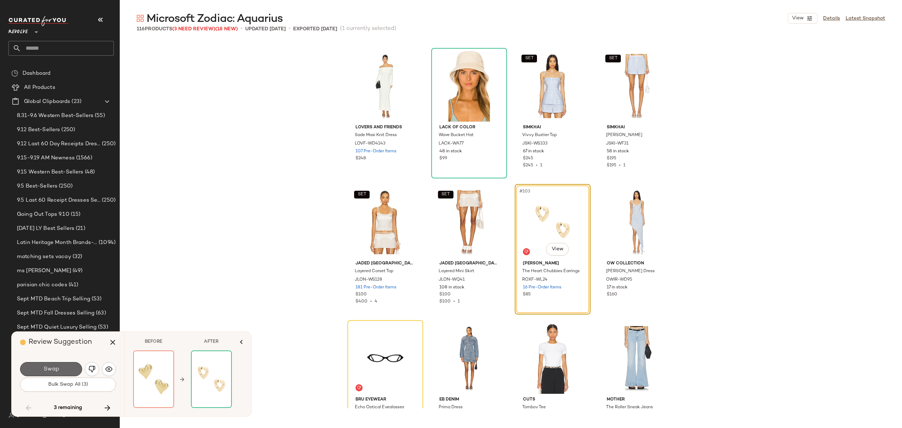
click at [51, 367] on span "Swap" at bounding box center [51, 369] width 16 height 7
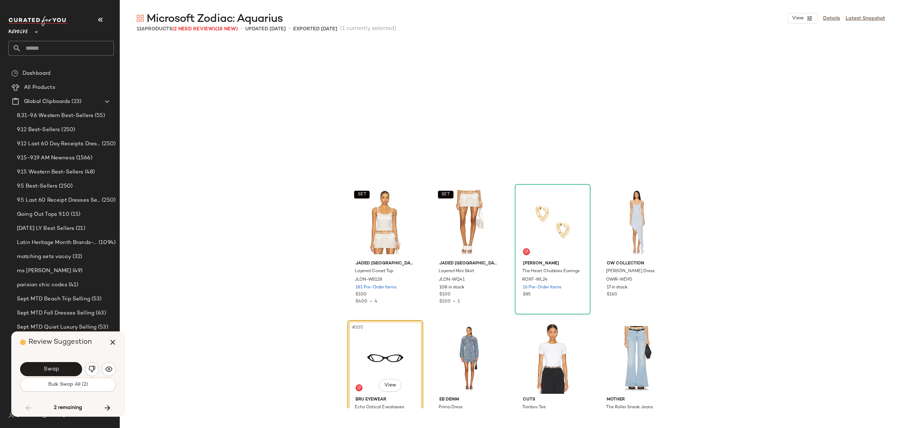
scroll to position [3401, 0]
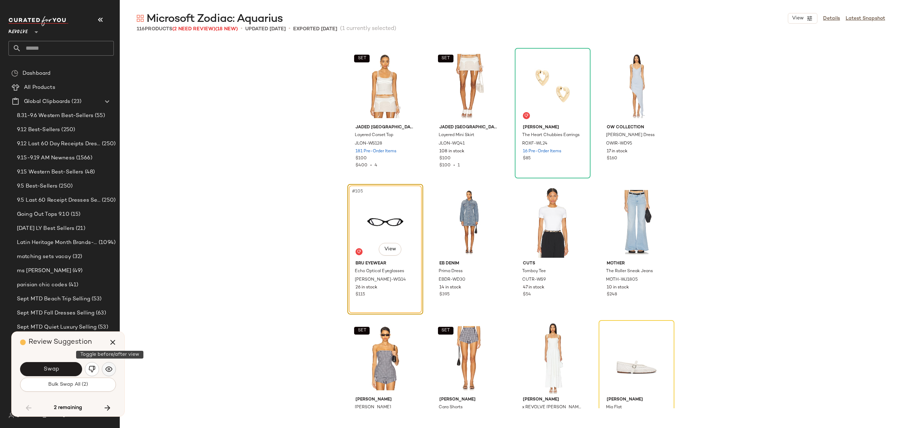
click at [106, 365] on img "button" at bounding box center [108, 368] width 7 height 7
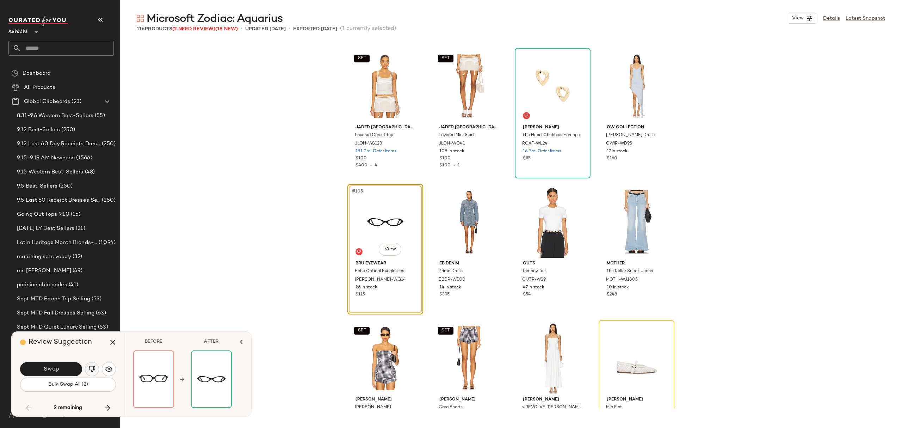
click at [90, 367] on img "button" at bounding box center [91, 368] width 7 height 7
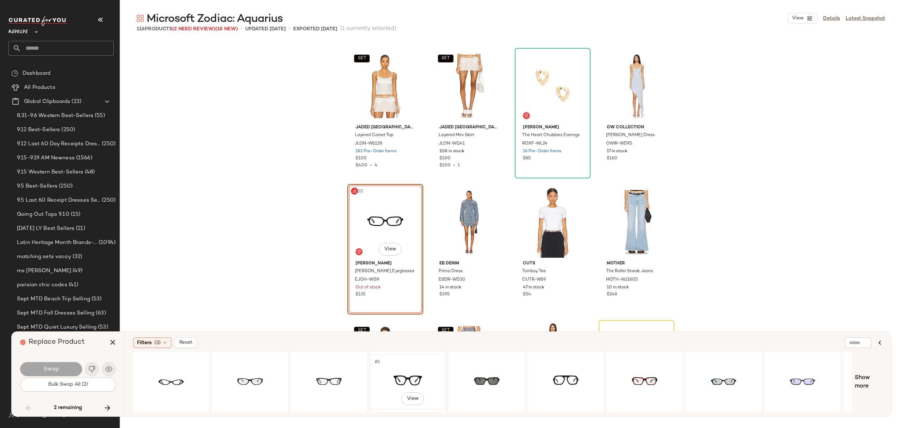
click at [418, 362] on div "#1 View" at bounding box center [408, 382] width 71 height 50
click at [64, 369] on button "Swap" at bounding box center [51, 369] width 62 height 14
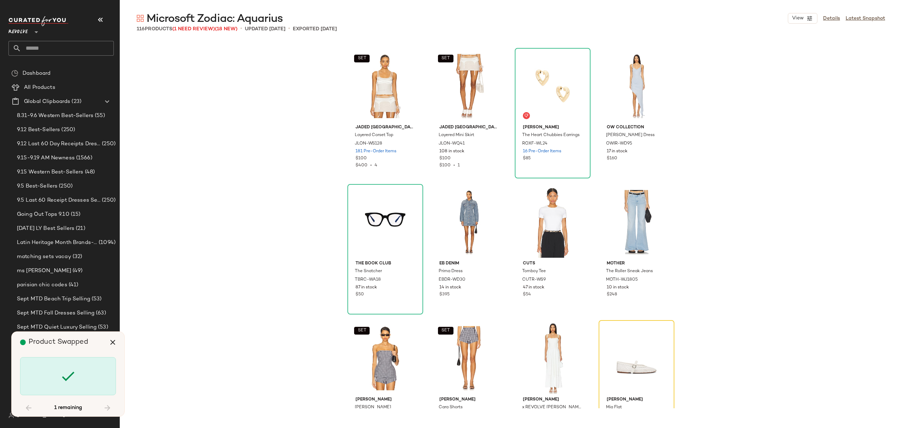
scroll to position [3537, 0]
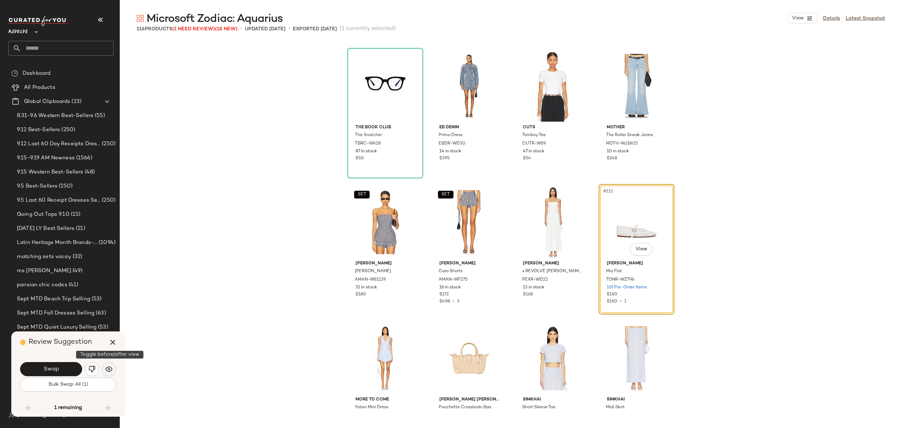
click at [112, 366] on img "button" at bounding box center [108, 368] width 7 height 7
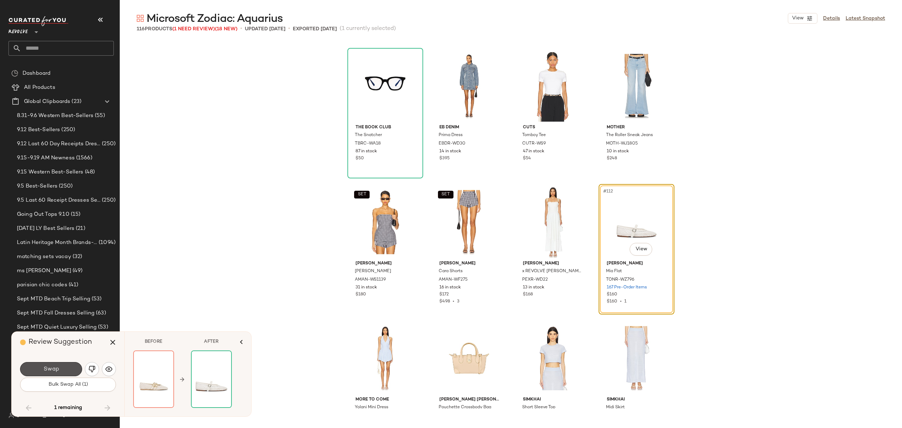
click at [49, 370] on span "Swap" at bounding box center [51, 369] width 16 height 7
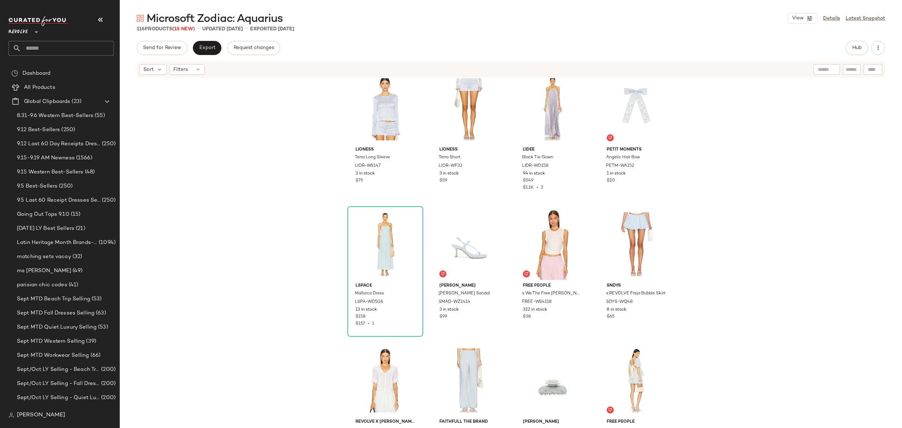
scroll to position [2033, 0]
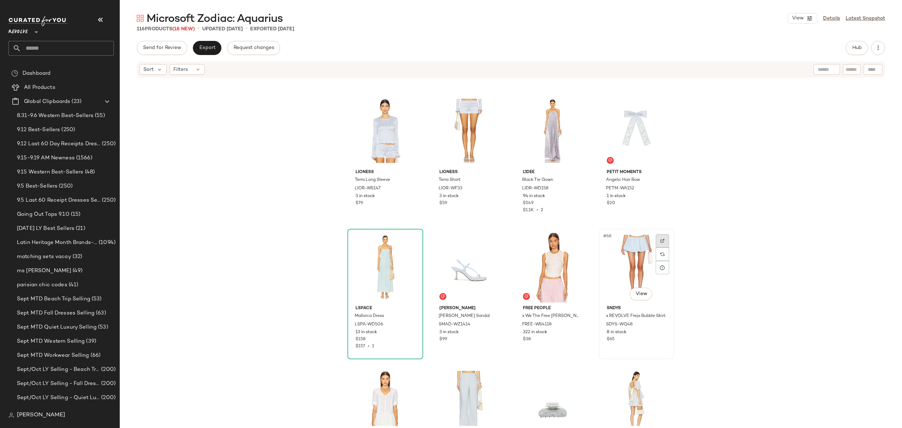
click at [660, 242] on img at bounding box center [662, 241] width 4 height 4
click at [577, 239] on img at bounding box center [579, 241] width 4 height 4
click at [859, 45] on span "Hub" at bounding box center [857, 48] width 10 height 6
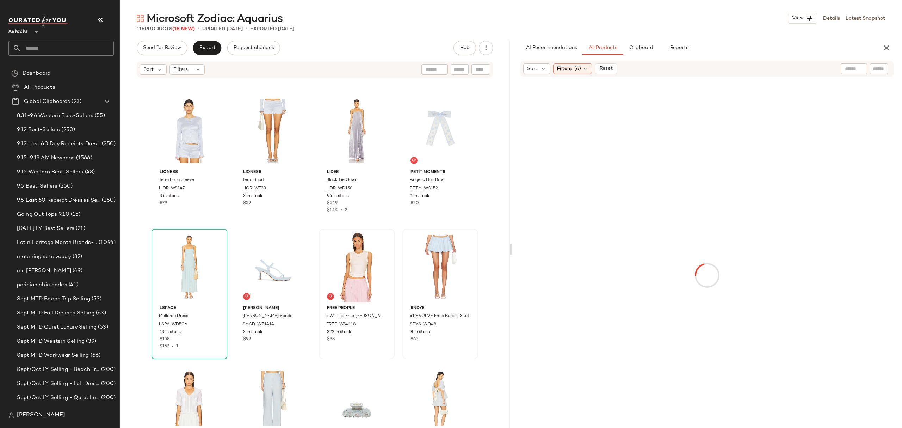
click at [858, 66] on div at bounding box center [854, 68] width 26 height 11
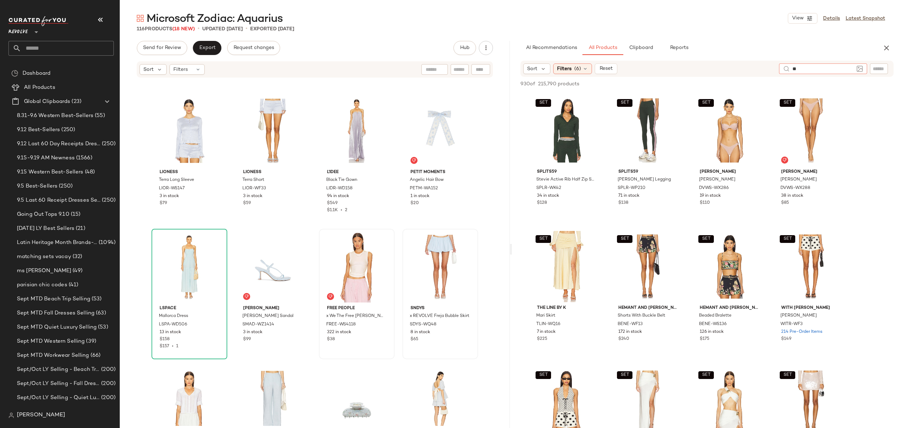
type input "*"
type input "**********"
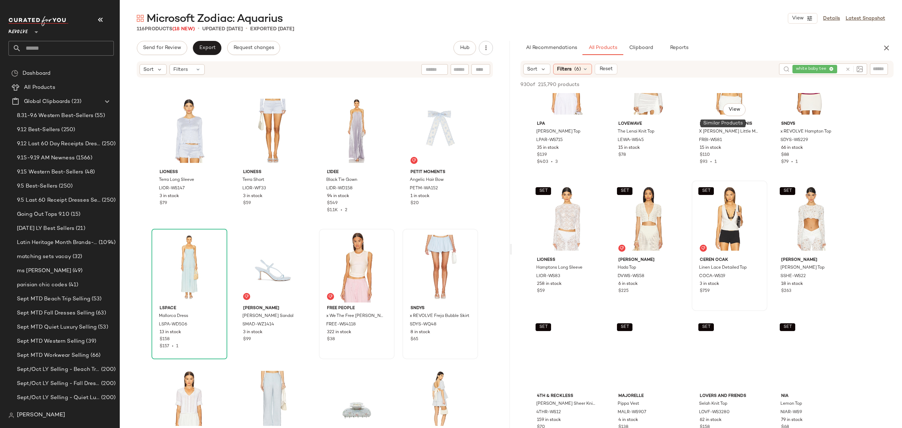
scroll to position [188, 0]
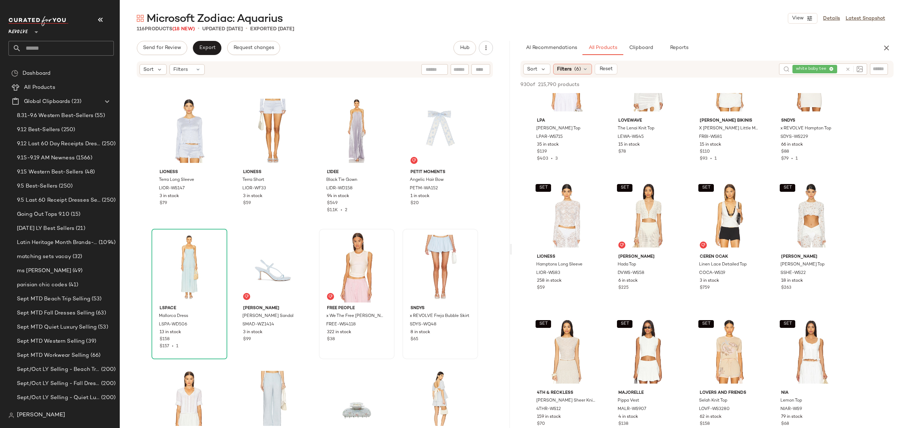
click at [588, 68] on div "Filters (6)" at bounding box center [572, 69] width 39 height 11
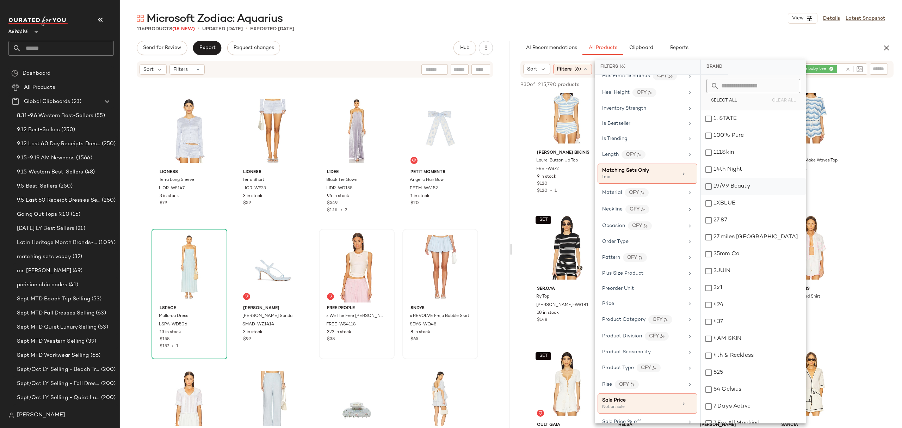
scroll to position [376, 0]
click at [688, 176] on icon at bounding box center [690, 173] width 5 height 5
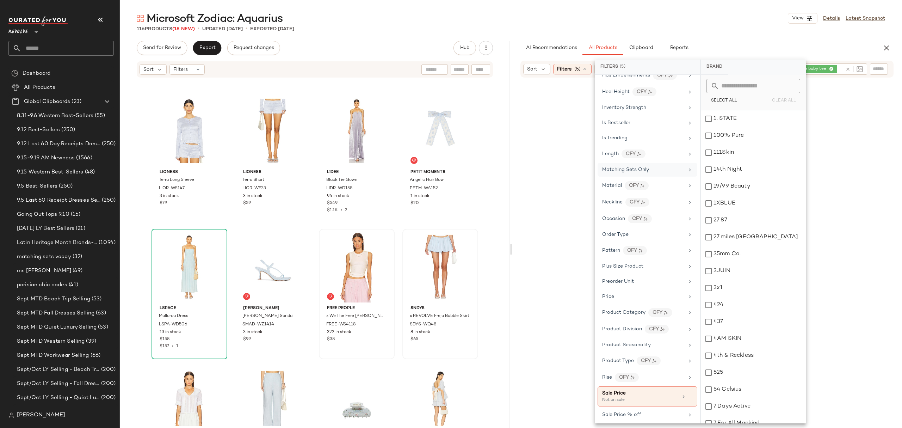
click at [743, 31] on div "116 Products (18 New) • updated [DATE] • Exported [DATE]" at bounding box center [511, 28] width 782 height 7
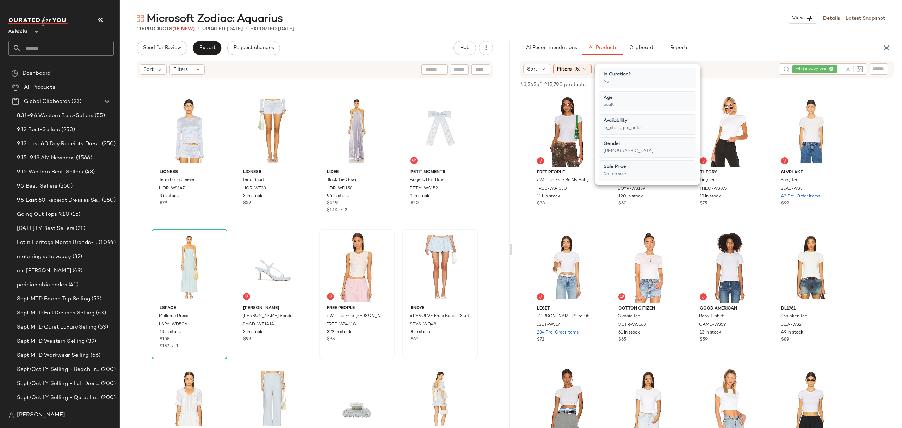
click at [726, 31] on div "116 Products (18 New) • updated [DATE] • Exported [DATE]" at bounding box center [511, 28] width 782 height 7
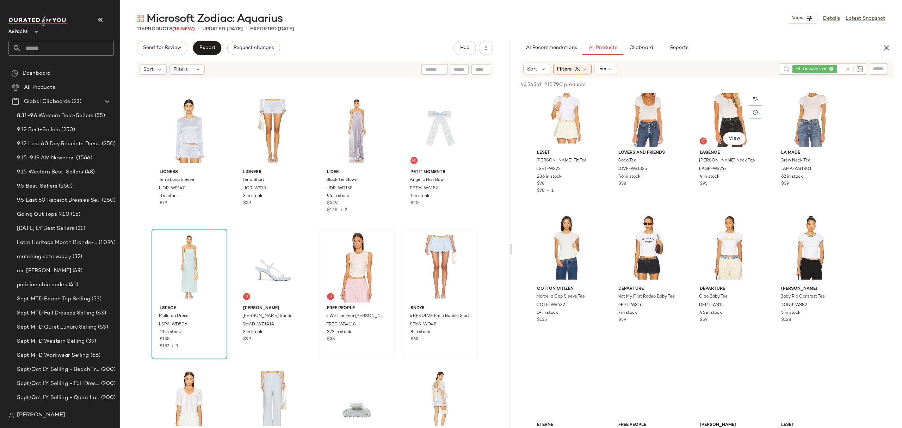
scroll to position [705, 0]
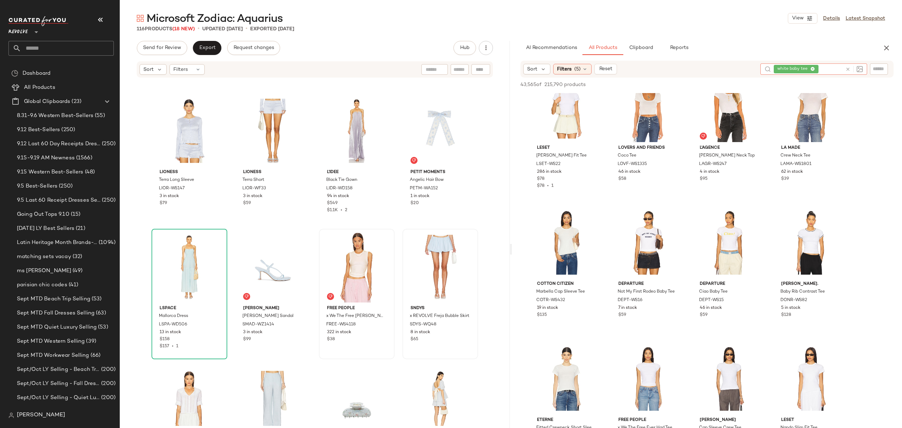
click at [848, 67] on icon at bounding box center [847, 69] width 5 height 5
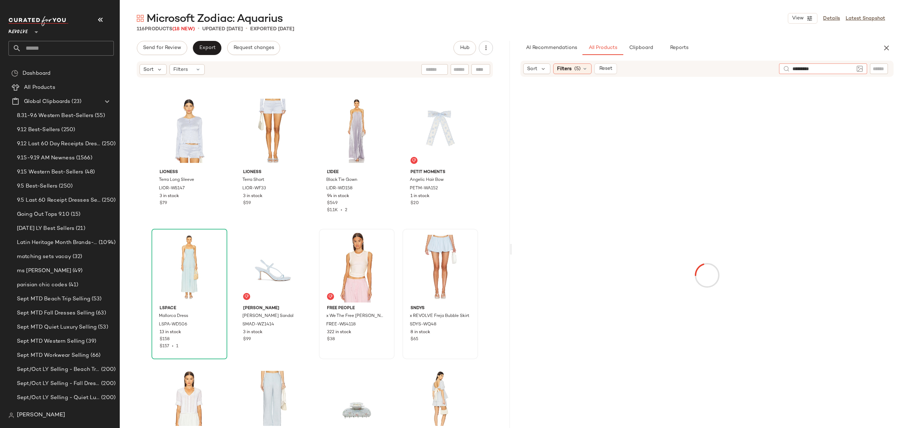
type input "**********"
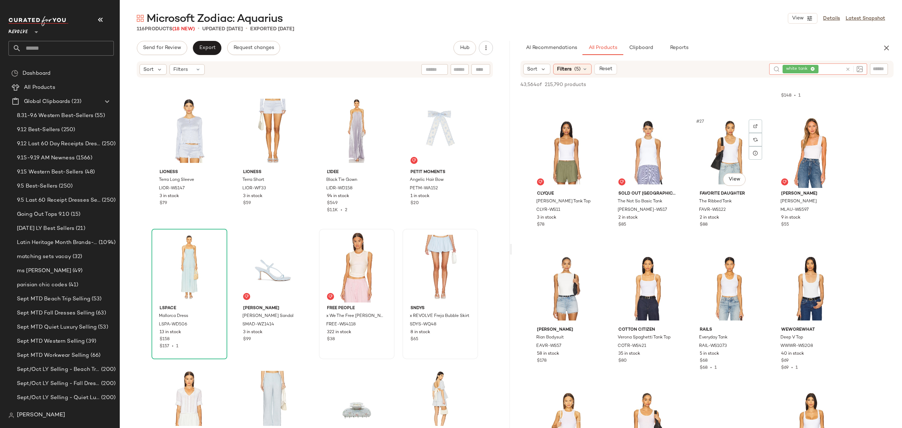
scroll to position [893, 0]
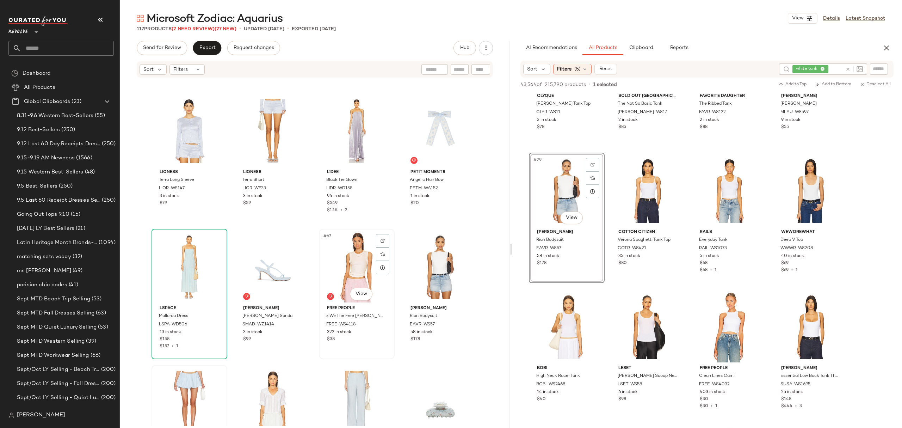
click at [339, 282] on div "#67 View" at bounding box center [356, 266] width 71 height 71
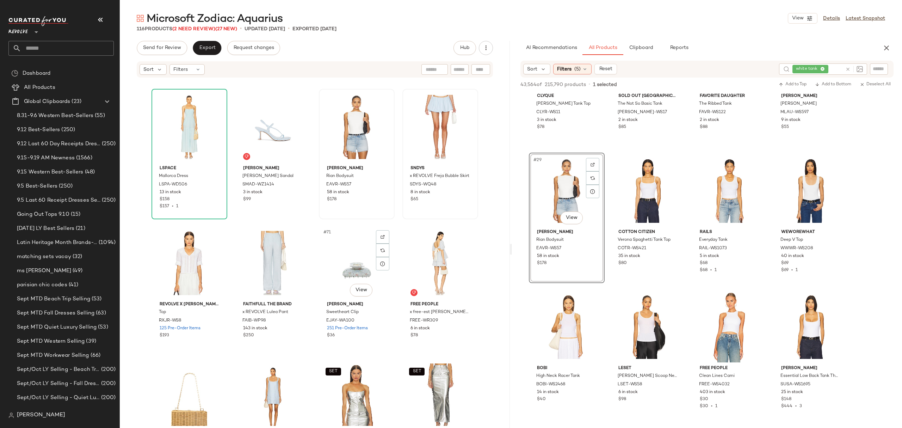
scroll to position [2174, 0]
click at [299, 232] on div at bounding box center [298, 235] width 13 height 13
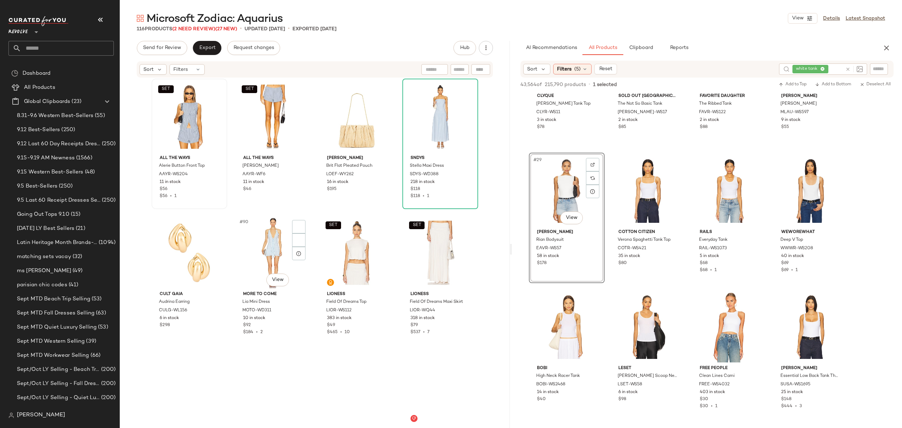
scroll to position [2879, 0]
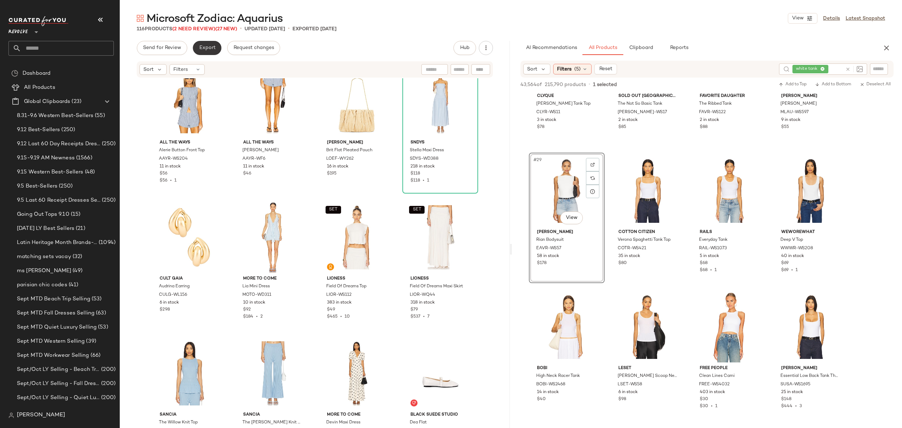
click at [207, 47] on span "Export" at bounding box center [207, 48] width 17 height 6
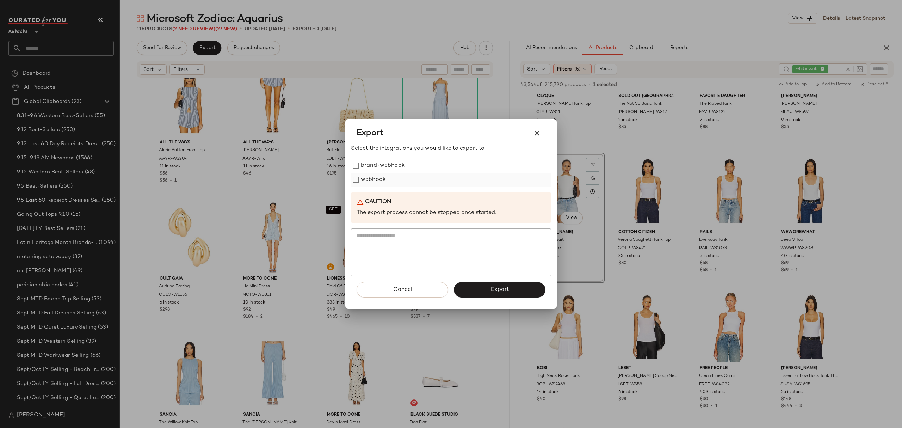
click at [379, 178] on label "webhook" at bounding box center [373, 180] width 25 height 14
click at [484, 289] on button "Export" at bounding box center [500, 290] width 92 height 16
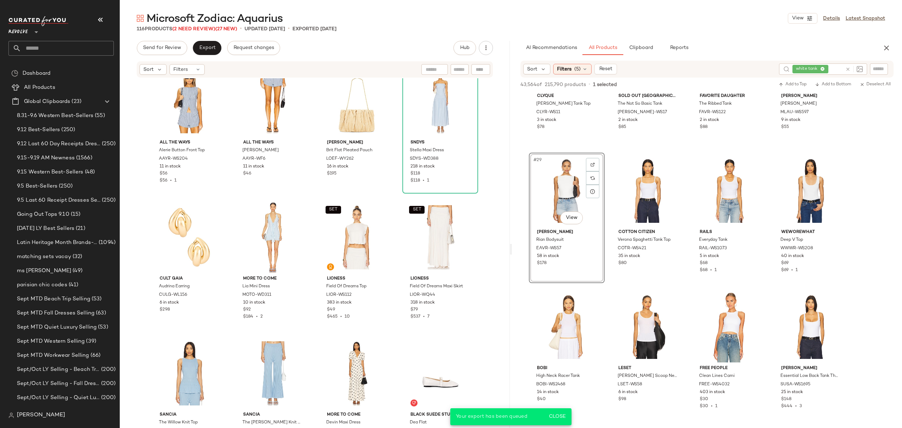
scroll to position [1165, 0]
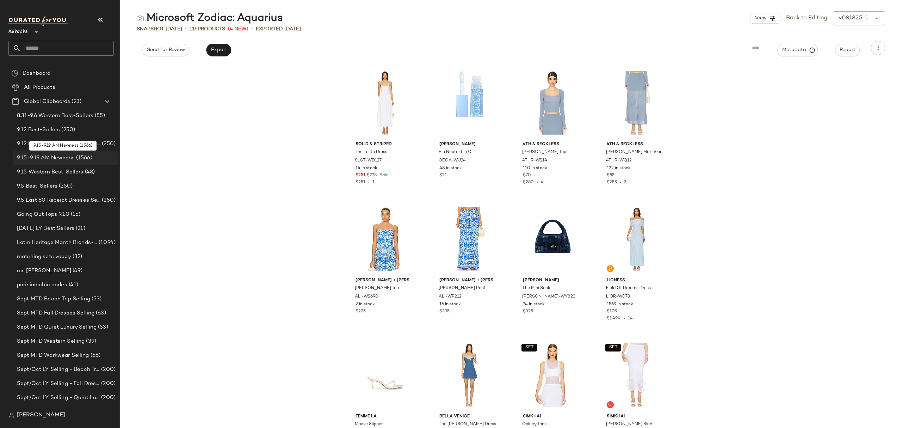
click at [62, 155] on span "9.15-9.19 AM Newness" at bounding box center [46, 158] width 58 height 8
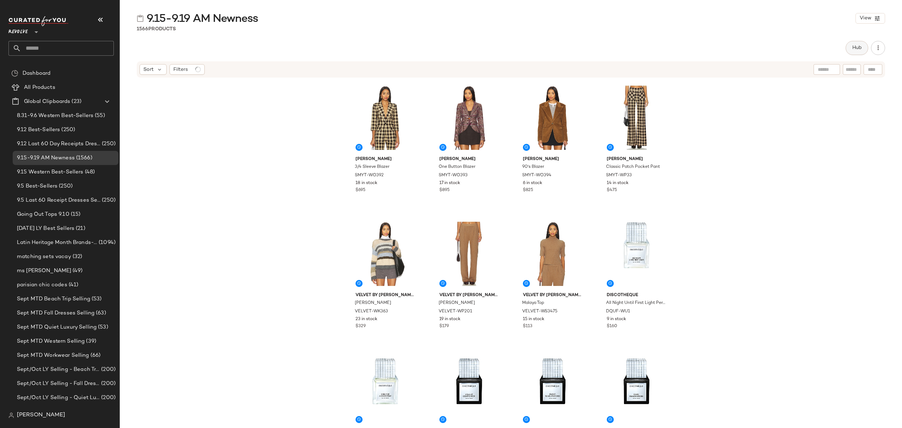
click at [860, 51] on span "Hub" at bounding box center [857, 48] width 10 height 6
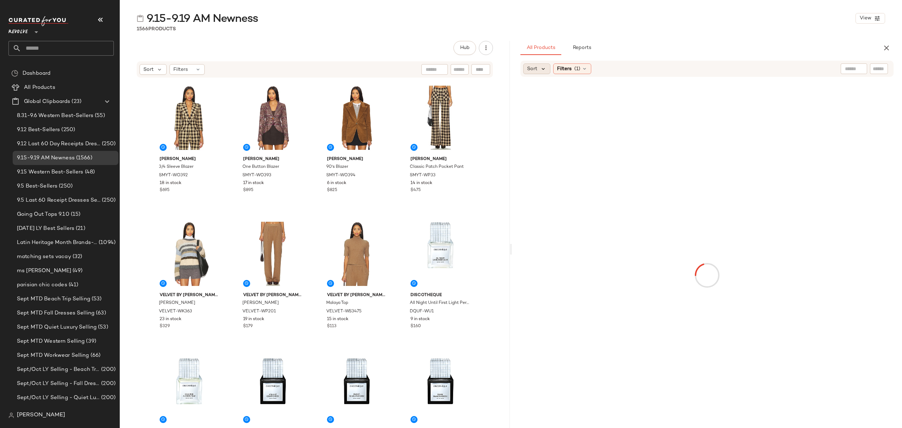
click at [543, 71] on icon at bounding box center [543, 69] width 6 height 6
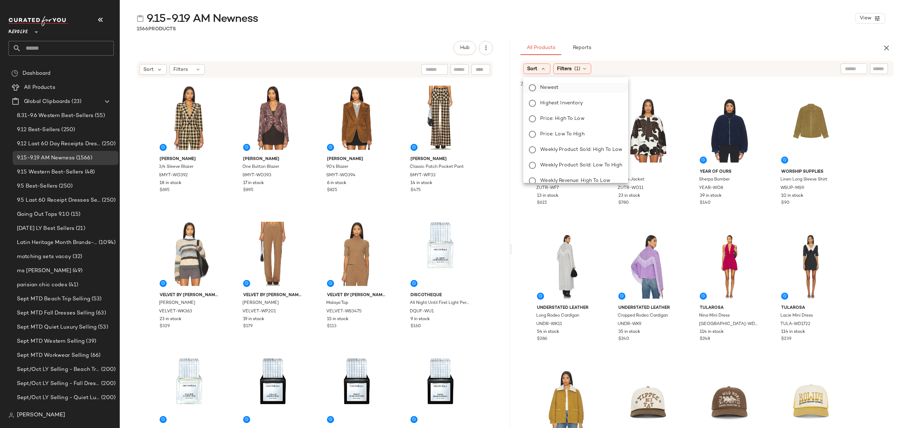
click at [566, 90] on label "Newest" at bounding box center [579, 88] width 85 height 10
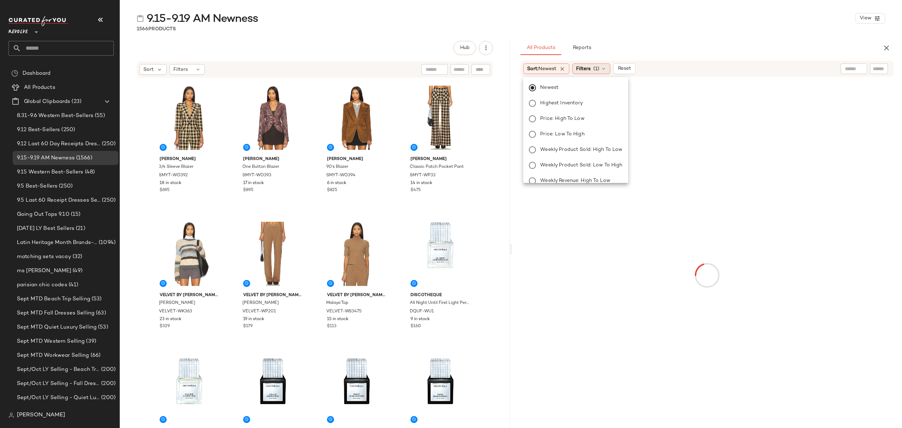
click at [580, 68] on span "Filters" at bounding box center [583, 68] width 14 height 7
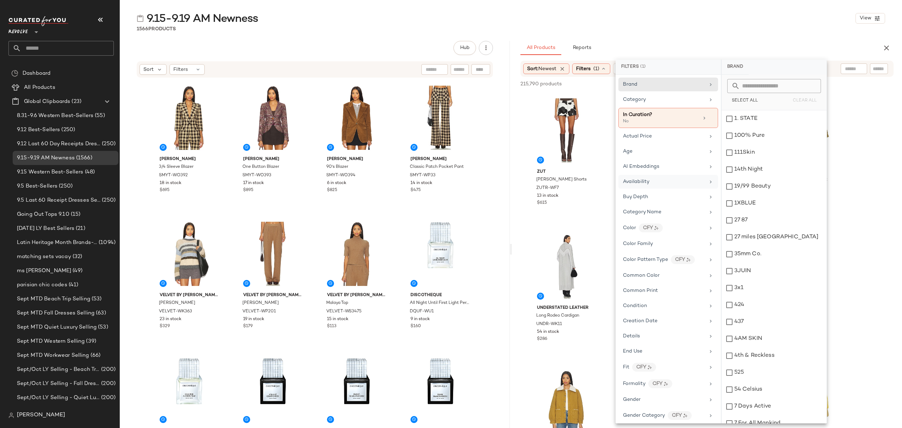
click at [667, 183] on div "Availability" at bounding box center [664, 181] width 82 height 7
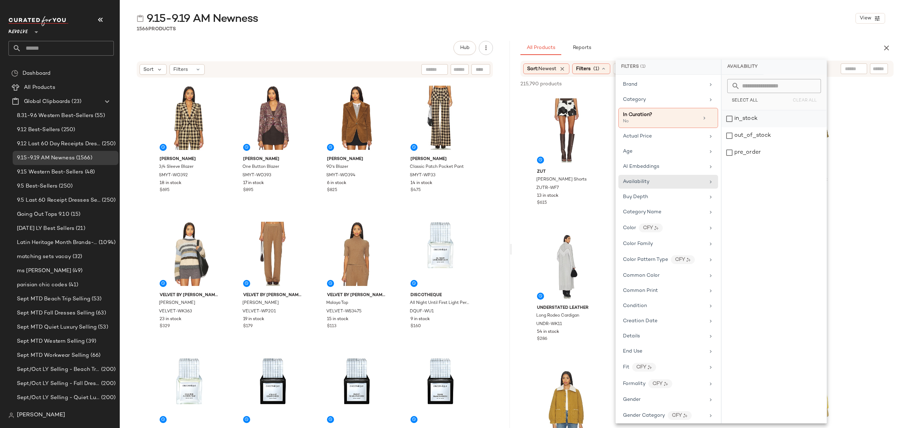
click at [760, 122] on div "in_stock" at bounding box center [774, 118] width 105 height 17
click at [761, 154] on div "pre_order" at bounding box center [774, 152] width 105 height 17
click at [648, 153] on div "Age" at bounding box center [664, 151] width 82 height 7
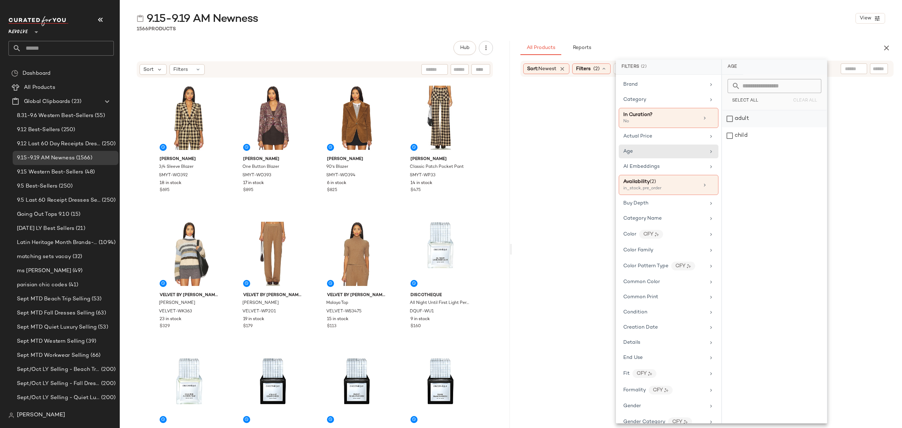
click at [739, 119] on div "adult" at bounding box center [774, 118] width 105 height 17
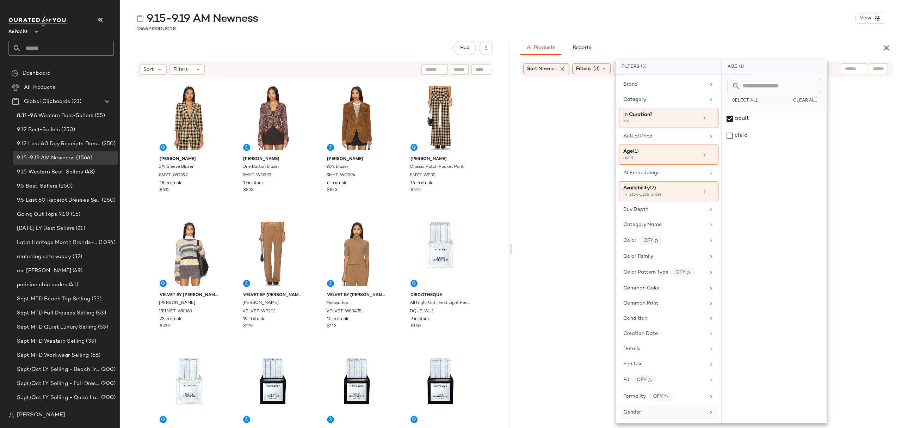
click at [680, 416] on div "Gender" at bounding box center [664, 411] width 82 height 7
click at [751, 114] on div "female" at bounding box center [774, 118] width 105 height 17
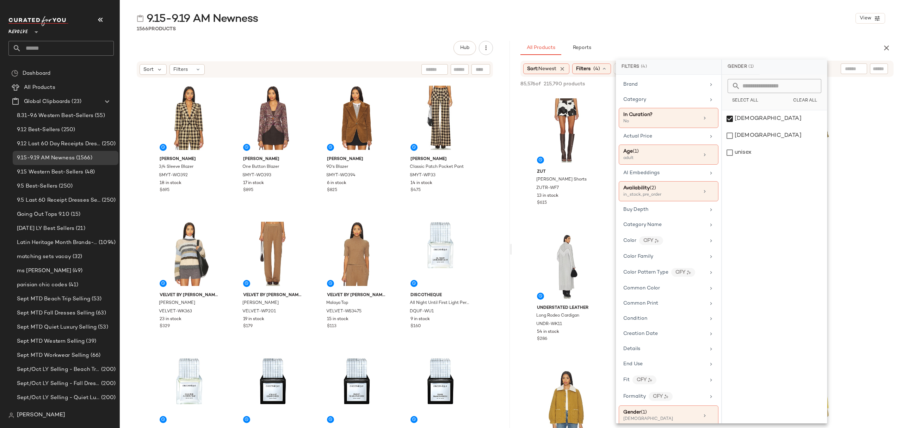
click at [756, 16] on div "9.15-9.19 AM Newness View" at bounding box center [511, 18] width 782 height 14
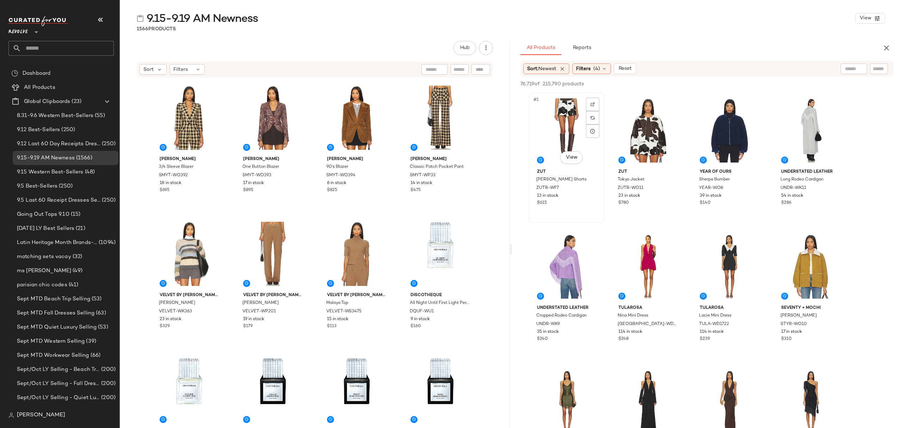
click at [542, 119] on div "#1 View" at bounding box center [566, 130] width 71 height 71
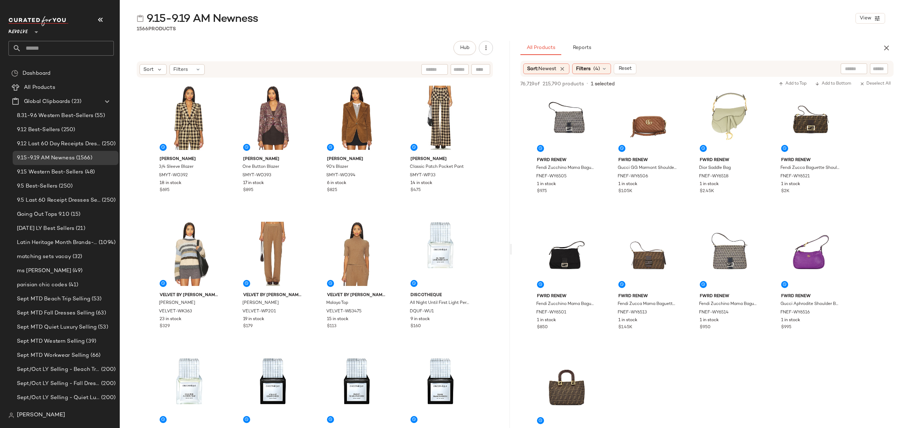
scroll to position [6908, 0]
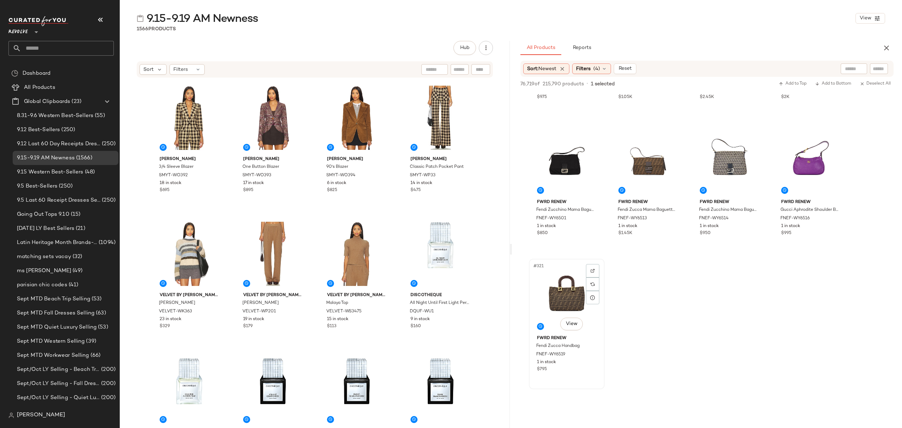
click at [598, 358] on div "FWRD Renew Fendi Zucca Handbag FNEF-WY6519 1 in stock $795" at bounding box center [566, 352] width 71 height 41
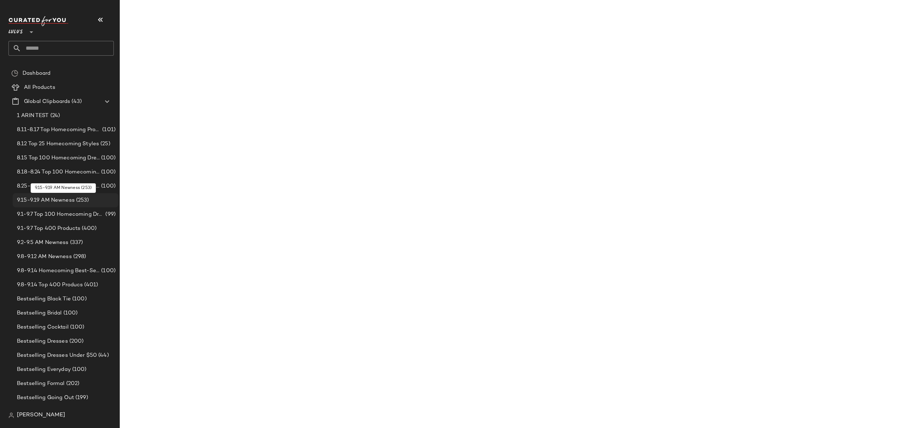
click at [49, 200] on span "9.15-9.19 AM Newness" at bounding box center [46, 200] width 58 height 8
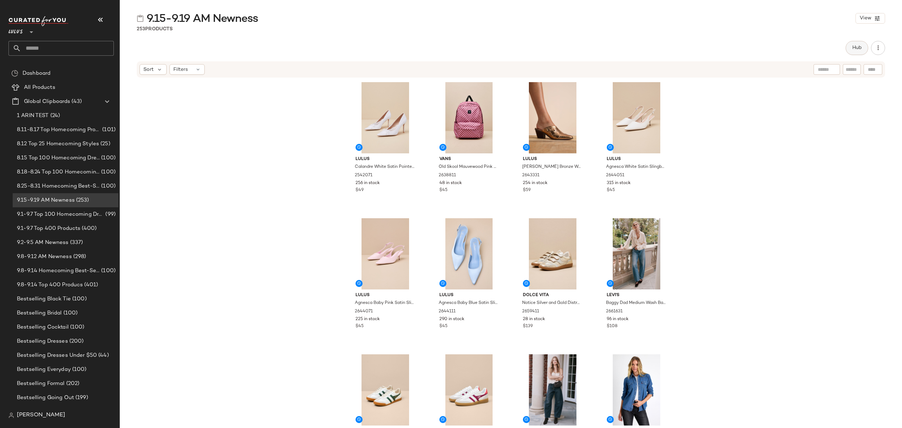
click at [859, 50] on span "Hub" at bounding box center [857, 48] width 10 height 6
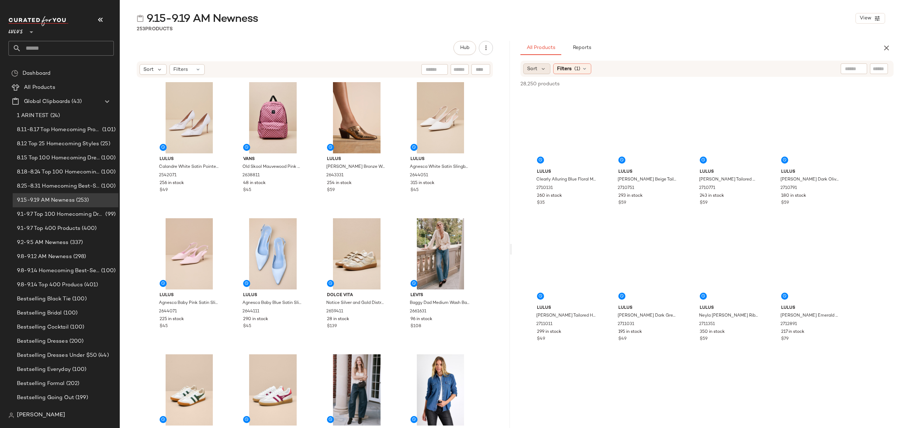
click at [530, 70] on span "Sort" at bounding box center [532, 68] width 10 height 7
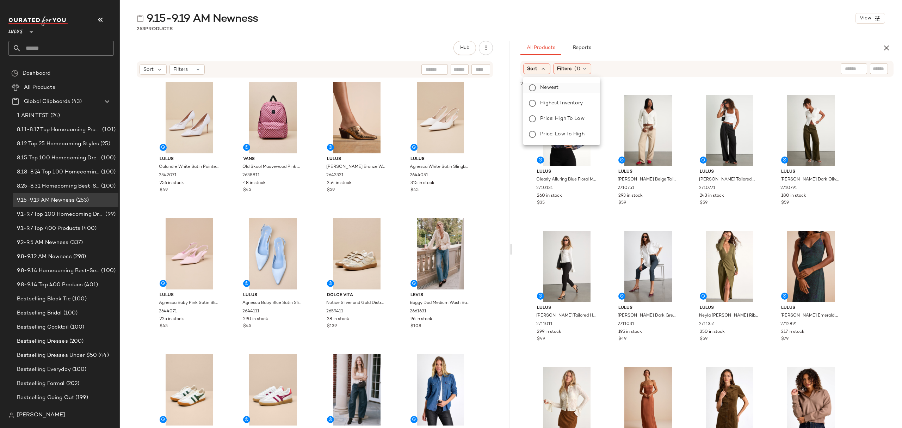
click at [547, 89] on span "Newest" at bounding box center [549, 87] width 18 height 7
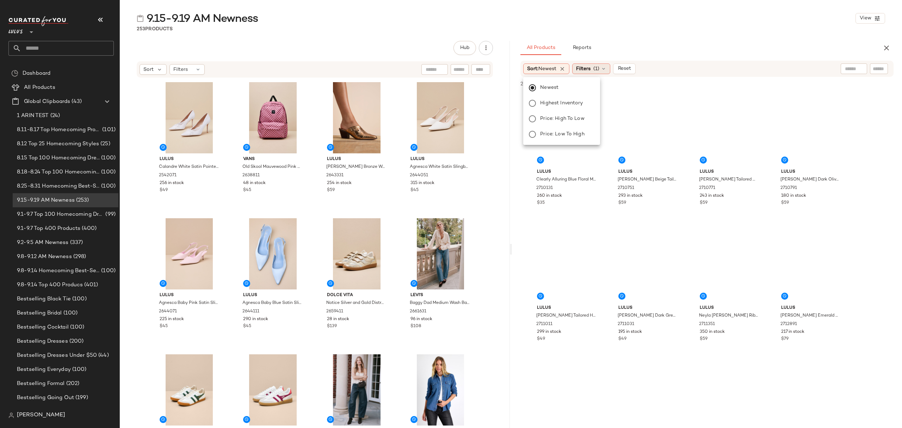
click at [595, 65] on div "Filters (1)" at bounding box center [591, 68] width 38 height 11
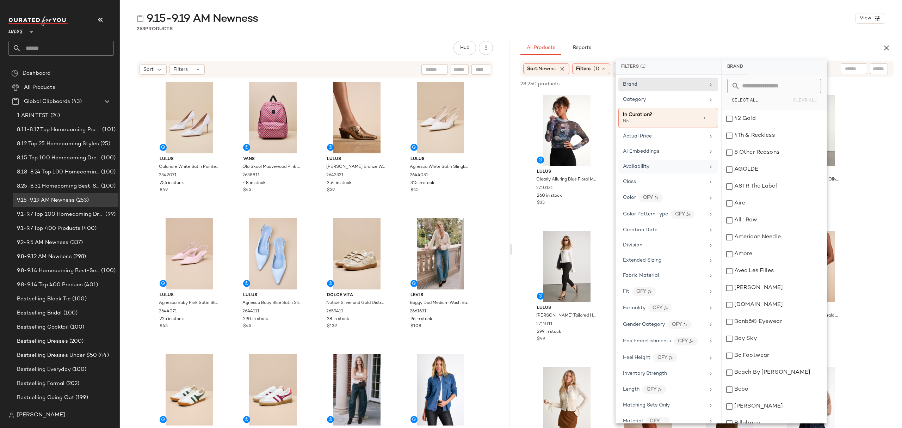
click at [675, 173] on div "Availability" at bounding box center [669, 167] width 100 height 14
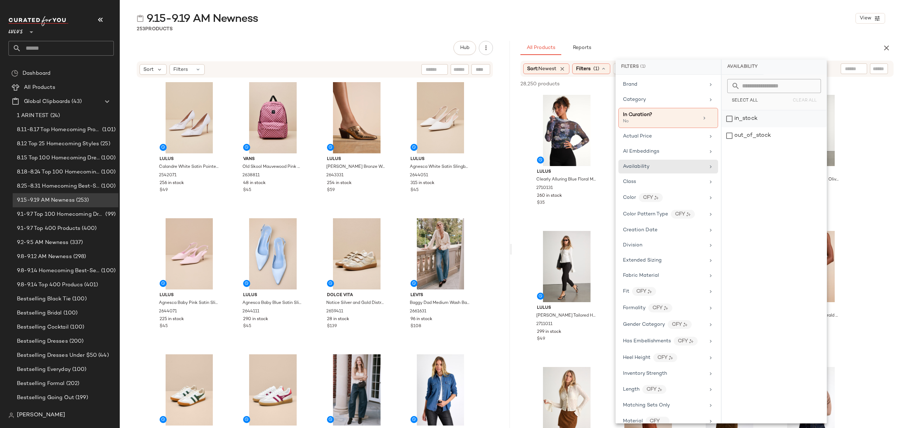
click at [782, 119] on div "in_stock" at bounding box center [774, 118] width 105 height 17
click at [725, 37] on div "9.15-9.19 AM Newness View 253 Products Hub Sort Filters Lulus Calandre White Sa…" at bounding box center [511, 219] width 782 height 417
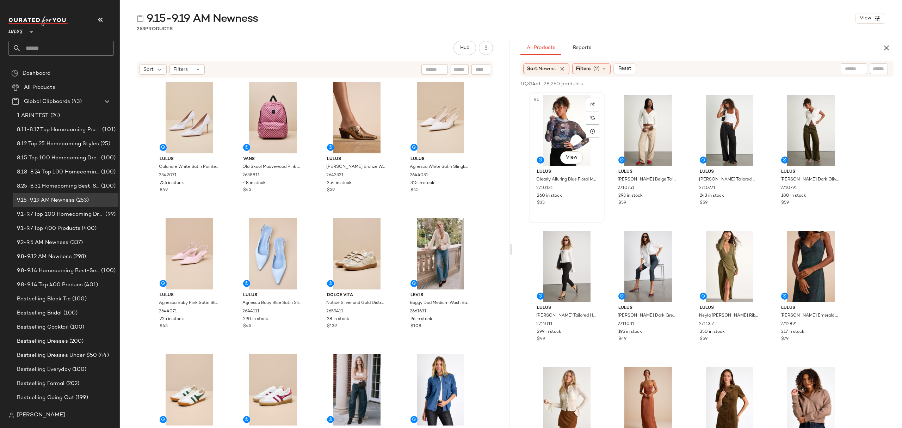
click at [555, 112] on div "#1 View" at bounding box center [566, 130] width 71 height 71
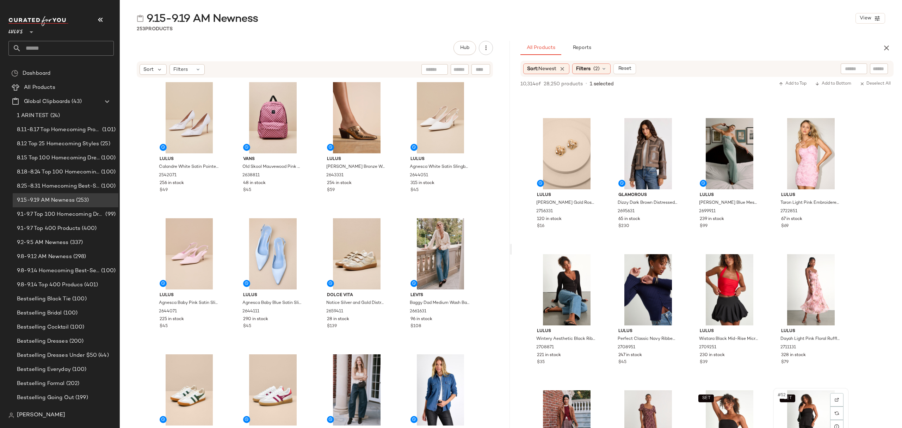
scroll to position [1269, 0]
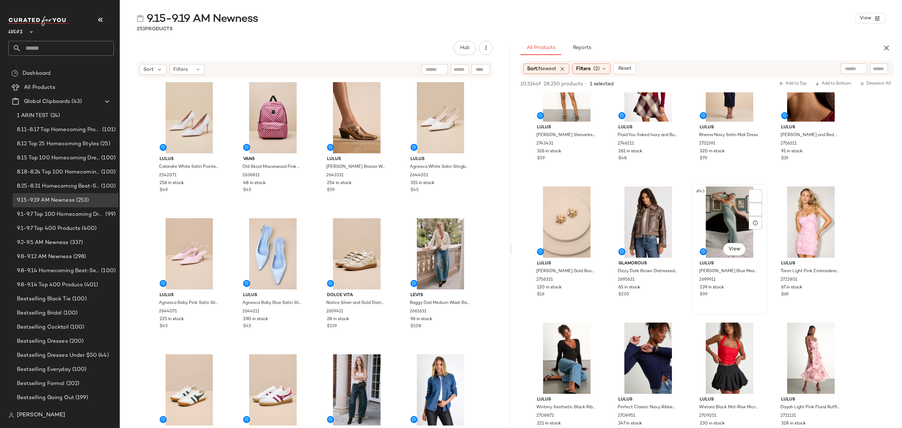
click at [749, 296] on div "$99" at bounding box center [730, 294] width 60 height 6
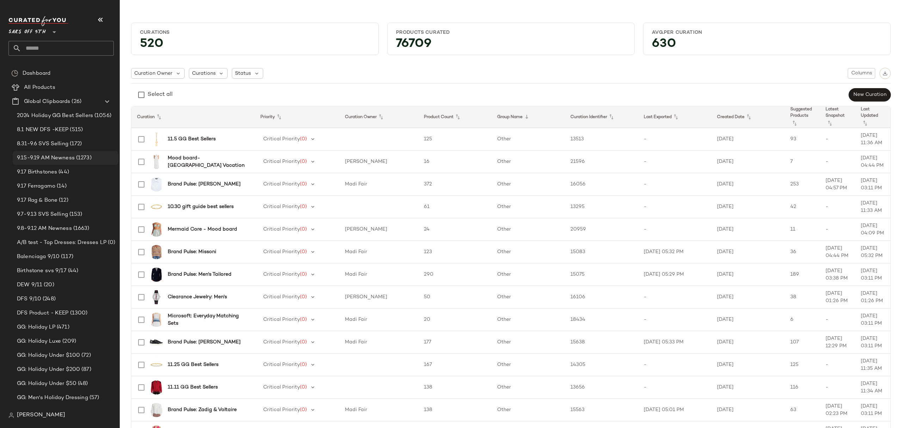
click at [66, 158] on span "9.15-9.19 AM Newness" at bounding box center [46, 158] width 58 height 8
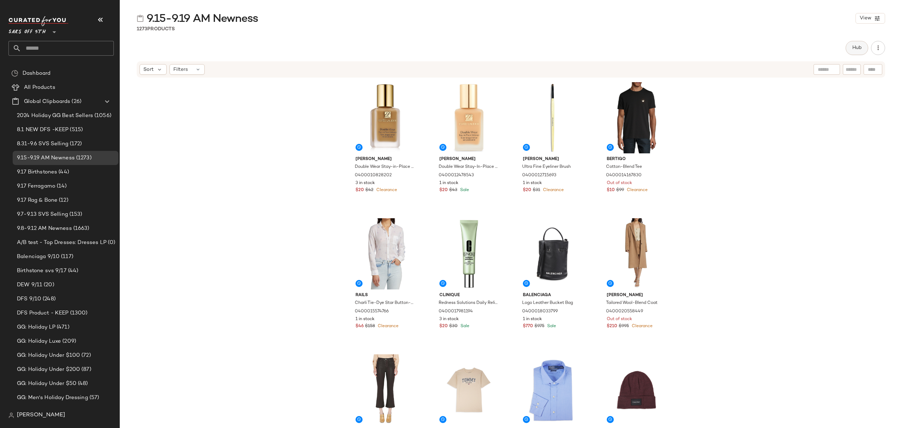
click at [857, 49] on span "Hub" at bounding box center [857, 48] width 10 height 6
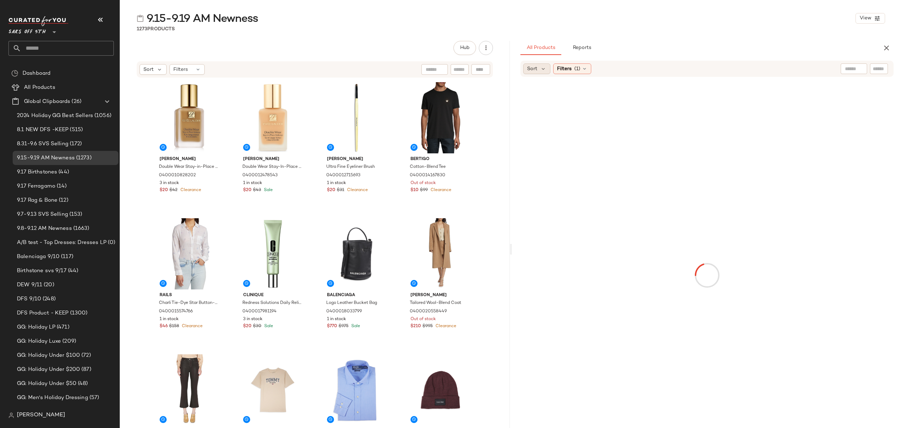
click at [534, 66] on span "Sort" at bounding box center [532, 68] width 10 height 7
click at [546, 88] on span "Newest" at bounding box center [549, 87] width 18 height 7
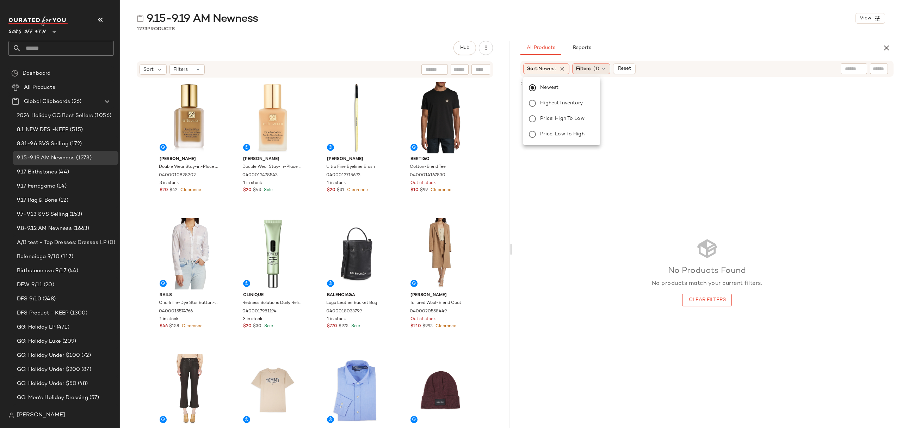
click at [596, 71] on div "Filters (1)" at bounding box center [591, 68] width 38 height 11
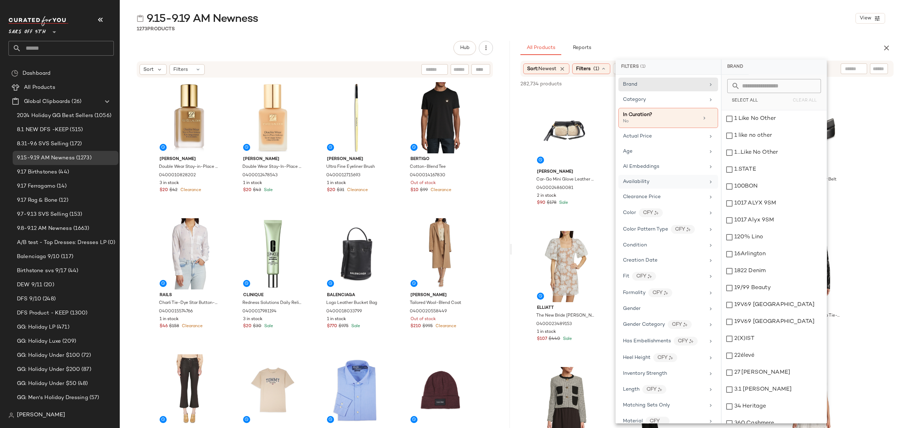
click at [659, 179] on div "Availability" at bounding box center [664, 181] width 82 height 7
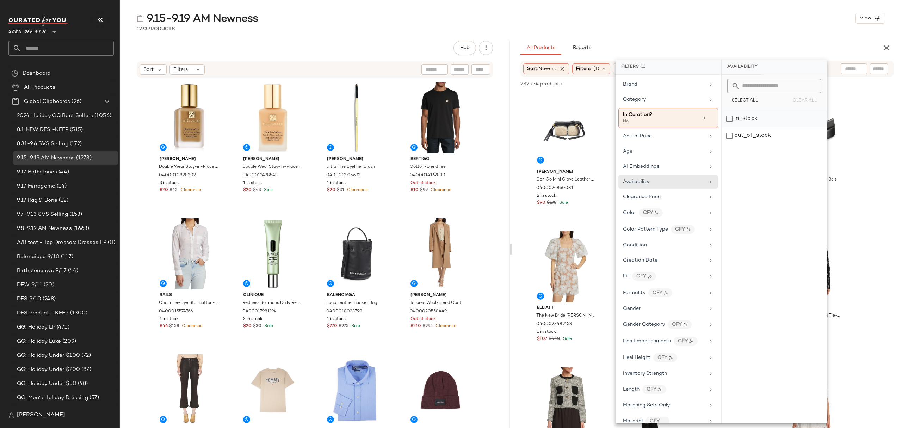
click at [743, 121] on div "in_stock" at bounding box center [774, 118] width 105 height 17
click at [729, 28] on div "1273 Products" at bounding box center [511, 28] width 782 height 7
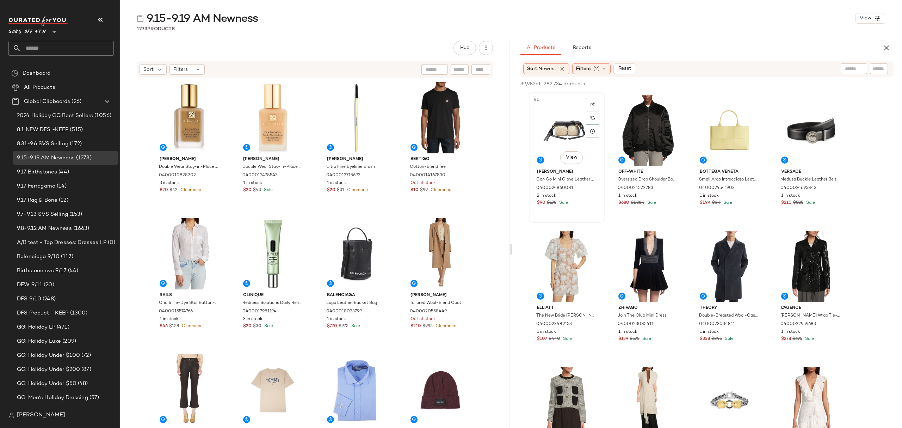
click at [567, 112] on div "#1 View" at bounding box center [566, 130] width 71 height 71
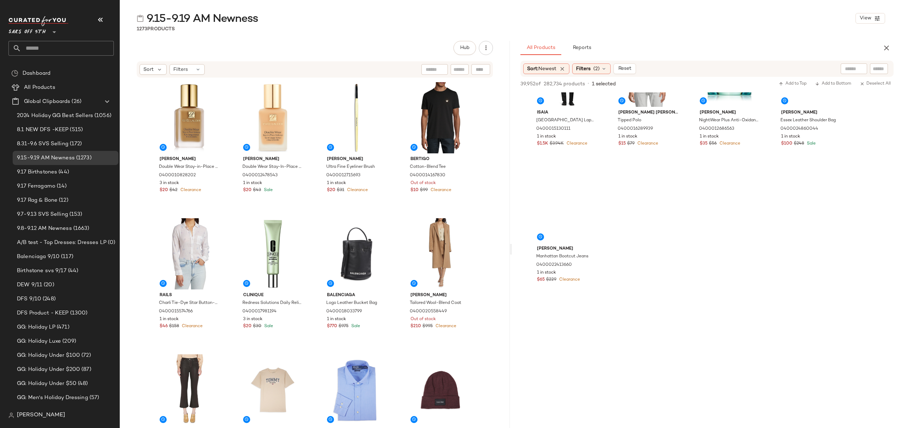
scroll to position [564, 0]
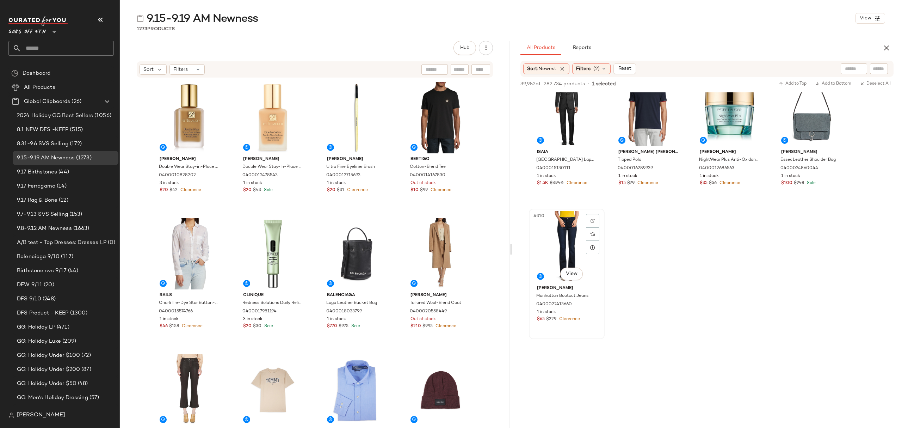
click at [592, 310] on div "1 in stock" at bounding box center [567, 312] width 60 height 6
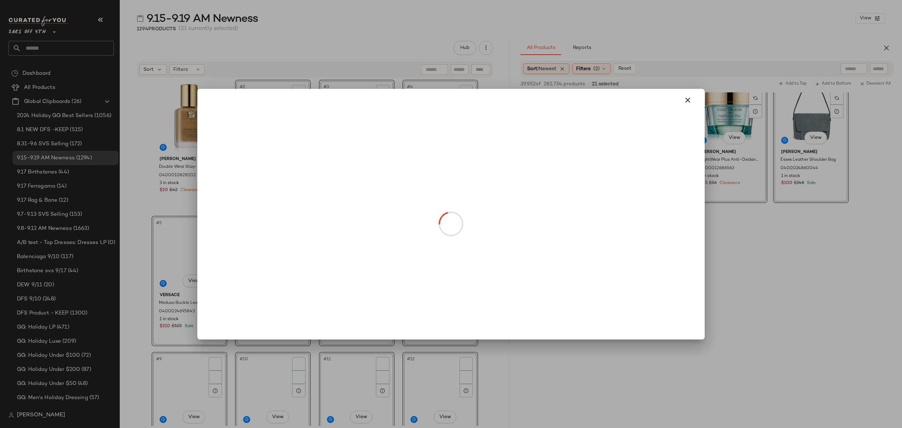
drag, startPoint x: 557, startPoint y: 242, endPoint x: 171, endPoint y: 114, distance: 406.5
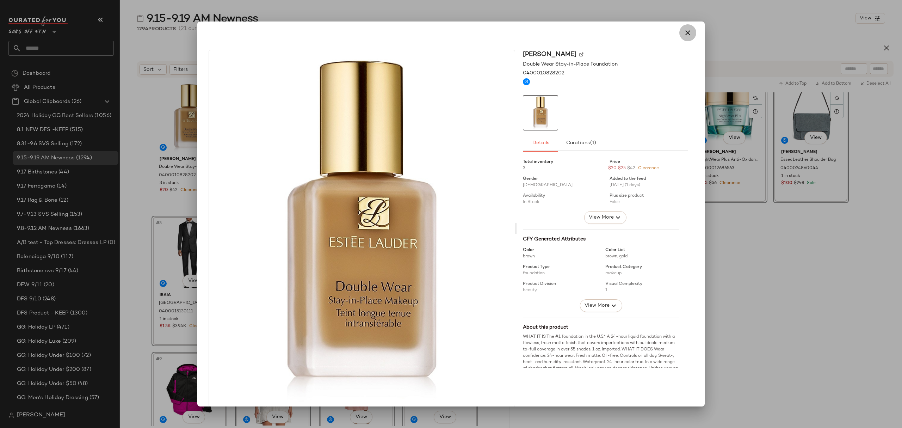
click at [684, 33] on icon "button" at bounding box center [688, 33] width 8 height 8
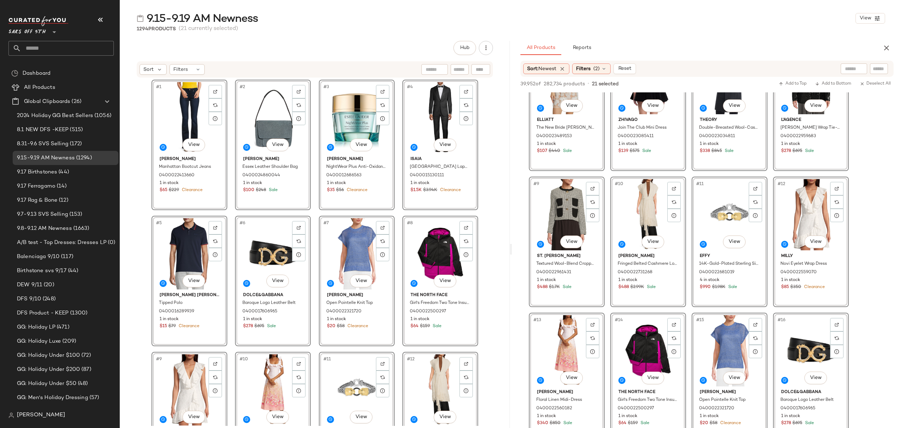
scroll to position [0, 0]
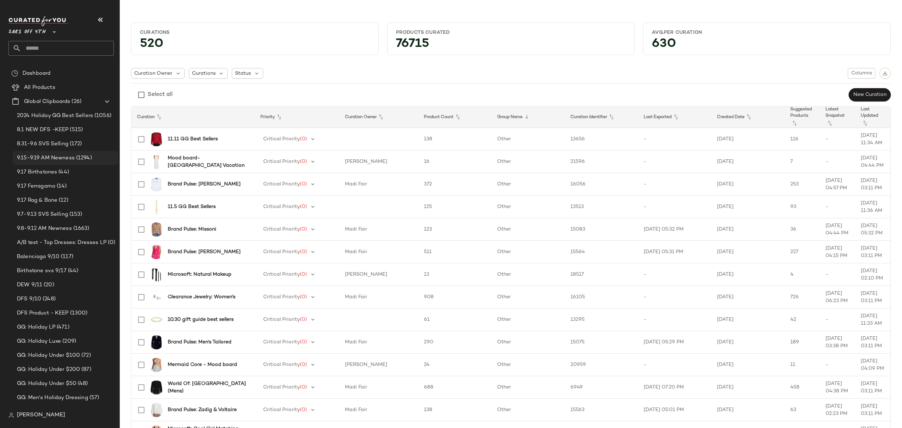
click at [75, 155] on span "(1294)" at bounding box center [83, 158] width 17 height 8
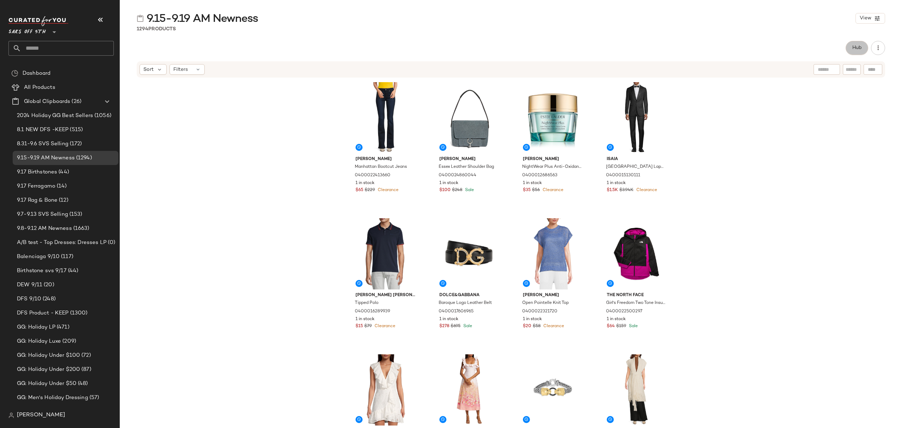
click at [856, 45] on span "Hub" at bounding box center [857, 48] width 10 height 6
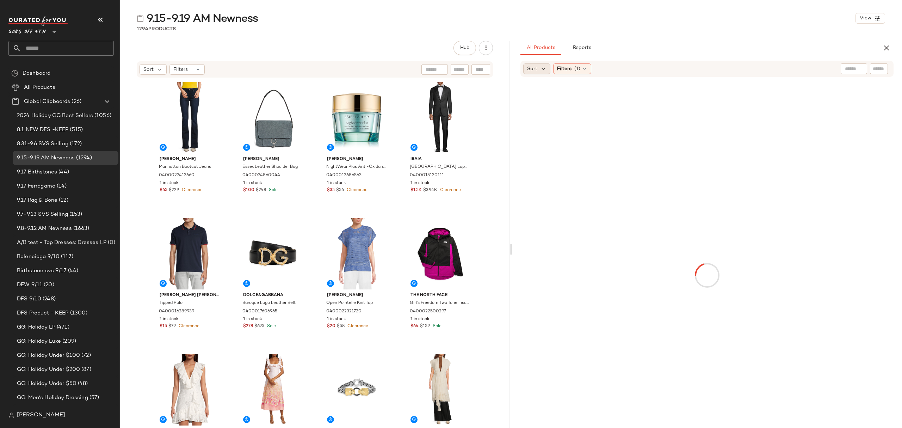
click at [542, 66] on icon at bounding box center [543, 69] width 6 height 6
click at [559, 85] on label "Newest" at bounding box center [565, 88] width 57 height 10
click at [674, 51] on div "All Products Reports" at bounding box center [696, 48] width 351 height 14
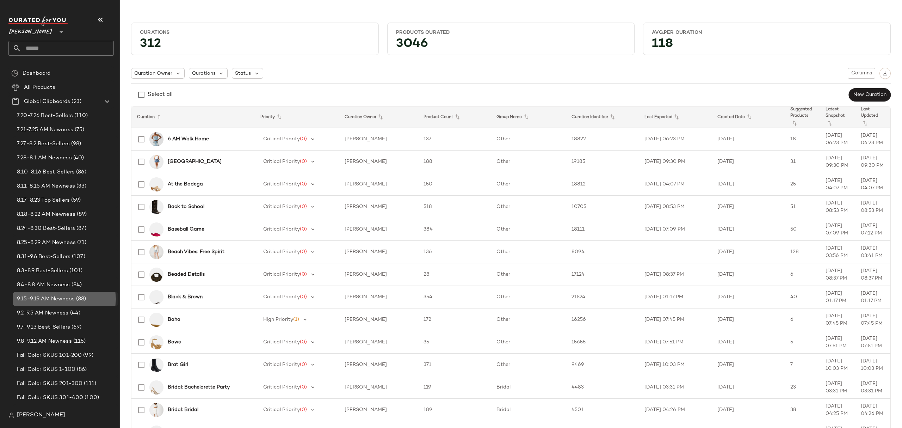
drag, startPoint x: 47, startPoint y: 295, endPoint x: 69, endPoint y: 298, distance: 22.7
click at [47, 295] on span "9.15-9.19 AM Newness" at bounding box center [46, 299] width 58 height 8
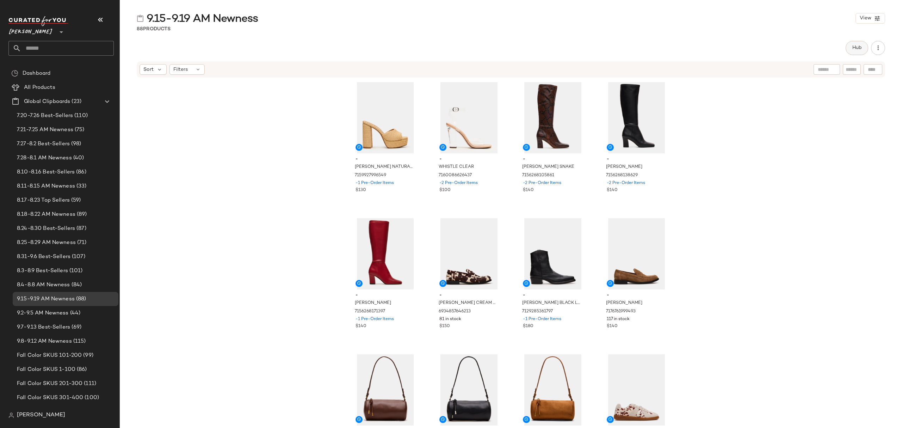
click at [856, 51] on button "Hub" at bounding box center [857, 48] width 23 height 14
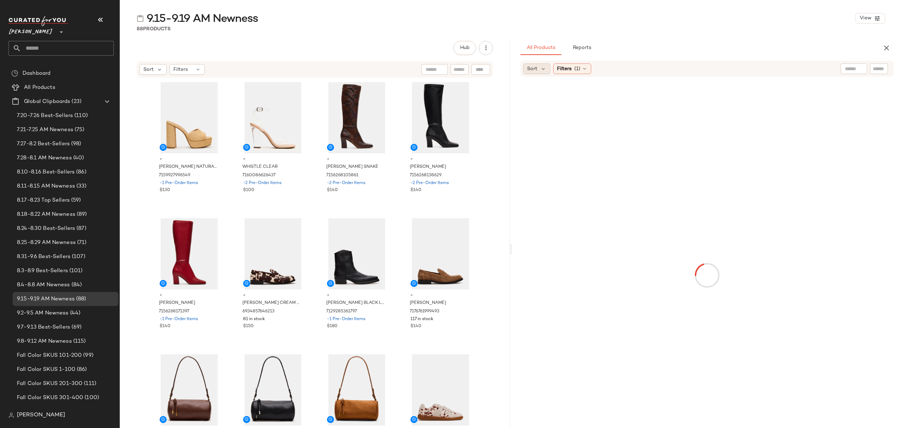
click at [535, 69] on span "Sort" at bounding box center [532, 68] width 10 height 7
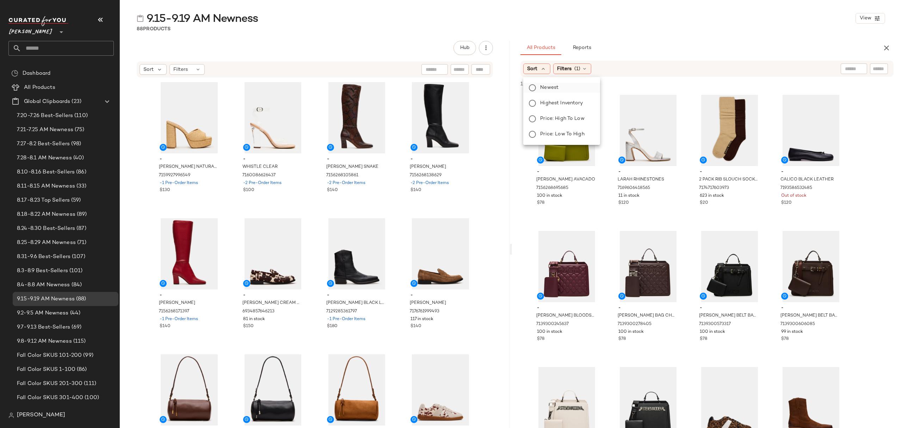
drag, startPoint x: 558, startPoint y: 89, endPoint x: 562, endPoint y: 89, distance: 4.2
click at [558, 89] on span "Newest" at bounding box center [549, 87] width 18 height 7
click at [605, 71] on icon at bounding box center [604, 69] width 6 height 6
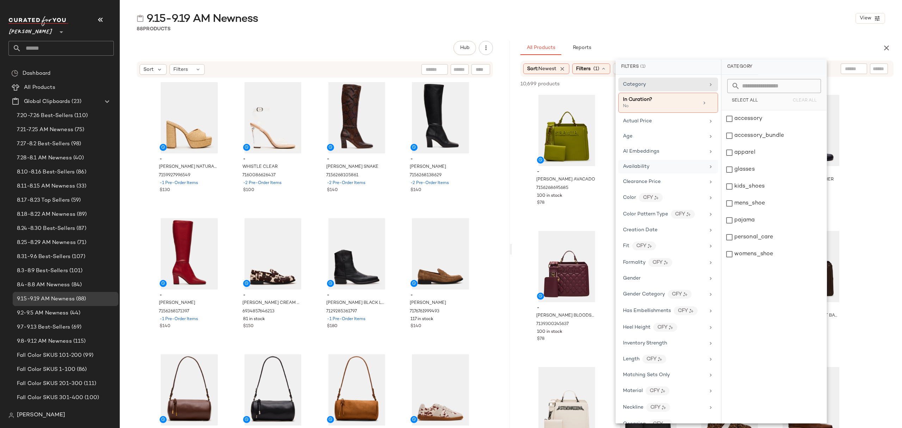
click at [672, 170] on div "Availability" at bounding box center [664, 166] width 82 height 7
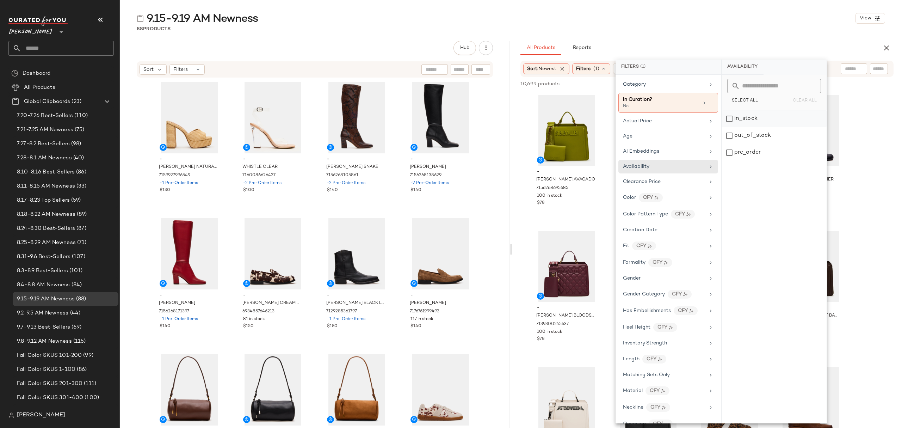
click at [754, 116] on div "in_stock" at bounding box center [774, 118] width 105 height 17
click at [750, 150] on div "pre_order" at bounding box center [774, 152] width 105 height 17
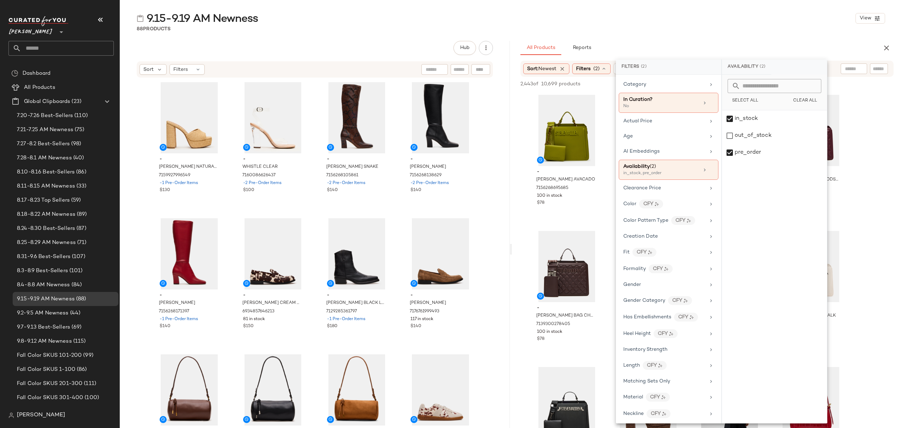
click at [715, 37] on div "9.15-9.19 AM Newness View 88 Products Hub Sort Filters - JOEL NATURAL RAFFIA 71…" at bounding box center [511, 219] width 782 height 417
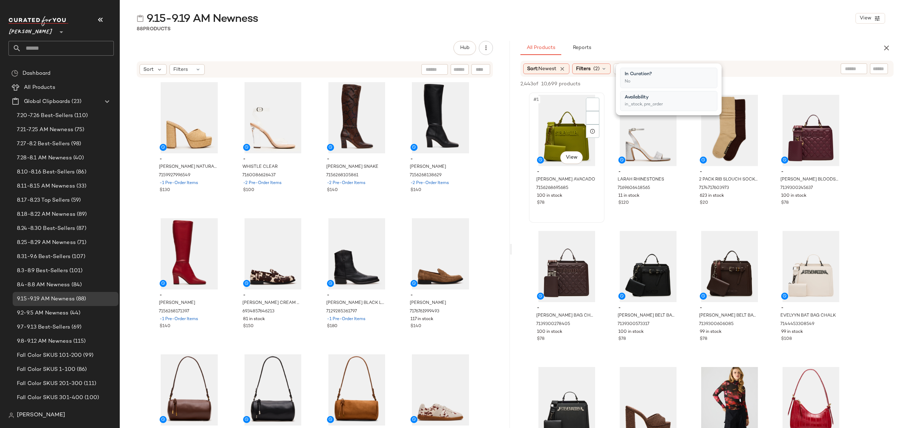
click at [562, 123] on div "#1 View" at bounding box center [566, 130] width 71 height 71
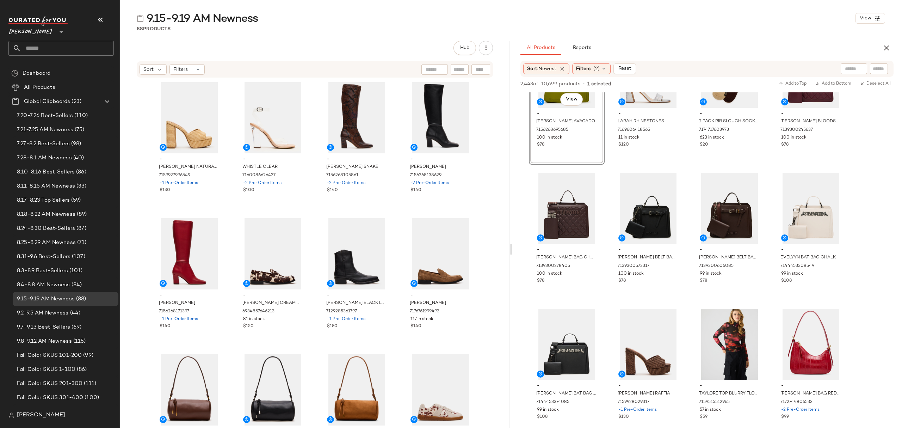
scroll to position [282, 0]
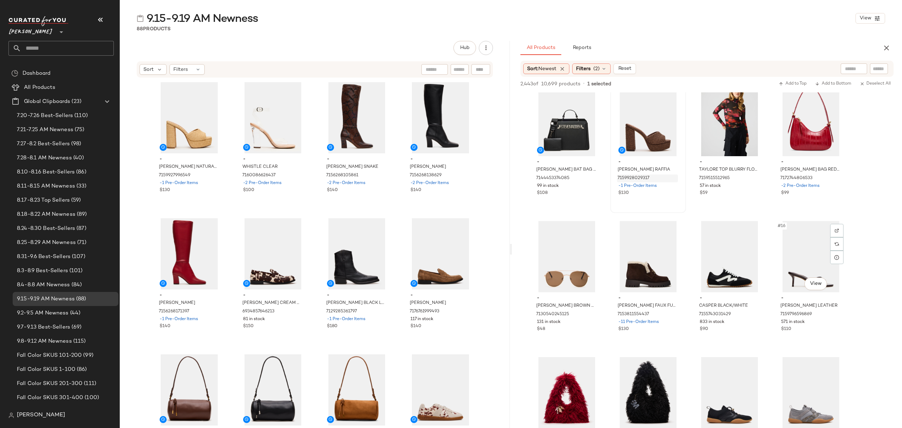
click at [666, 182] on div "7159928029317" at bounding box center [647, 178] width 61 height 8
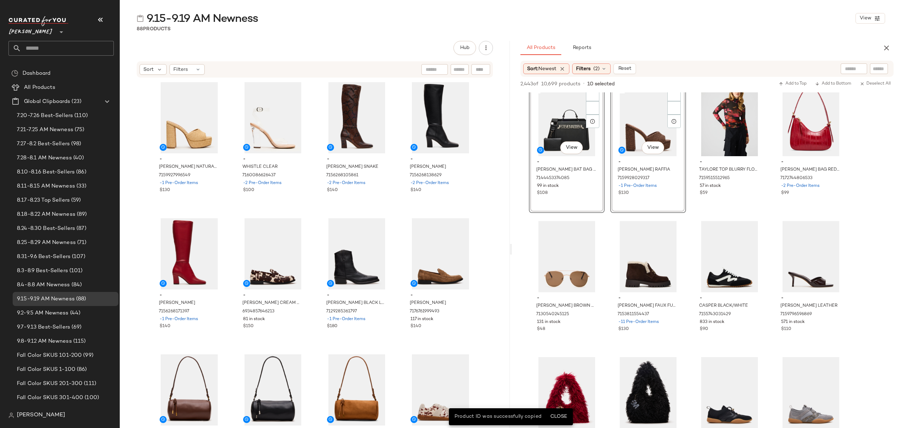
scroll to position [188, 0]
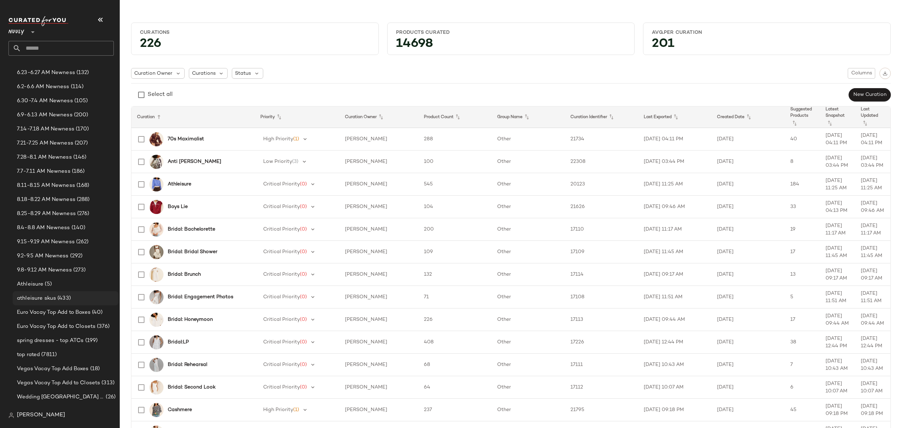
scroll to position [94, 0]
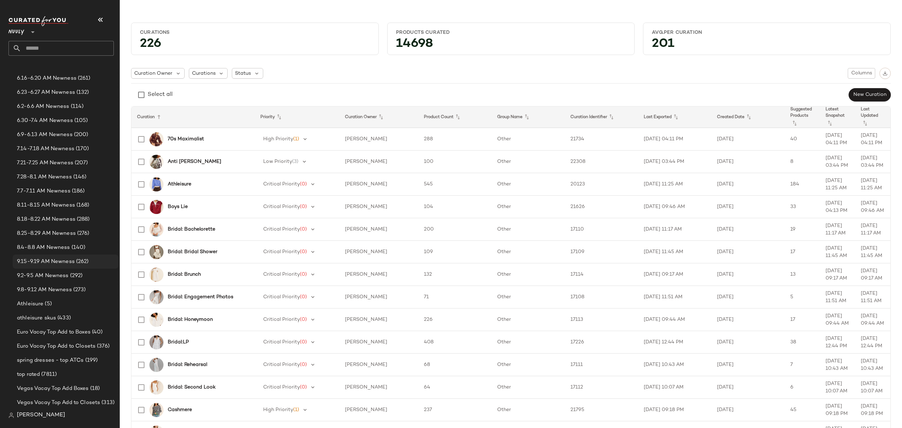
drag, startPoint x: 54, startPoint y: 264, endPoint x: 75, endPoint y: 264, distance: 20.8
click at [54, 263] on span "9.15-9.19 AM Newness" at bounding box center [46, 262] width 58 height 8
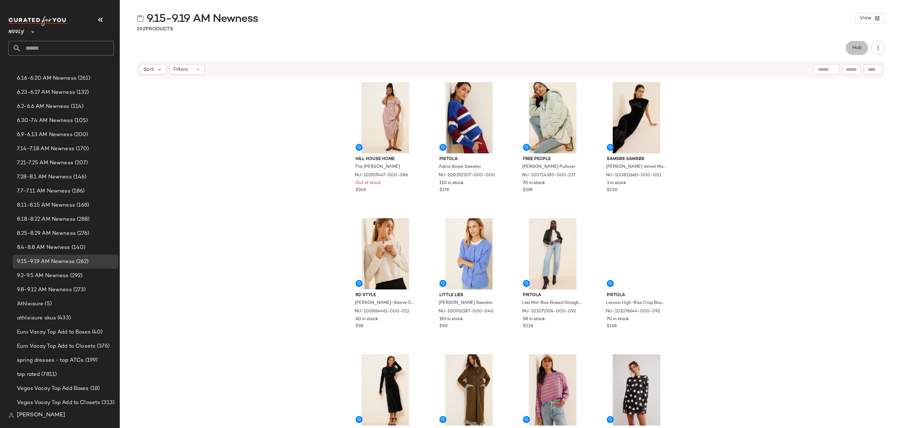
click at [857, 44] on button "Hub" at bounding box center [857, 48] width 23 height 14
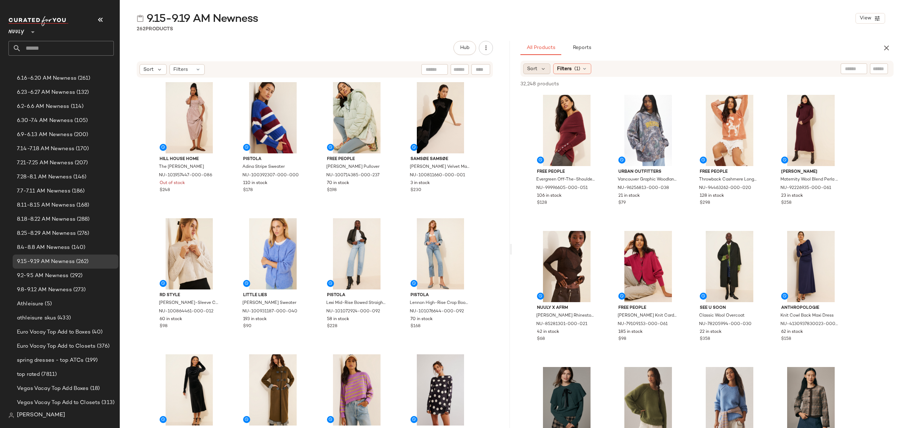
click at [546, 68] on icon at bounding box center [543, 69] width 6 height 6
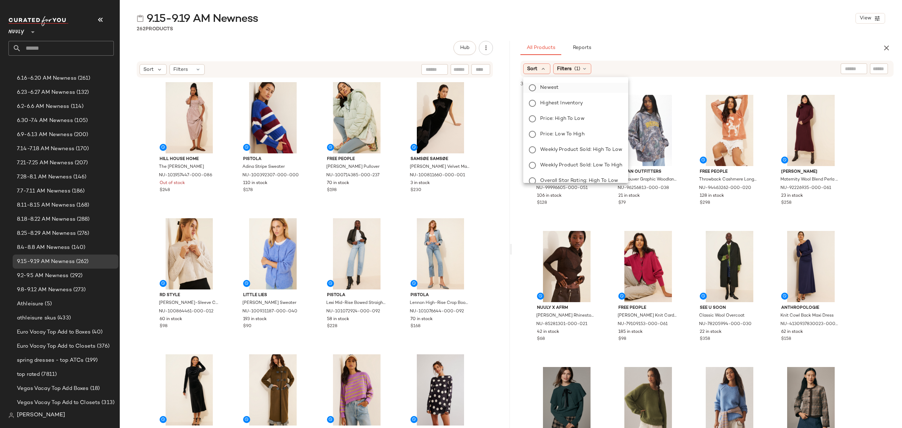
click at [560, 91] on label "Newest" at bounding box center [579, 88] width 85 height 10
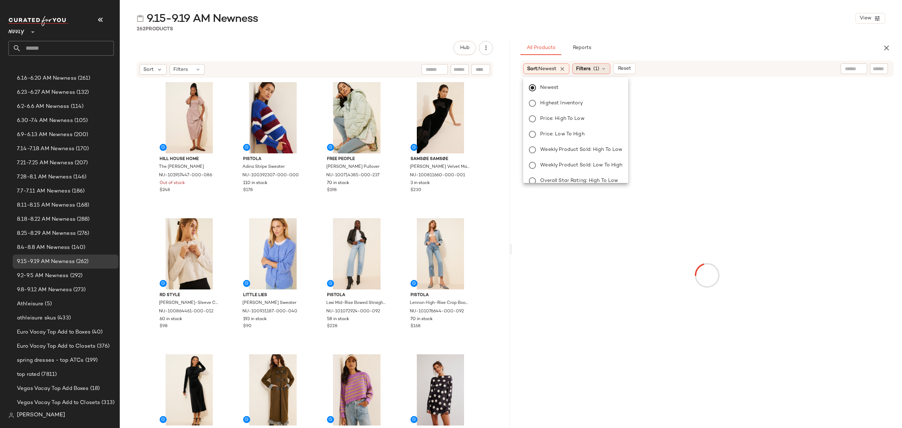
click at [580, 69] on span "Filters" at bounding box center [583, 68] width 14 height 7
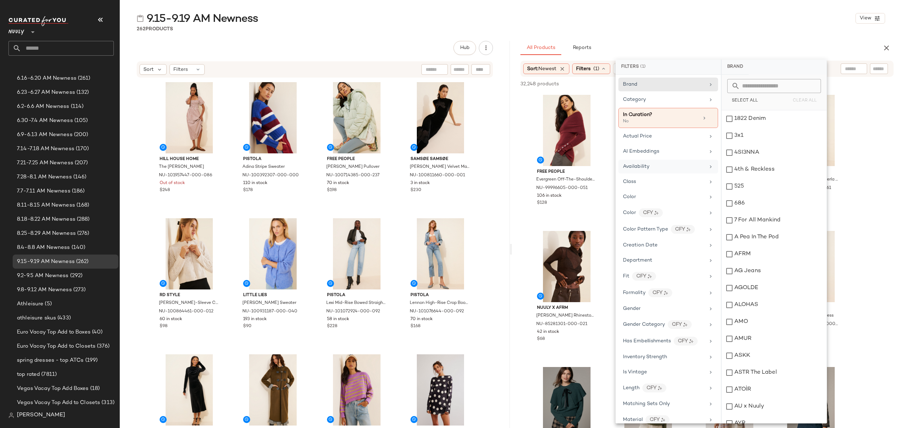
drag, startPoint x: 662, startPoint y: 168, endPoint x: 688, endPoint y: 161, distance: 27.4
click at [662, 168] on div "Availability" at bounding box center [664, 166] width 82 height 7
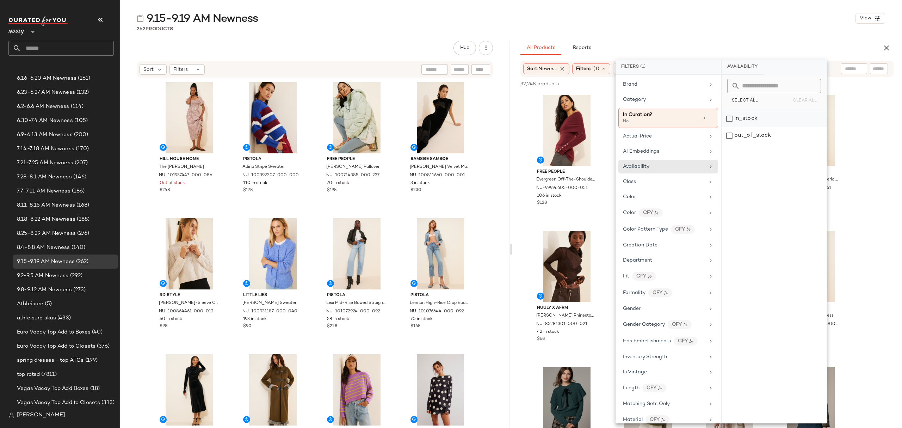
click at [756, 122] on div "in_stock" at bounding box center [774, 118] width 105 height 17
click at [695, 29] on div "262 Products" at bounding box center [511, 28] width 782 height 7
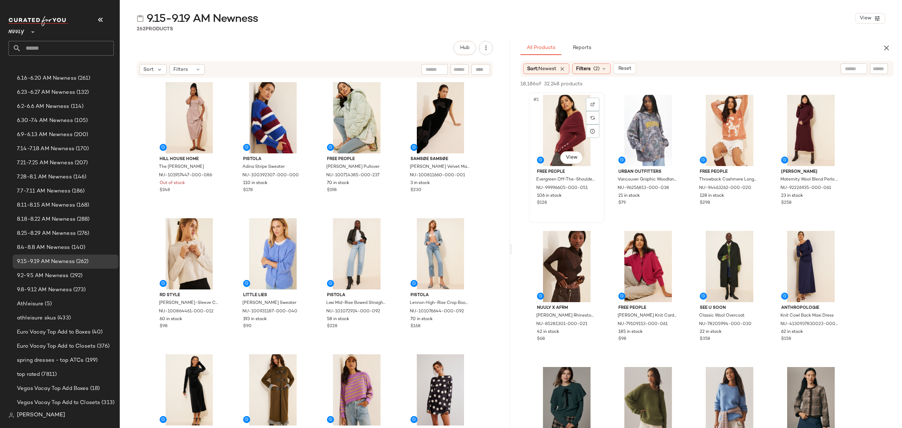
click at [556, 106] on div "#1 View" at bounding box center [566, 130] width 71 height 71
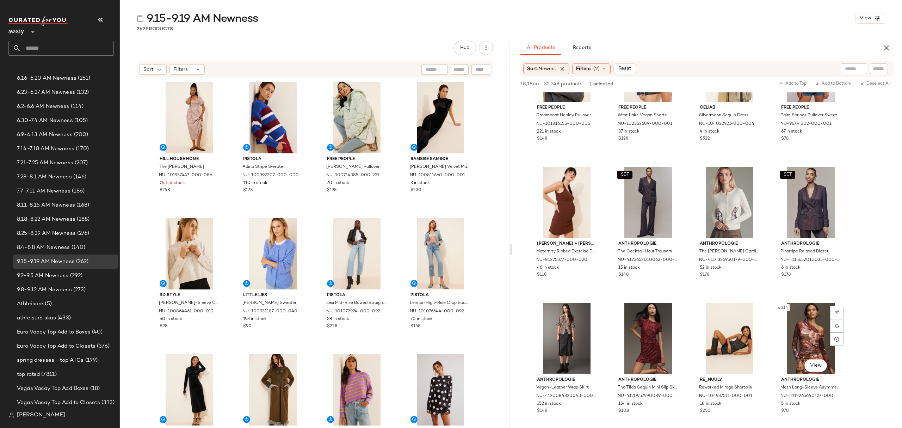
scroll to position [1551, 0]
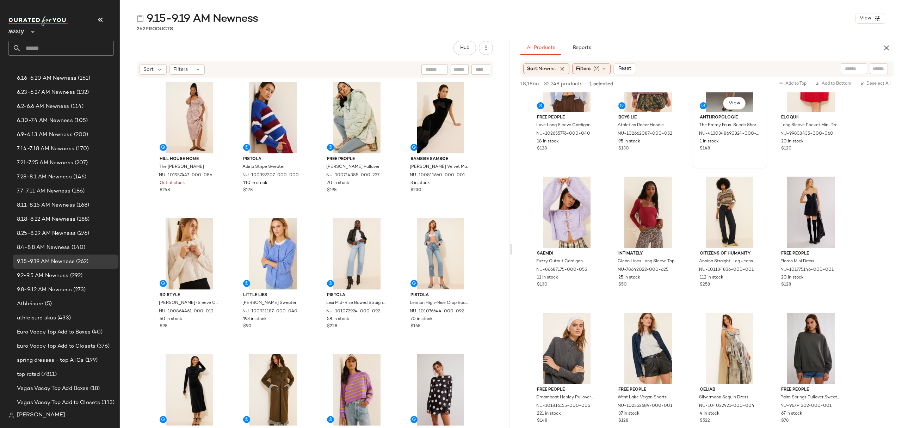
click at [740, 144] on div "1 in stock" at bounding box center [730, 142] width 60 height 6
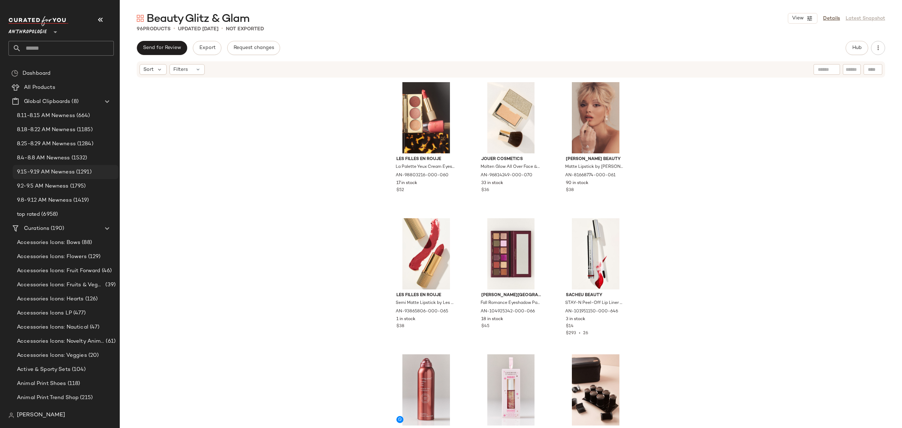
drag, startPoint x: 57, startPoint y: 171, endPoint x: 70, endPoint y: 172, distance: 13.5
click at [58, 171] on span "9.15-9.19 AM Newness" at bounding box center [46, 172] width 58 height 8
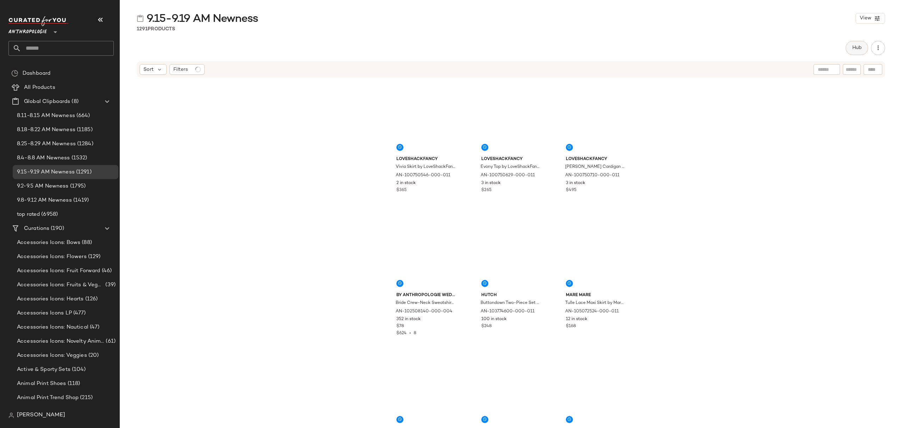
click at [853, 48] on span "Hub" at bounding box center [857, 48] width 10 height 6
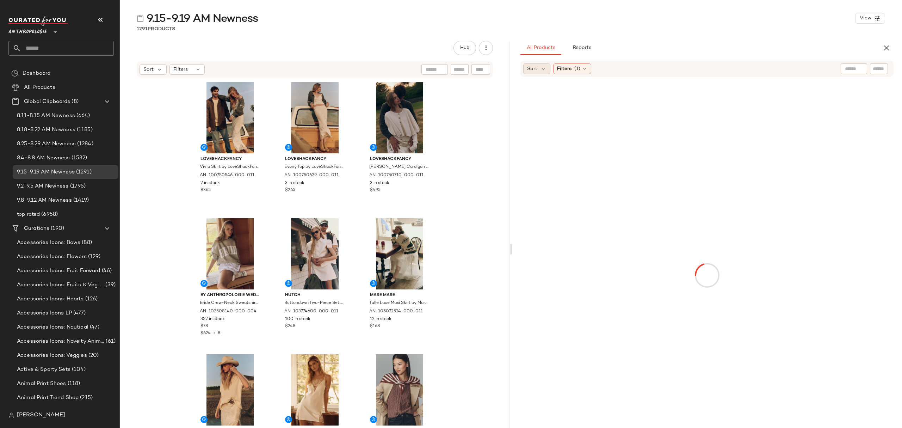
click at [539, 72] on div "Sort" at bounding box center [536, 68] width 27 height 11
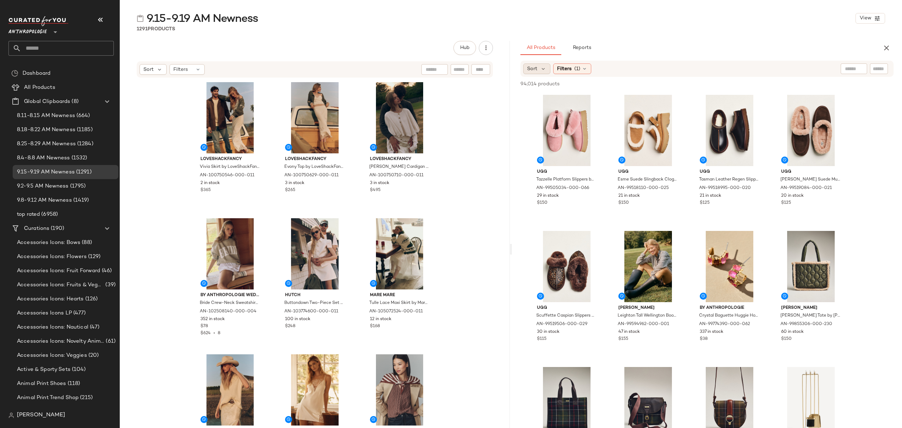
click at [550, 67] on div "Sort" at bounding box center [536, 68] width 27 height 11
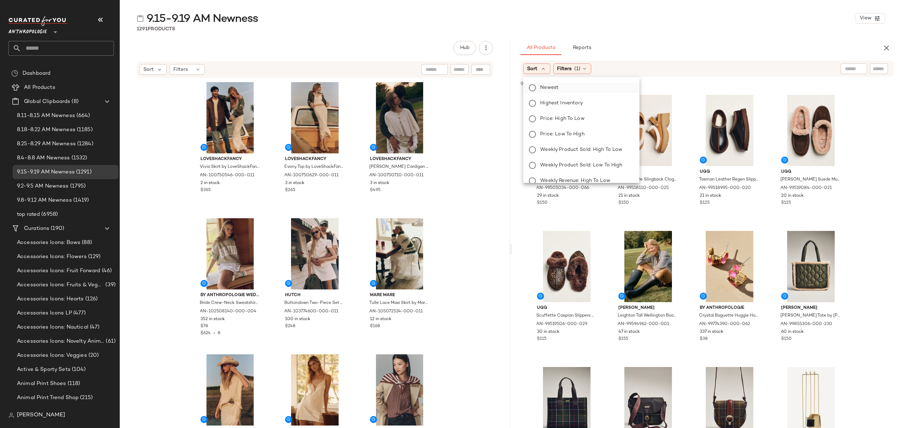
click at [553, 84] on span "Newest" at bounding box center [549, 87] width 18 height 7
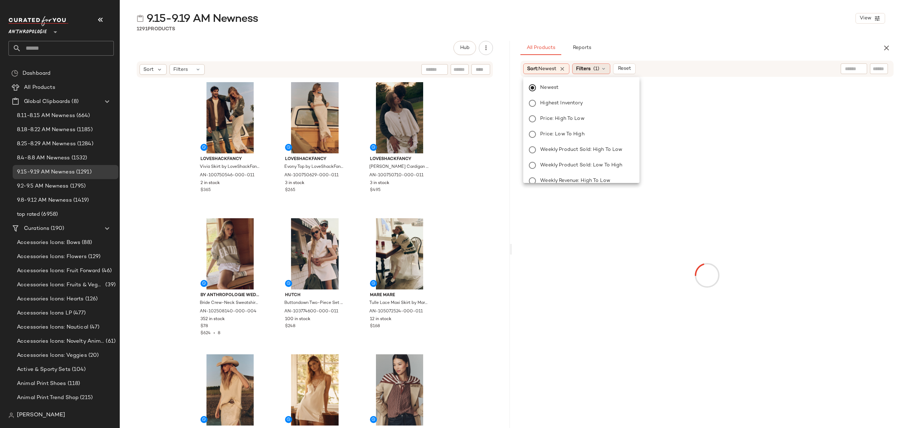
click at [595, 65] on div "Filters (1)" at bounding box center [591, 68] width 38 height 11
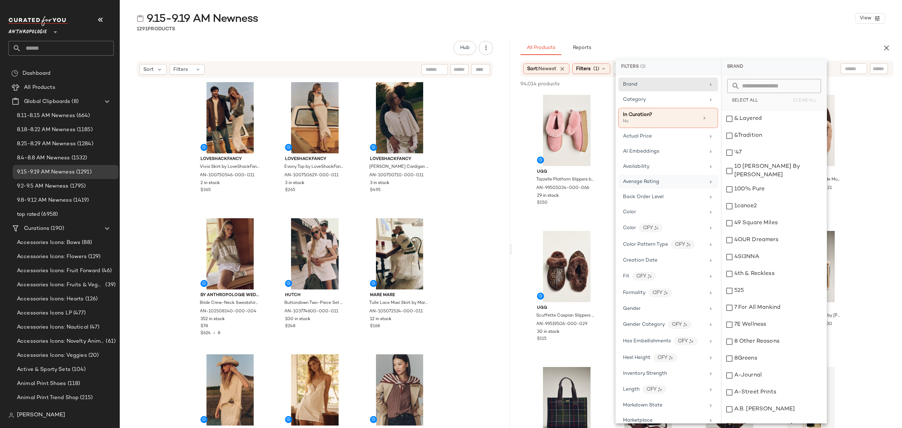
click at [673, 177] on div "Average Rating" at bounding box center [669, 182] width 100 height 14
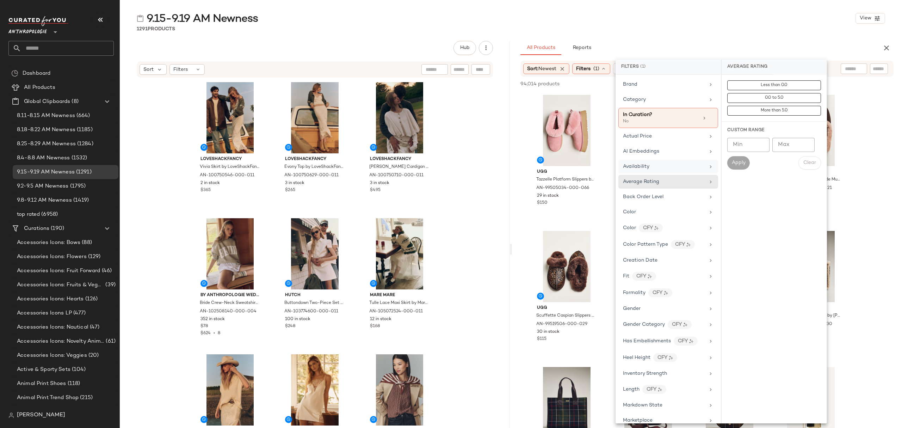
click at [677, 170] on div "Availability" at bounding box center [664, 166] width 82 height 7
click at [733, 117] on div "in_stock" at bounding box center [774, 118] width 105 height 17
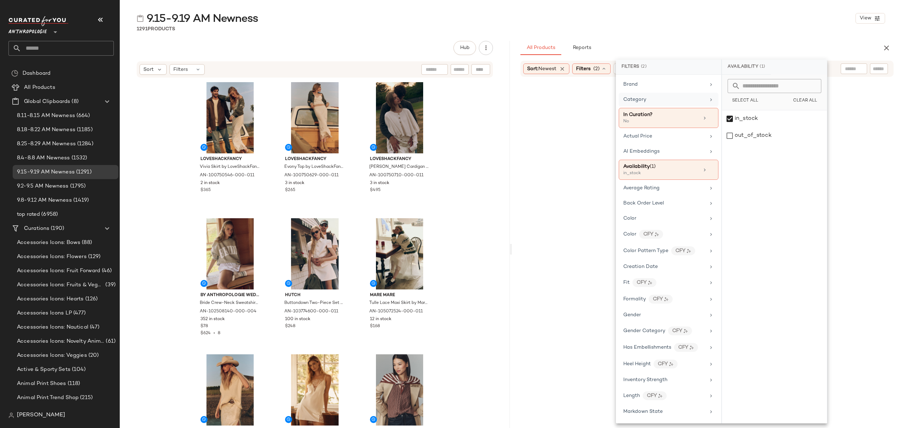
click at [666, 99] on div "Category" at bounding box center [664, 99] width 82 height 7
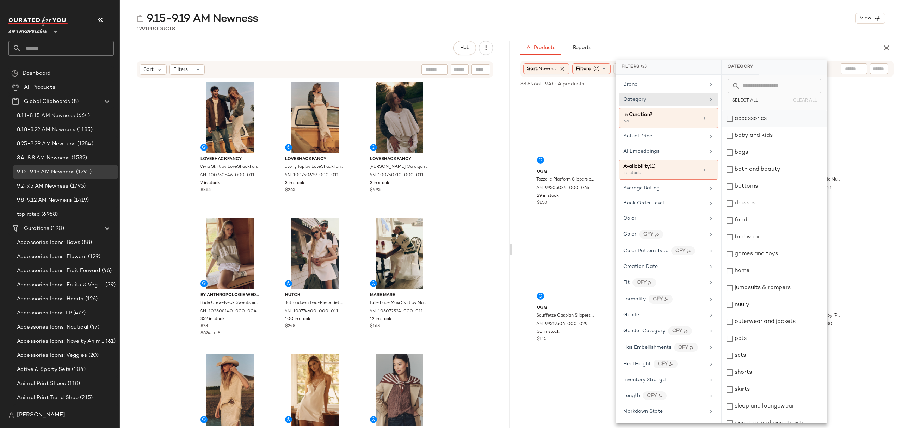
click at [748, 120] on div "accessories" at bounding box center [774, 118] width 105 height 17
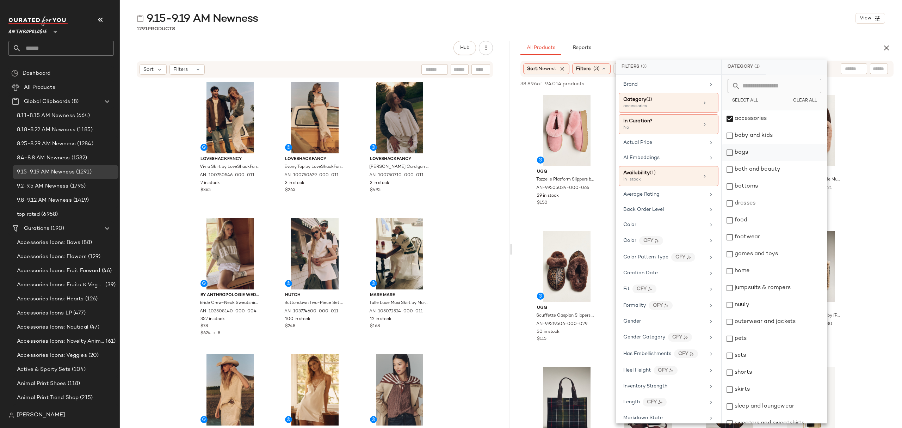
click at [759, 155] on div "bags" at bounding box center [774, 152] width 105 height 17
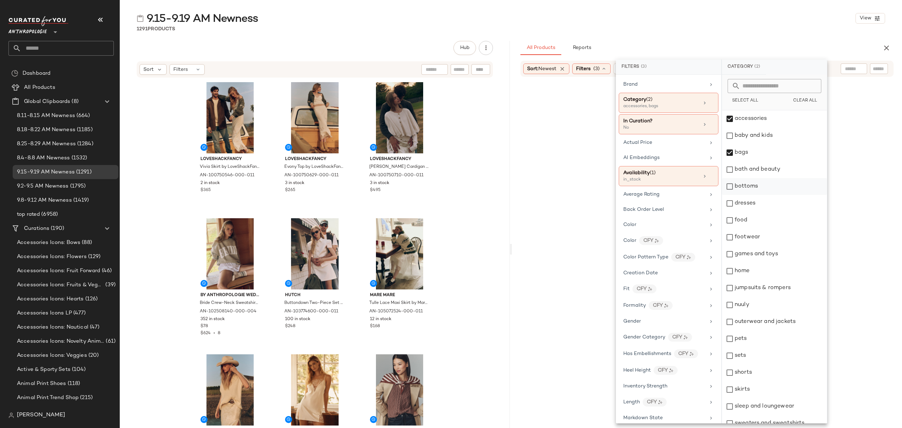
click at [780, 184] on div "bottoms" at bounding box center [774, 186] width 105 height 17
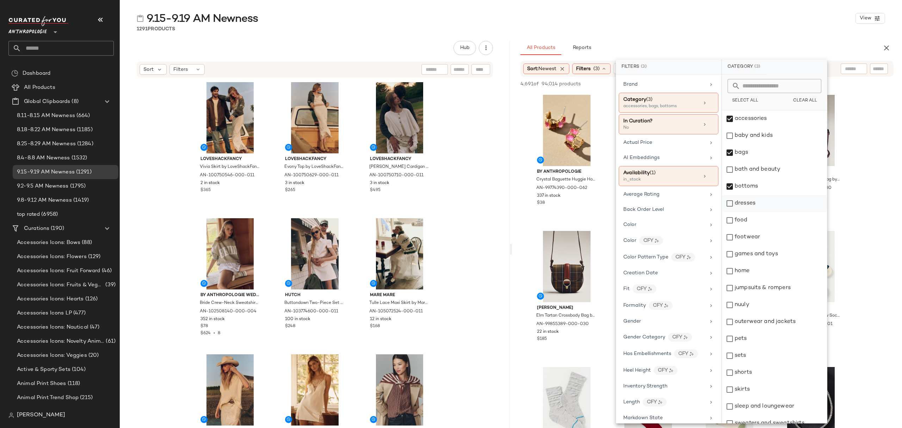
click at [782, 208] on div "dresses" at bounding box center [774, 203] width 105 height 17
click at [786, 236] on div "footwear" at bounding box center [774, 237] width 105 height 17
click at [792, 269] on div "home" at bounding box center [774, 271] width 105 height 17
click at [794, 275] on div "home" at bounding box center [774, 271] width 105 height 17
click at [801, 291] on div "jumpsuits & rompers" at bounding box center [774, 287] width 105 height 17
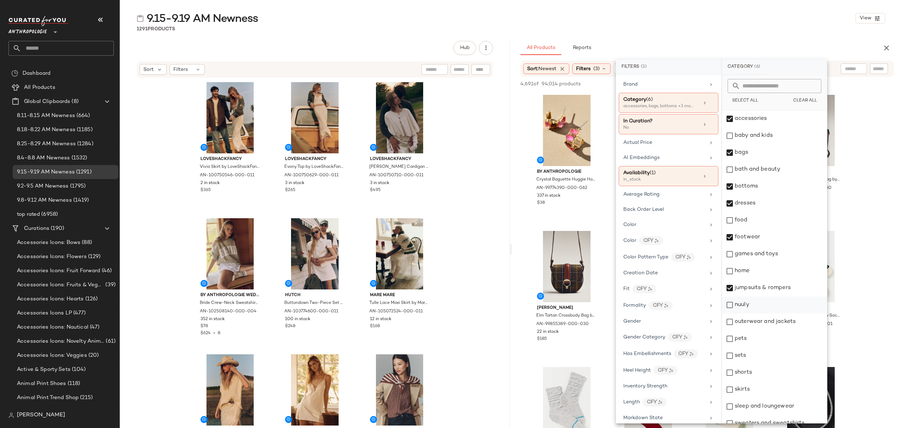
click at [778, 310] on div "nuuly" at bounding box center [774, 304] width 105 height 17
click at [787, 322] on div "outerwear and jackets" at bounding box center [774, 321] width 105 height 17
click at [763, 354] on div "sets" at bounding box center [774, 355] width 105 height 17
click at [769, 379] on div "shorts" at bounding box center [774, 372] width 105 height 17
click at [768, 391] on div "skirts" at bounding box center [774, 389] width 105 height 17
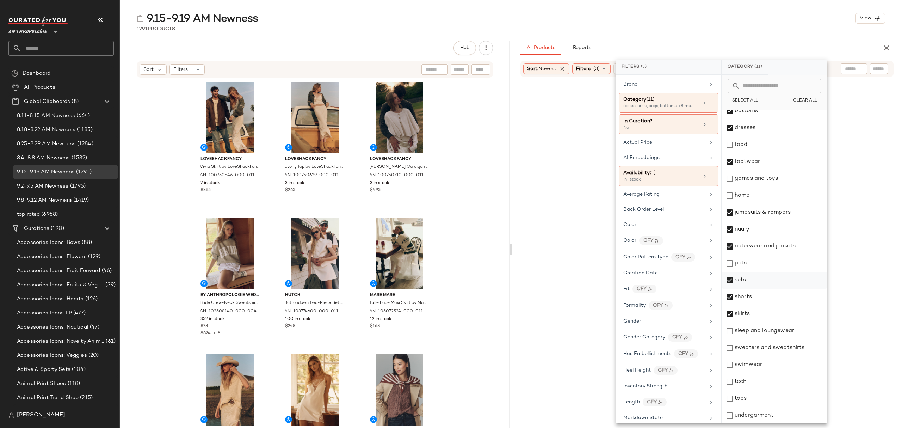
scroll to position [94, 0]
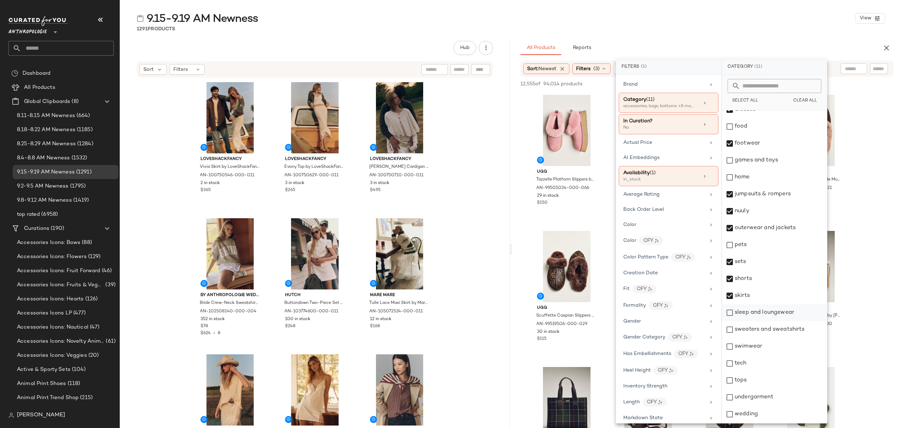
drag, startPoint x: 773, startPoint y: 313, endPoint x: 771, endPoint y: 320, distance: 7.6
click at [773, 313] on div "sleep and loungewear" at bounding box center [774, 312] width 105 height 17
click at [771, 330] on div "sweaters and sweatshirts" at bounding box center [774, 329] width 105 height 17
drag, startPoint x: 763, startPoint y: 353, endPoint x: 763, endPoint y: 365, distance: 12.0
click at [763, 353] on div "swimwear" at bounding box center [774, 346] width 105 height 17
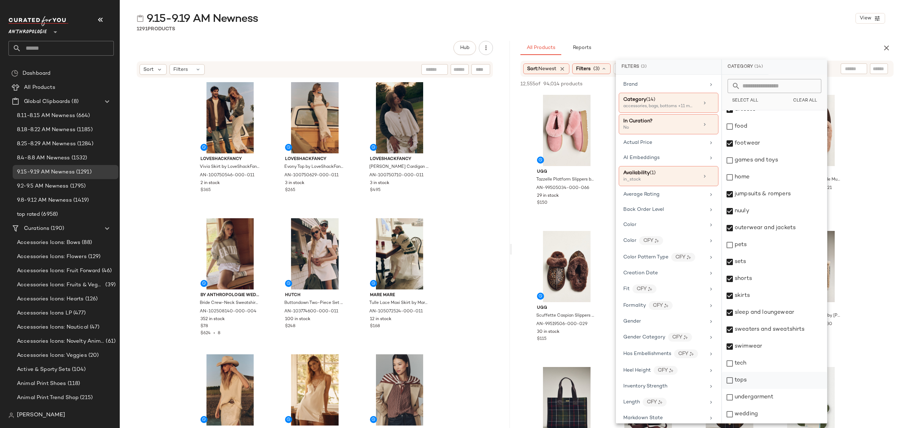
click at [761, 380] on div "tops" at bounding box center [774, 380] width 105 height 17
click at [767, 405] on div "undergarment" at bounding box center [774, 397] width 105 height 17
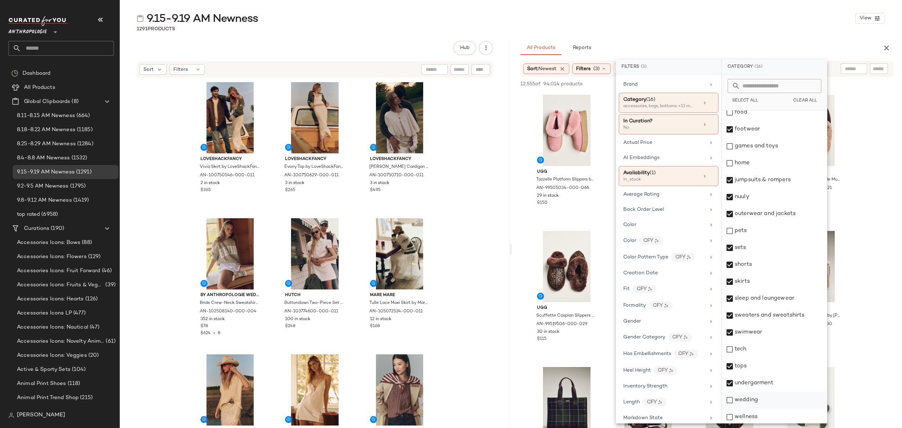
scroll to position [110, 0]
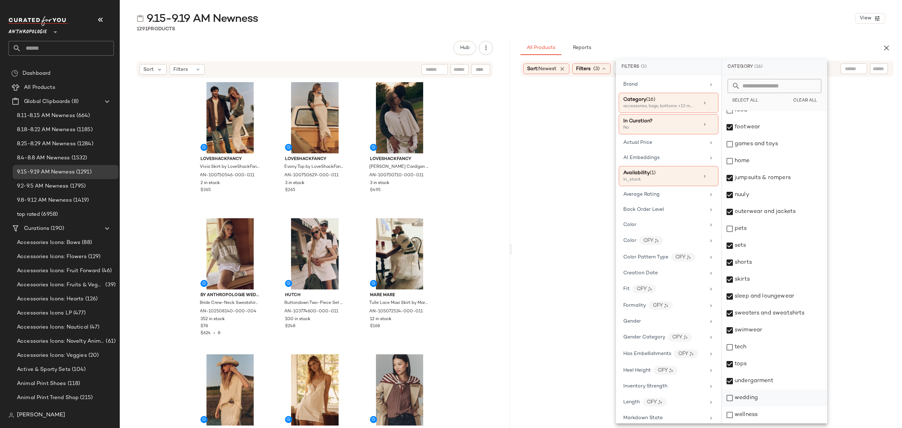
click at [769, 400] on div "wedding" at bounding box center [774, 397] width 105 height 17
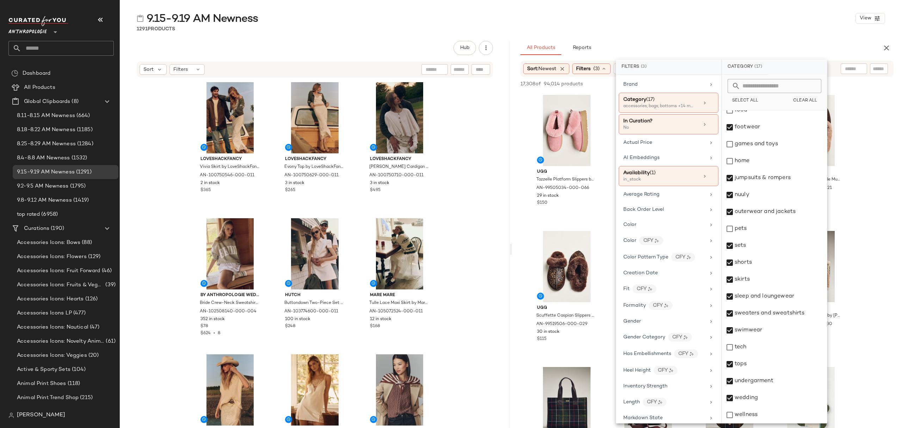
click at [703, 34] on div "9.15-9.19 AM Newness View 1291 Products Hub Sort Filters LoveShackFancy Vivia S…" at bounding box center [511, 219] width 782 height 417
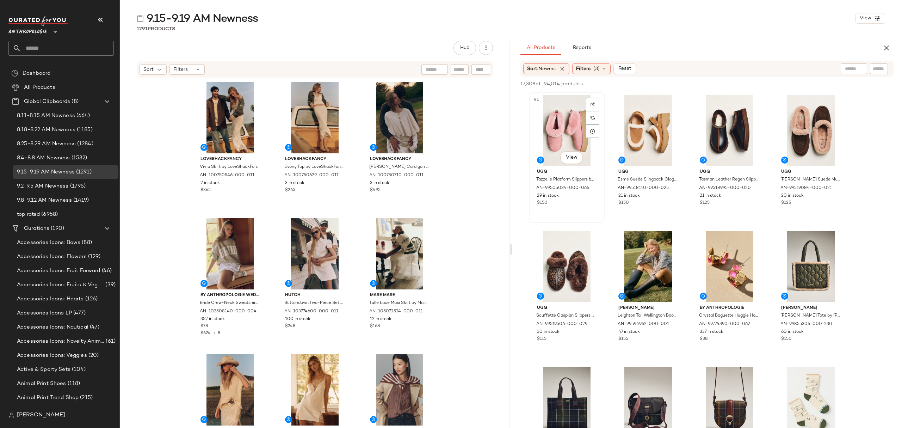
click at [549, 106] on div "#1 View" at bounding box center [566, 130] width 71 height 71
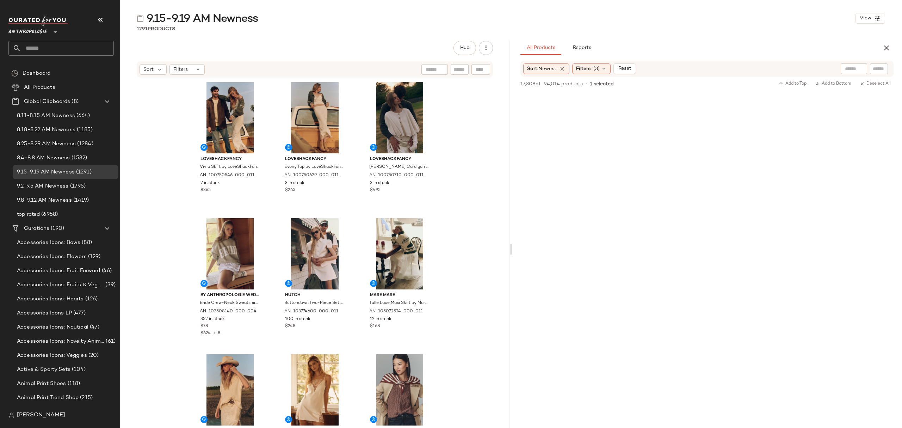
scroll to position [10385, 0]
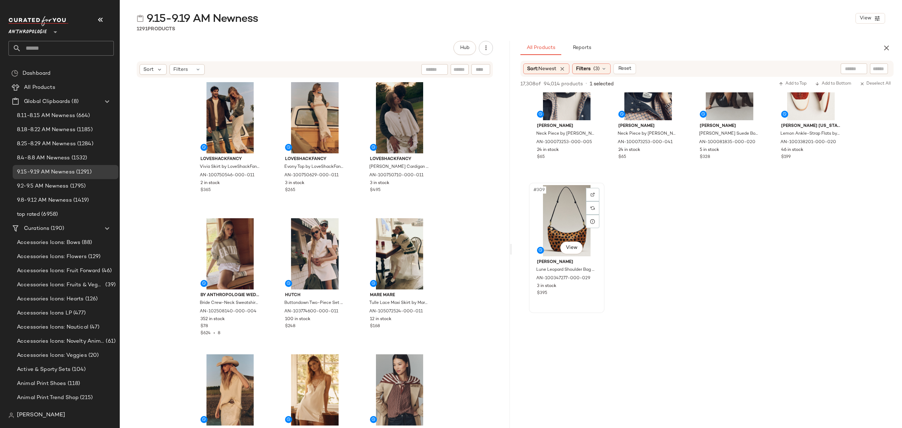
drag, startPoint x: 594, startPoint y: 292, endPoint x: 574, endPoint y: 207, distance: 87.0
click at [594, 292] on div "$395" at bounding box center [567, 293] width 60 height 6
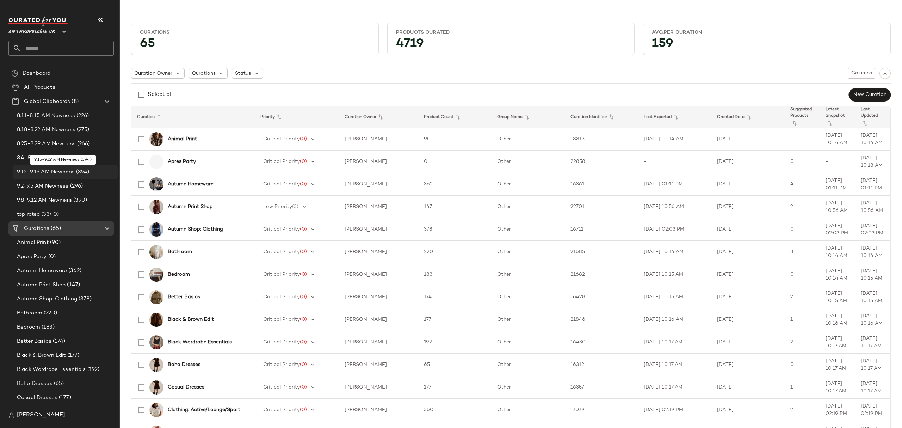
drag, startPoint x: 78, startPoint y: 172, endPoint x: 109, endPoint y: 175, distance: 31.1
click at [78, 172] on span "(394)" at bounding box center [82, 172] width 15 height 8
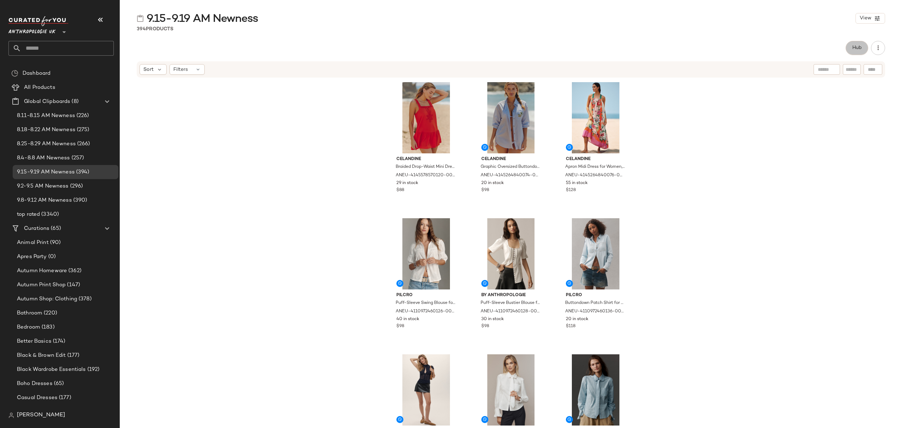
click at [852, 51] on button "Hub" at bounding box center [857, 48] width 23 height 14
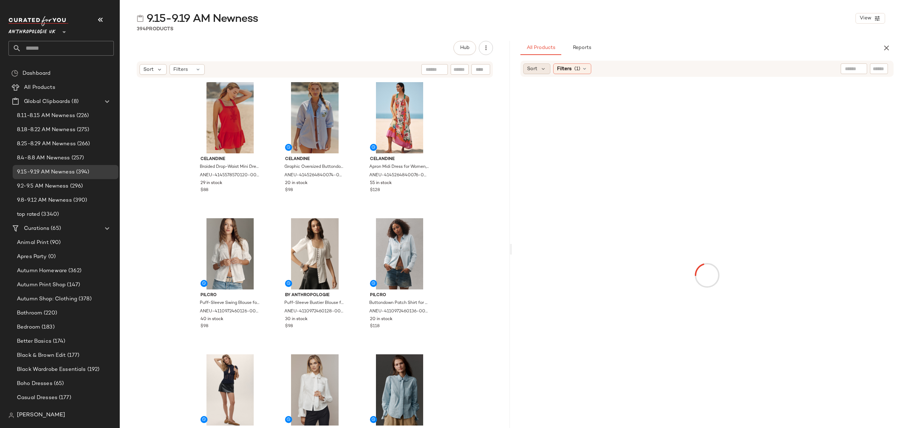
click at [536, 70] on span "Sort" at bounding box center [532, 68] width 10 height 7
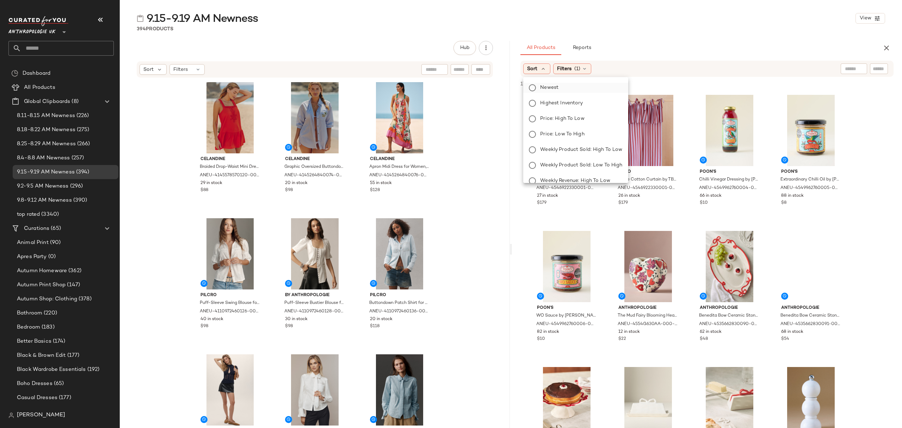
click at [547, 88] on span "Newest" at bounding box center [549, 87] width 18 height 7
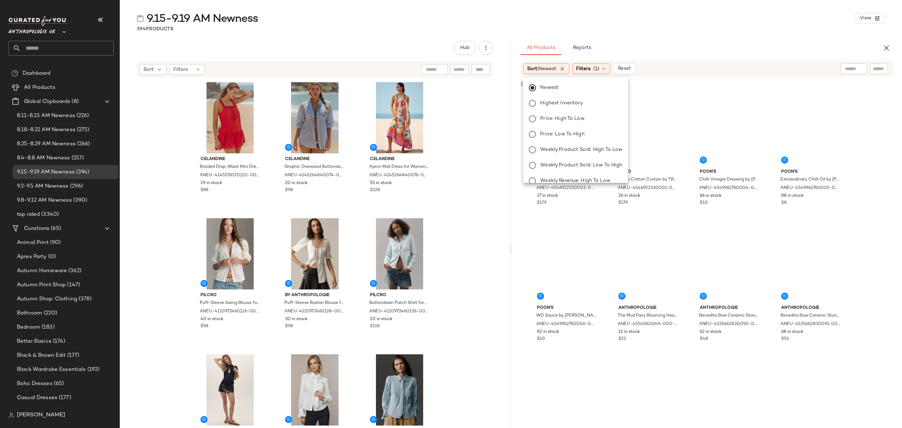
click at [708, 58] on div "All Products Reports Sort: Newest Filters (1) Reset 17,793 products • 0 selecte…" at bounding box center [707, 249] width 390 height 417
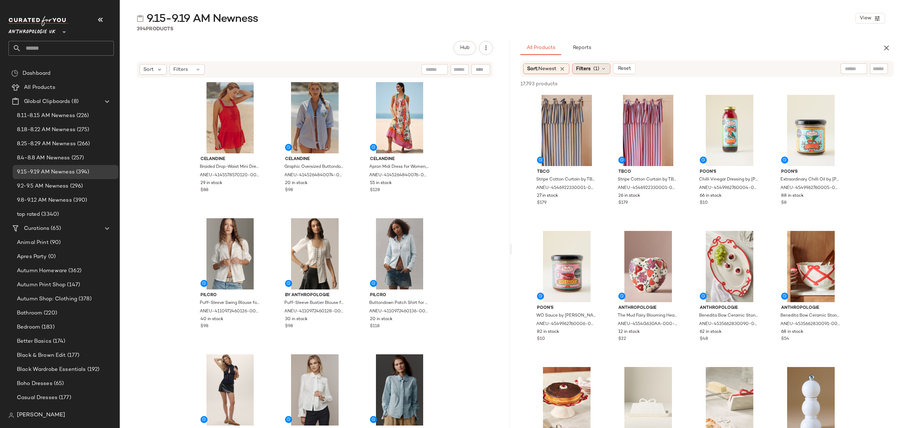
click at [594, 67] on div "Filters (1)" at bounding box center [591, 68] width 38 height 11
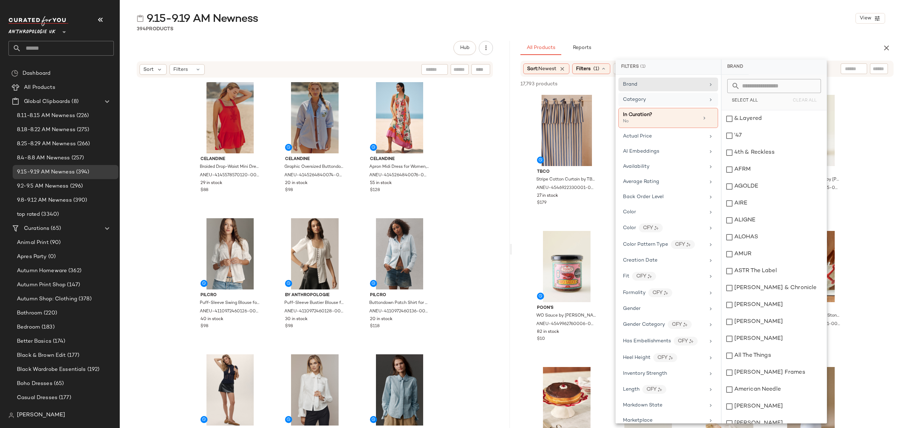
click at [654, 104] on div "Category" at bounding box center [669, 100] width 100 height 14
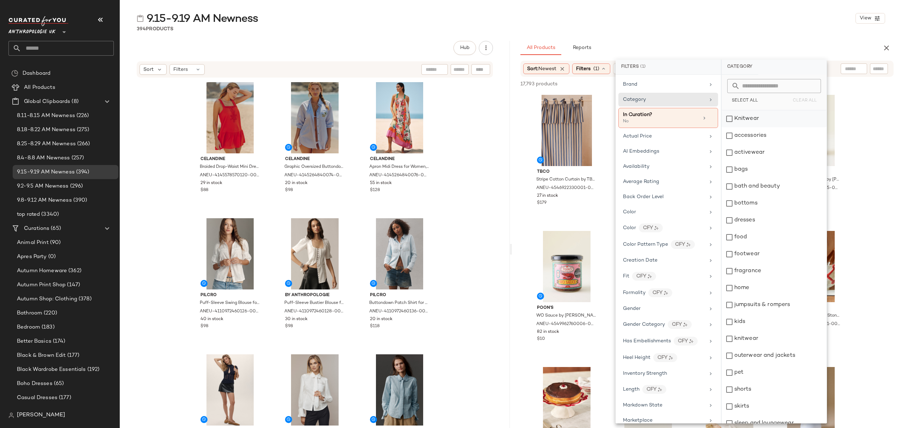
click at [761, 120] on div "Knitwear" at bounding box center [774, 118] width 105 height 17
click at [763, 141] on div "accessories" at bounding box center [774, 135] width 105 height 17
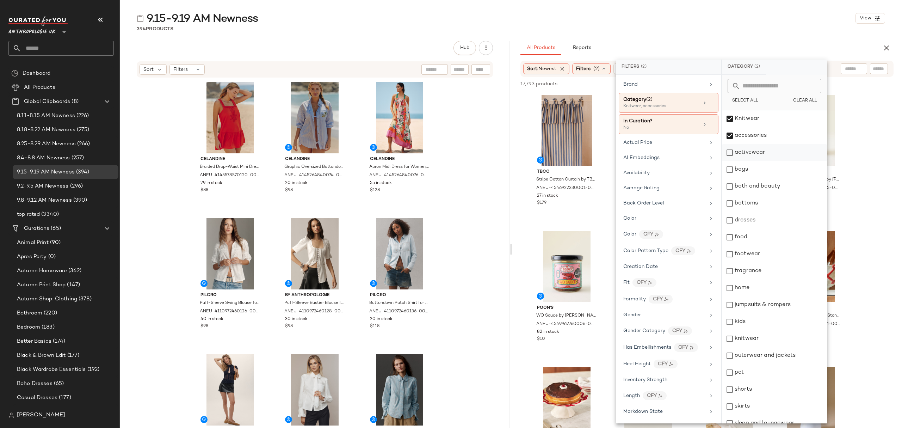
click at [764, 154] on div "activewear" at bounding box center [774, 152] width 105 height 17
click at [770, 174] on div "bags" at bounding box center [774, 169] width 105 height 17
click at [780, 207] on div "bottoms" at bounding box center [774, 203] width 105 height 17
click at [783, 220] on div "dresses" at bounding box center [774, 220] width 105 height 17
click at [783, 254] on div "footwear" at bounding box center [774, 254] width 105 height 17
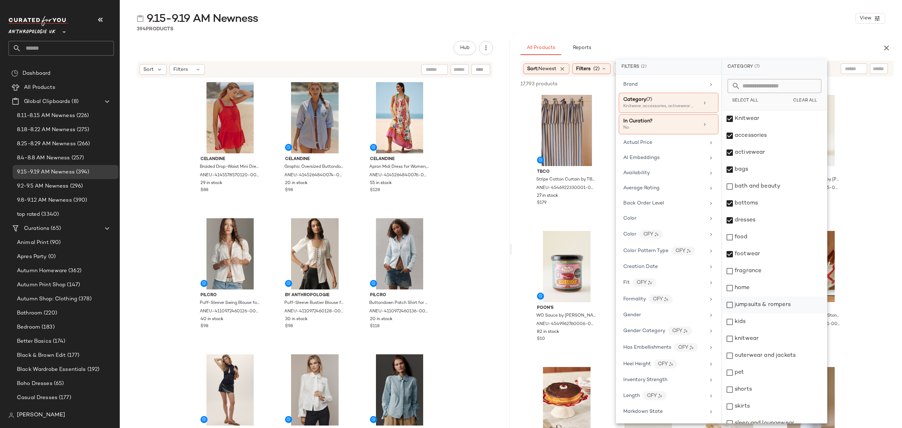
click at [791, 308] on div "jumpsuits & rompers" at bounding box center [774, 304] width 105 height 17
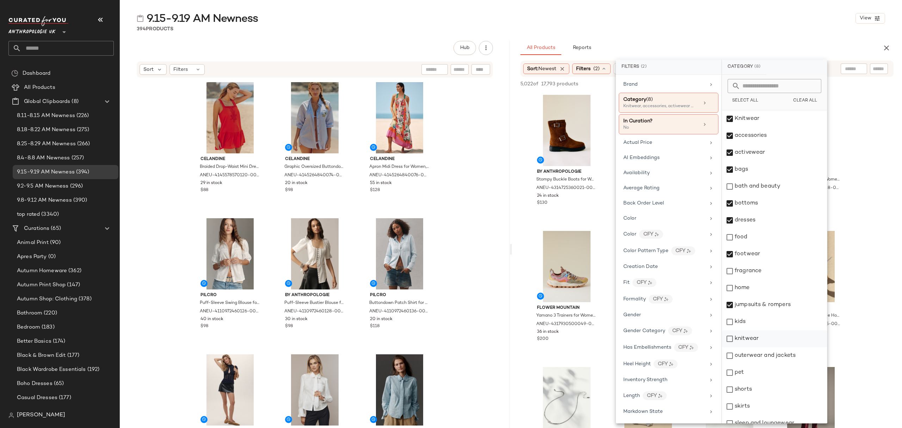
click at [788, 337] on div "knitwear" at bounding box center [774, 338] width 105 height 17
click at [792, 355] on div "outerwear and jackets" at bounding box center [774, 355] width 105 height 17
click at [780, 390] on div "shorts" at bounding box center [774, 389] width 105 height 17
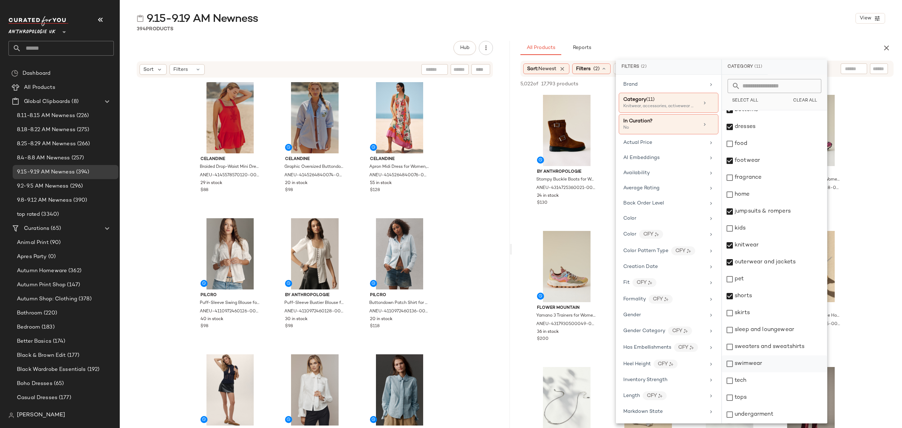
scroll to position [110, 0]
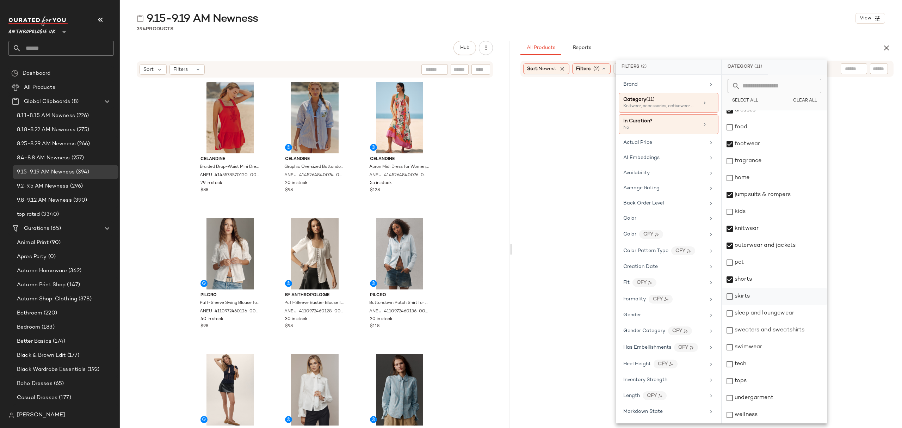
click at [754, 291] on div "skirts" at bounding box center [774, 296] width 105 height 17
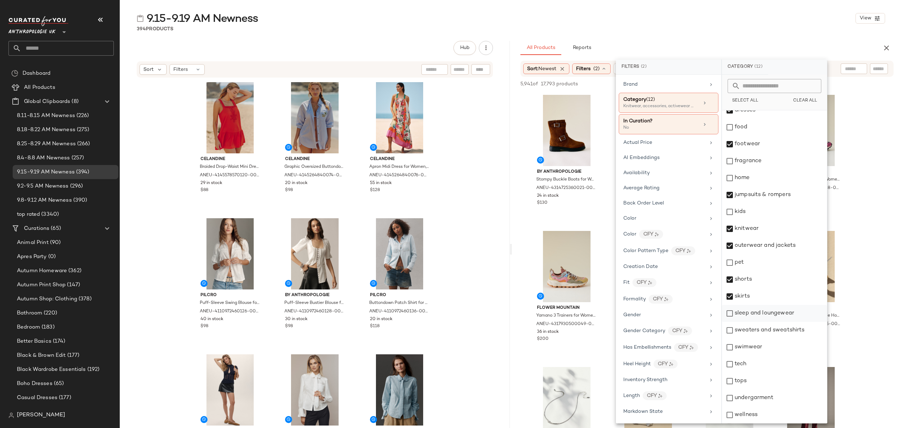
click at [763, 313] on div "sleep and loungewear" at bounding box center [774, 313] width 105 height 17
click at [765, 333] on div "sweaters and sweatshirts" at bounding box center [774, 330] width 105 height 17
click at [761, 353] on div "swimwear" at bounding box center [774, 347] width 105 height 17
click at [762, 385] on div "tops" at bounding box center [774, 381] width 105 height 17
click at [776, 398] on div "undergarment" at bounding box center [774, 397] width 105 height 17
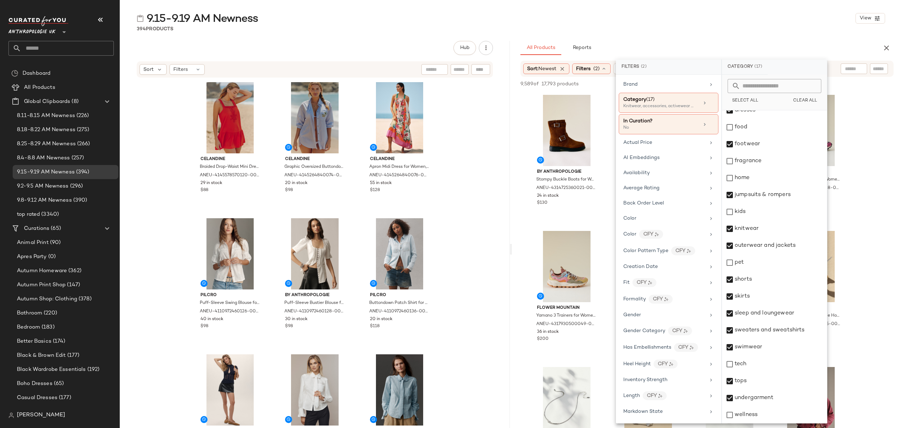
click at [706, 29] on div "394 Products" at bounding box center [511, 28] width 782 height 7
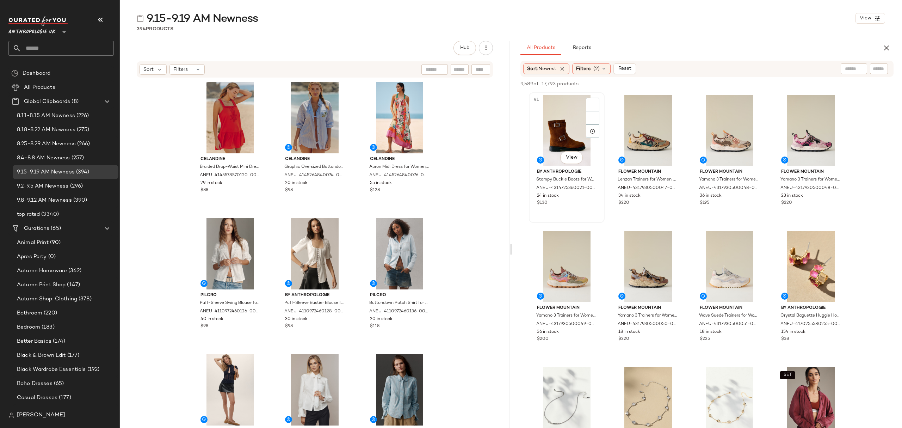
click at [570, 123] on div "#1 View" at bounding box center [566, 130] width 71 height 71
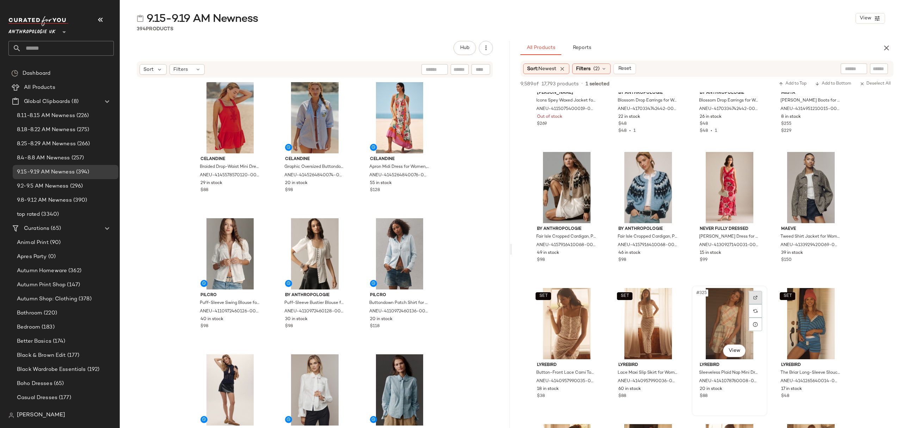
scroll to position [2067, 0]
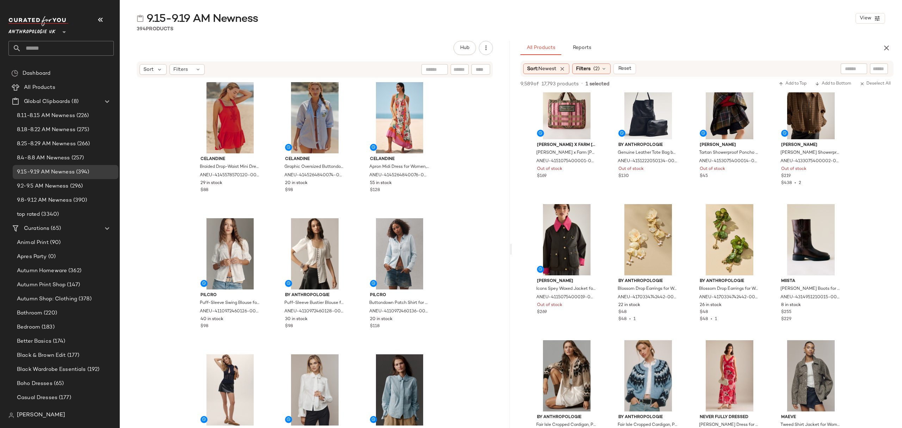
click at [591, 63] on div "Sort: Newest Filters (2) Reset" at bounding box center [707, 69] width 373 height 16
click at [591, 66] on span "Filters" at bounding box center [583, 68] width 14 height 7
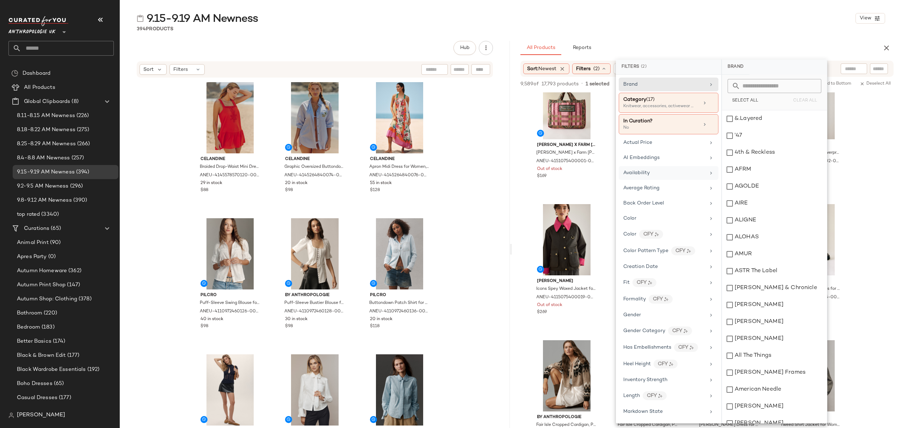
click at [652, 171] on div "Availability" at bounding box center [664, 172] width 82 height 7
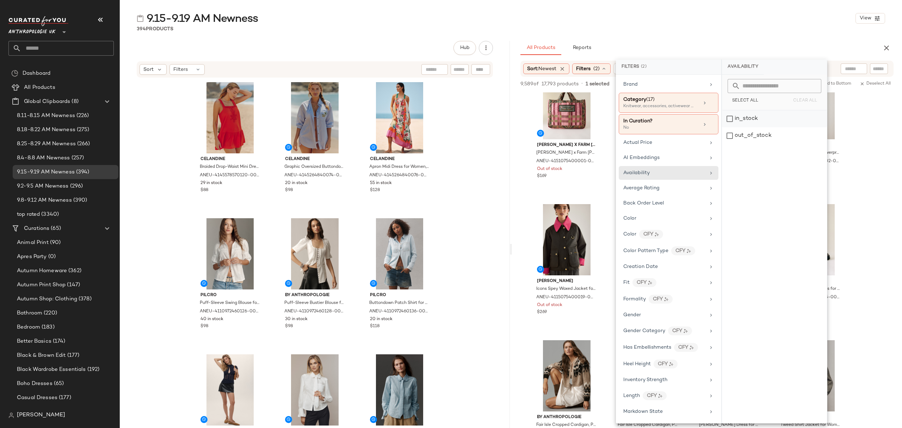
click at [776, 116] on div "in_stock" at bounding box center [774, 118] width 105 height 17
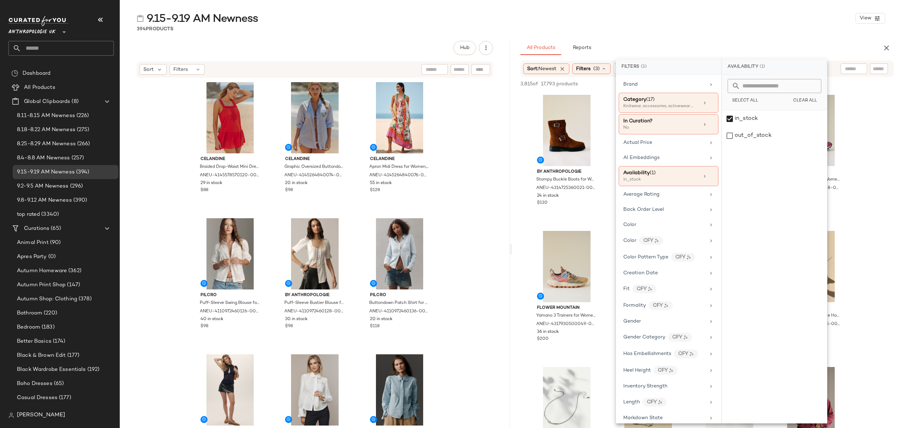
click at [742, 22] on div "9.15-9.19 AM Newness View" at bounding box center [511, 18] width 782 height 14
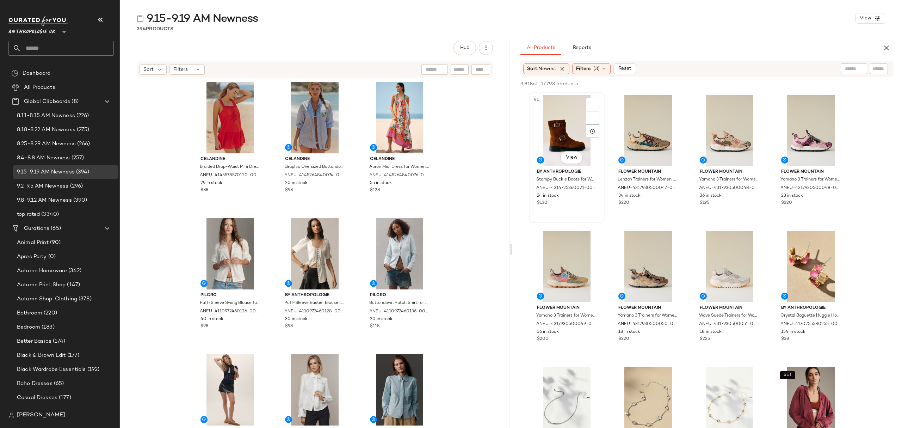
drag, startPoint x: 566, startPoint y: 112, endPoint x: 579, endPoint y: 119, distance: 14.7
click at [566, 111] on div "#1 View" at bounding box center [566, 130] width 71 height 71
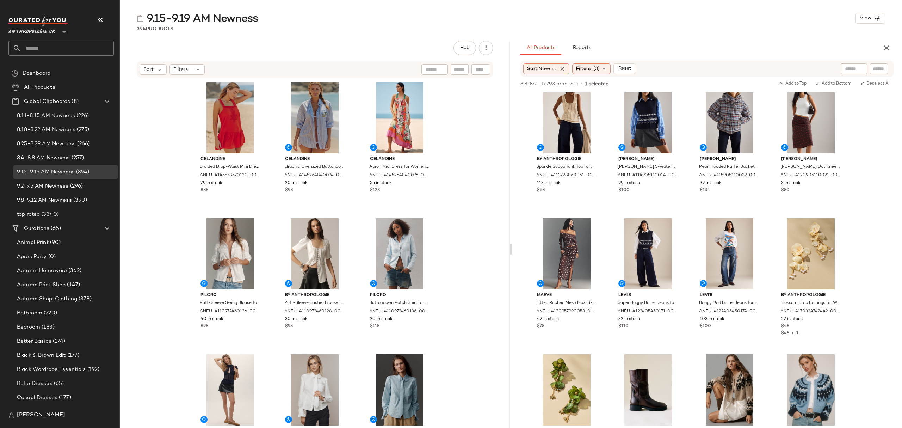
scroll to position [1644, 0]
click at [746, 333] on div "#55 View [PERSON_NAME]'s Baggy Dad Barrel Jeans for Women in Black, Cotton, Siz…" at bounding box center [730, 281] width 74 height 129
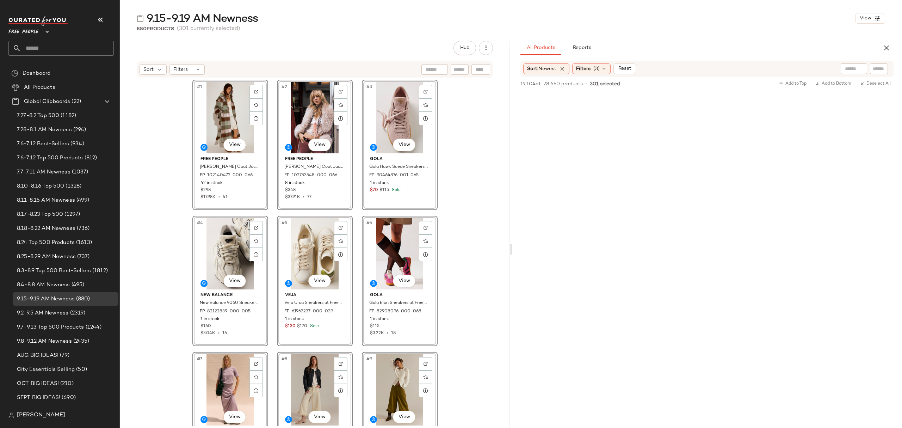
scroll to position [10009, 0]
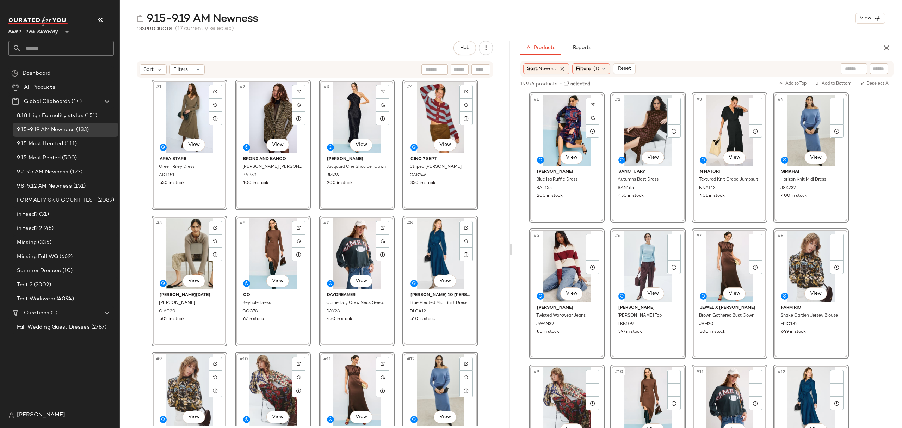
scroll to position [423, 0]
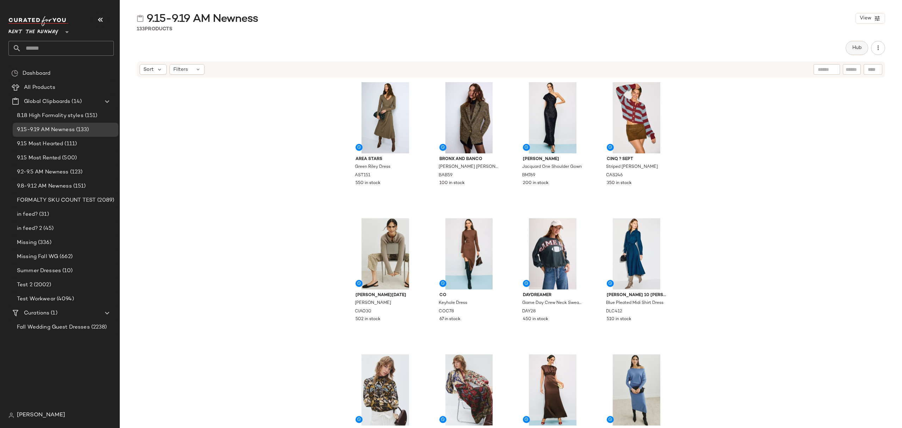
click at [849, 41] on button "Hub" at bounding box center [857, 48] width 23 height 14
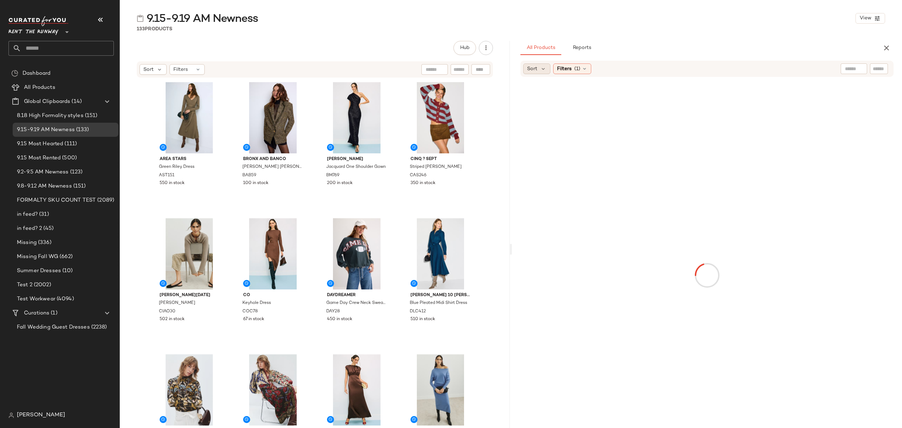
drag, startPoint x: 522, startPoint y: 75, endPoint x: 532, endPoint y: 66, distance: 13.7
click at [522, 74] on div "Sort Filters (1)" at bounding box center [707, 69] width 373 height 16
click at [536, 62] on div "Sort Filters (1)" at bounding box center [707, 69] width 373 height 16
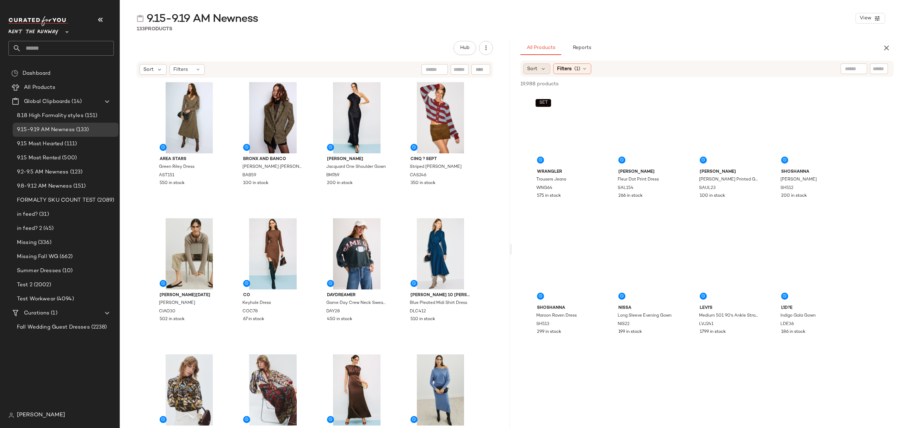
click at [535, 65] on span "Sort" at bounding box center [532, 68] width 10 height 7
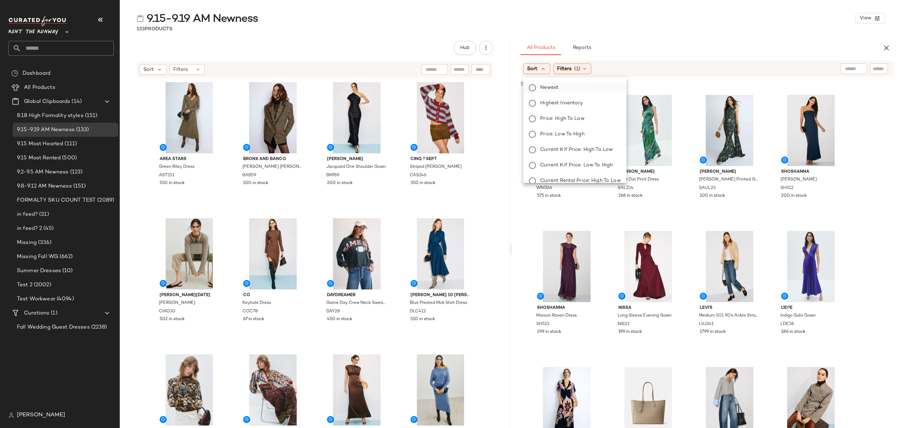
click at [551, 86] on span "Newest" at bounding box center [549, 87] width 18 height 7
click at [694, 48] on div "All Products Reports" at bounding box center [696, 48] width 351 height 14
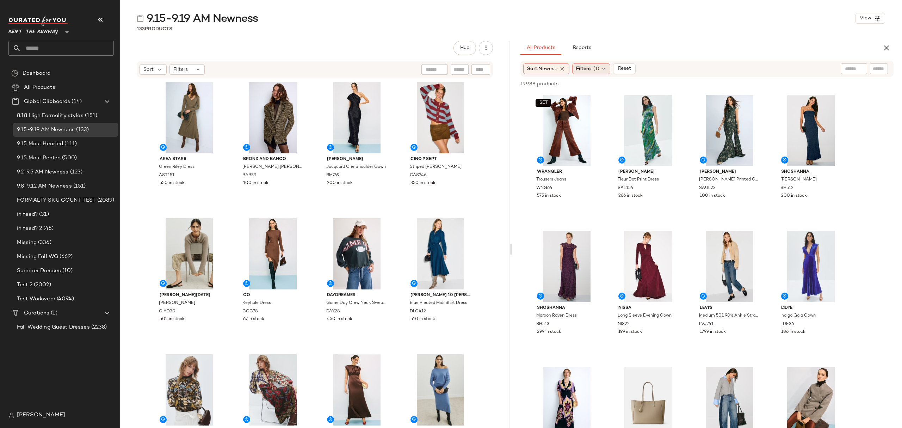
click at [591, 69] on span "Filters" at bounding box center [583, 68] width 14 height 7
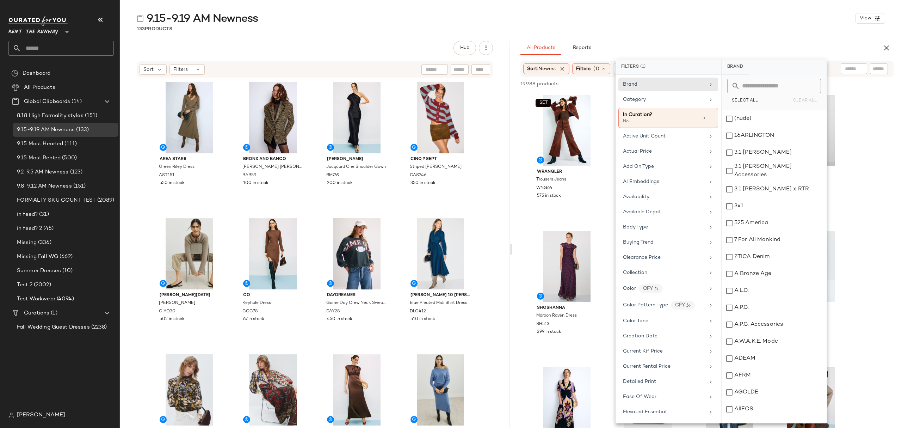
click at [646, 44] on div "All Products Reports" at bounding box center [696, 48] width 351 height 14
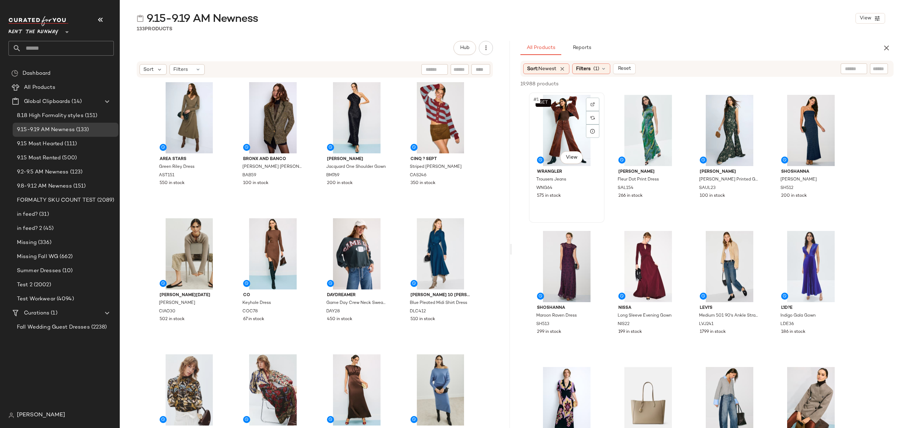
drag, startPoint x: 552, startPoint y: 128, endPoint x: 577, endPoint y: 139, distance: 27.4
click at [551, 127] on div "SET #1 View" at bounding box center [566, 130] width 71 height 71
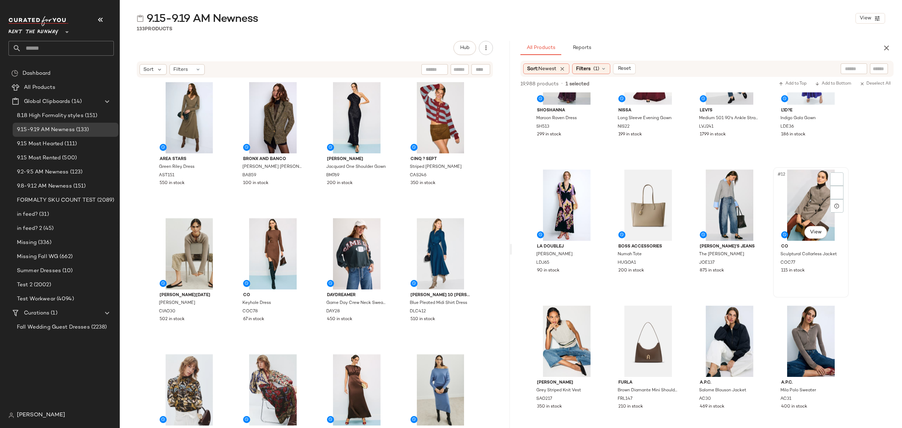
scroll to position [188, 0]
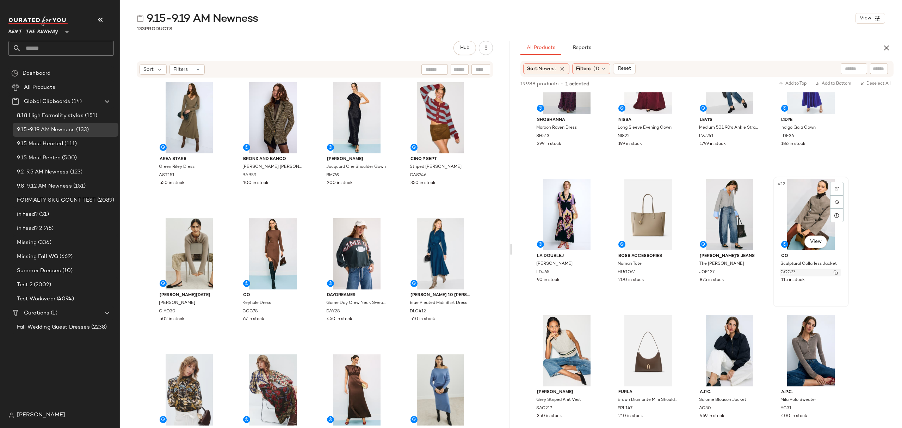
click at [827, 275] on div "COC77" at bounding box center [810, 273] width 61 height 8
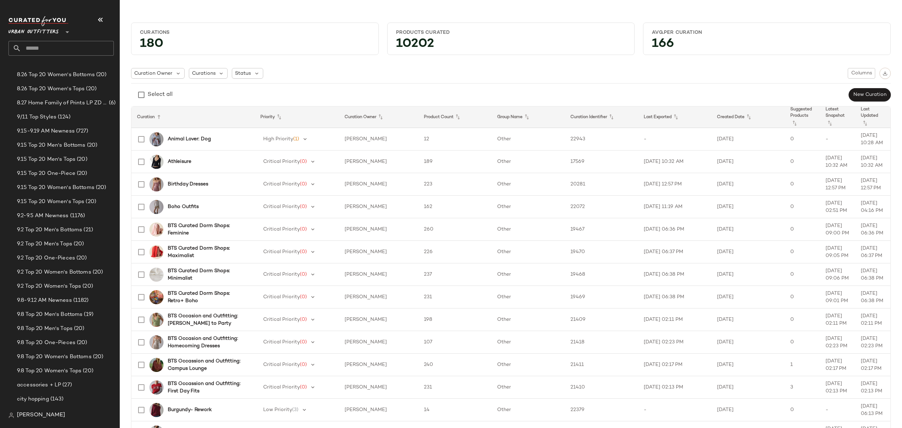
scroll to position [282, 0]
click at [55, 133] on span "9.15-9.19 AM Newness" at bounding box center [46, 130] width 58 height 8
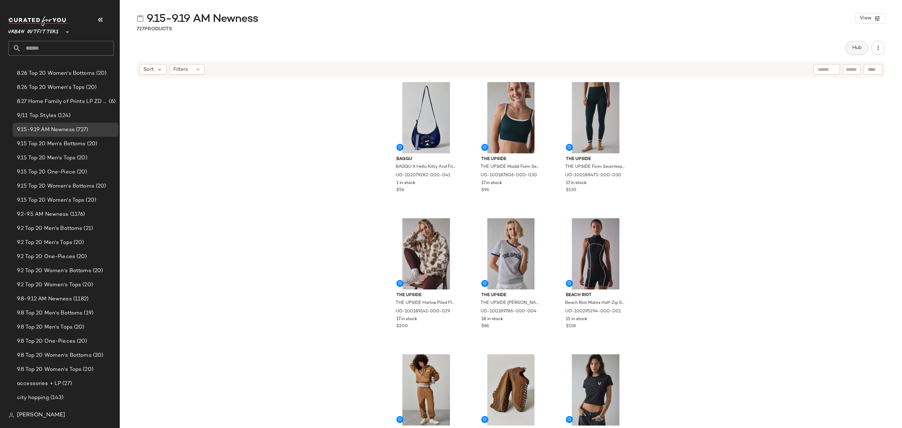
click at [850, 50] on button "Hub" at bounding box center [857, 48] width 23 height 14
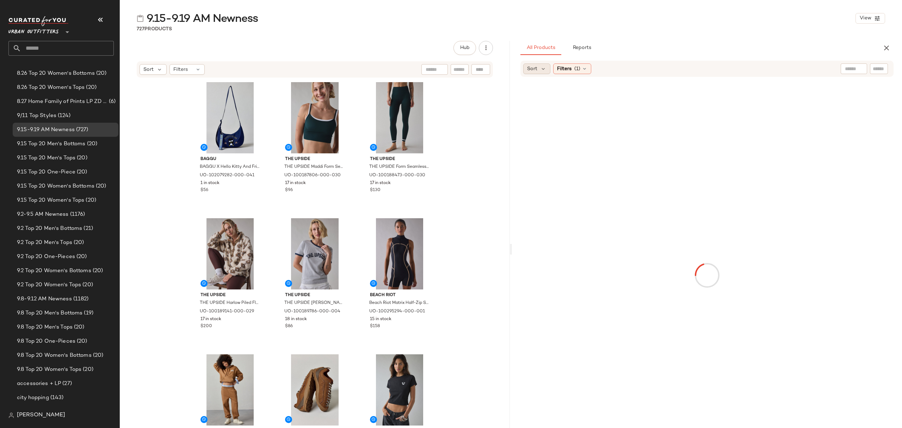
click at [534, 65] on span "Sort" at bounding box center [532, 68] width 10 height 7
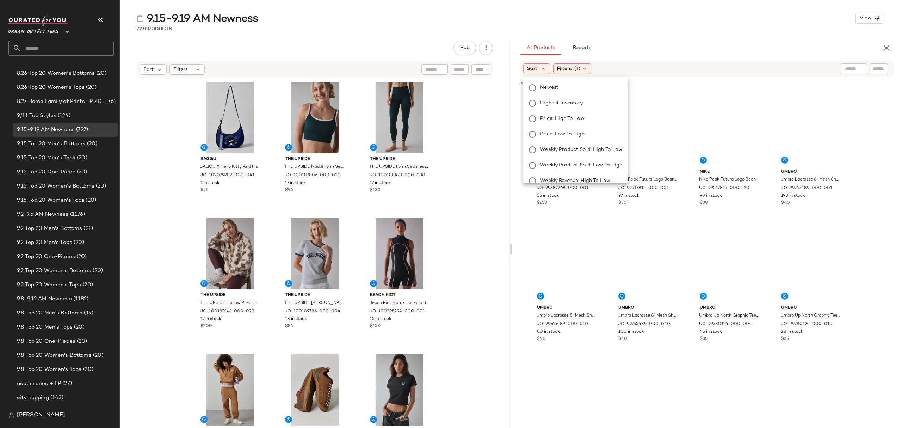
click at [556, 90] on body "Urban Outfitters ** Dashboard All Products Global Clipboards (53) 8.11 Femme My…" at bounding box center [451, 214] width 902 height 428
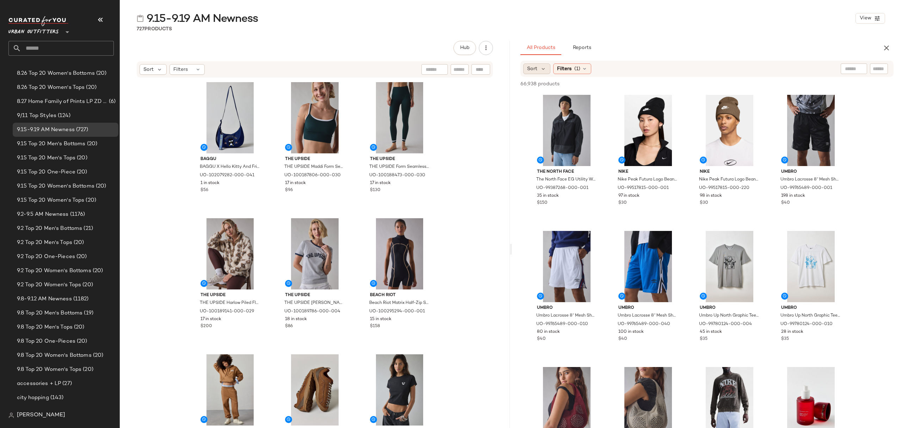
click at [535, 68] on span "Sort" at bounding box center [532, 68] width 10 height 7
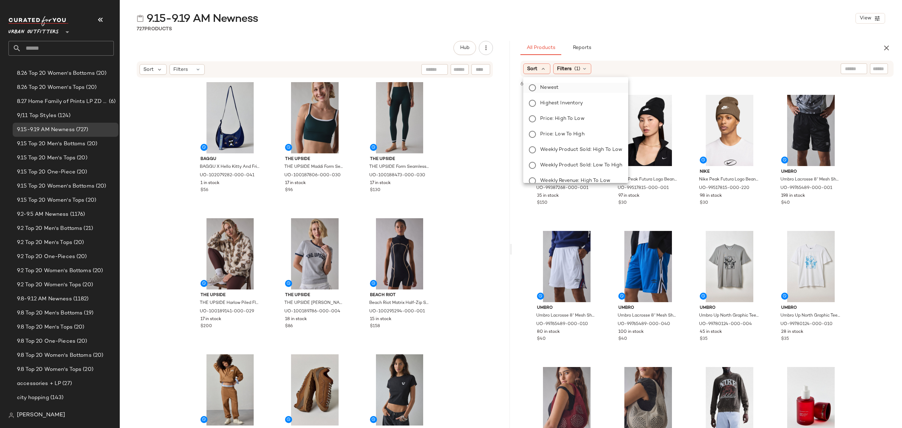
click at [546, 87] on span "Newest" at bounding box center [549, 87] width 18 height 7
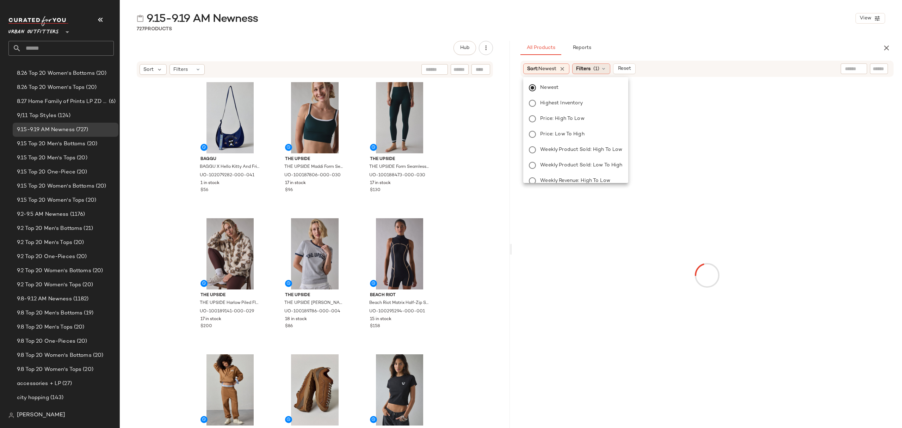
click at [607, 70] on icon at bounding box center [604, 69] width 6 height 6
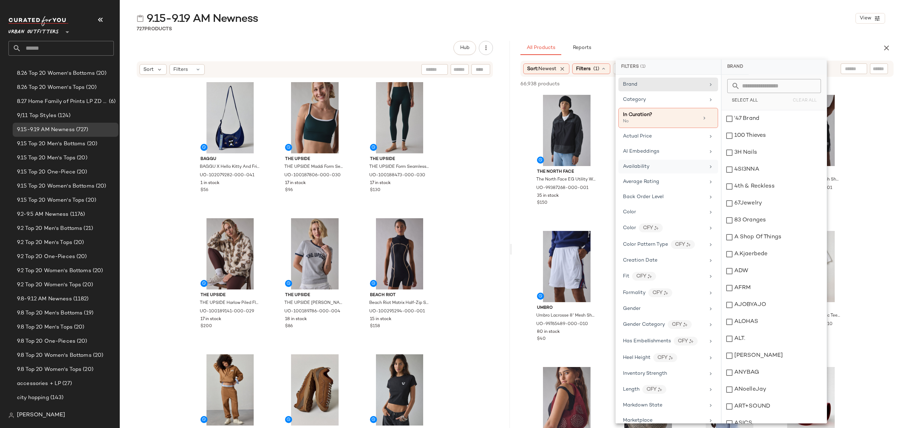
click at [684, 161] on div "Availability" at bounding box center [669, 167] width 100 height 14
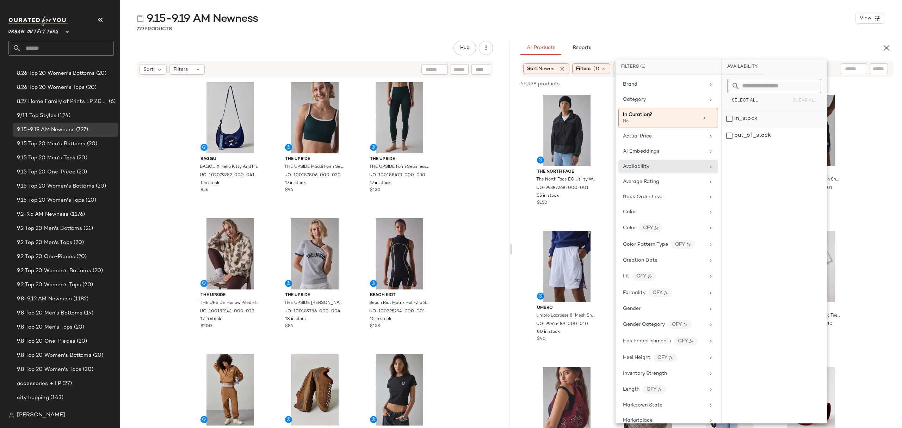
click at [782, 115] on div "in_stock" at bounding box center [774, 118] width 105 height 17
drag, startPoint x: 646, startPoint y: 100, endPoint x: 666, endPoint y: 103, distance: 19.9
click at [646, 100] on div "Category" at bounding box center [664, 99] width 82 height 7
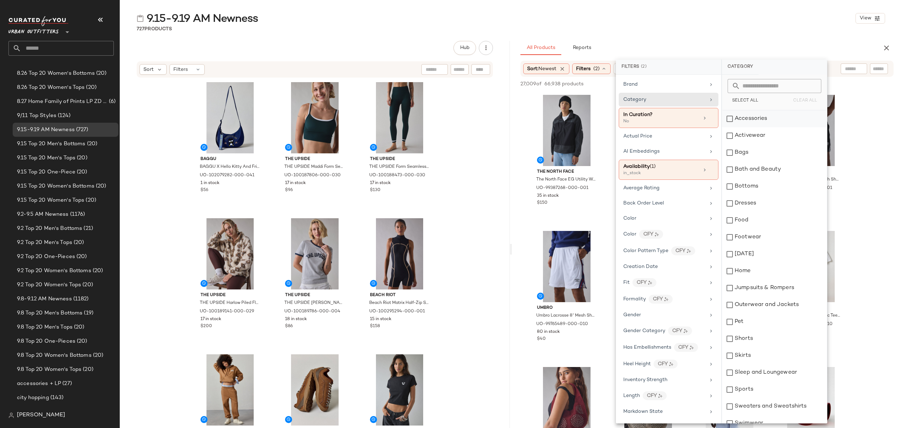
click at [762, 119] on div "Accessories" at bounding box center [774, 118] width 105 height 17
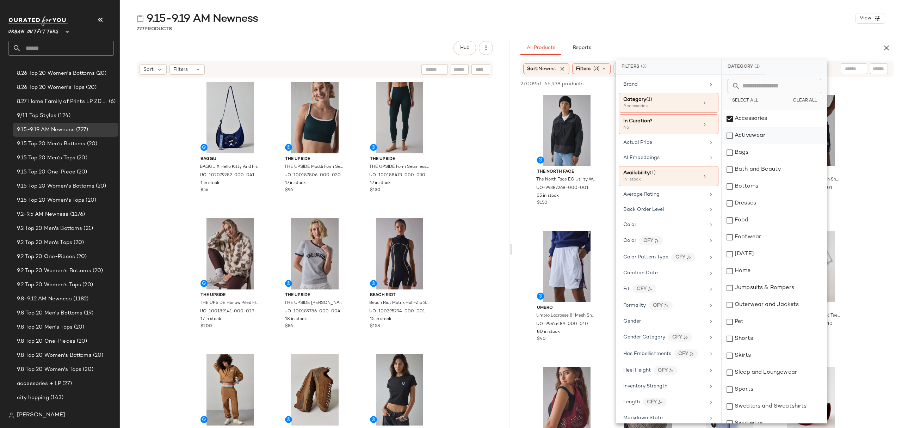
click at [764, 134] on div "Activewear" at bounding box center [774, 135] width 105 height 17
click at [759, 150] on div "Bags" at bounding box center [774, 152] width 105 height 17
click at [764, 195] on div "Dresses" at bounding box center [774, 203] width 105 height 17
click at [763, 187] on div "Bottoms" at bounding box center [774, 186] width 105 height 17
click at [767, 239] on div "Footwear" at bounding box center [774, 237] width 105 height 17
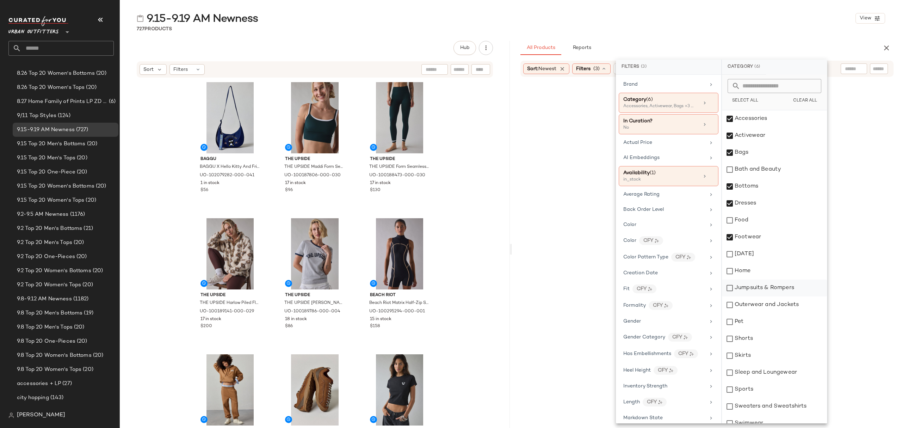
click at [776, 286] on div "Jumpsuits & Rompers" at bounding box center [774, 287] width 105 height 17
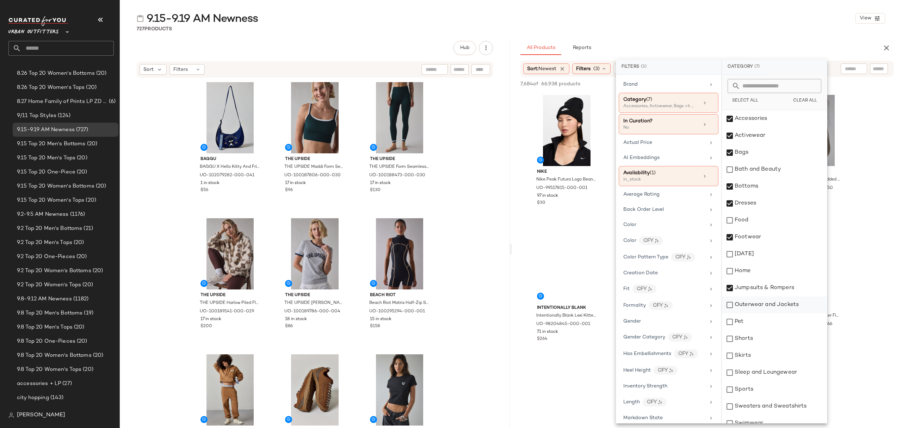
click at [779, 303] on div "Outerwear and Jackets" at bounding box center [774, 304] width 105 height 17
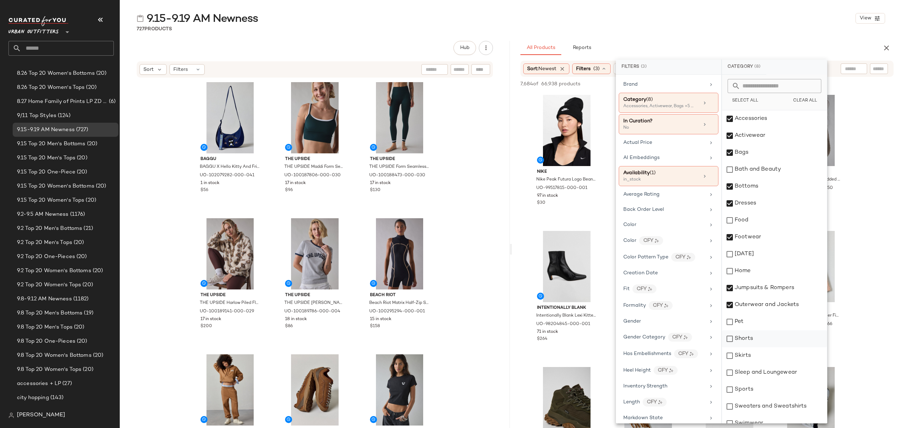
click at [771, 339] on div "Shorts" at bounding box center [774, 338] width 105 height 17
click at [774, 355] on div "Skirts" at bounding box center [774, 355] width 105 height 17
click at [791, 371] on div "Sleep and Loungewear" at bounding box center [774, 372] width 105 height 17
click at [786, 409] on div "Sweaters and Sweatshirts" at bounding box center [774, 406] width 105 height 17
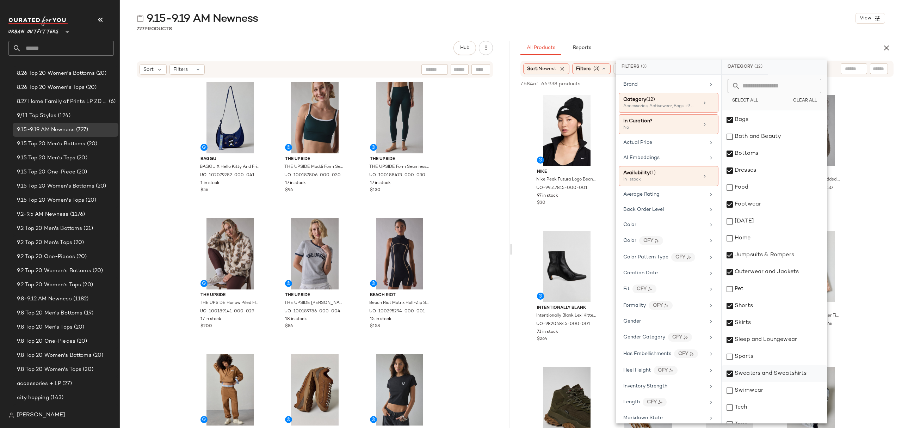
scroll to position [76, 0]
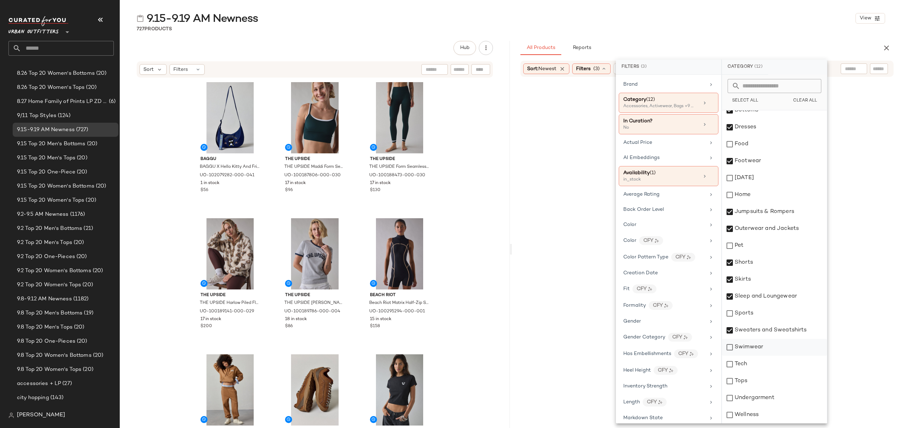
click at [763, 345] on div "Swimwear" at bounding box center [774, 347] width 105 height 17
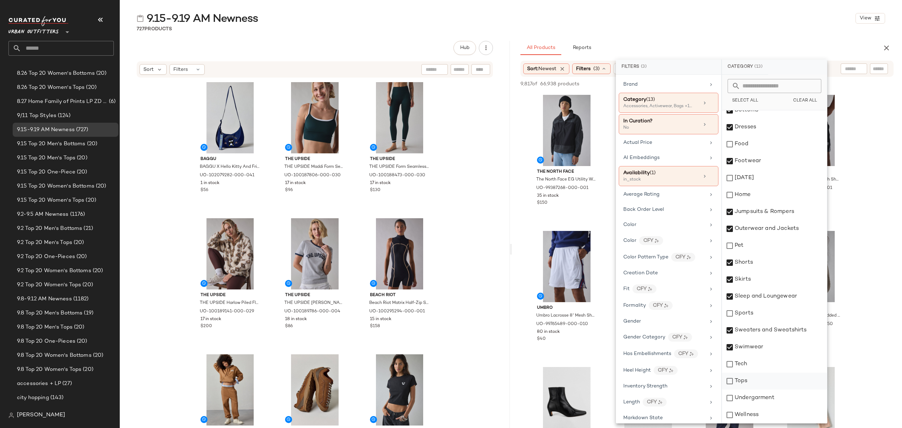
click at [766, 381] on div "Tops" at bounding box center [774, 381] width 105 height 17
click at [774, 400] on div "Undergarment" at bounding box center [774, 397] width 105 height 17
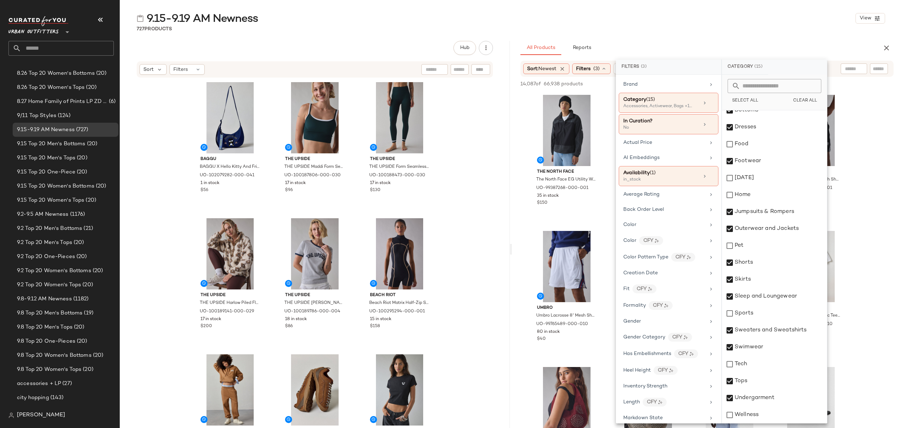
click at [711, 17] on div "9.15-9.19 AM Newness View" at bounding box center [511, 18] width 782 height 14
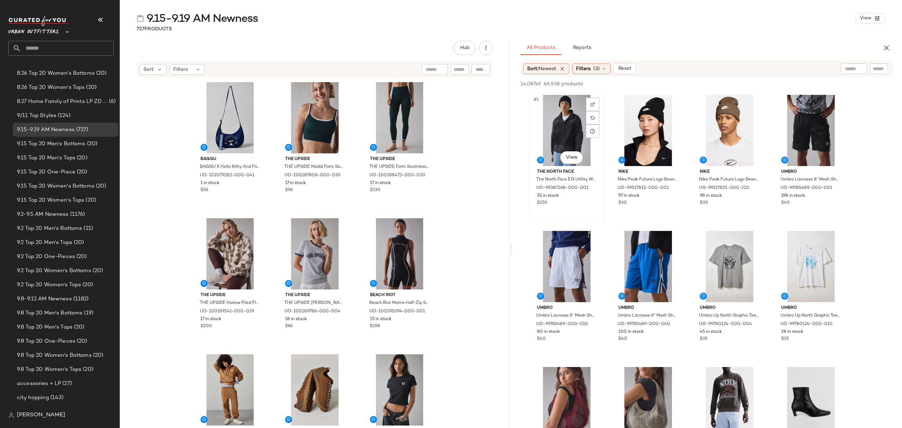
click at [553, 109] on div "#1 View" at bounding box center [566, 130] width 71 height 71
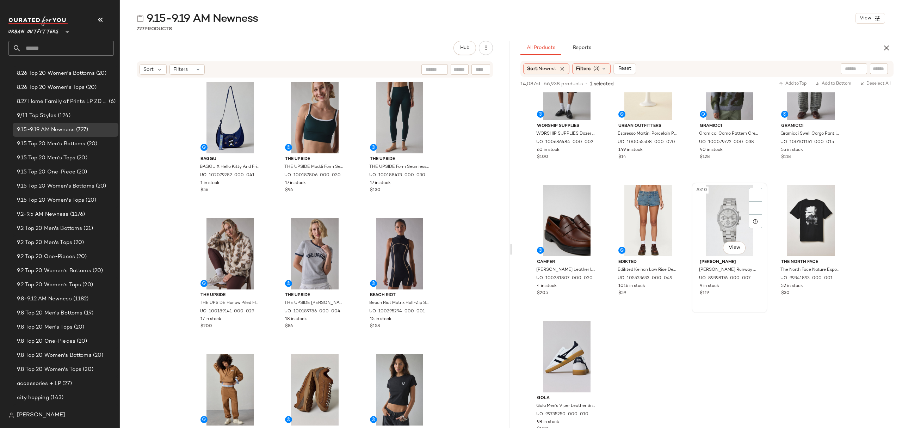
scroll to position [3007, 0]
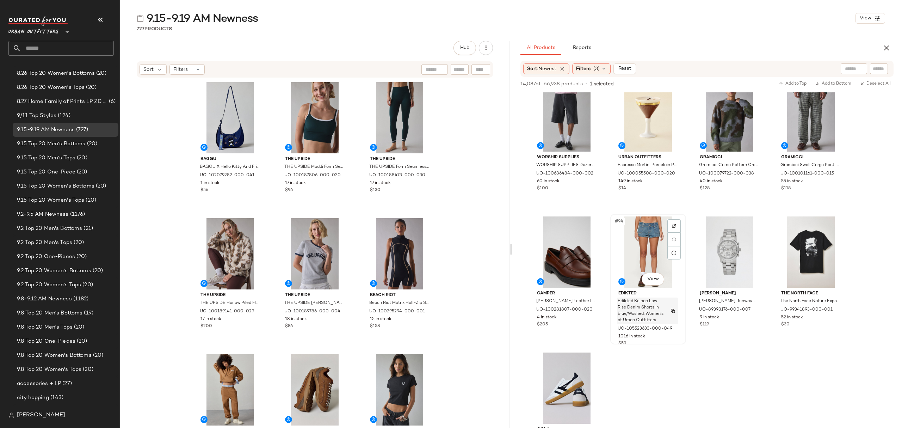
click at [662, 320] on span "Edikted Keinan Low Rise Denim Shorts in Blue/Washed, Women's at Urban Outfitters" at bounding box center [641, 310] width 46 height 25
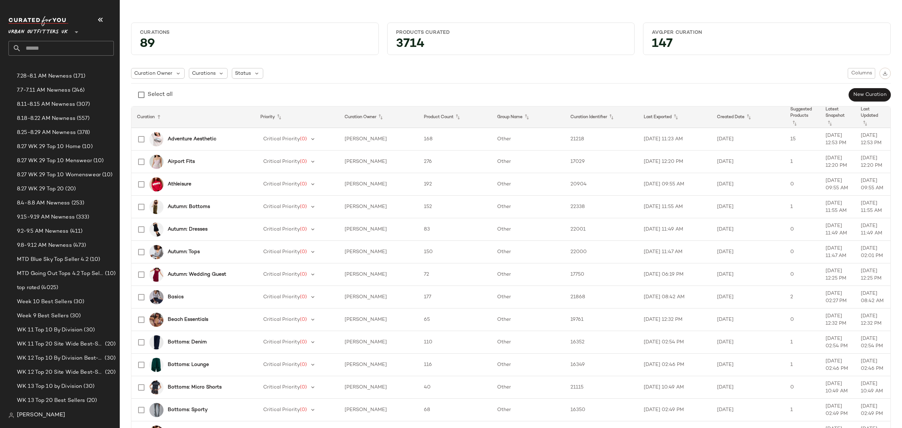
scroll to position [846, 0]
click at [57, 212] on span "9.15-9.19 AM Newness" at bounding box center [46, 214] width 58 height 8
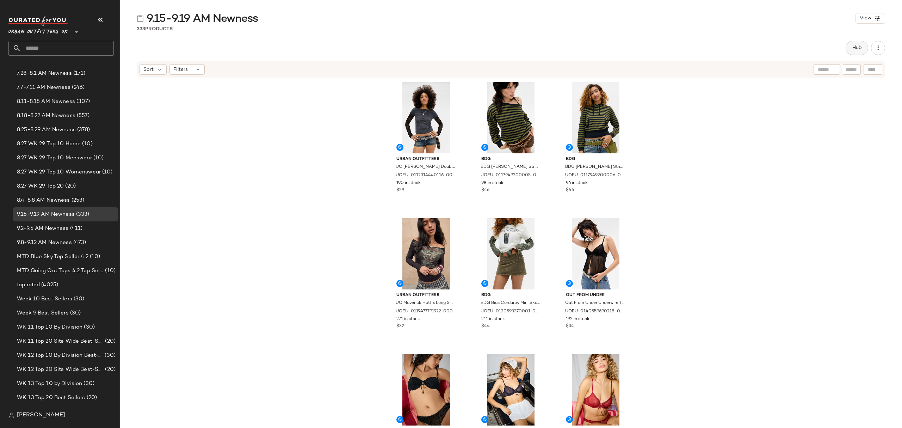
click at [856, 47] on span "Hub" at bounding box center [857, 48] width 10 height 6
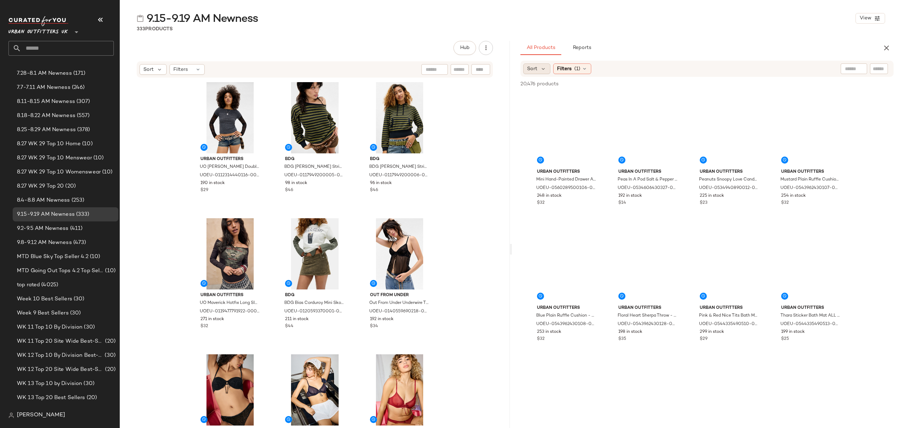
click at [536, 68] on span "Sort" at bounding box center [532, 68] width 10 height 7
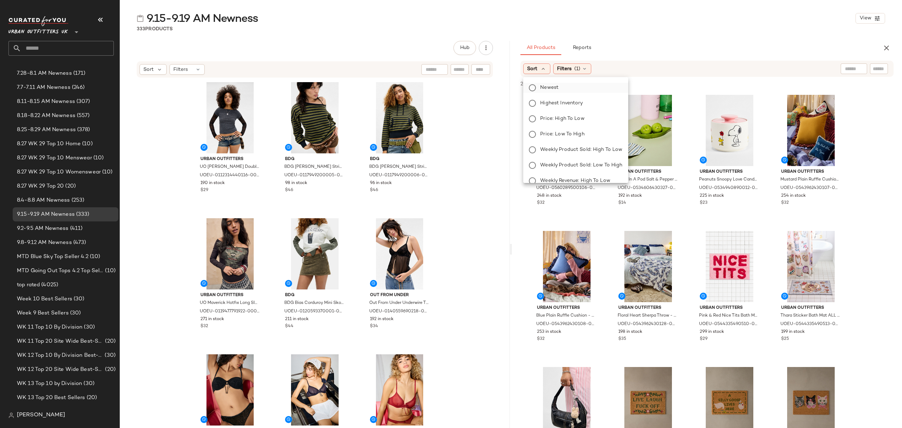
click at [560, 85] on label "Newest" at bounding box center [579, 88] width 85 height 10
click at [602, 71] on div "Filters (1)" at bounding box center [591, 68] width 38 height 11
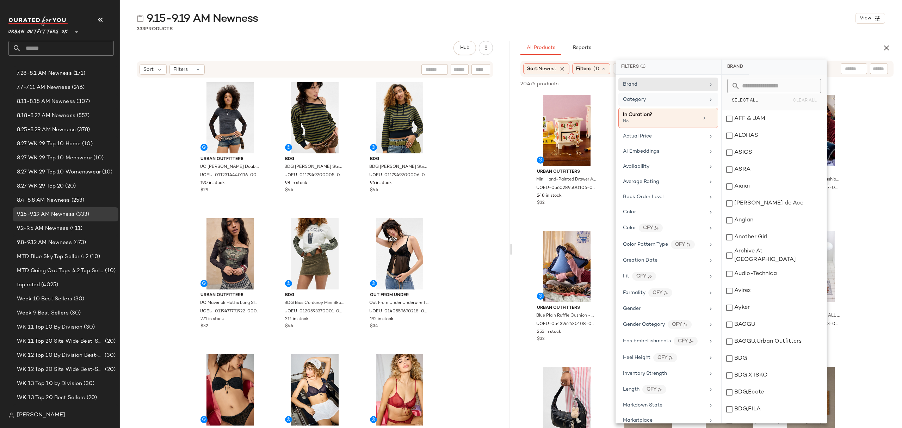
click at [648, 103] on div "Category" at bounding box center [664, 99] width 82 height 7
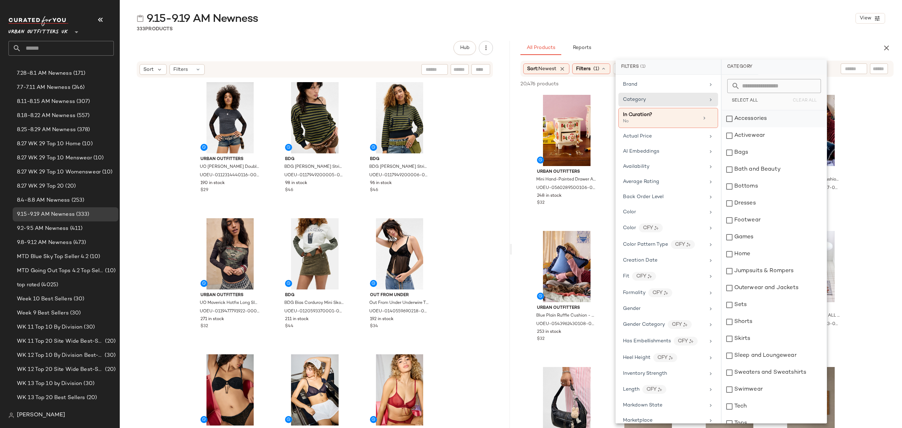
drag, startPoint x: 754, startPoint y: 116, endPoint x: 757, endPoint y: 122, distance: 6.0
click at [755, 116] on div "Accessories" at bounding box center [774, 118] width 105 height 17
drag, startPoint x: 761, startPoint y: 136, endPoint x: 763, endPoint y: 143, distance: 6.9
click at [762, 136] on div "Activewear" at bounding box center [774, 135] width 105 height 17
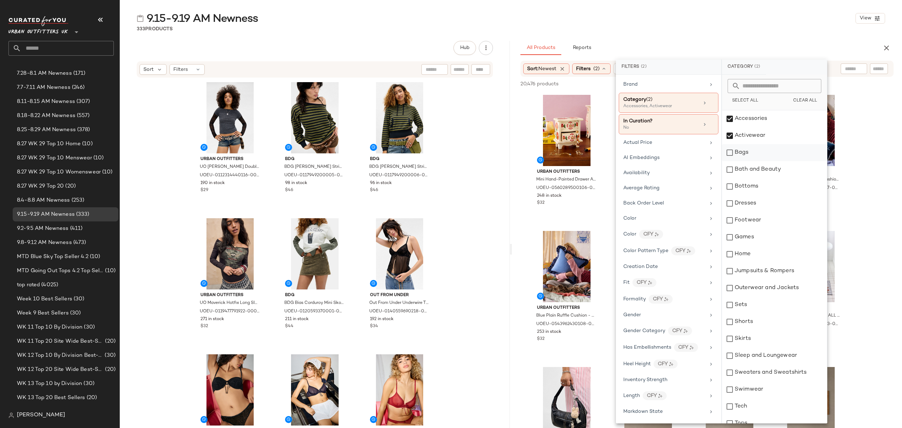
click at [764, 154] on div "Bags" at bounding box center [774, 152] width 105 height 17
click at [776, 191] on div "Bottoms" at bounding box center [774, 186] width 105 height 17
click at [776, 202] on div "Dresses" at bounding box center [774, 203] width 105 height 17
click at [777, 222] on div "Footwear" at bounding box center [774, 220] width 105 height 17
click at [771, 272] on div "Jumpsuits & Rompers" at bounding box center [774, 271] width 105 height 17
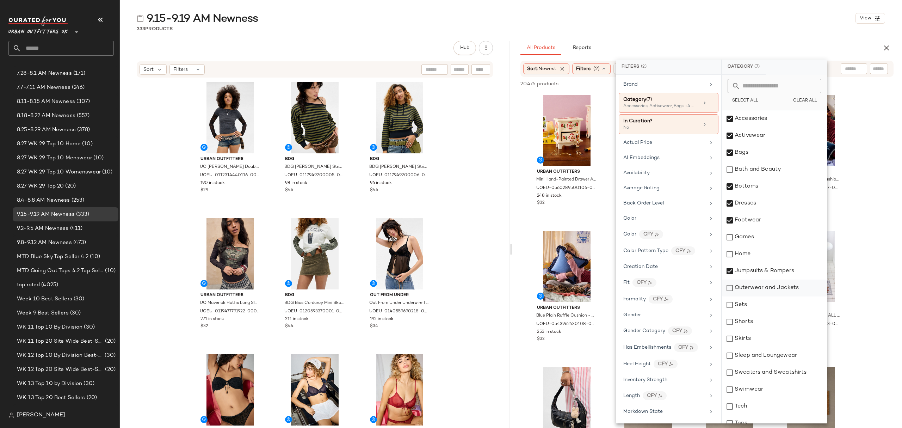
click at [770, 288] on div "Outerwear and Jackets" at bounding box center [774, 287] width 105 height 17
click at [763, 324] on div "Shorts" at bounding box center [774, 321] width 105 height 17
click at [757, 309] on div "Sets" at bounding box center [774, 304] width 105 height 17
click at [769, 342] on div "Skirts" at bounding box center [774, 338] width 105 height 17
click at [775, 357] on div "Sleep and Loungewear" at bounding box center [774, 355] width 105 height 17
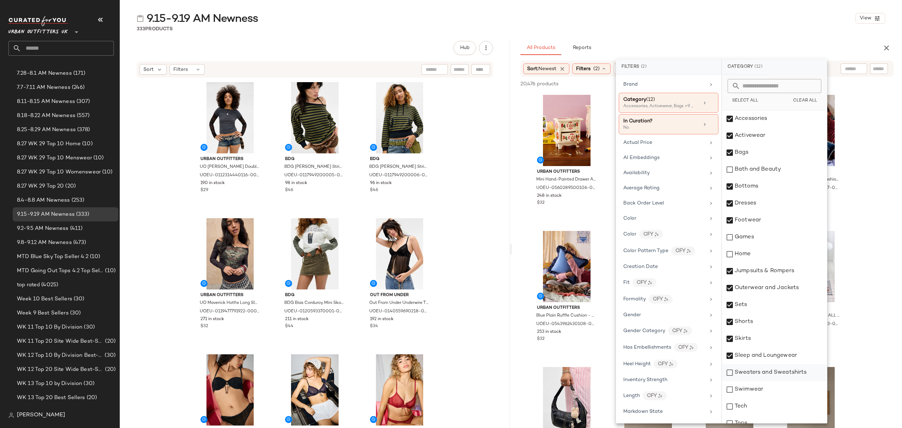
click at [780, 373] on div "Sweaters and Sweatshirts" at bounding box center [774, 372] width 105 height 17
click at [773, 389] on div "Swimwear" at bounding box center [774, 389] width 105 height 17
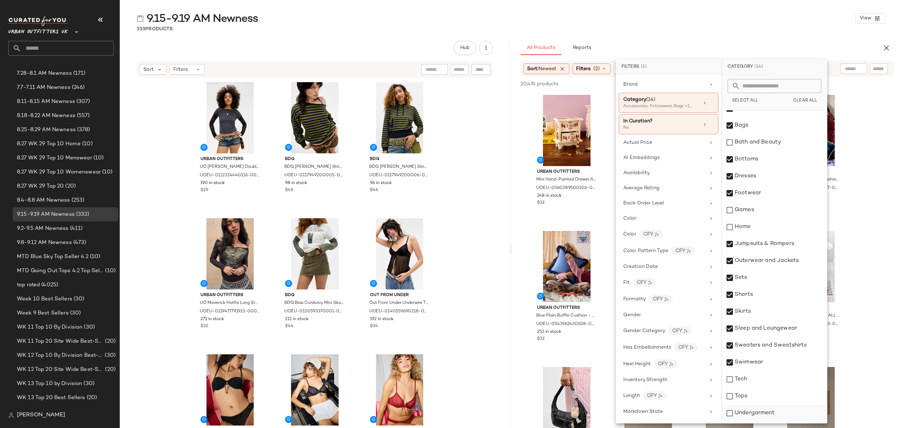
scroll to position [42, 0]
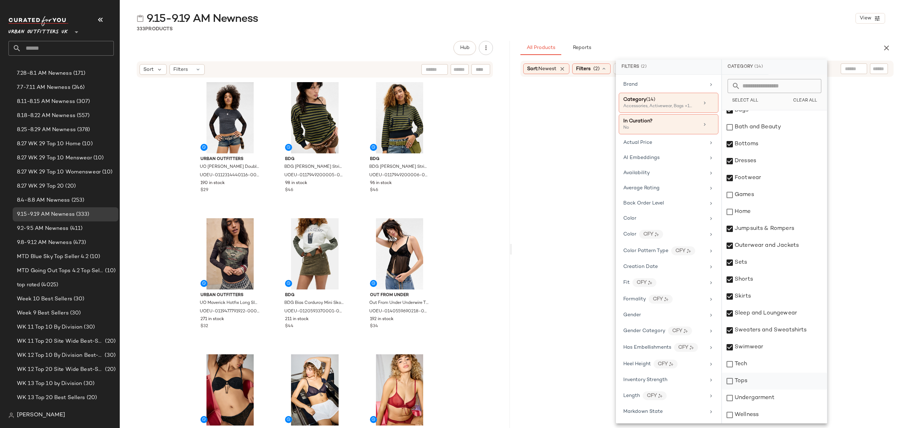
click at [757, 385] on div "Tops" at bounding box center [774, 381] width 105 height 17
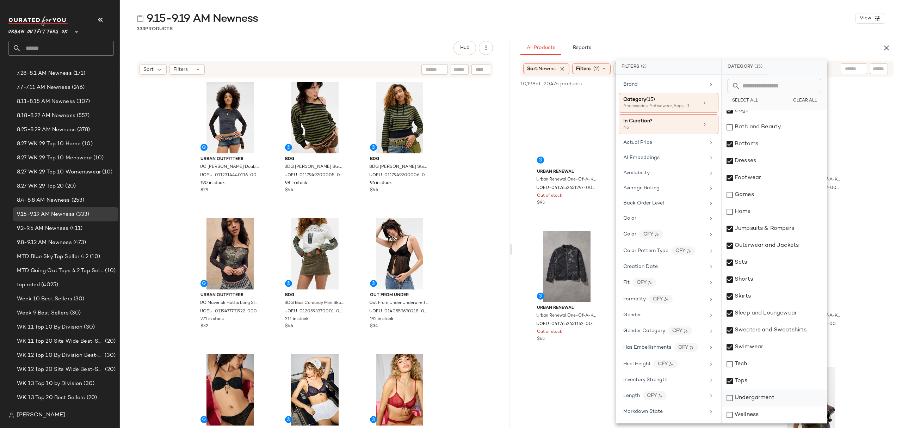
click at [762, 398] on div "Undergarment" at bounding box center [774, 397] width 105 height 17
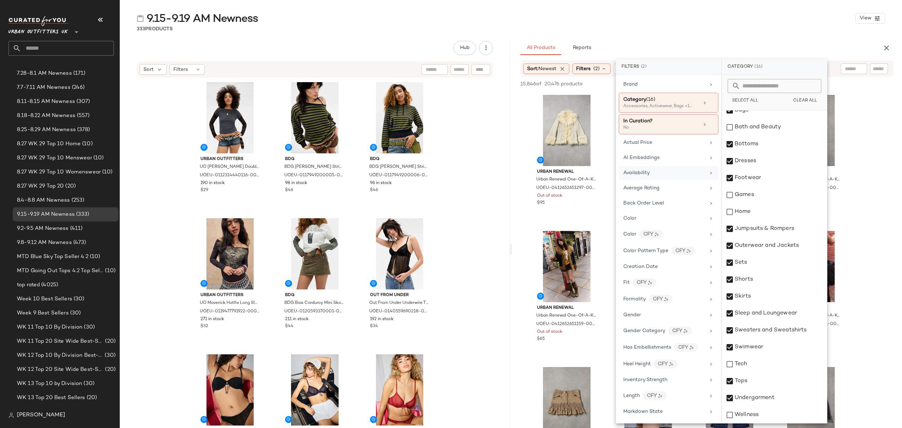
click at [660, 173] on div "Availability" at bounding box center [664, 172] width 82 height 7
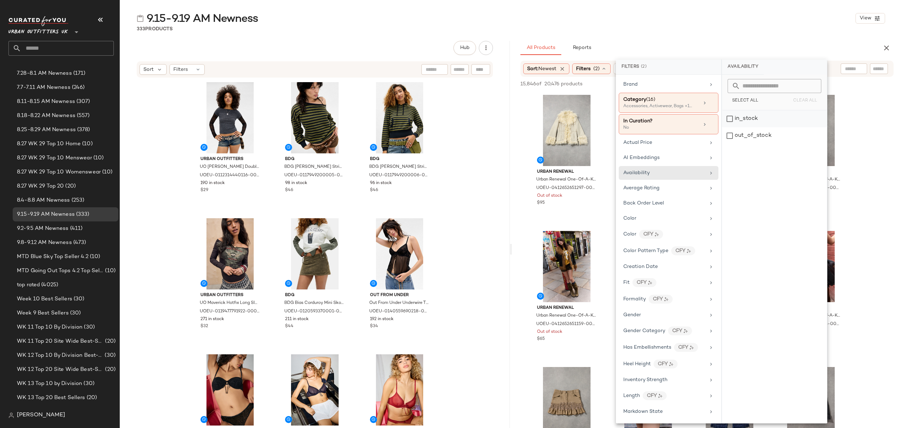
click at [767, 113] on div "in_stock" at bounding box center [774, 118] width 105 height 17
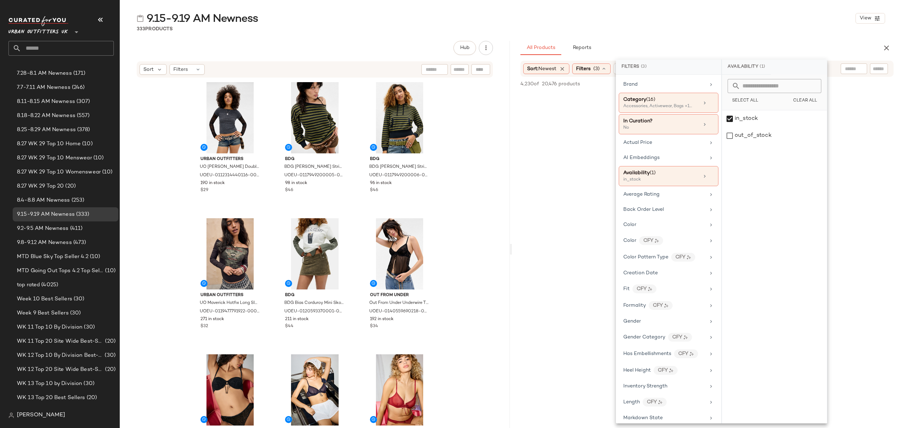
click at [753, 35] on div "9.15-9.19 AM Newness View 333 Products Hub Sort Filters Urban Outfitters UO [PE…" at bounding box center [511, 219] width 782 height 417
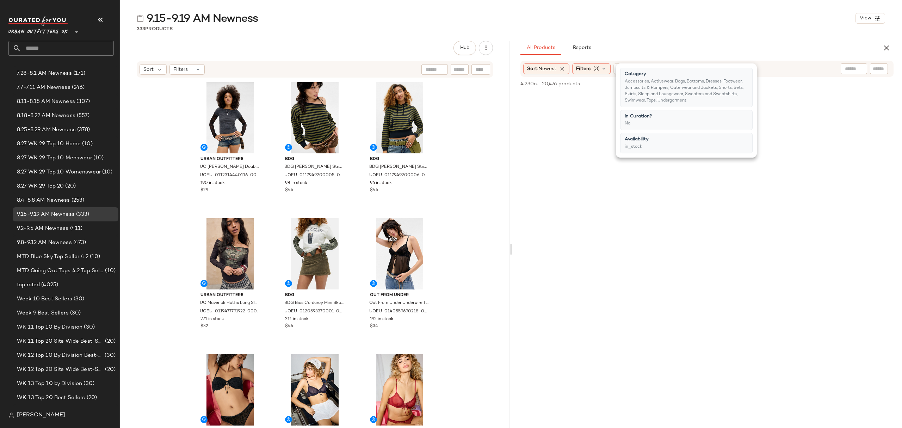
click at [753, 35] on div "9.15-9.19 AM Newness View 333 Products Hub Sort Filters Urban Outfitters UO [PE…" at bounding box center [511, 219] width 782 height 417
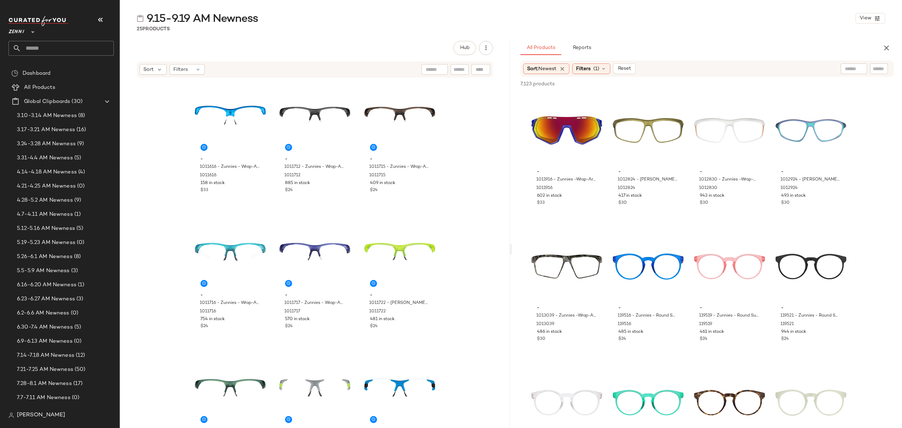
scroll to position [235, 0]
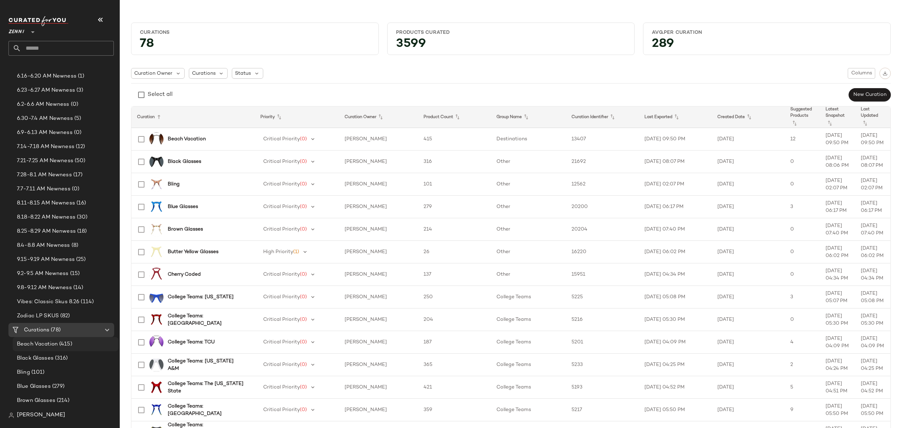
scroll to position [235, 0]
click at [51, 236] on span "9.15-9.19 AM Newness" at bounding box center [46, 233] width 58 height 8
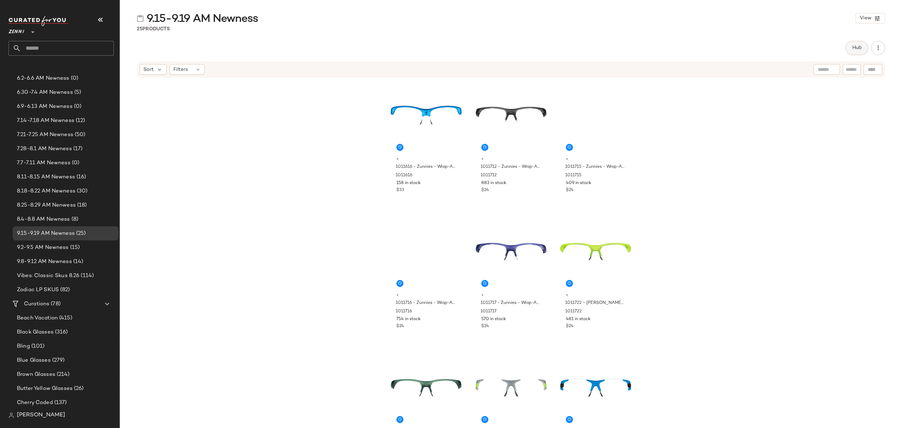
click at [857, 51] on button "Hub" at bounding box center [857, 48] width 23 height 14
